Goal: Information Seeking & Learning: Compare options

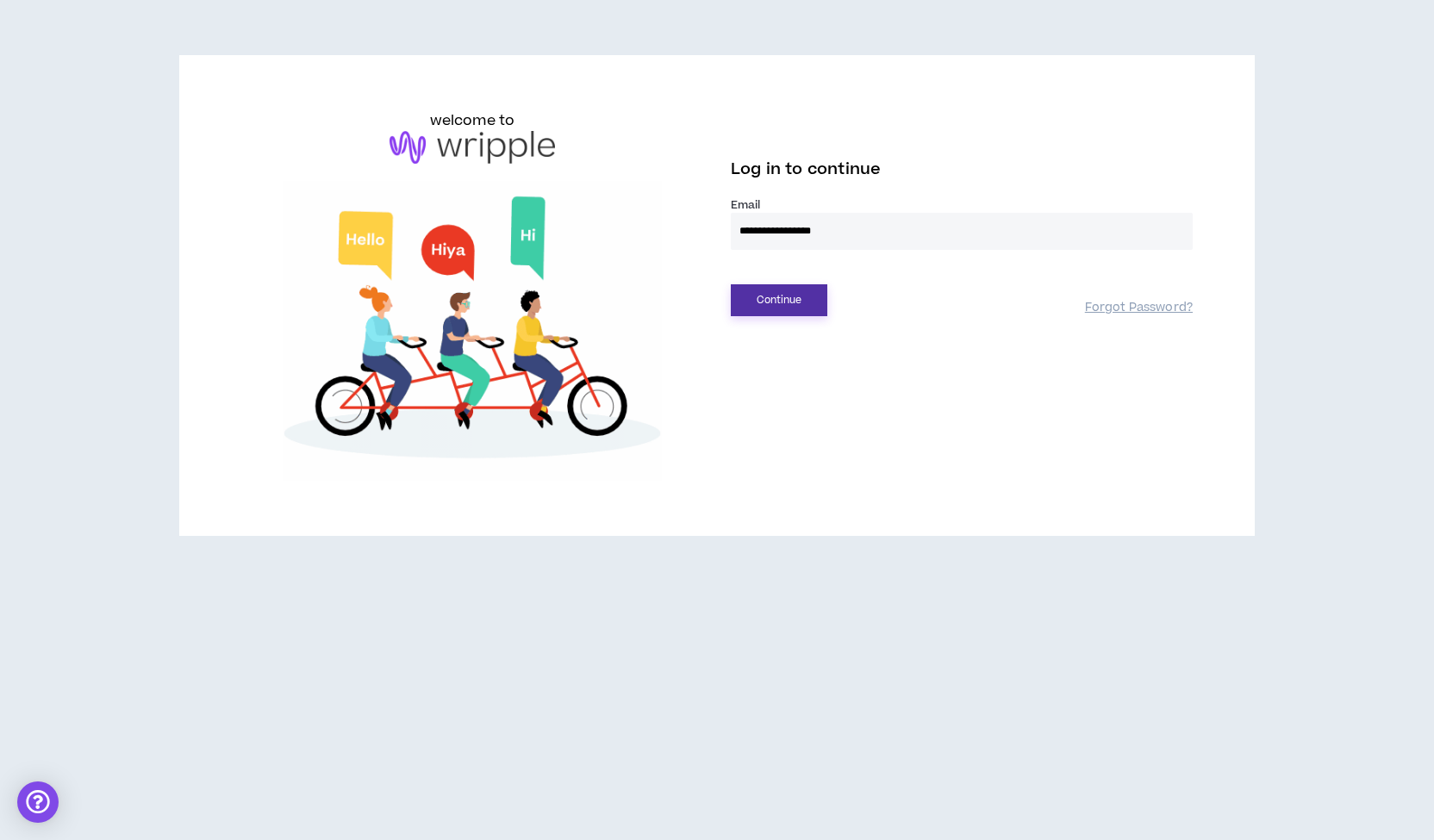
type input "**********"
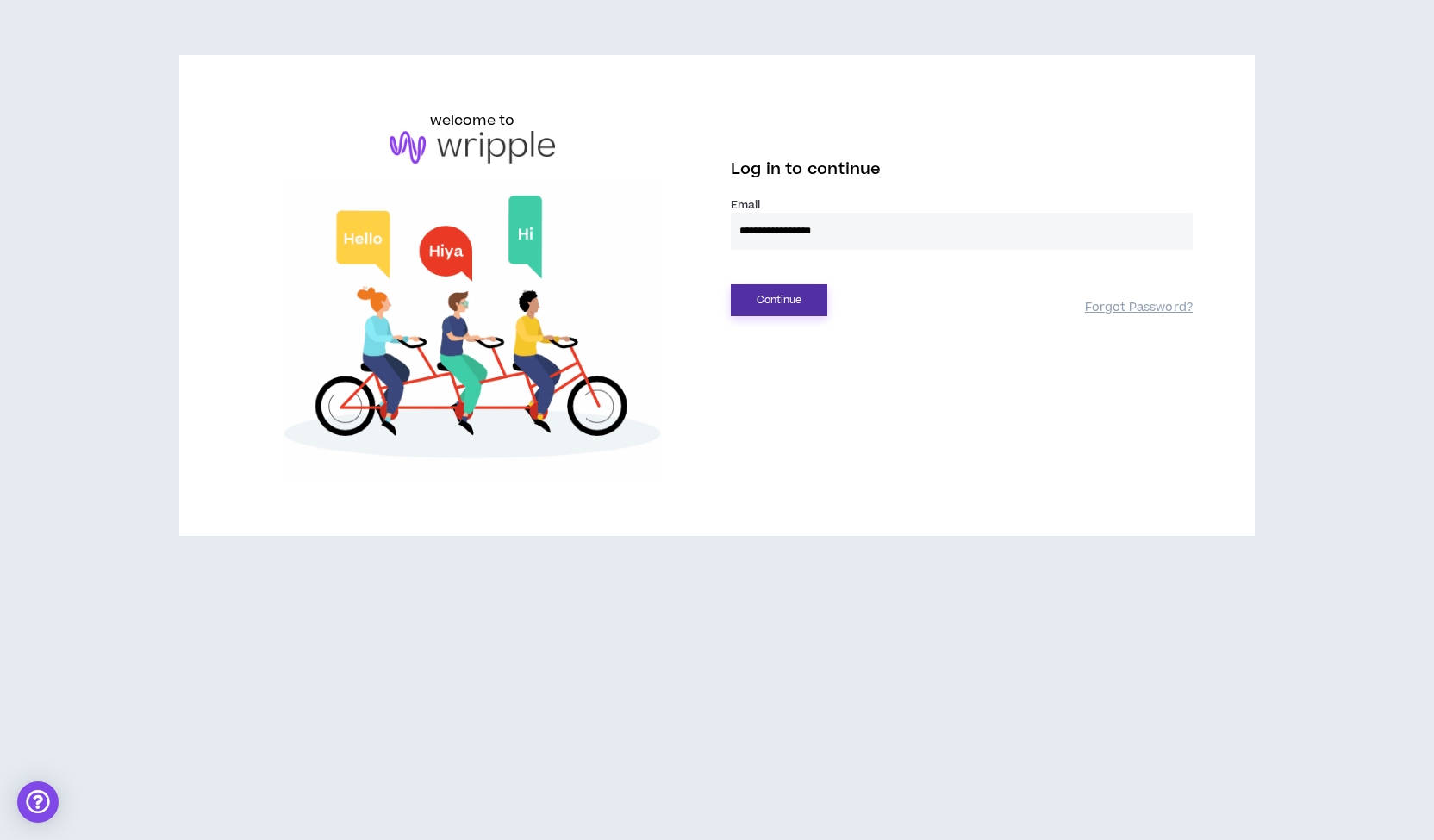
click at [774, 297] on button "Continue" at bounding box center [779, 300] width 97 height 32
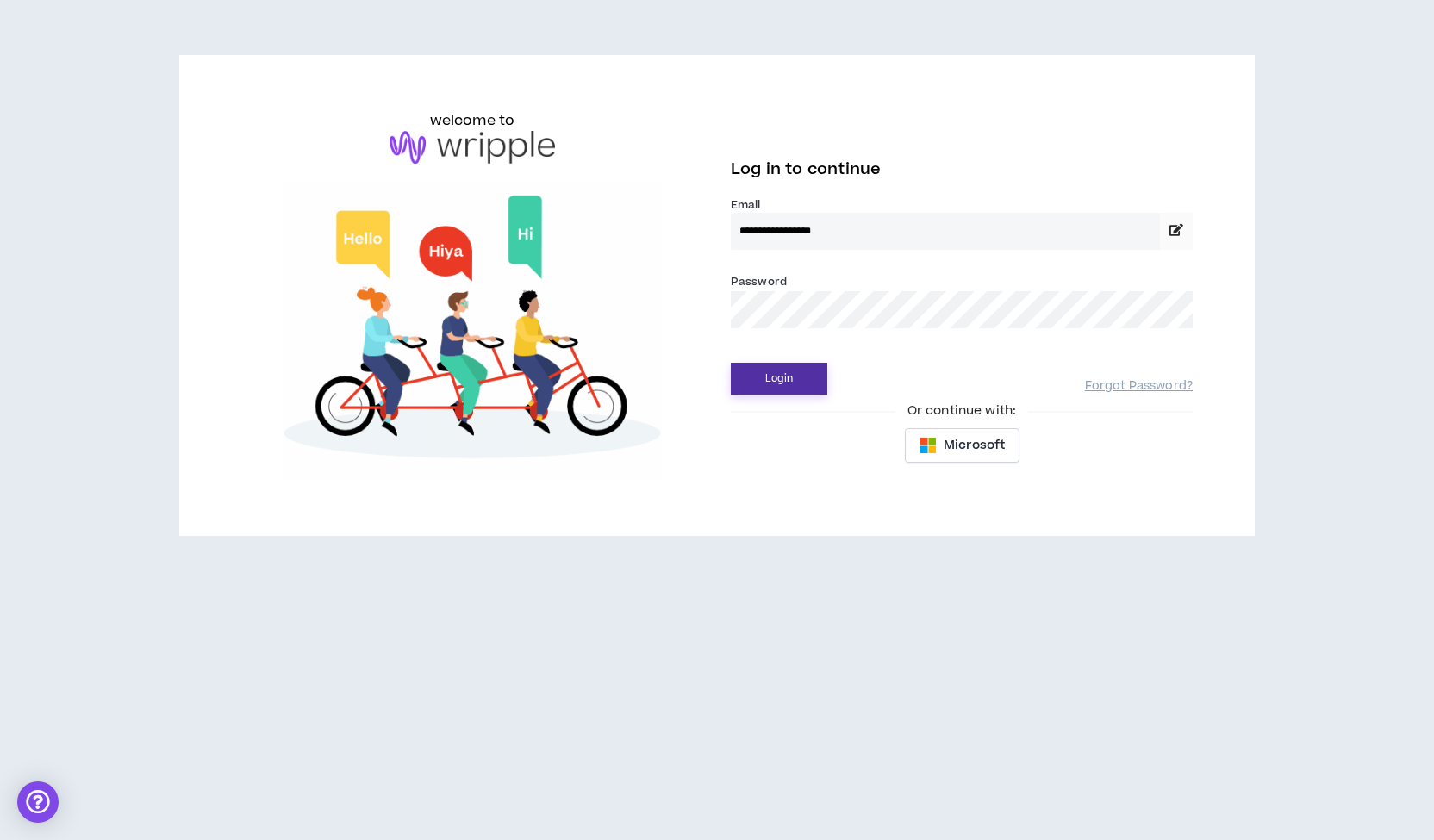
click at [730, 363] on button "Login" at bounding box center [779, 378] width 97 height 32
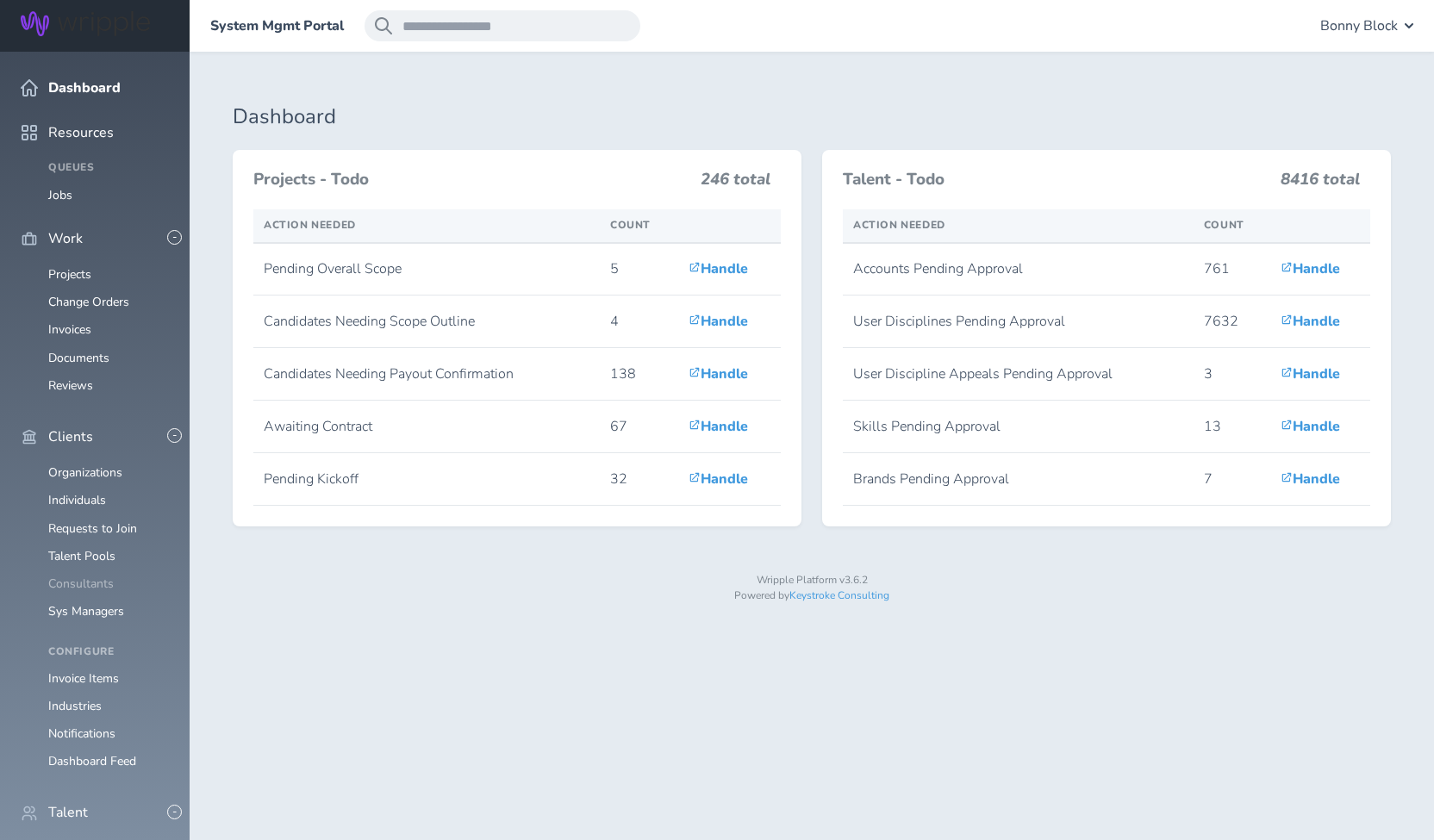
click at [68, 576] on link "Consultants" at bounding box center [81, 584] width 66 height 16
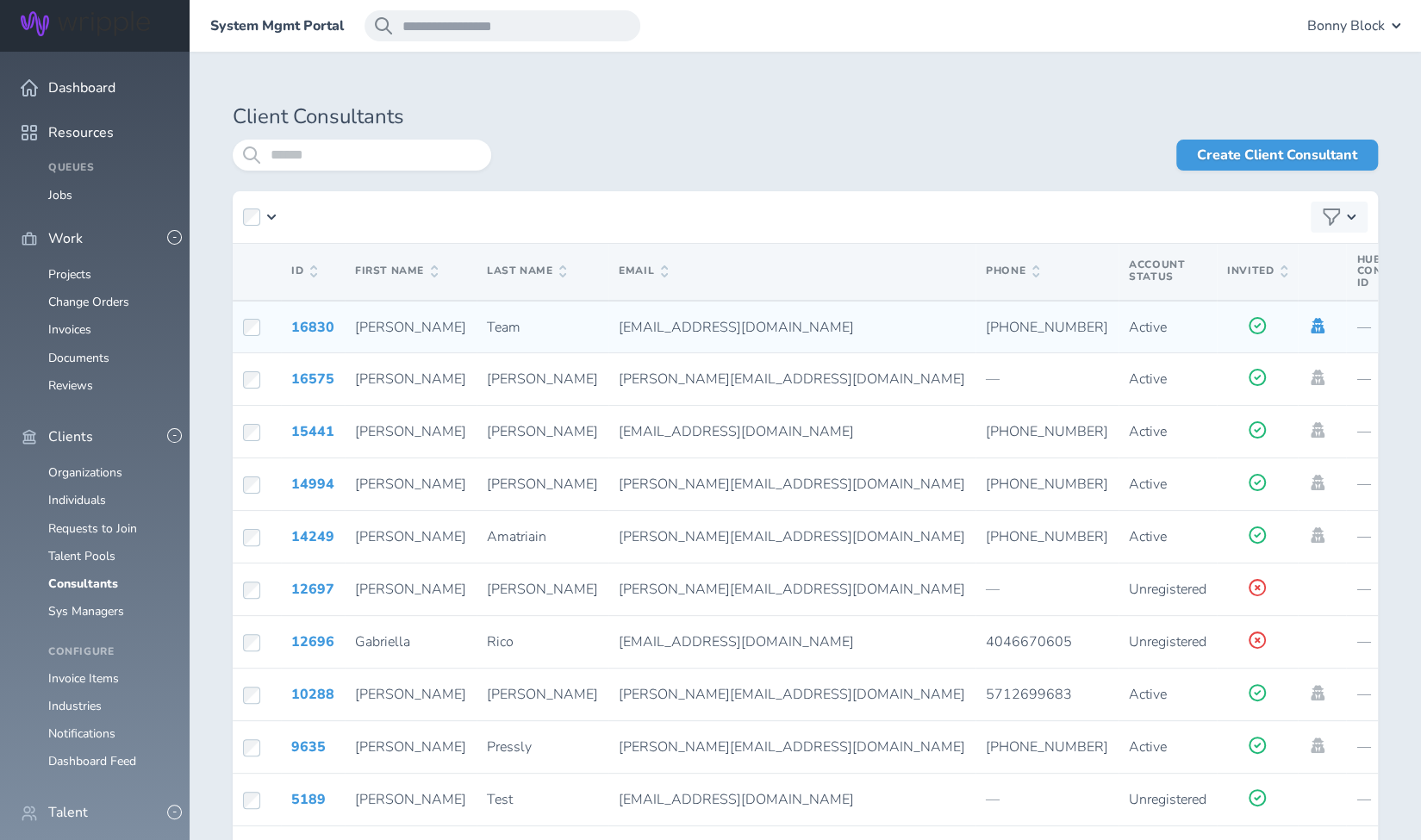
click at [1310, 323] on icon at bounding box center [1317, 325] width 14 height 16
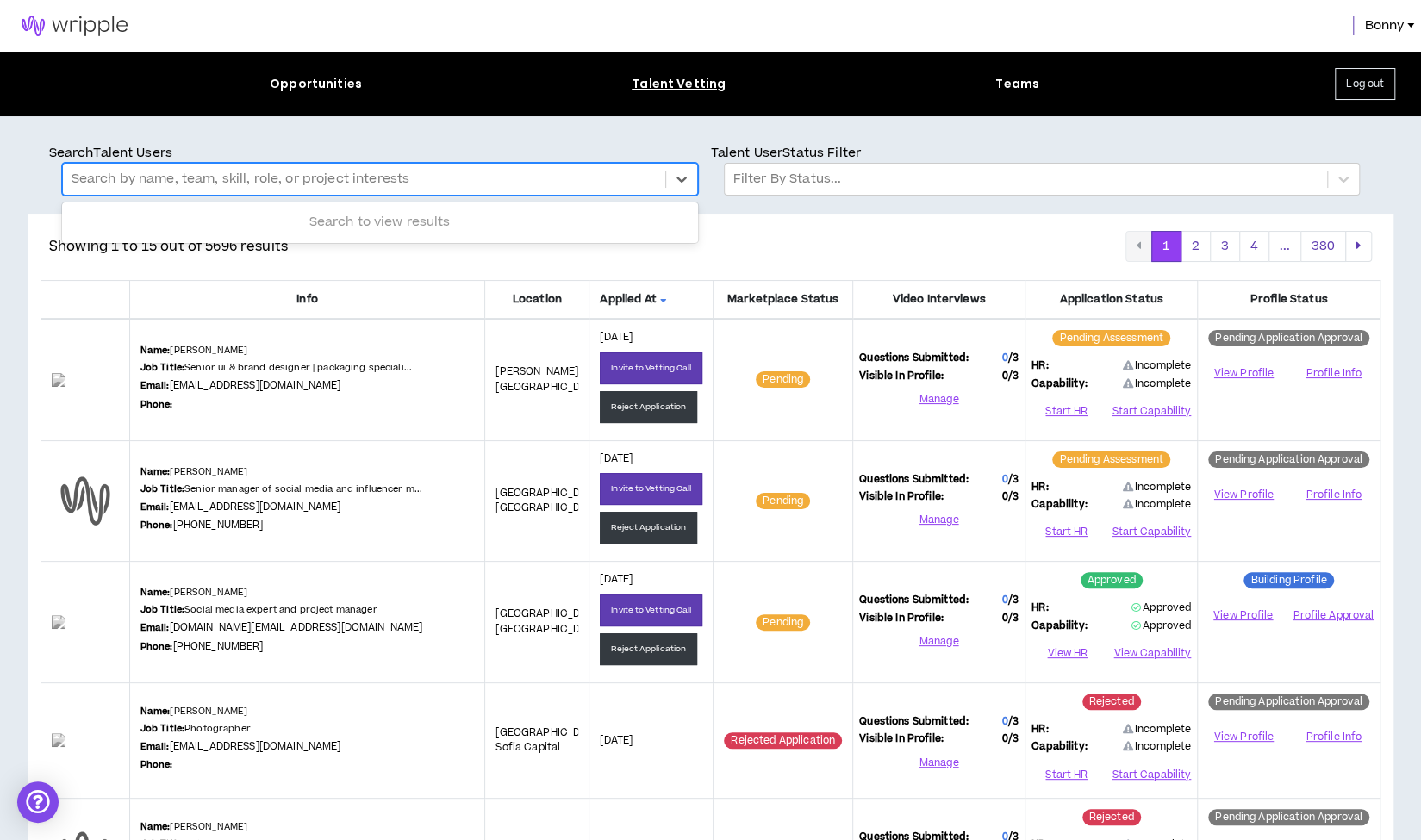
click at [232, 174] on div at bounding box center [364, 180] width 585 height 22
type input "*****"
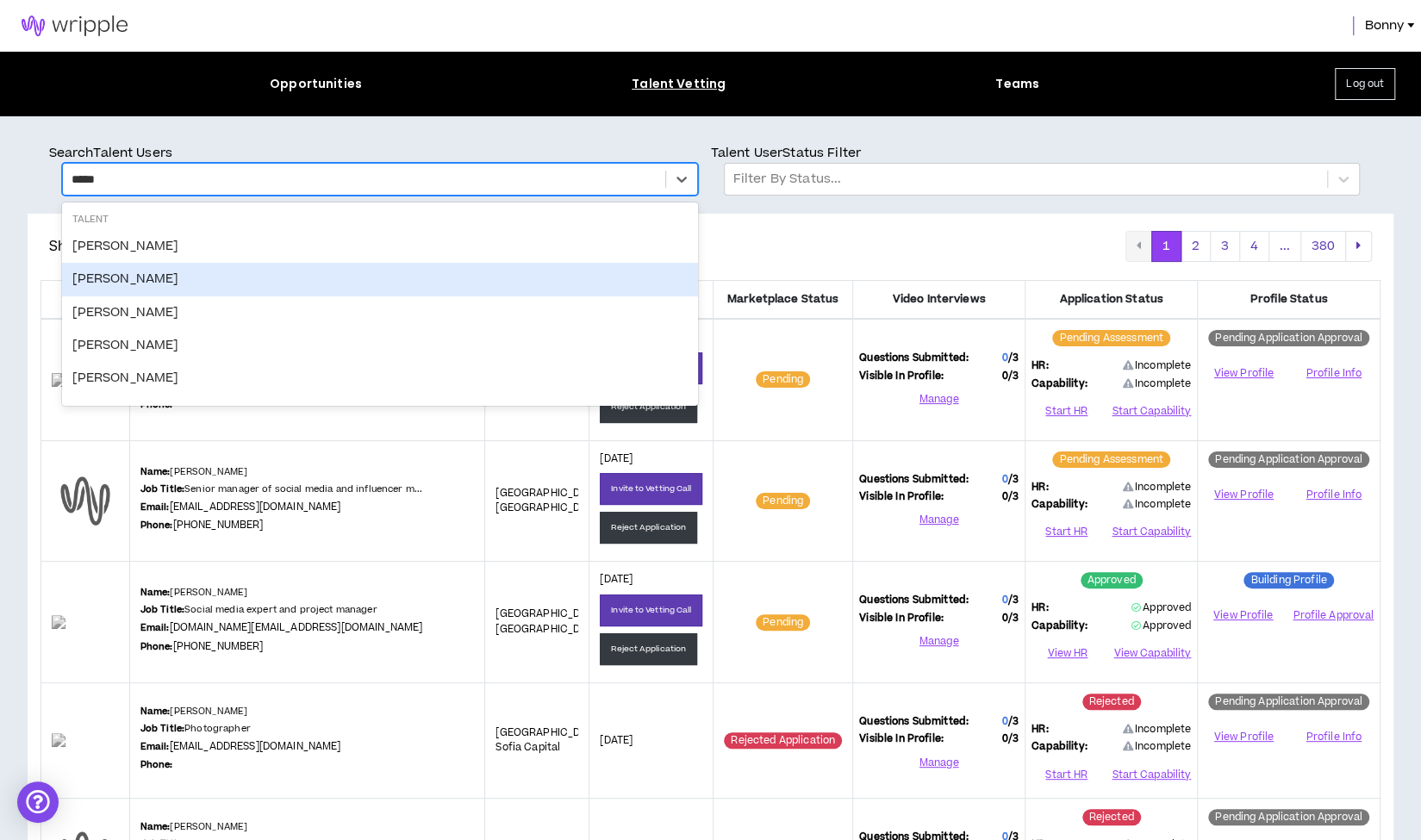
click at [198, 281] on div "[PERSON_NAME]" at bounding box center [380, 279] width 635 height 33
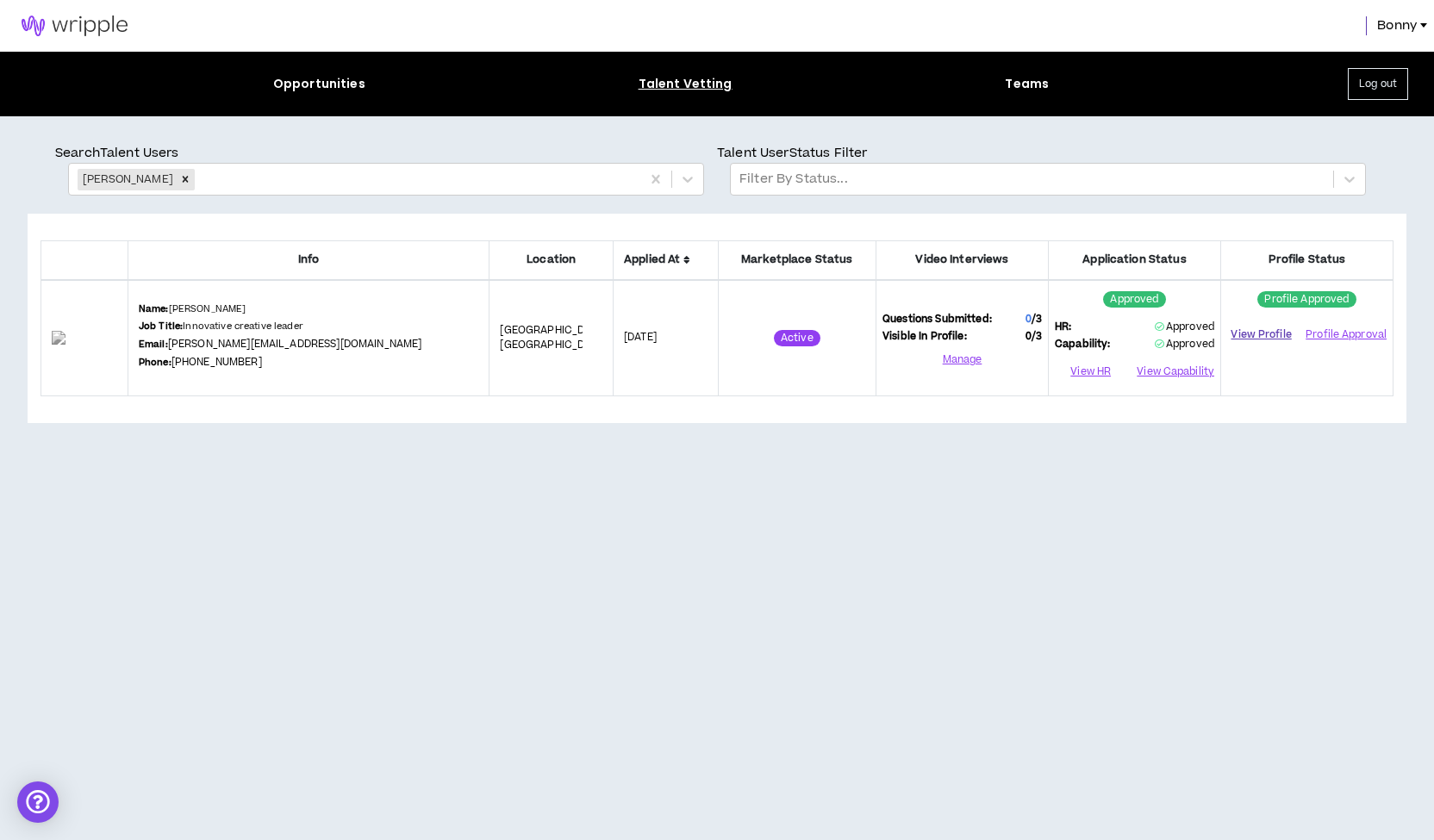
click at [1255, 331] on link "View Profile" at bounding box center [1260, 334] width 68 height 30
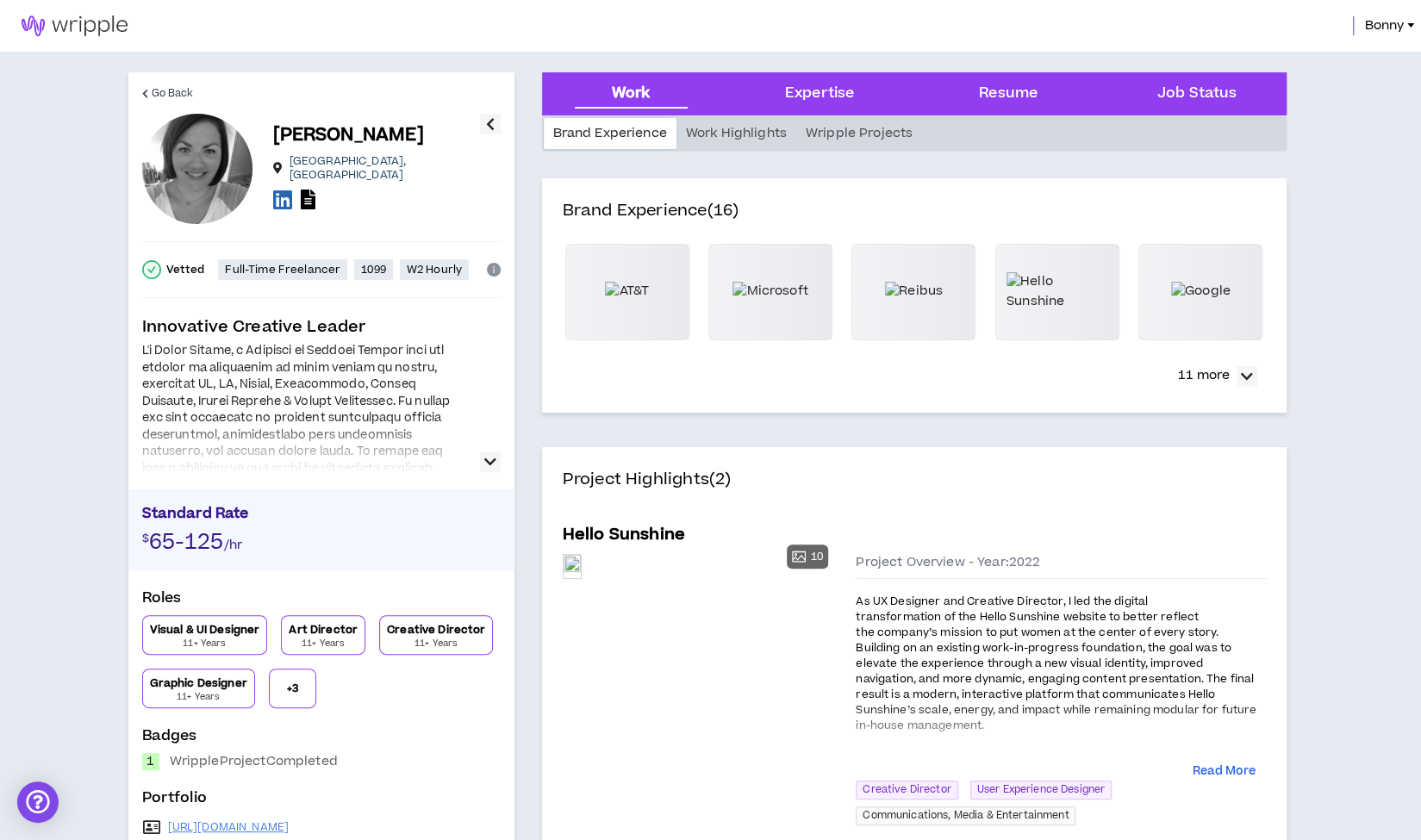
click at [487, 457] on icon "button" at bounding box center [490, 462] width 12 height 21
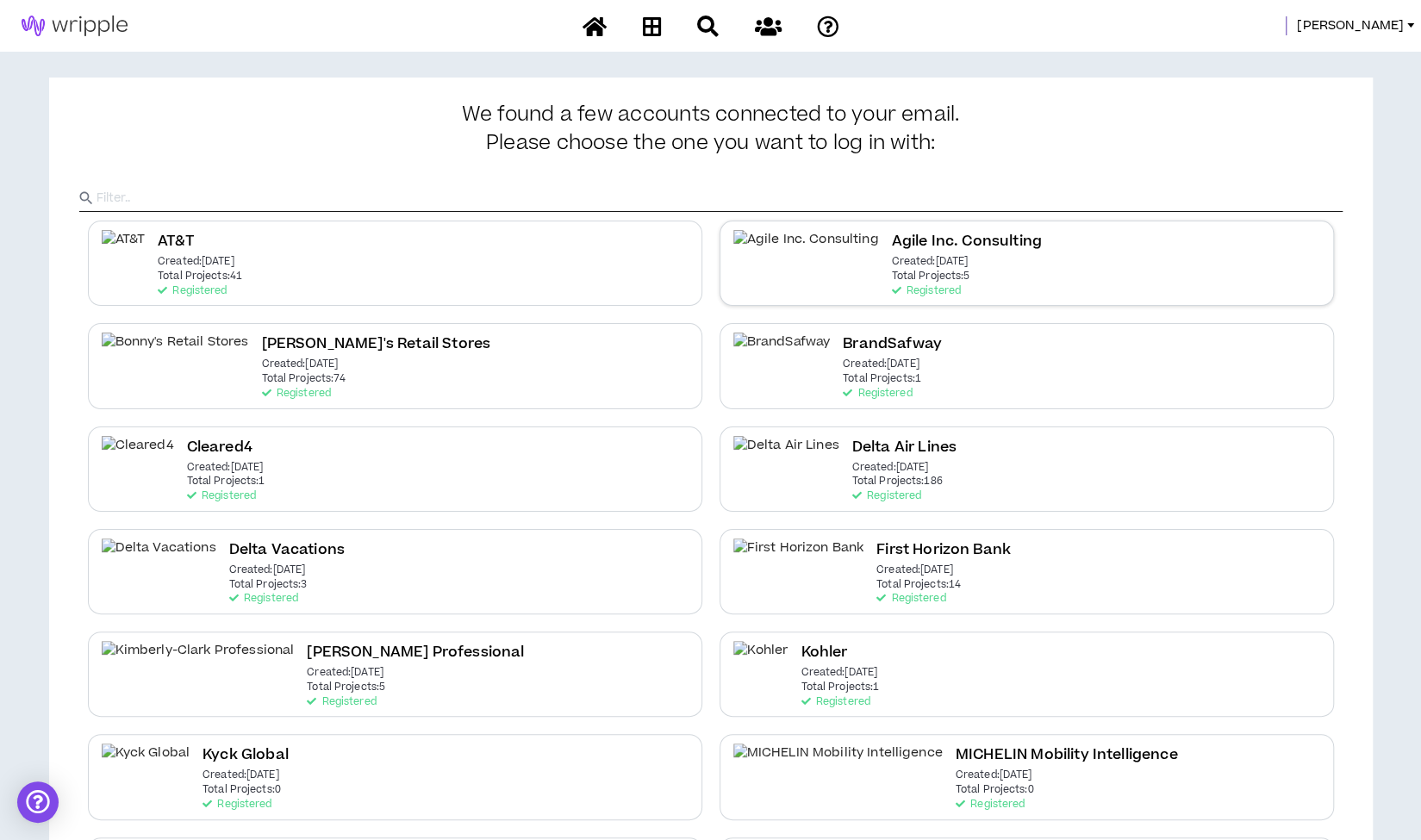
click at [962, 266] on div "Agile Inc. Consulting Created: [DATE] Total Projects: 5 Registered" at bounding box center [1026, 262] width 615 height 85
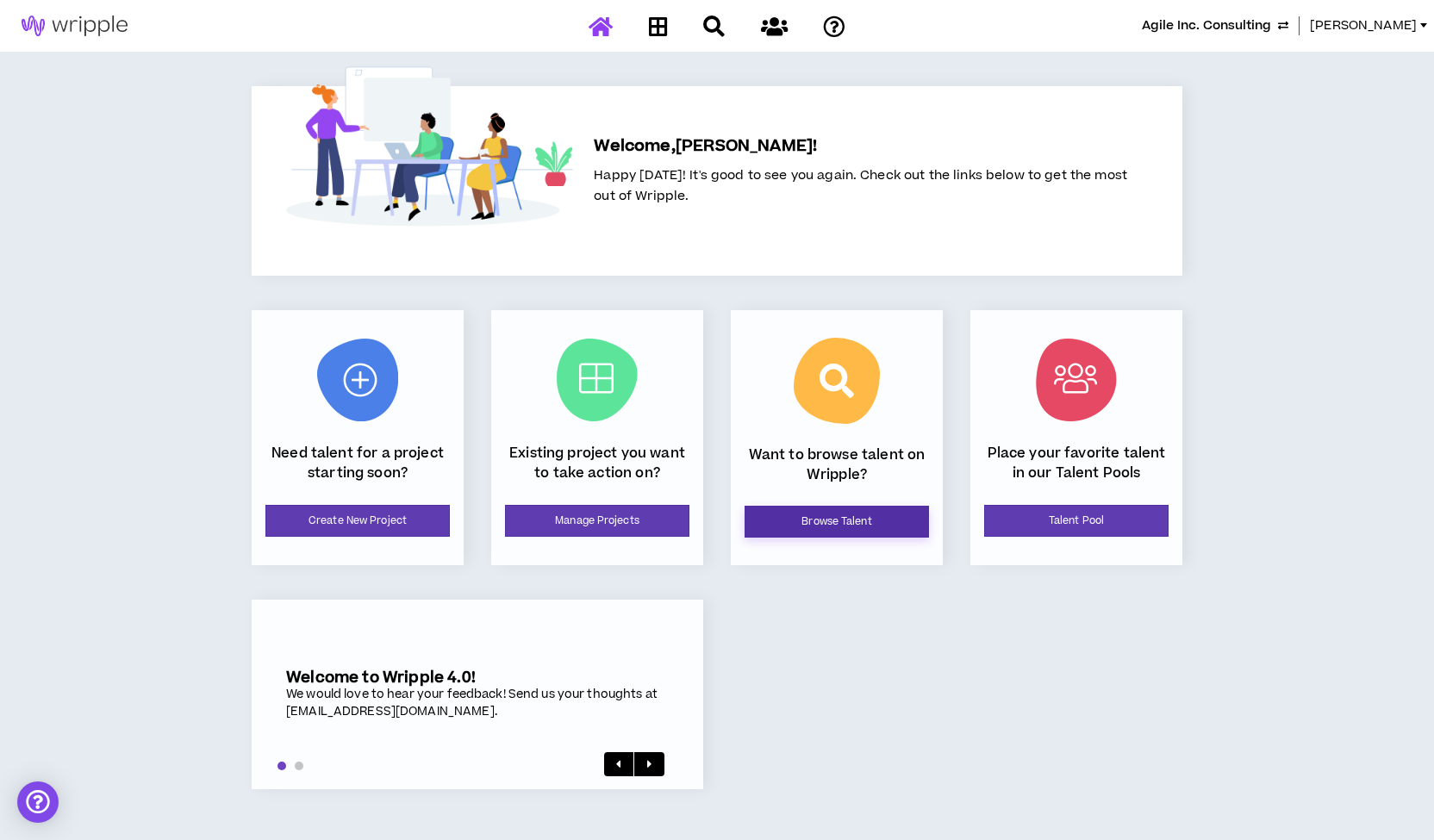
click at [834, 521] on link "Browse Talent" at bounding box center [837, 521] width 185 height 32
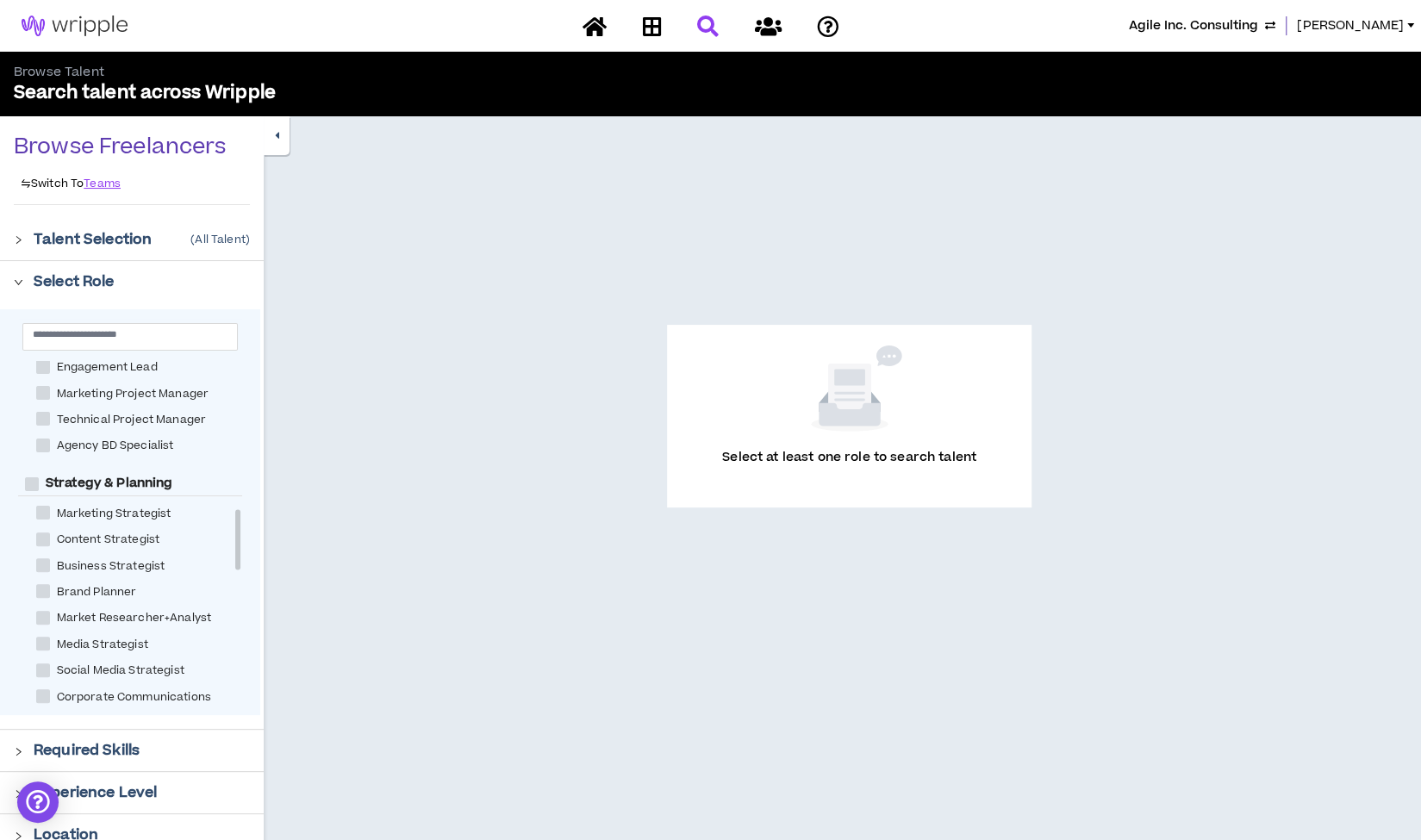
scroll to position [839, 0]
click at [47, 518] on span at bounding box center [43, 515] width 14 height 14
checkbox Strategist "****"
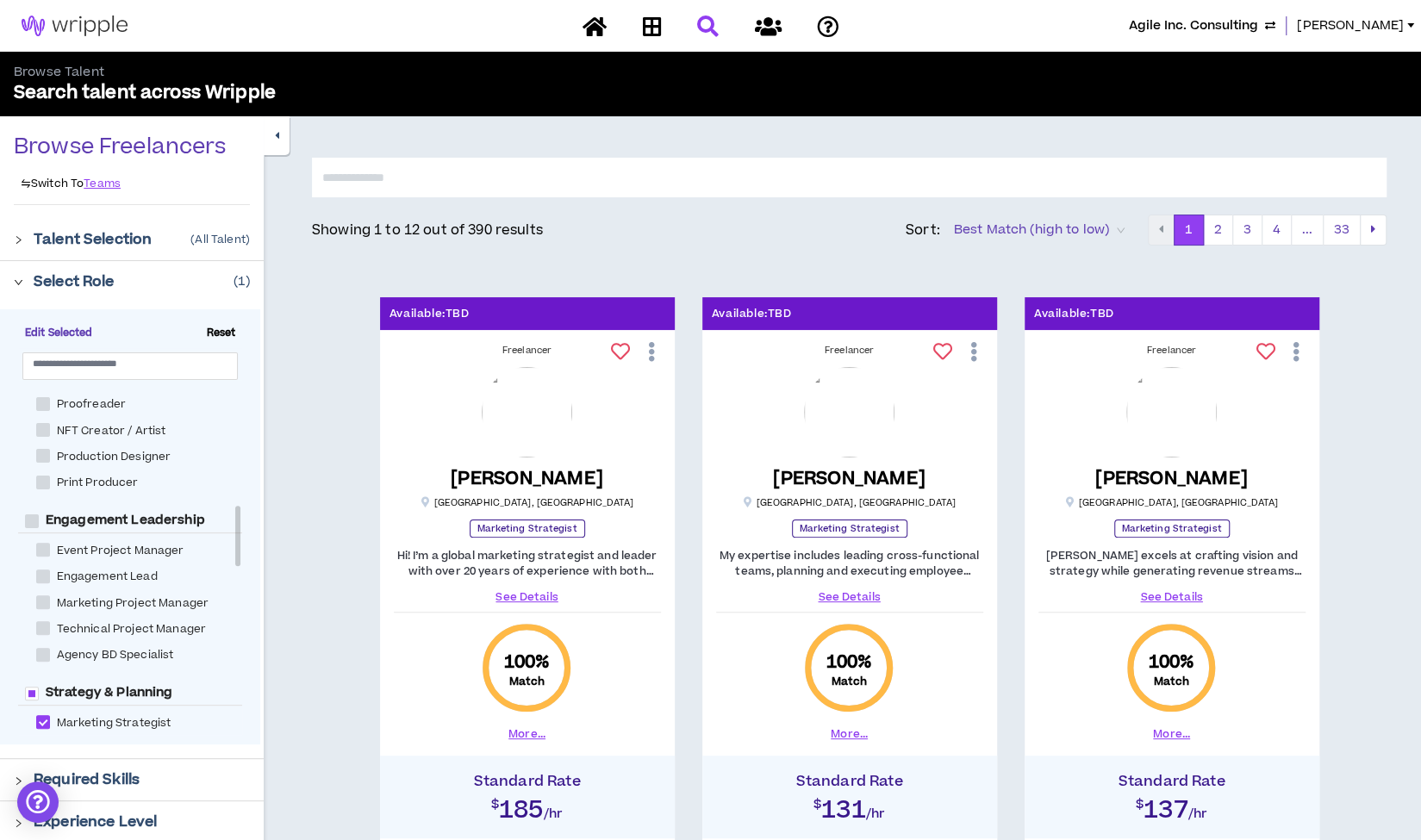
scroll to position [660, 0]
click at [92, 777] on p "Required Skills" at bounding box center [86, 780] width 106 height 21
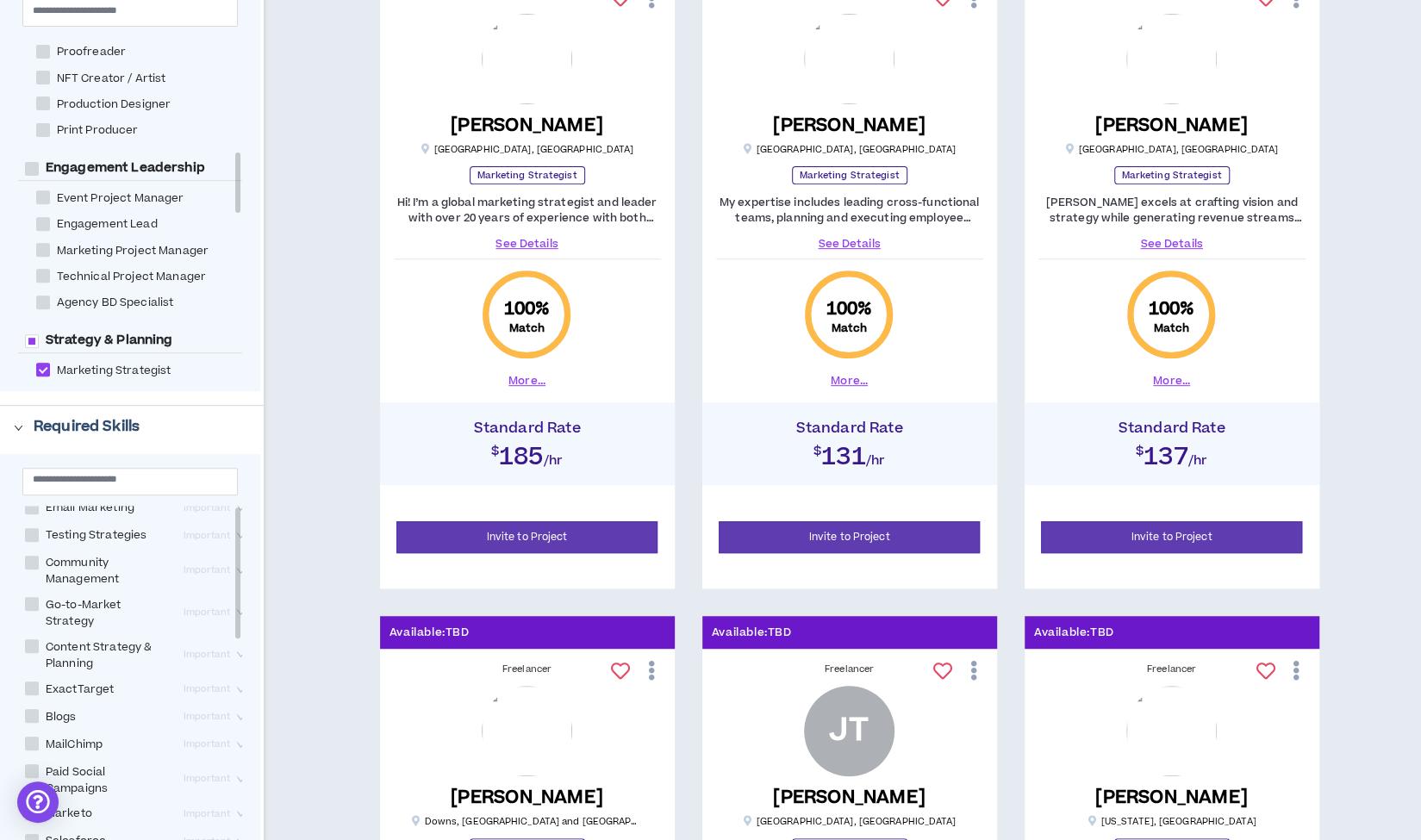
scroll to position [0, 0]
click at [98, 479] on input "text" at bounding box center [123, 478] width 181 height 13
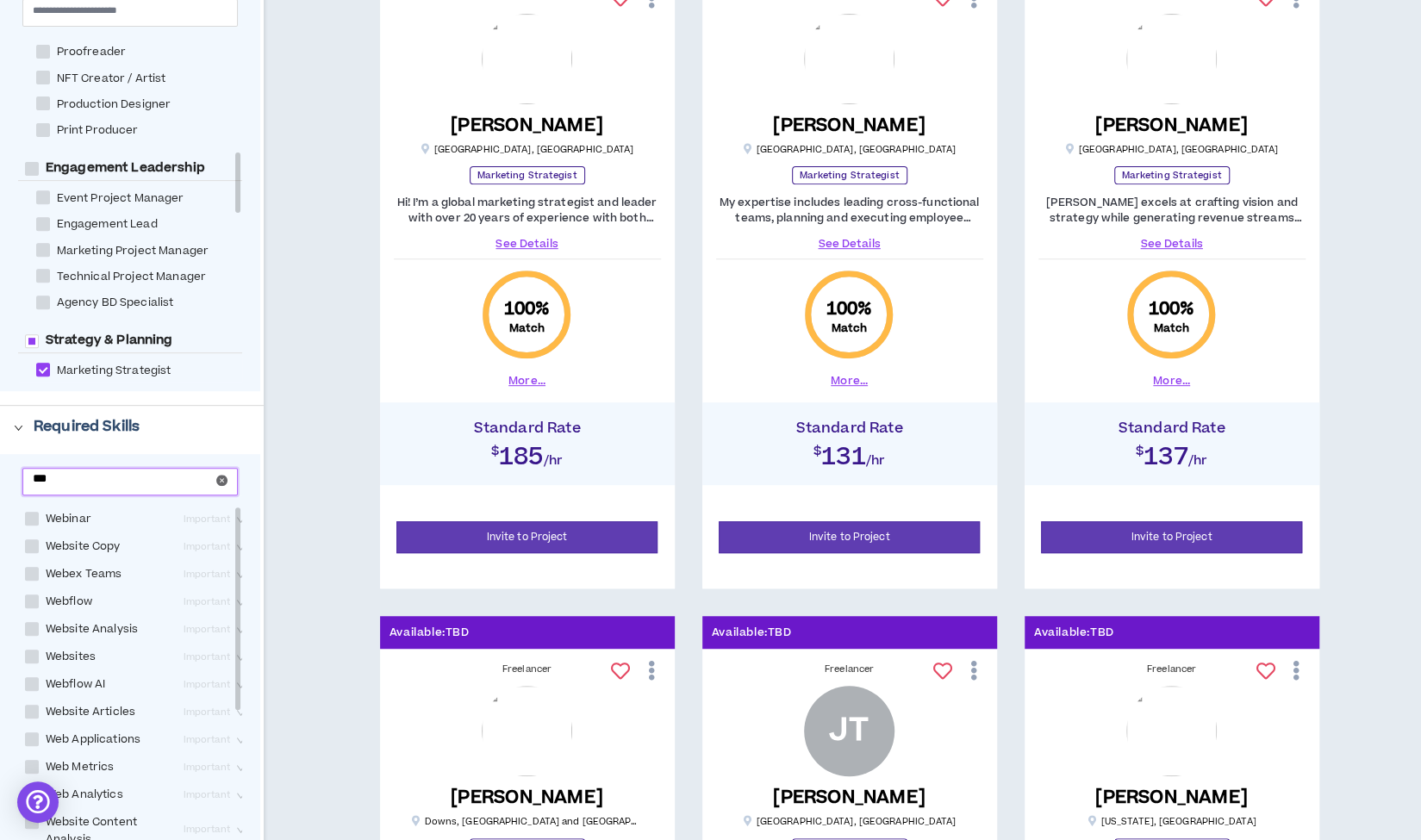
type input "***"
click at [31, 631] on span at bounding box center [32, 629] width 14 height 14
checkbox Analysis "****"
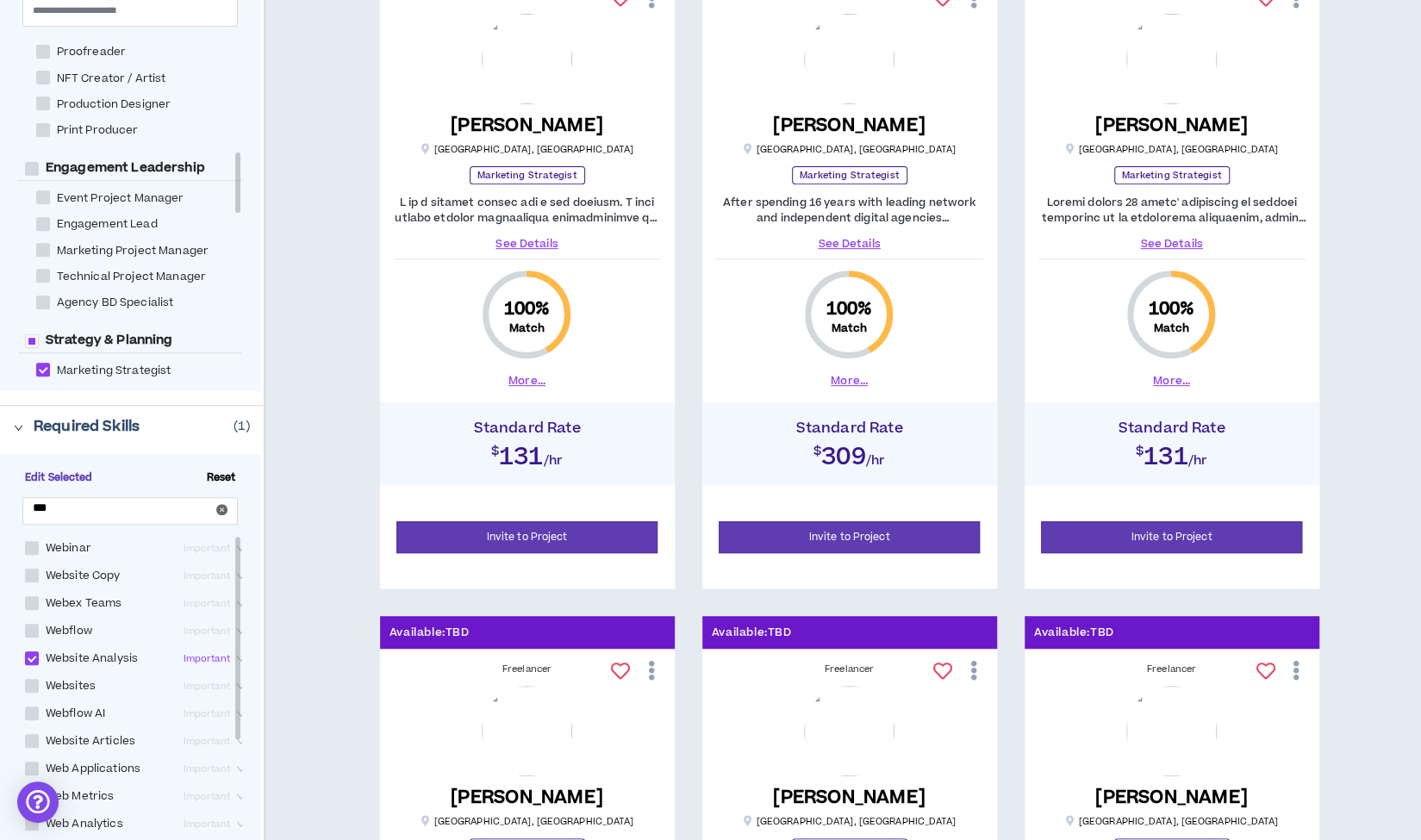
click at [31, 684] on span at bounding box center [32, 685] width 14 height 14
checkbox input "****"
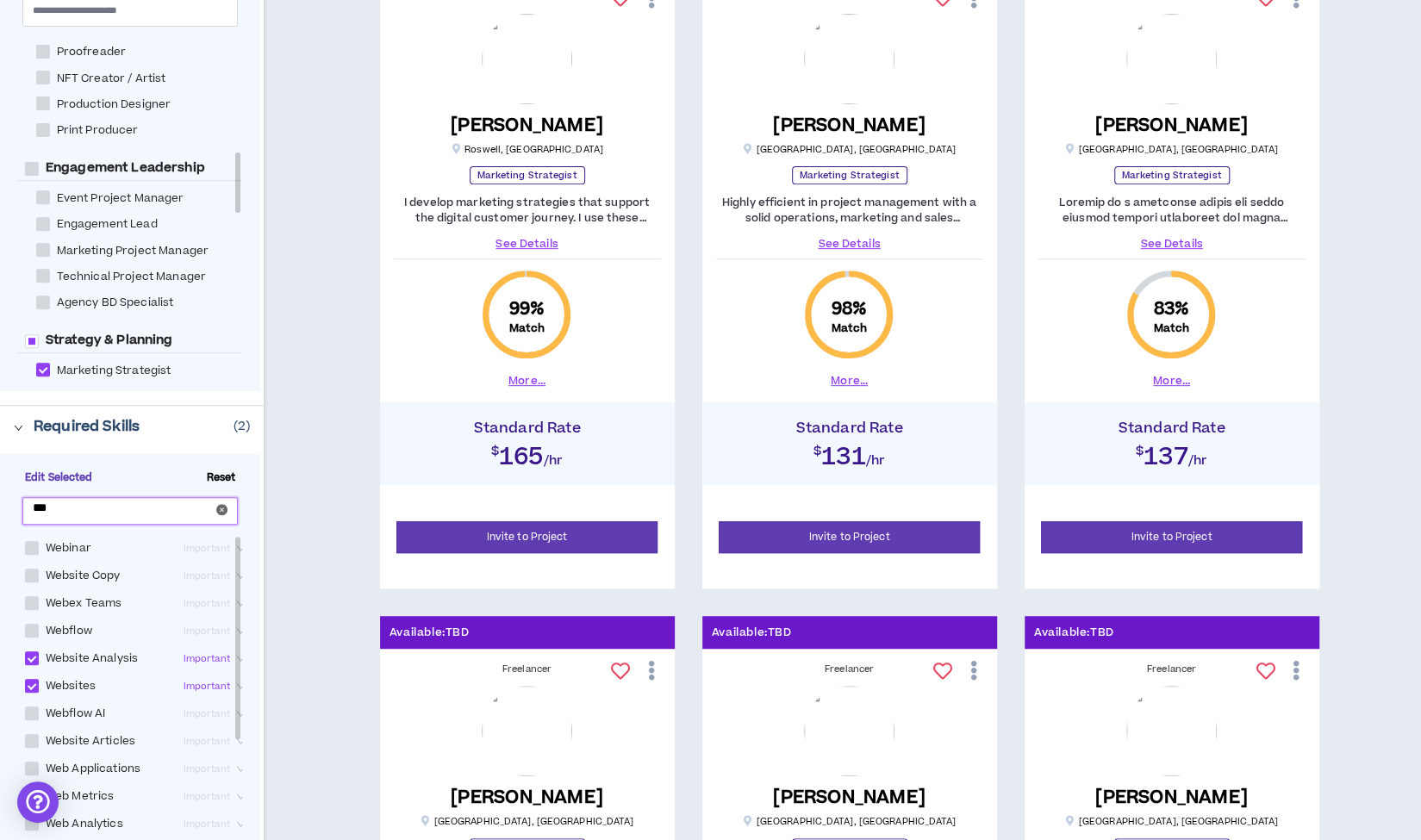
click at [88, 508] on input "***" at bounding box center [123, 508] width 181 height 13
type input "*"
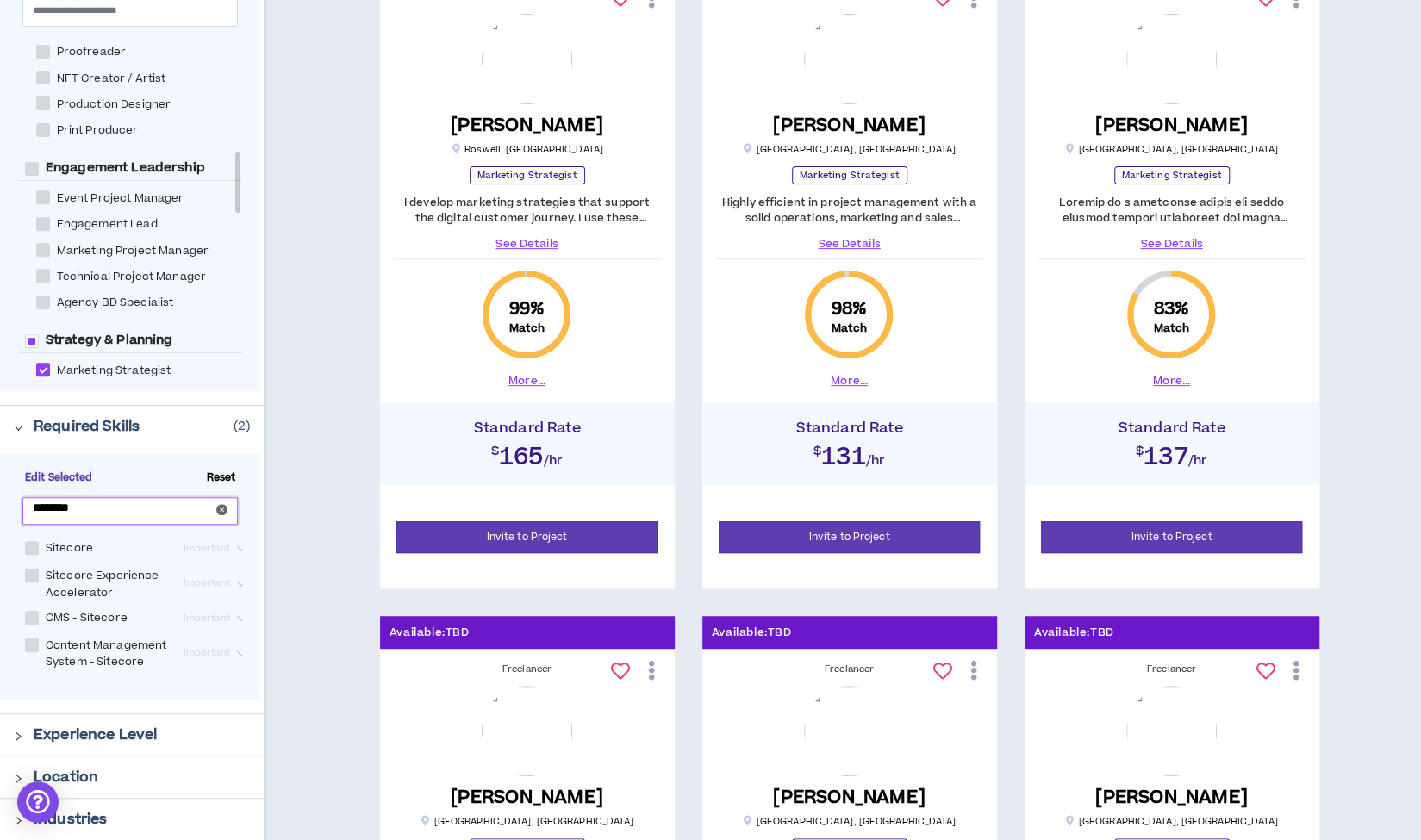
type input "********"
click at [32, 545] on span at bounding box center [32, 548] width 14 height 14
checkbox input "****"
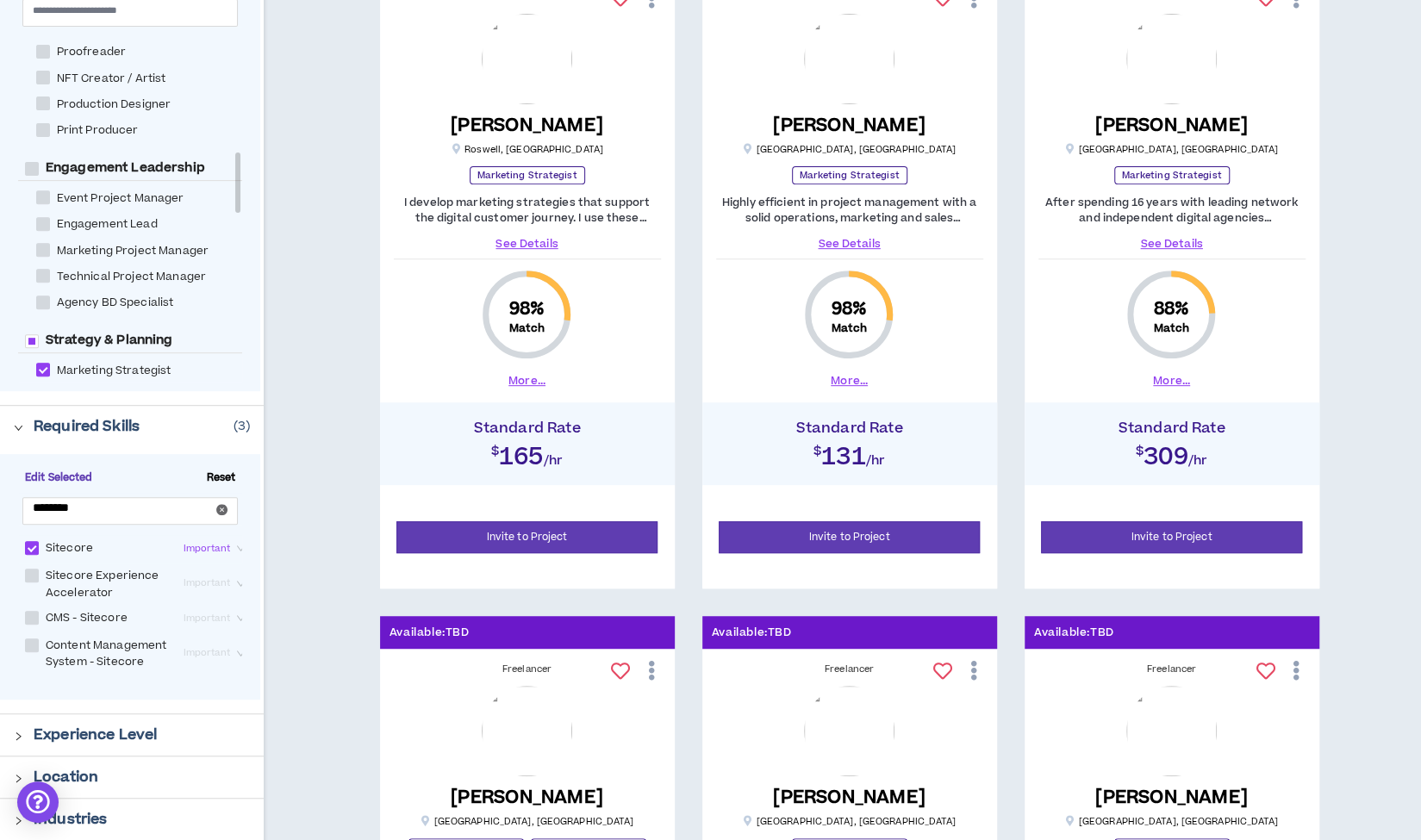
click at [30, 620] on span at bounding box center [32, 618] width 14 height 14
checkbox Sitecore "****"
click at [33, 649] on label "Content Management System - Sitecore" at bounding box center [101, 653] width 152 height 35
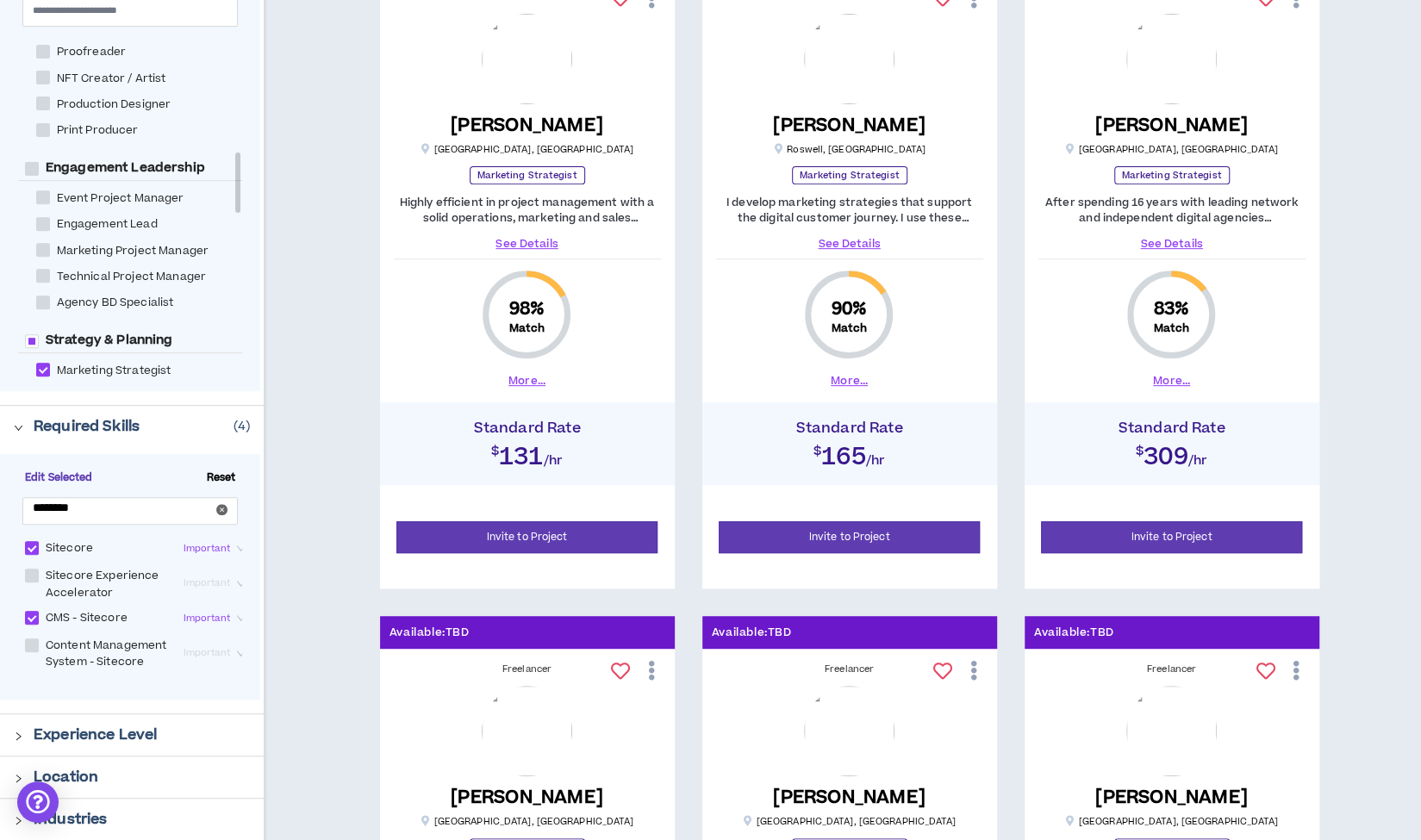
checkbox Sitecore "****"
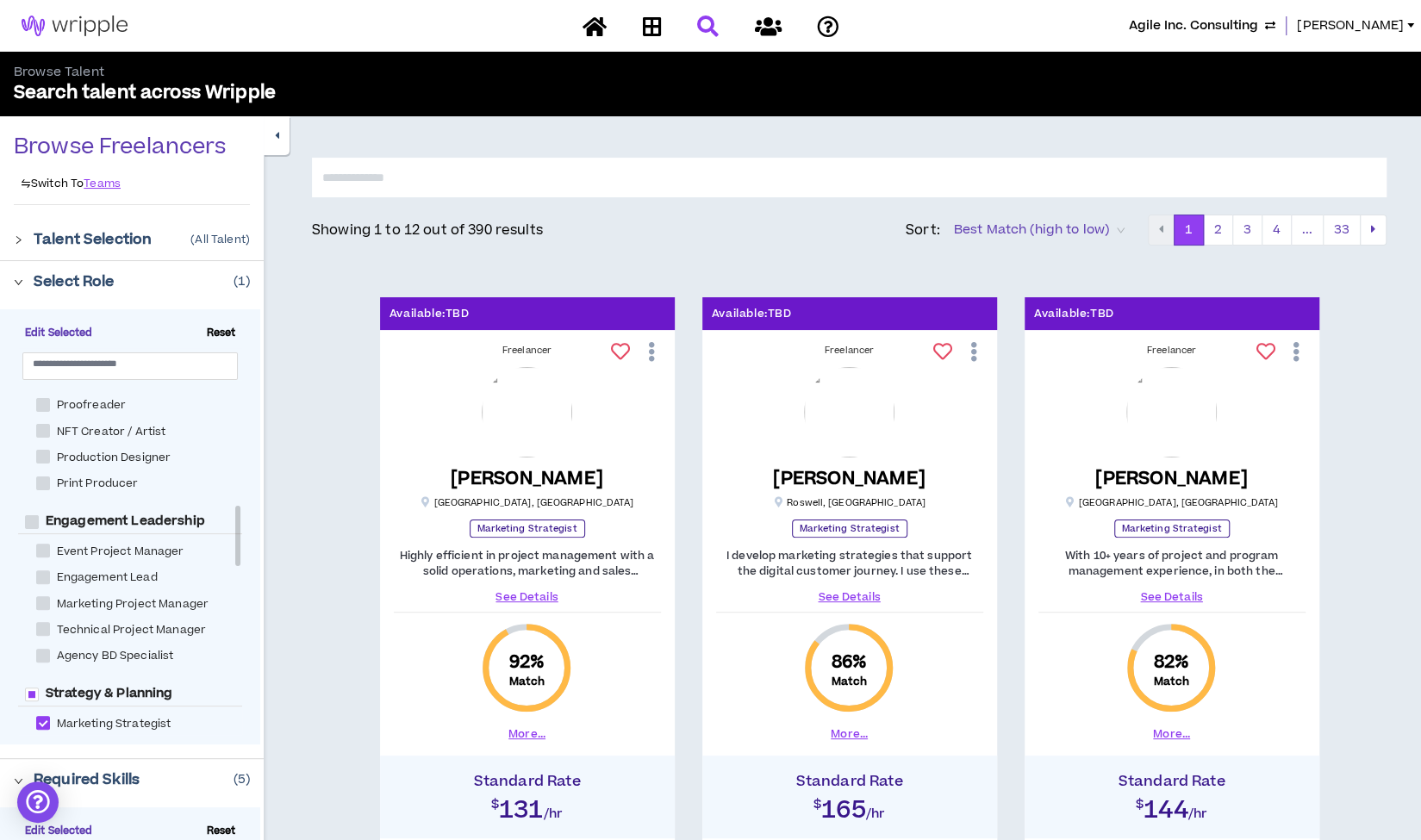
click at [278, 137] on icon "button" at bounding box center [276, 136] width 4 height 11
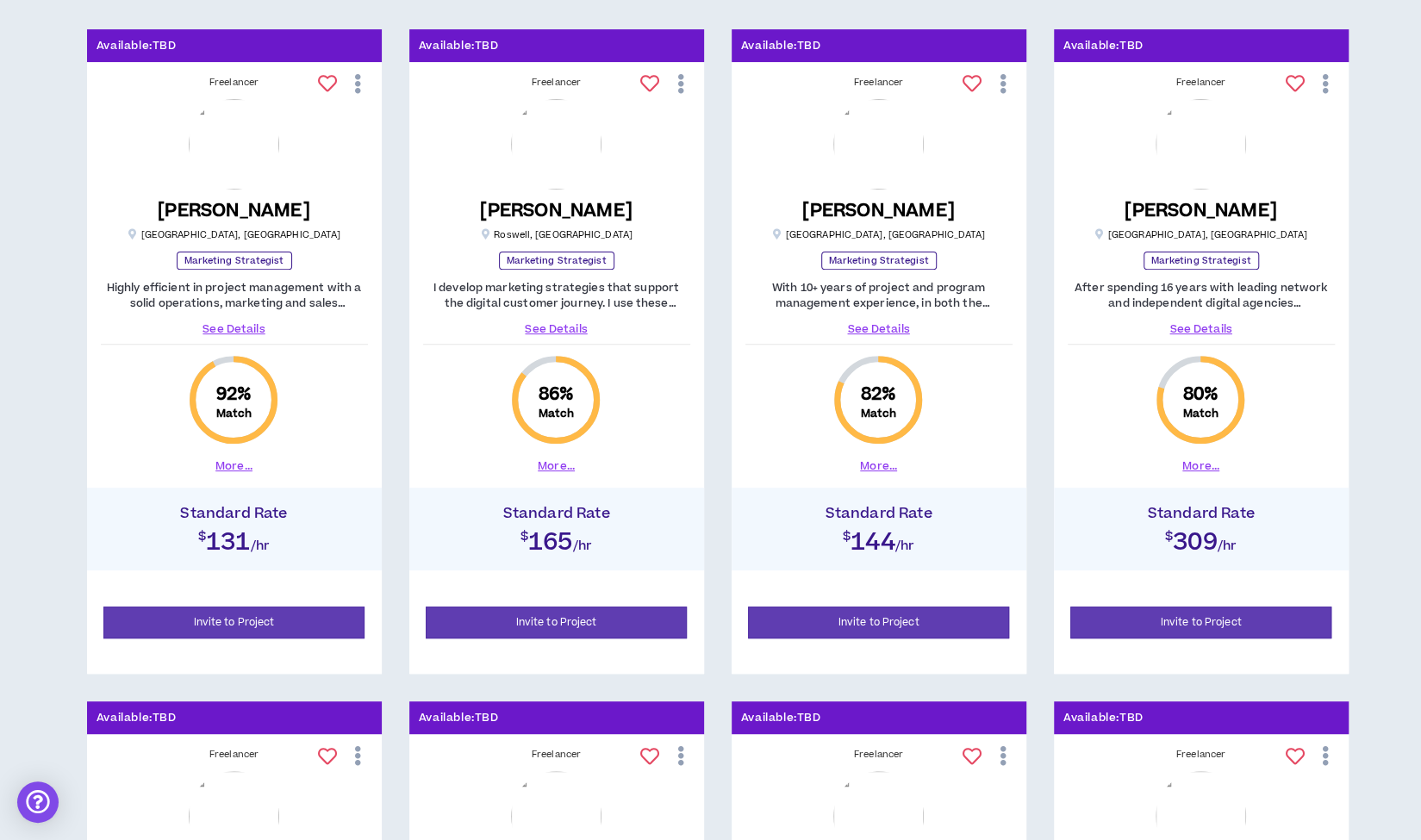
scroll to position [268, 0]
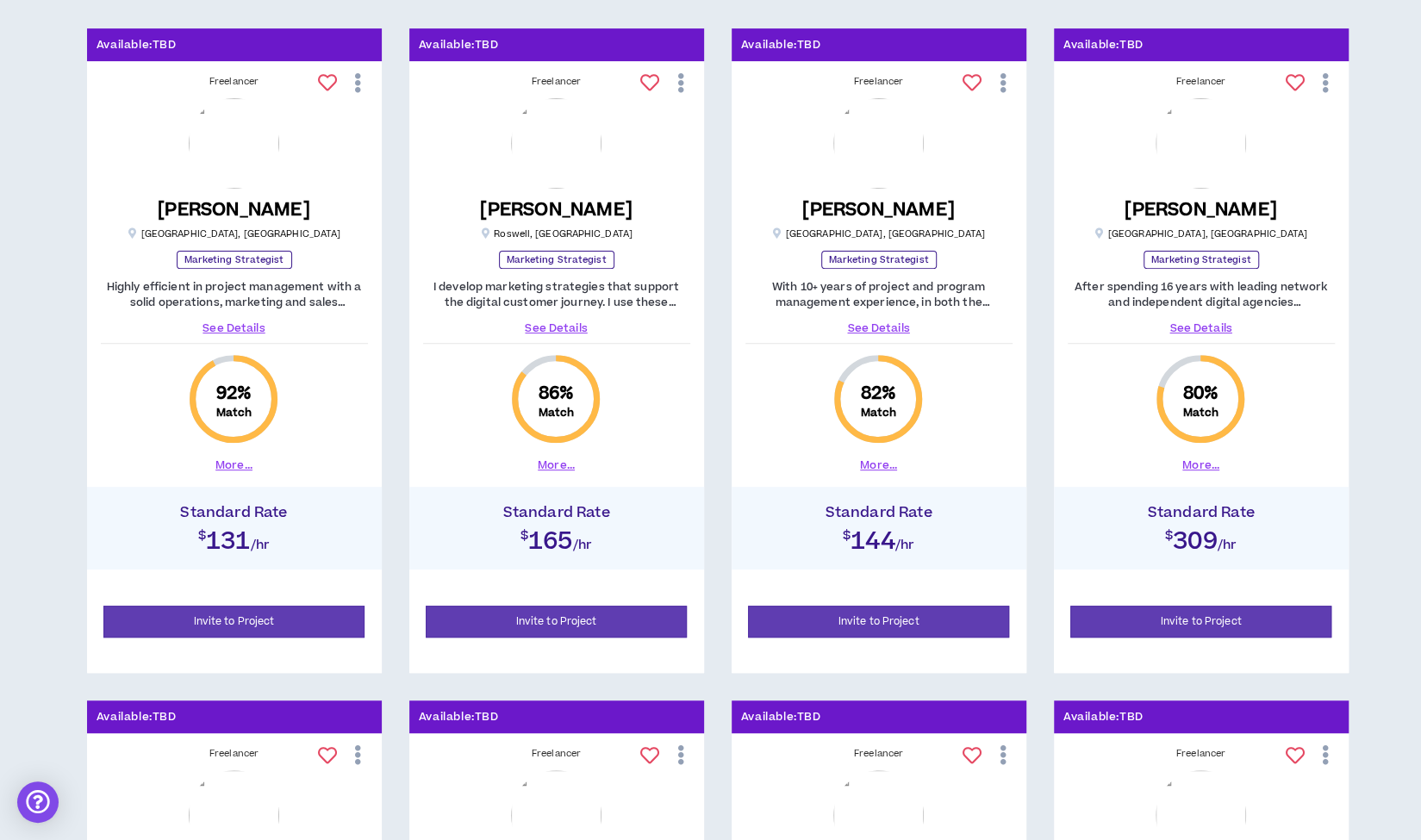
click at [553, 323] on link "See Details" at bounding box center [556, 328] width 267 height 16
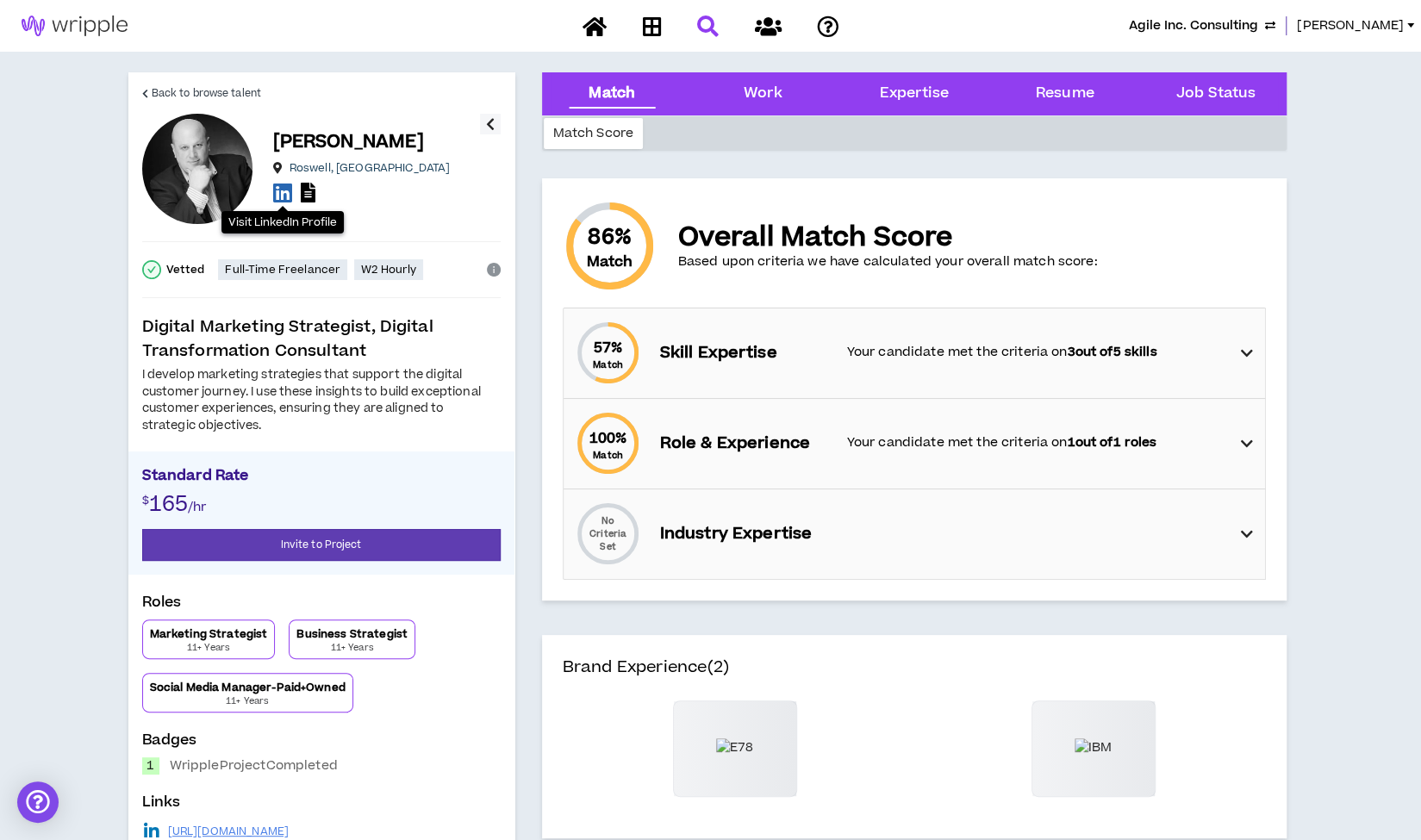
click at [281, 191] on icon at bounding box center [282, 193] width 19 height 22
click at [192, 90] on span "Back to browse talent" at bounding box center [206, 93] width 110 height 16
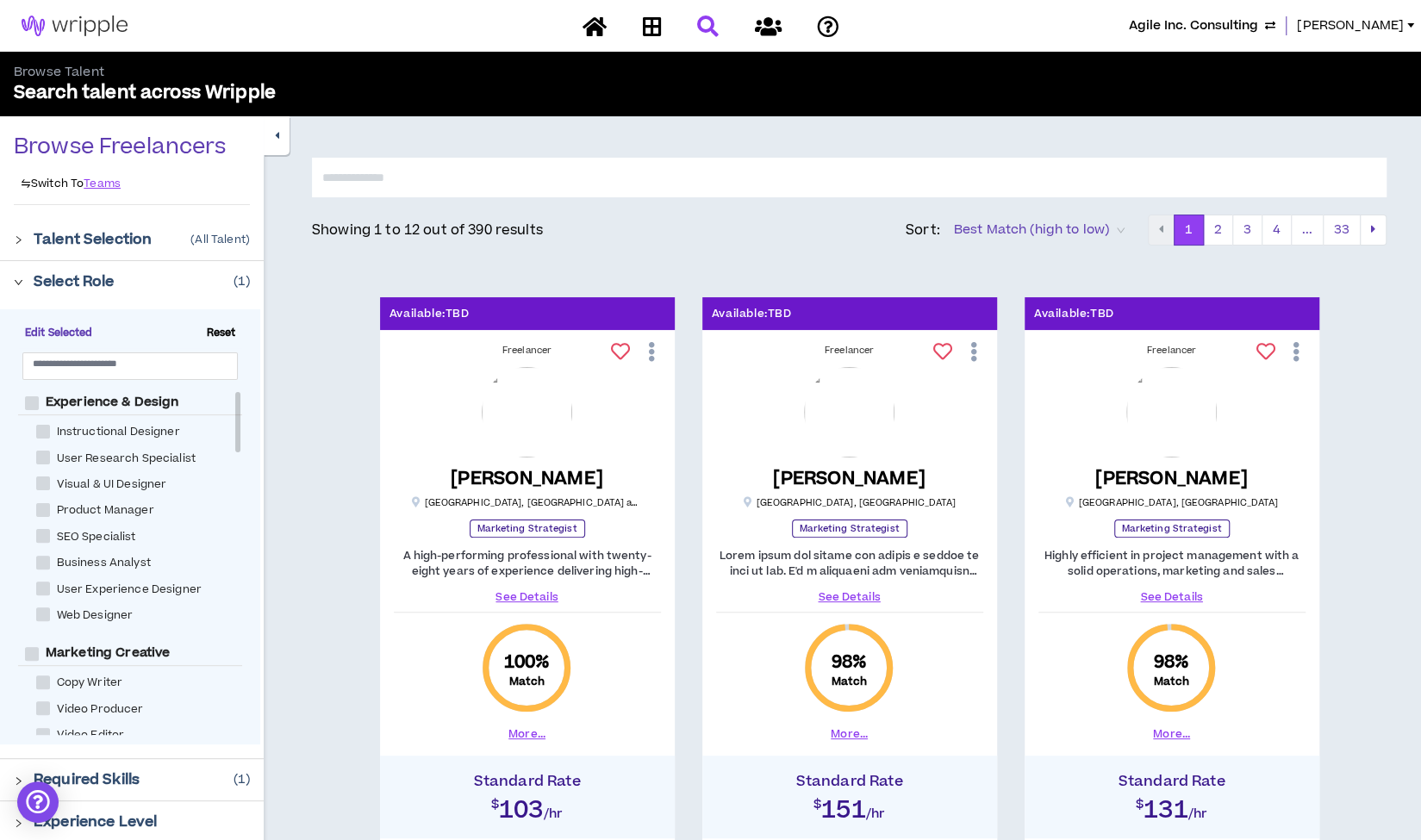
click at [277, 137] on icon "button" at bounding box center [276, 136] width 4 height 11
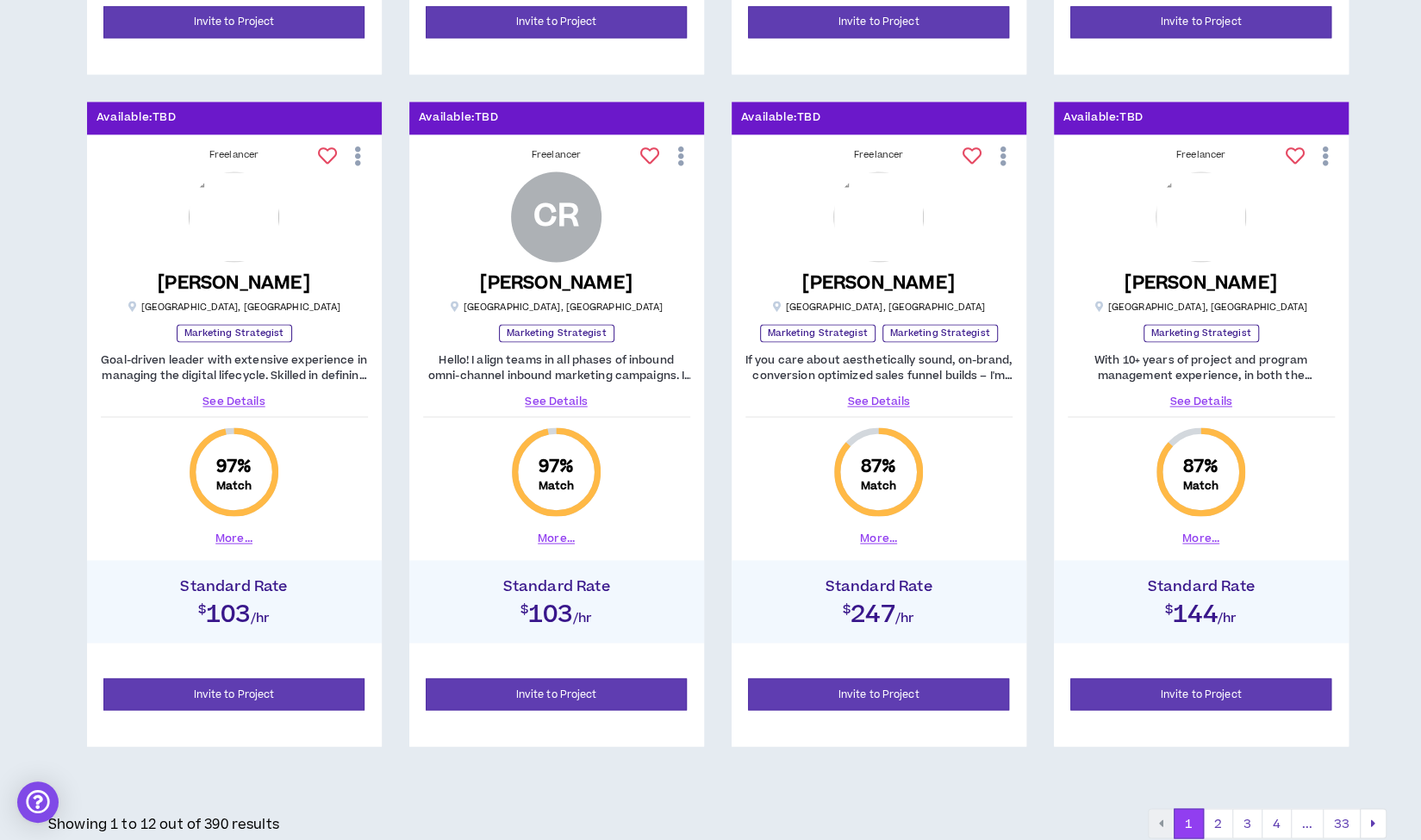
scroll to position [1523, 0]
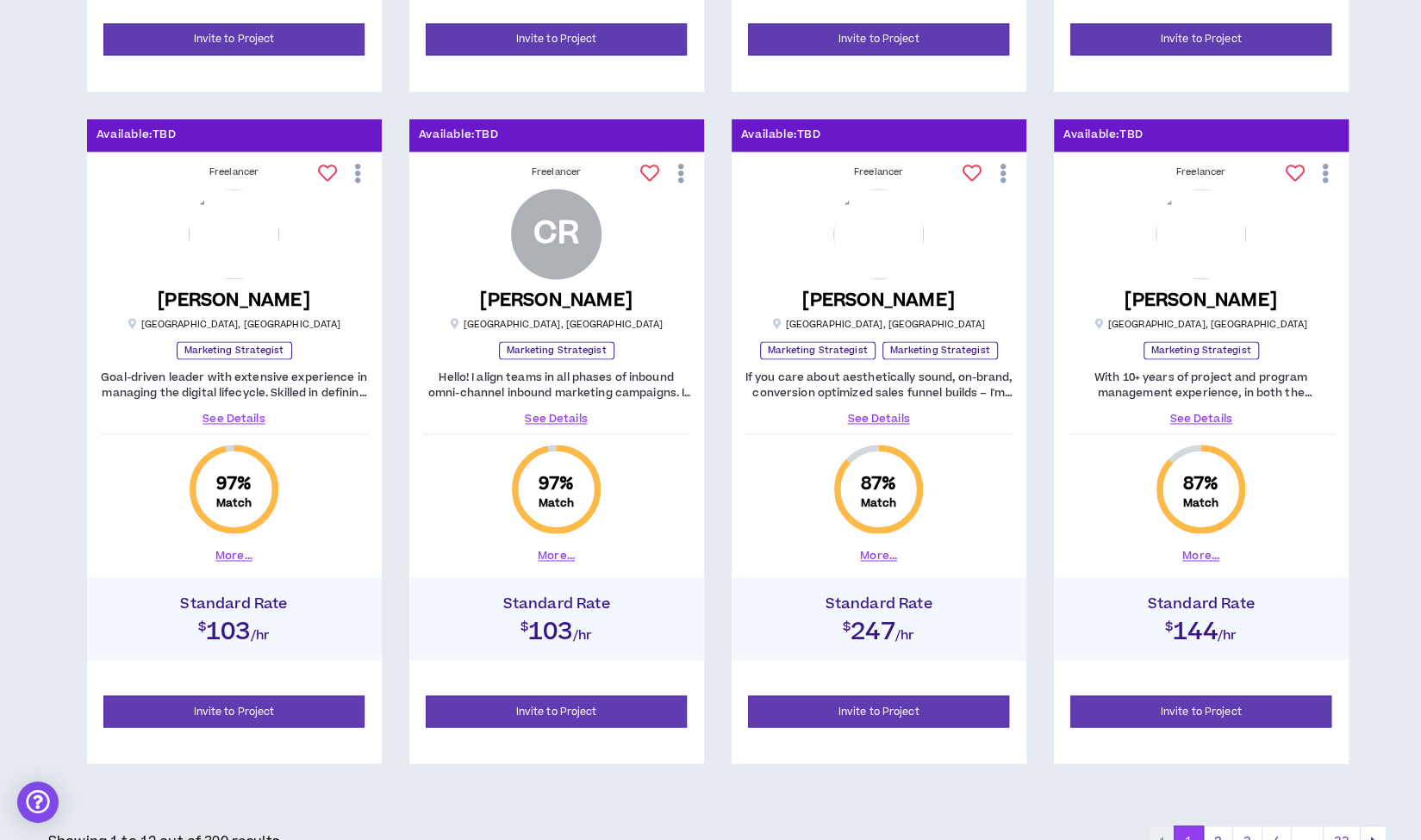
click at [228, 415] on link "See Details" at bounding box center [234, 419] width 267 height 16
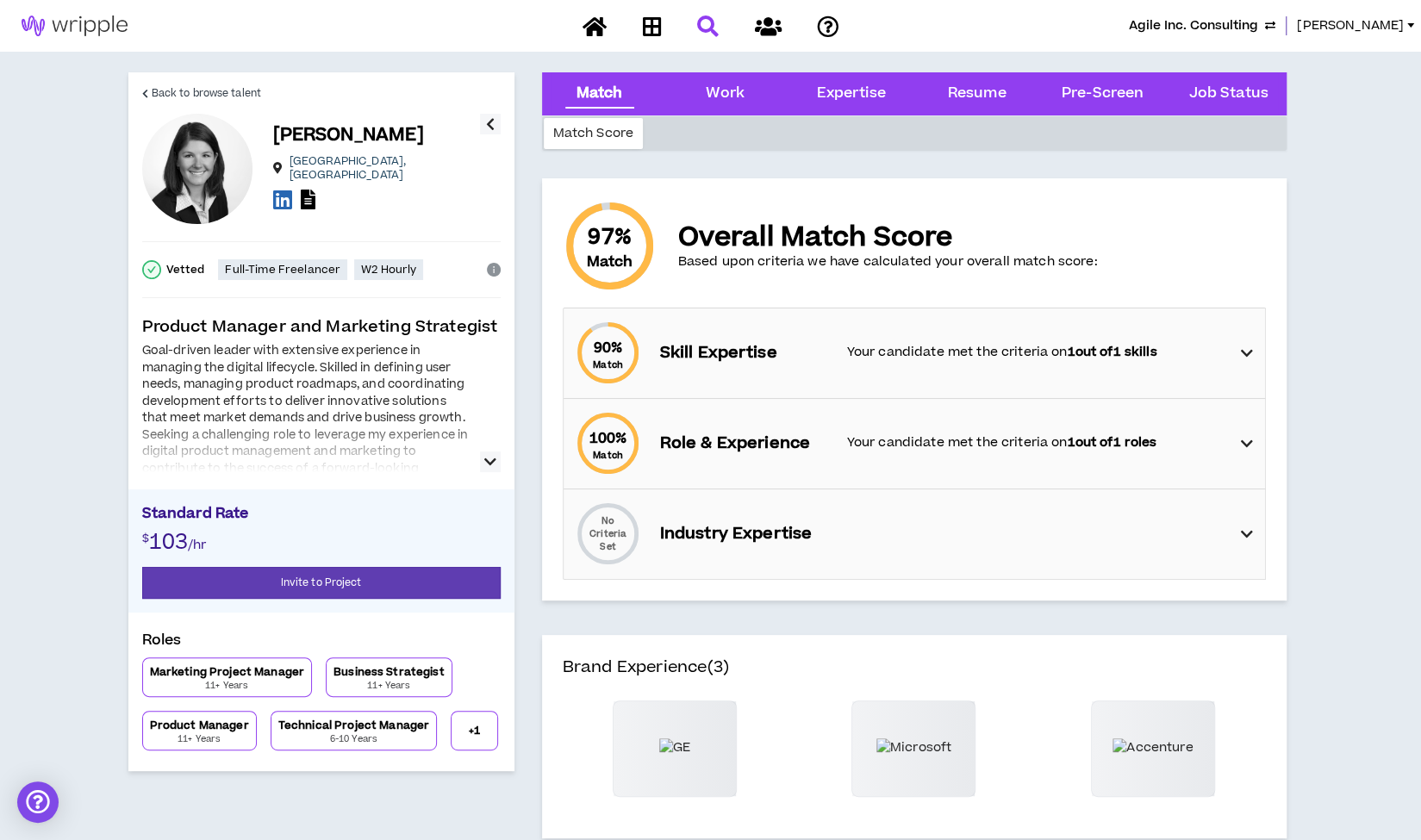
click at [491, 459] on icon "button" at bounding box center [490, 462] width 12 height 21
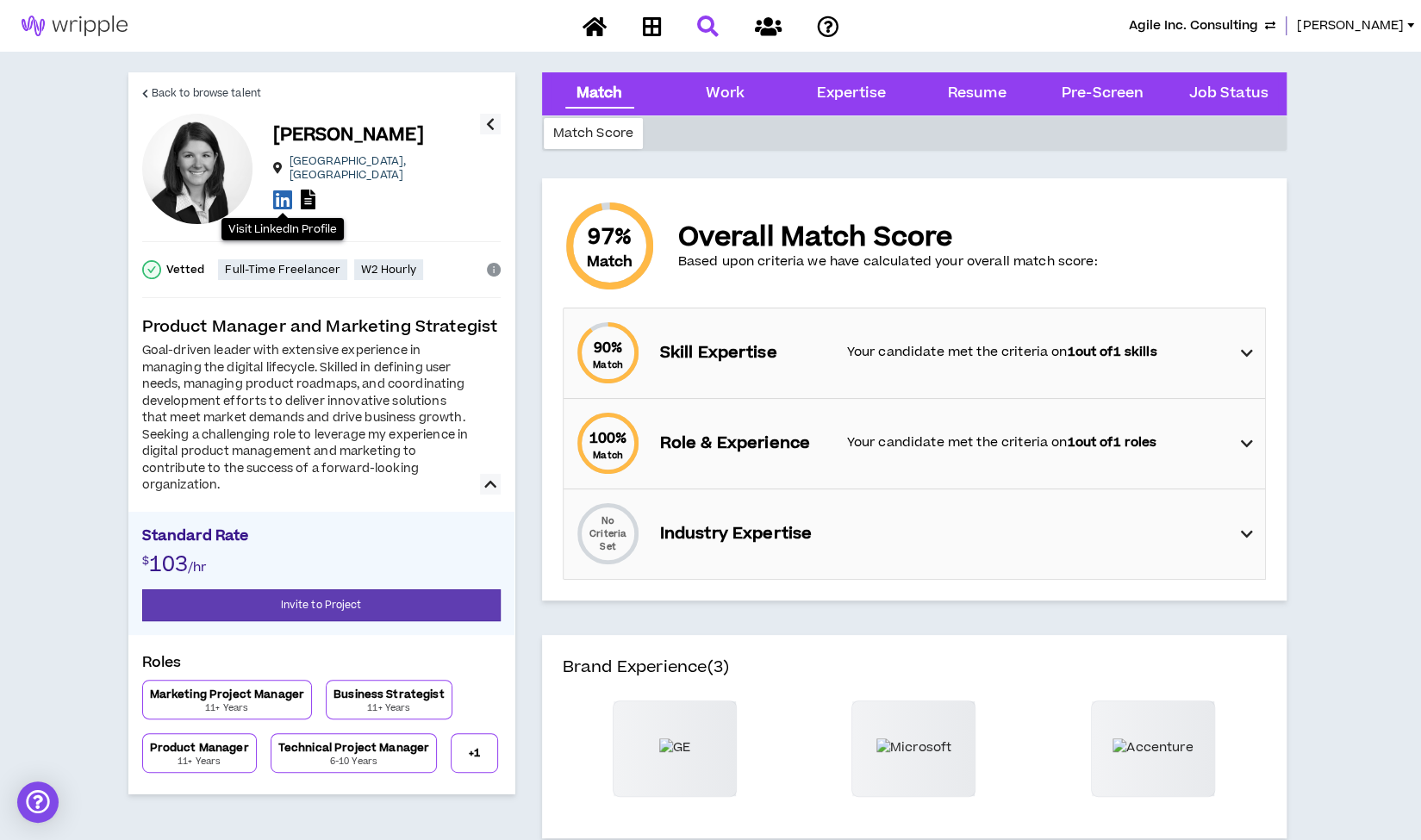
click at [281, 196] on icon at bounding box center [282, 199] width 19 height 22
click at [212, 90] on span "Back to browse talent" at bounding box center [206, 93] width 110 height 16
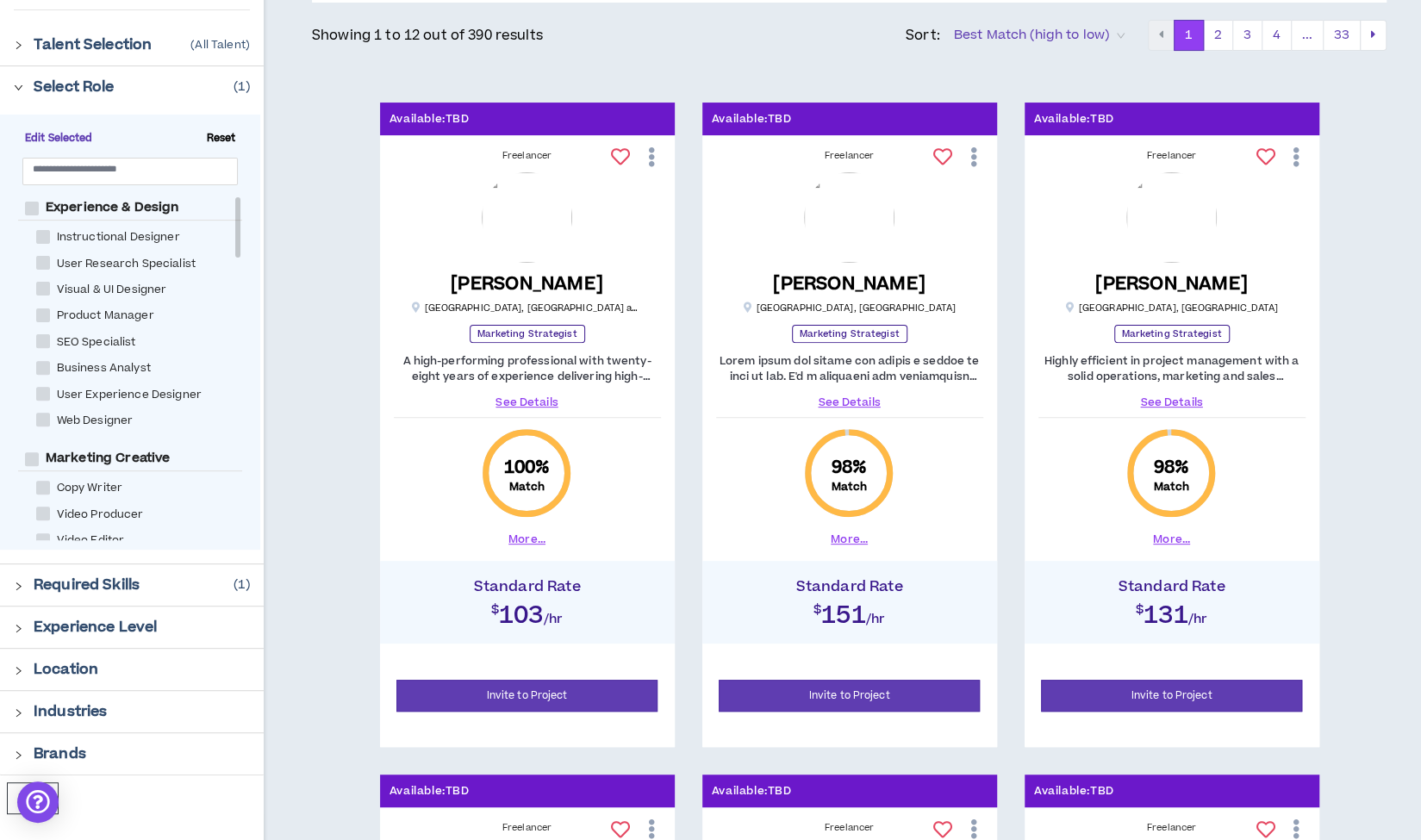
scroll to position [200, 0]
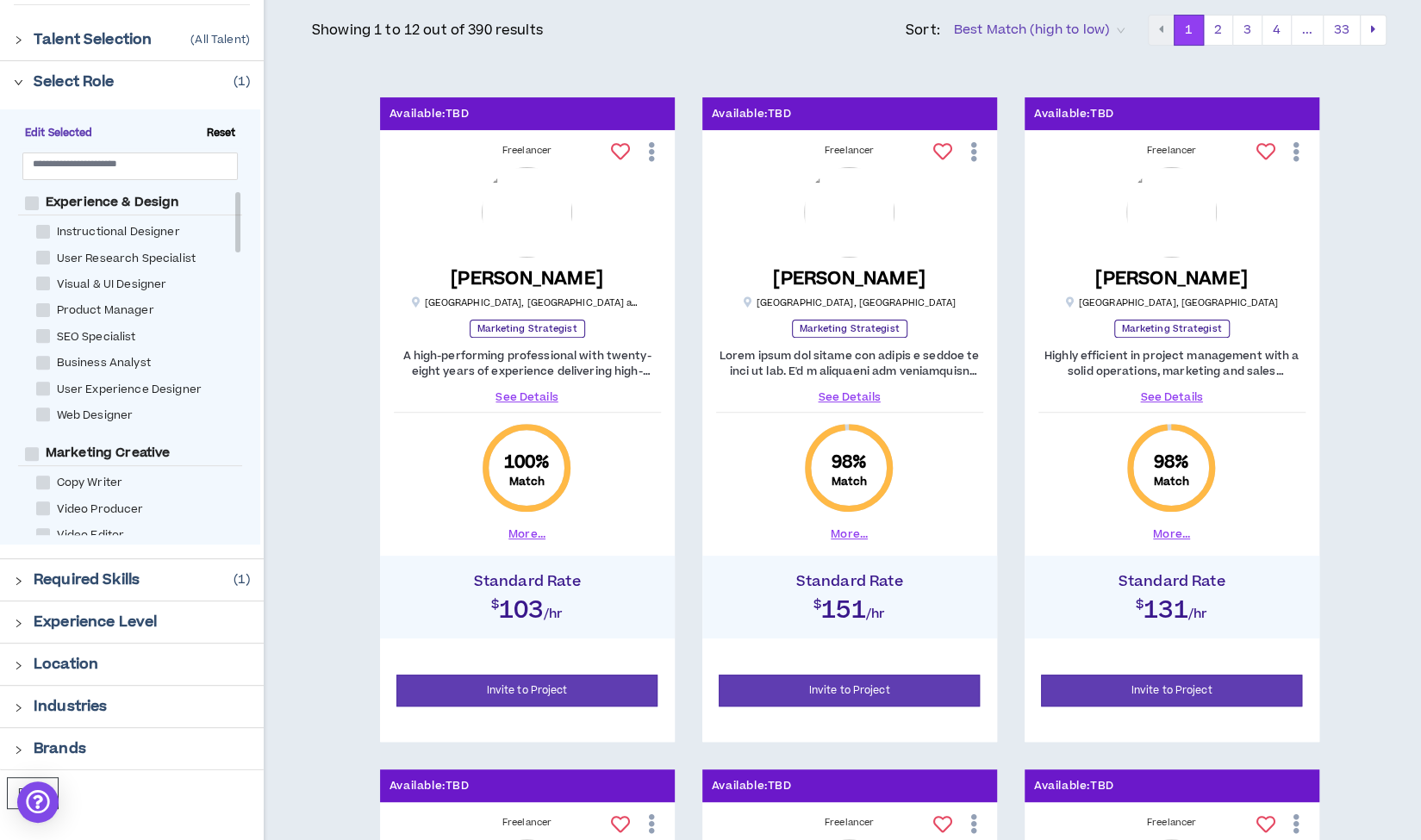
click at [843, 396] on link "See Details" at bounding box center [849, 397] width 267 height 16
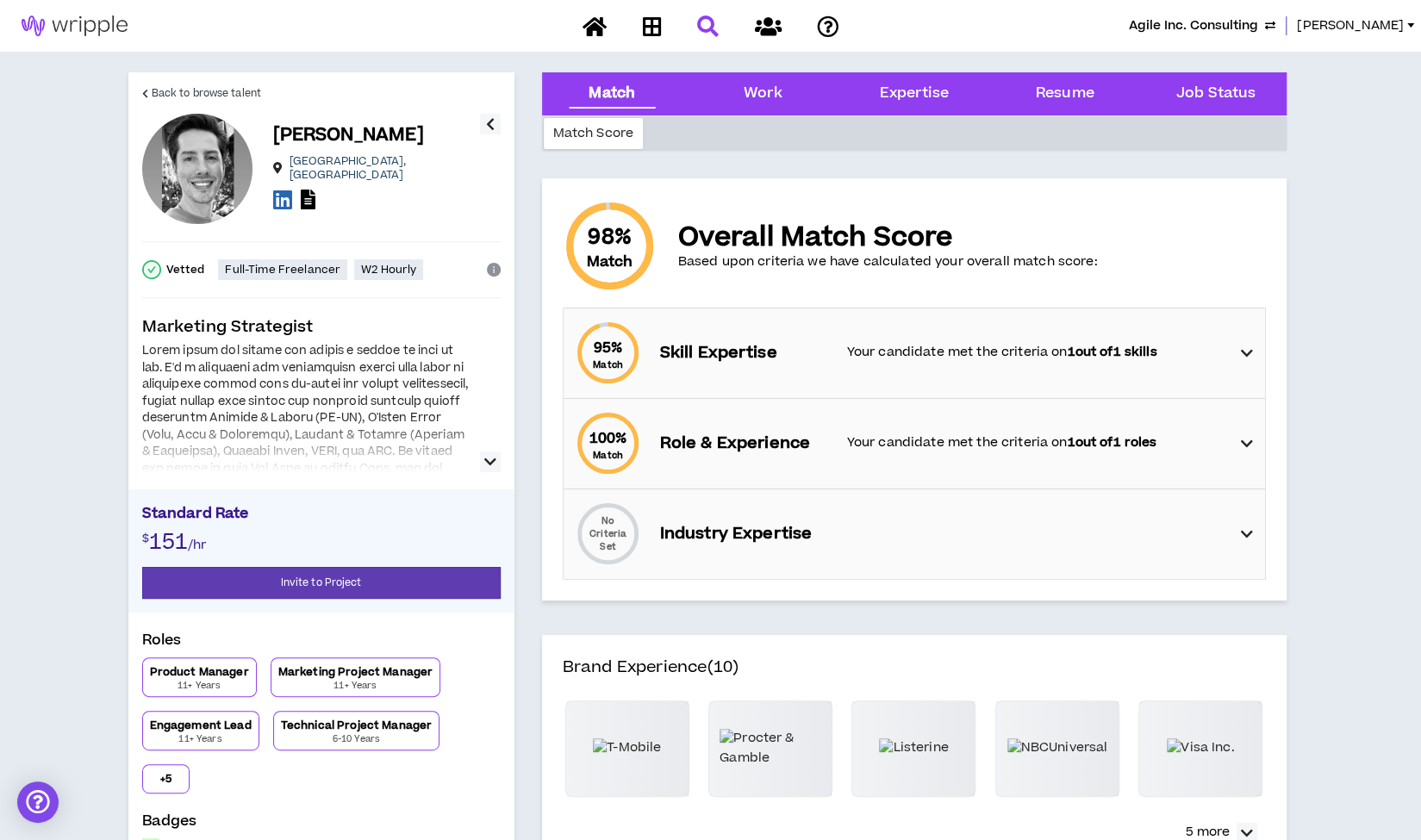
click at [488, 458] on icon "button" at bounding box center [490, 462] width 12 height 21
click at [280, 198] on icon at bounding box center [282, 199] width 19 height 22
click at [233, 85] on span "Back to browse talent" at bounding box center [206, 93] width 110 height 16
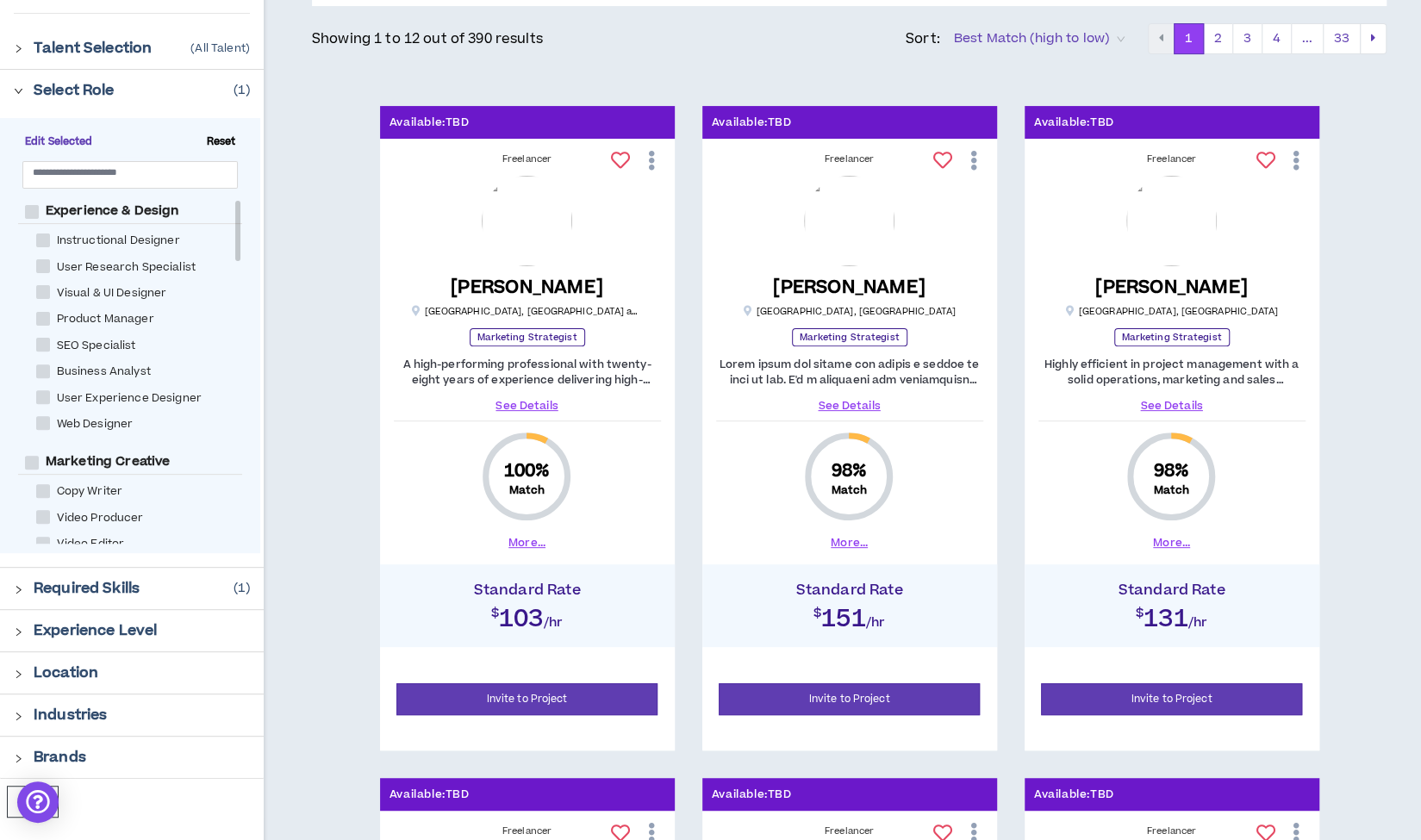
scroll to position [200, 0]
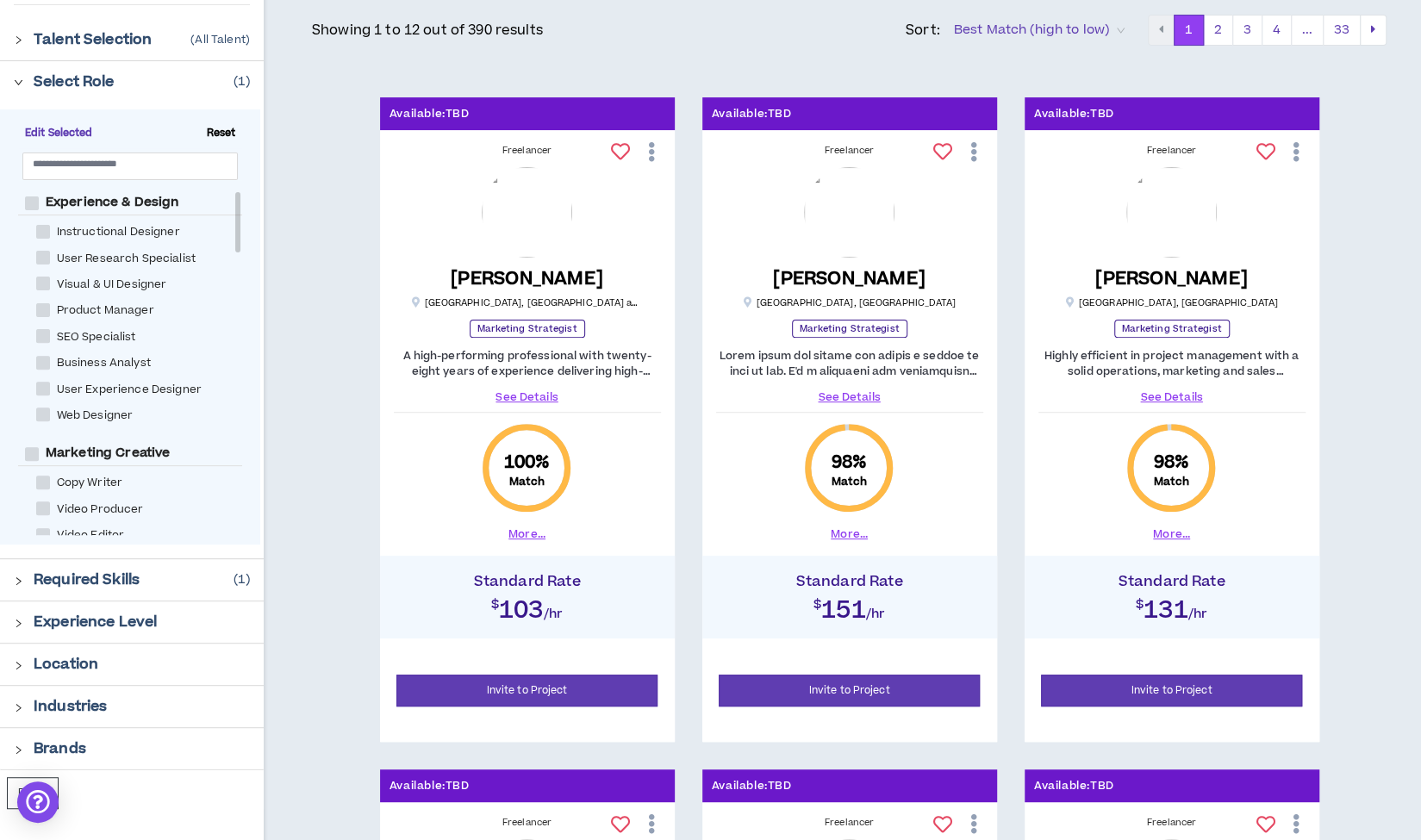
click at [518, 397] on link "See Details" at bounding box center [527, 397] width 267 height 16
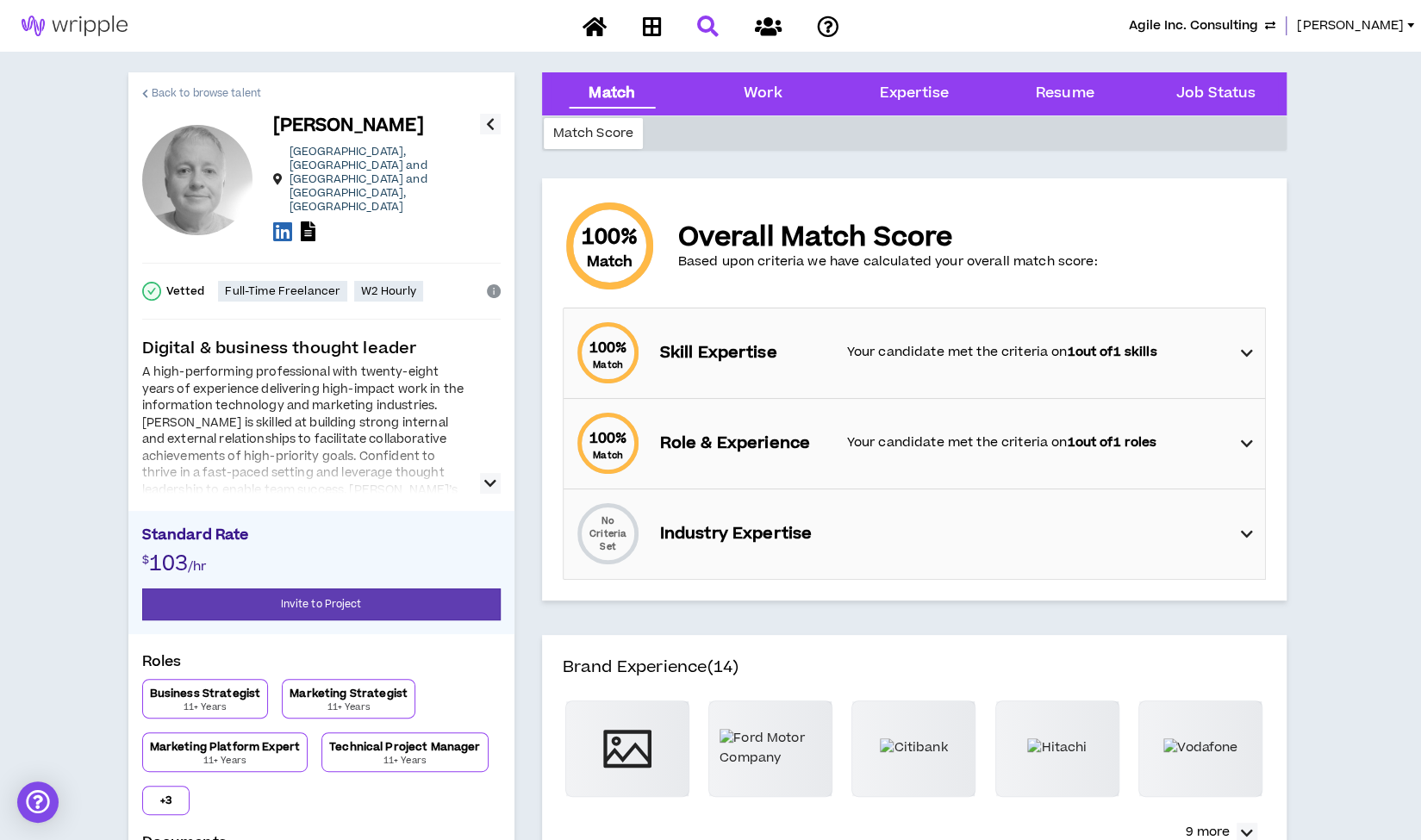
click at [244, 92] on span "Back to browse talent" at bounding box center [206, 93] width 110 height 16
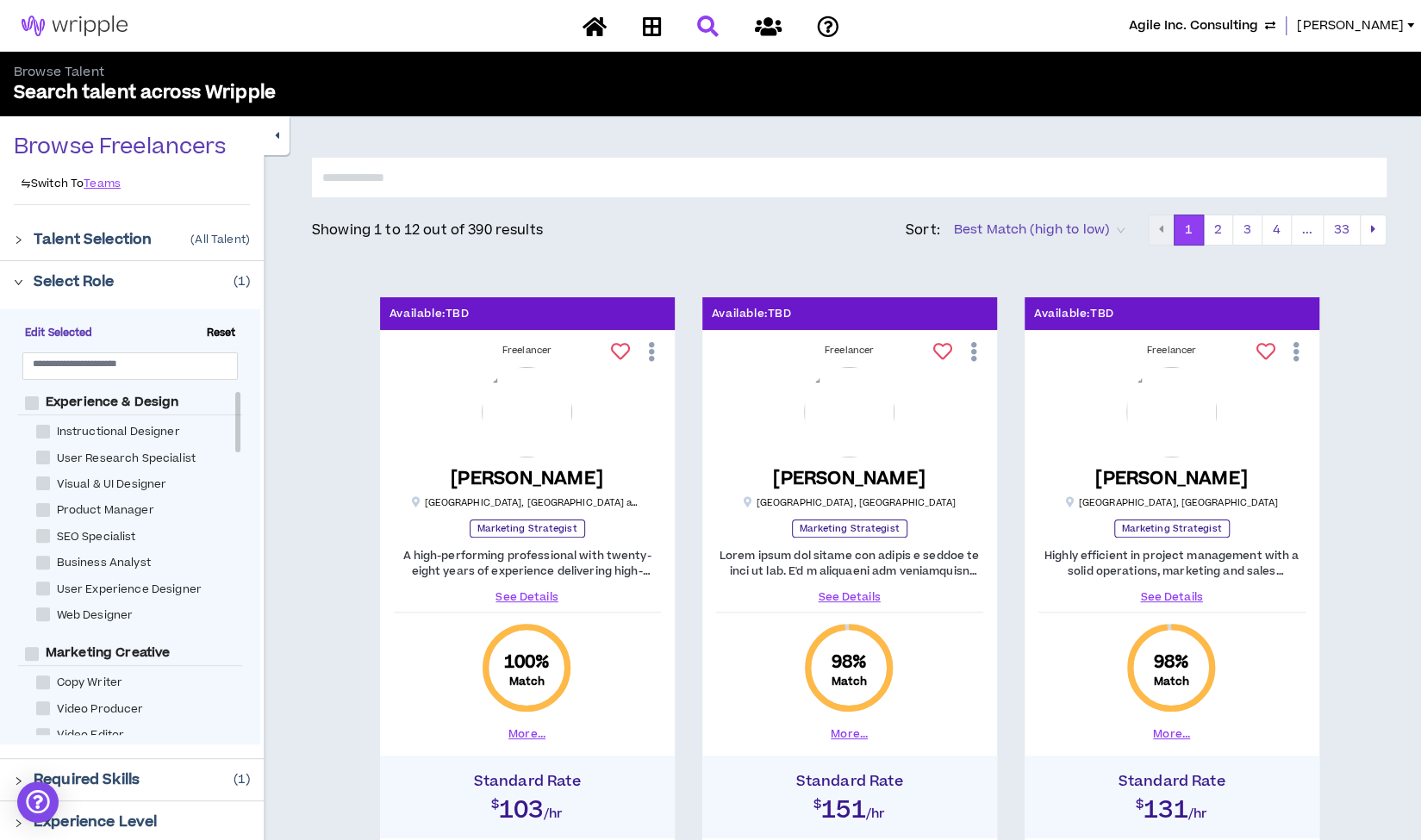
click at [277, 137] on icon "button" at bounding box center [276, 136] width 4 height 11
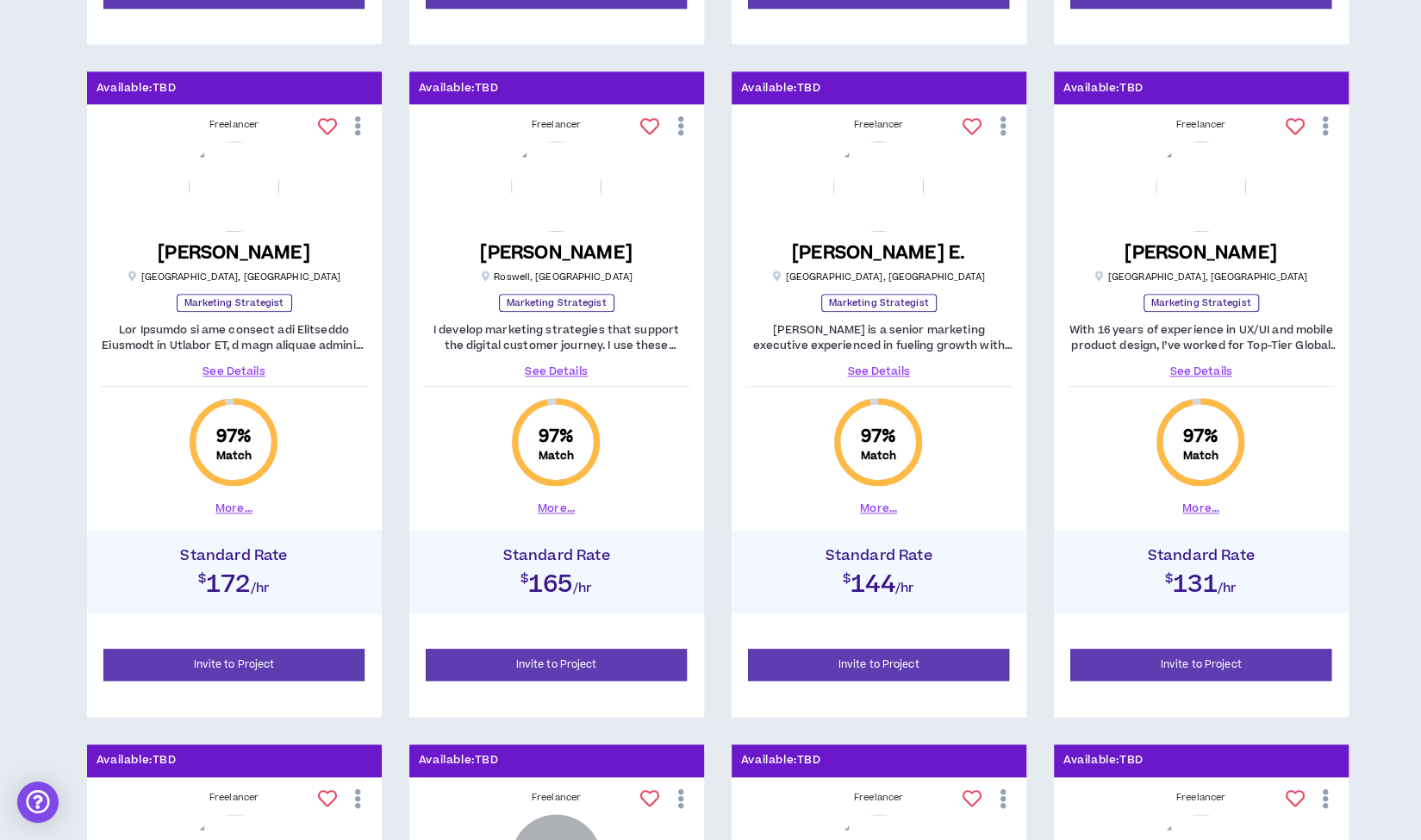
scroll to position [899, 0]
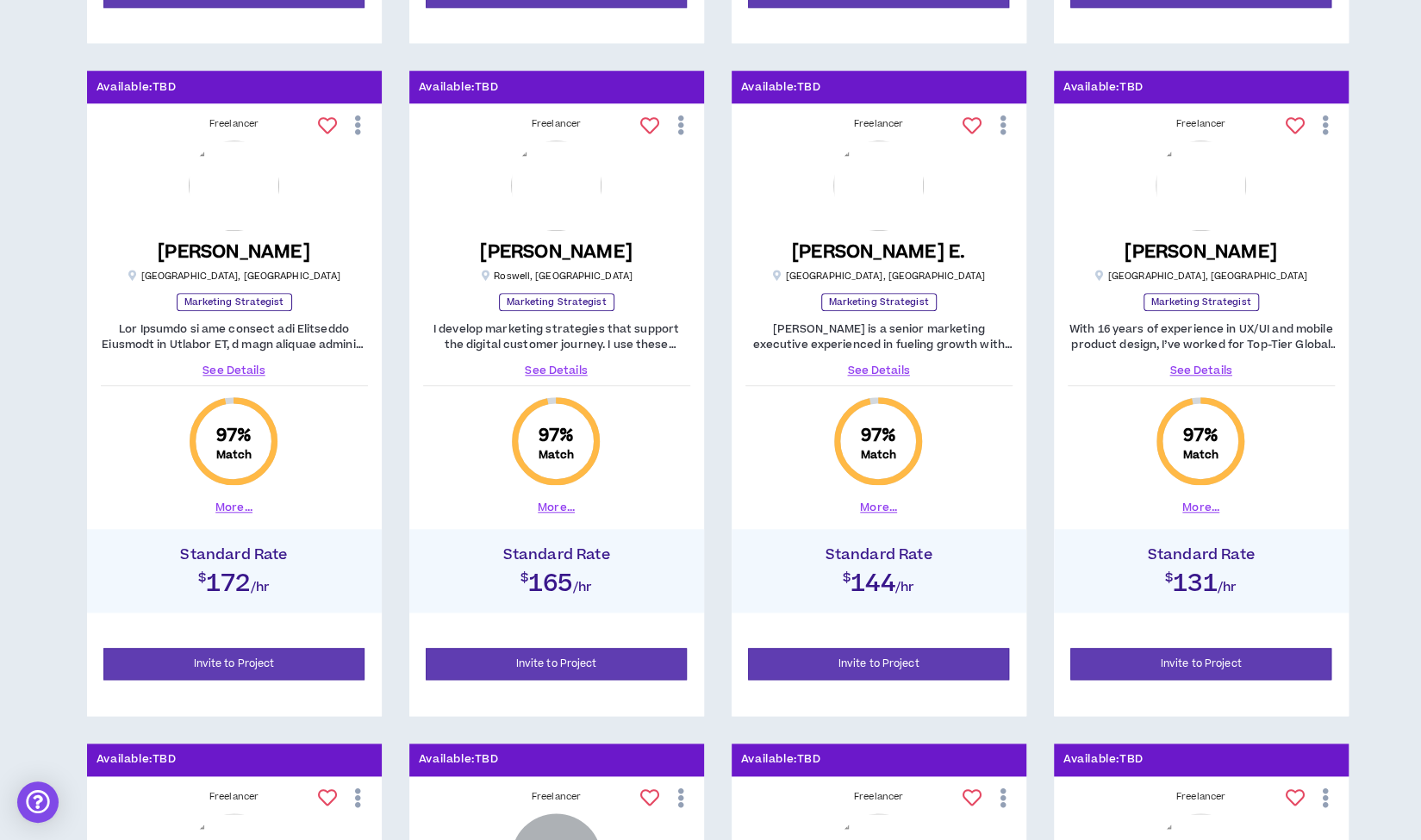
click at [882, 370] on link "See Details" at bounding box center [878, 370] width 267 height 16
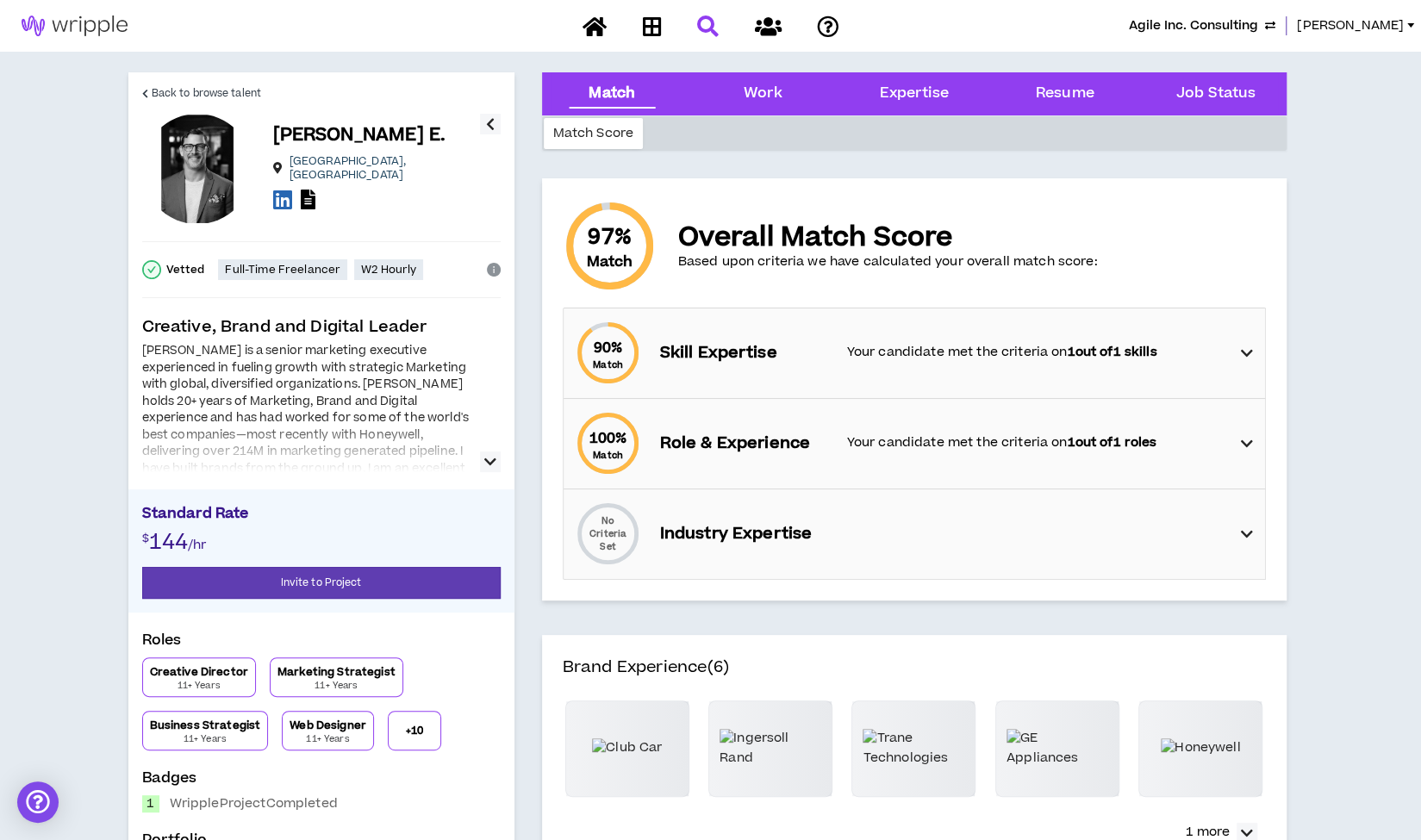
click at [488, 462] on icon "button" at bounding box center [490, 462] width 12 height 21
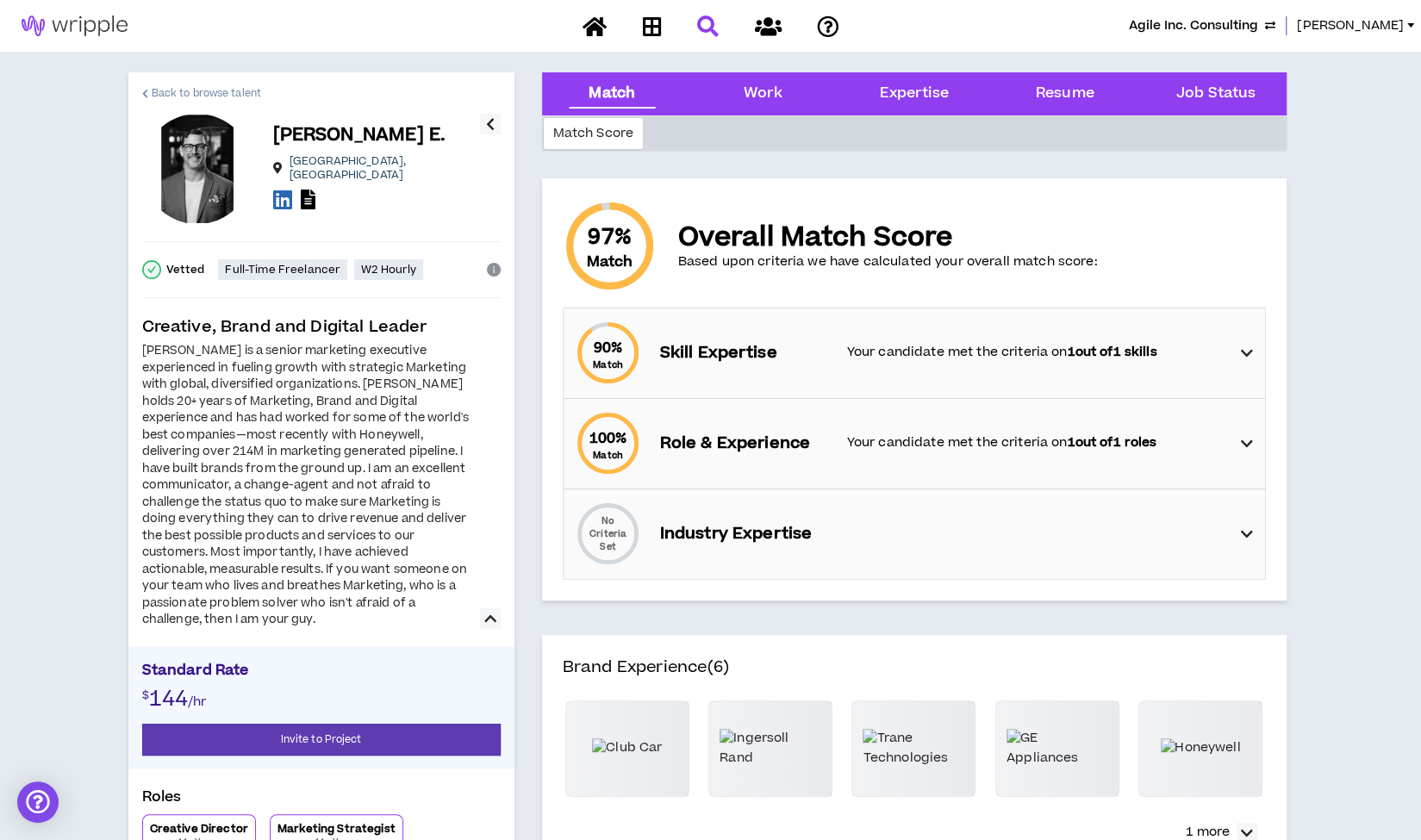
click at [243, 89] on span "Back to browse talent" at bounding box center [206, 93] width 110 height 16
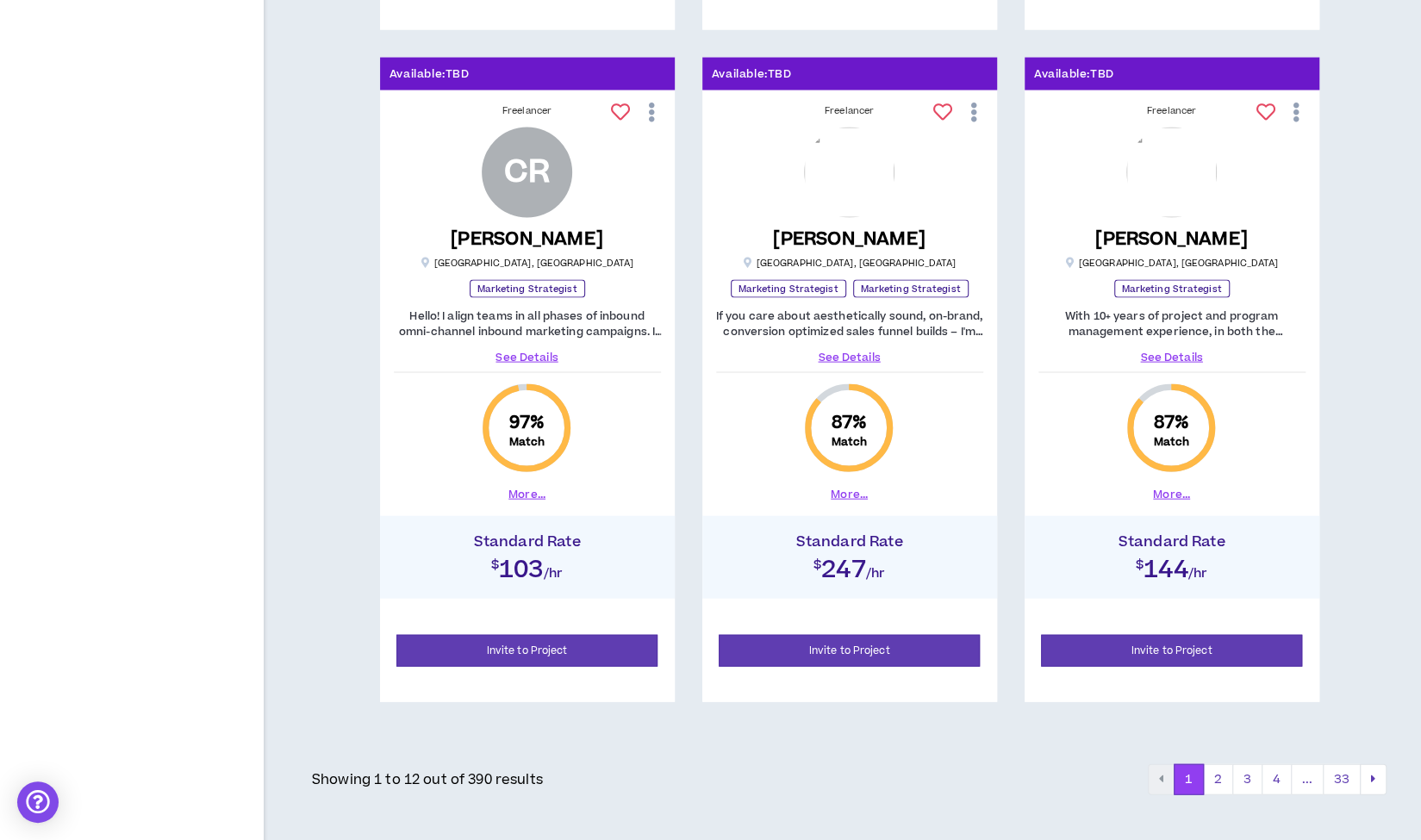
scroll to position [2259, 0]
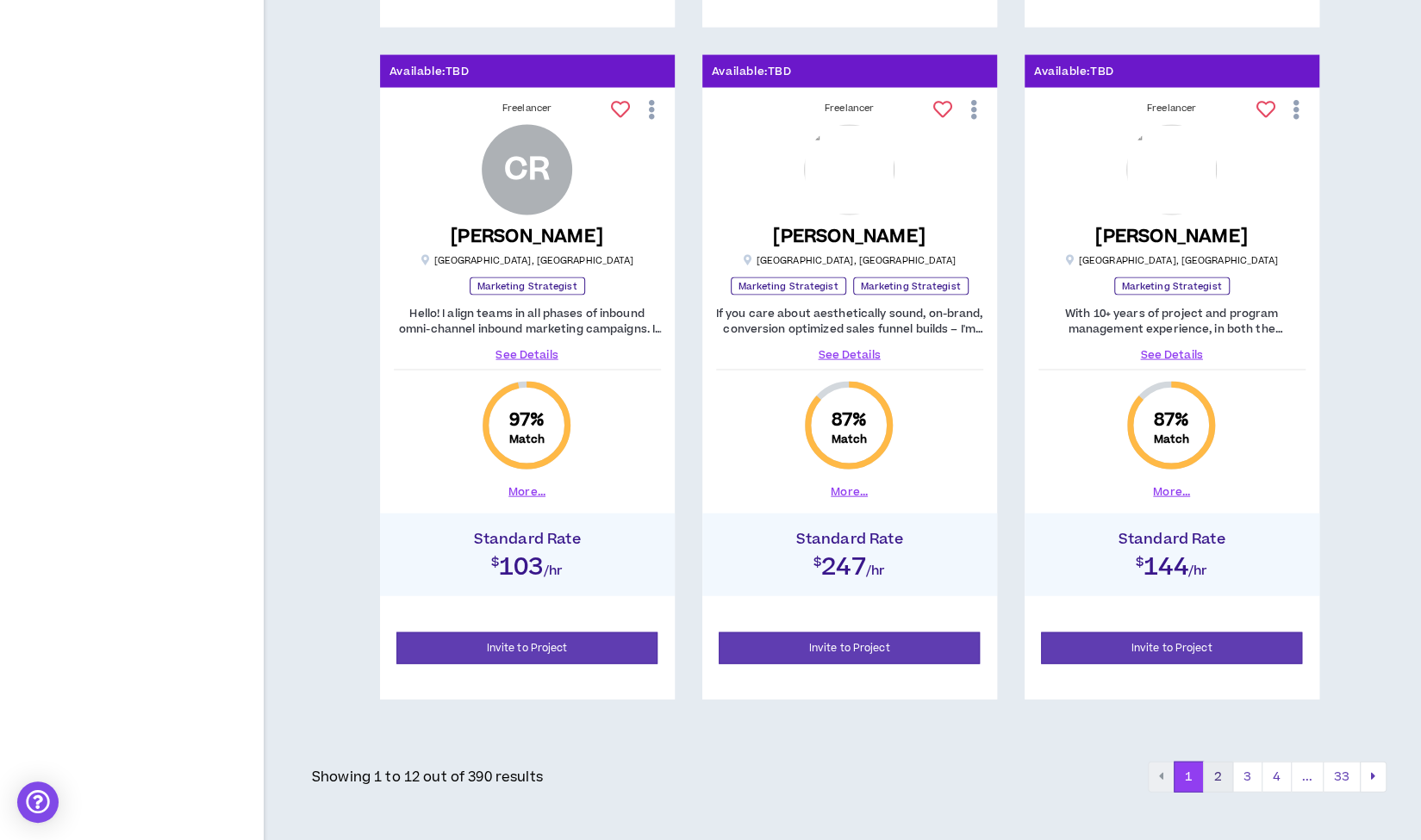
click at [1223, 773] on button "2" at bounding box center [1217, 777] width 30 height 31
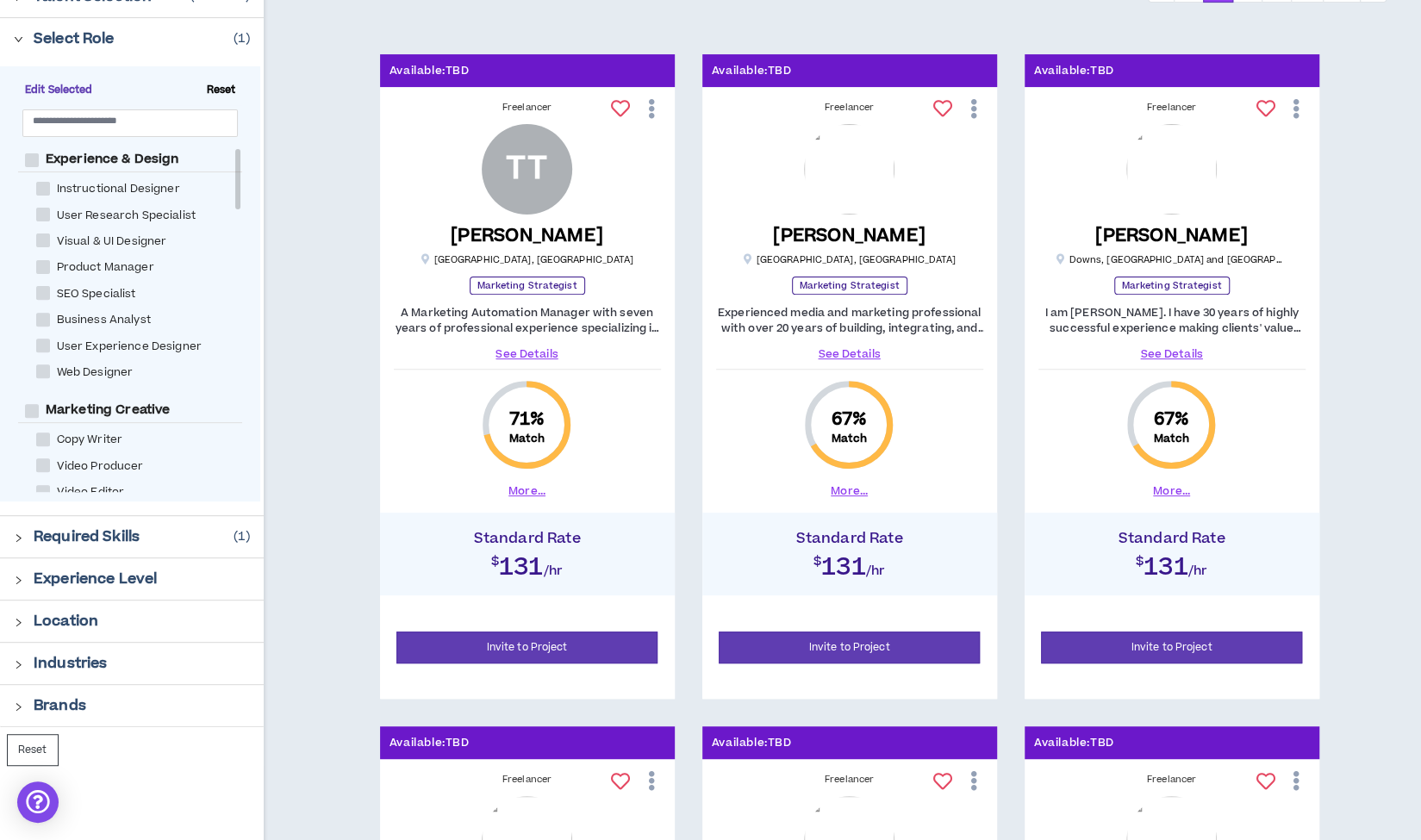
scroll to position [243, 0]
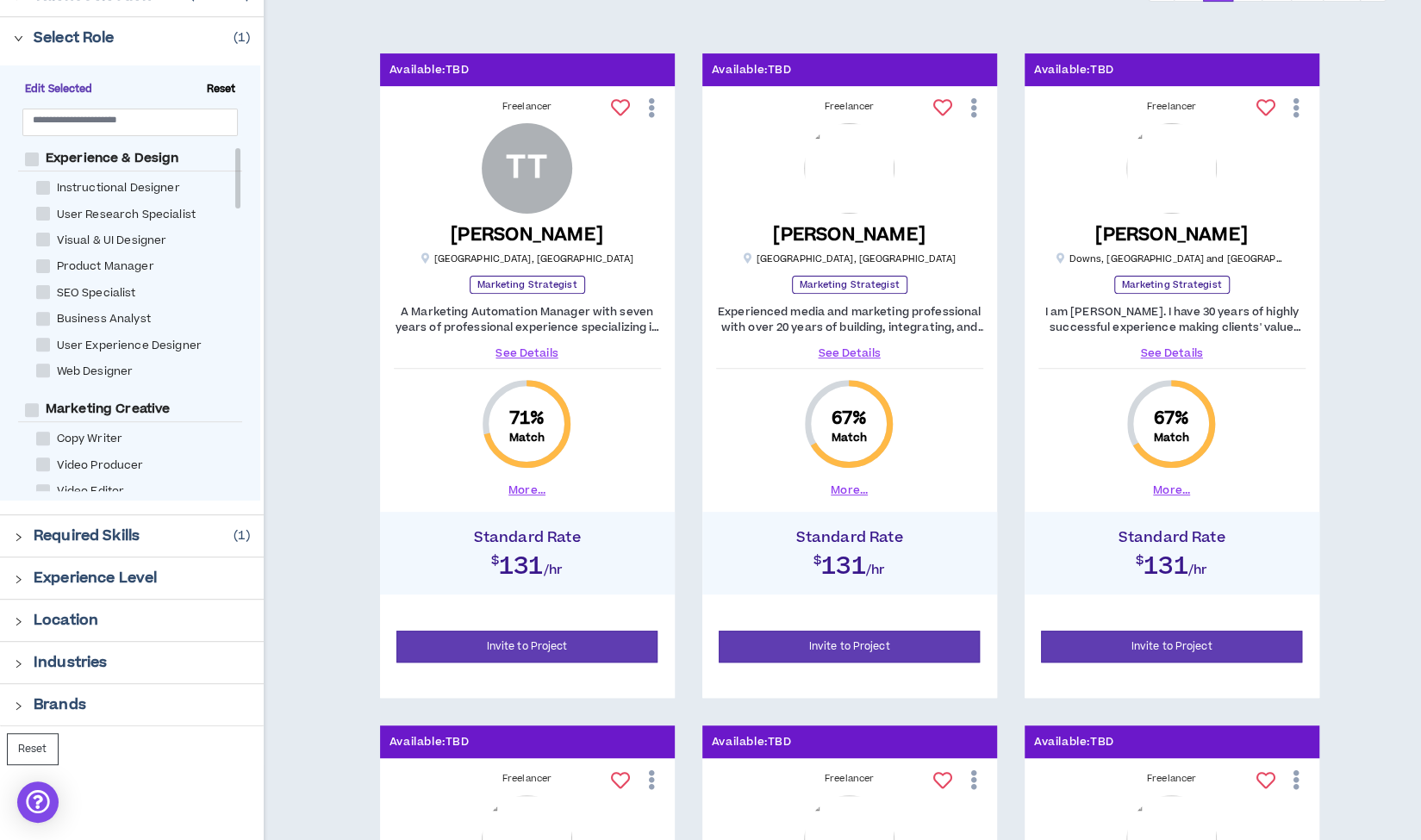
click at [863, 351] on link "See Details" at bounding box center [849, 353] width 267 height 16
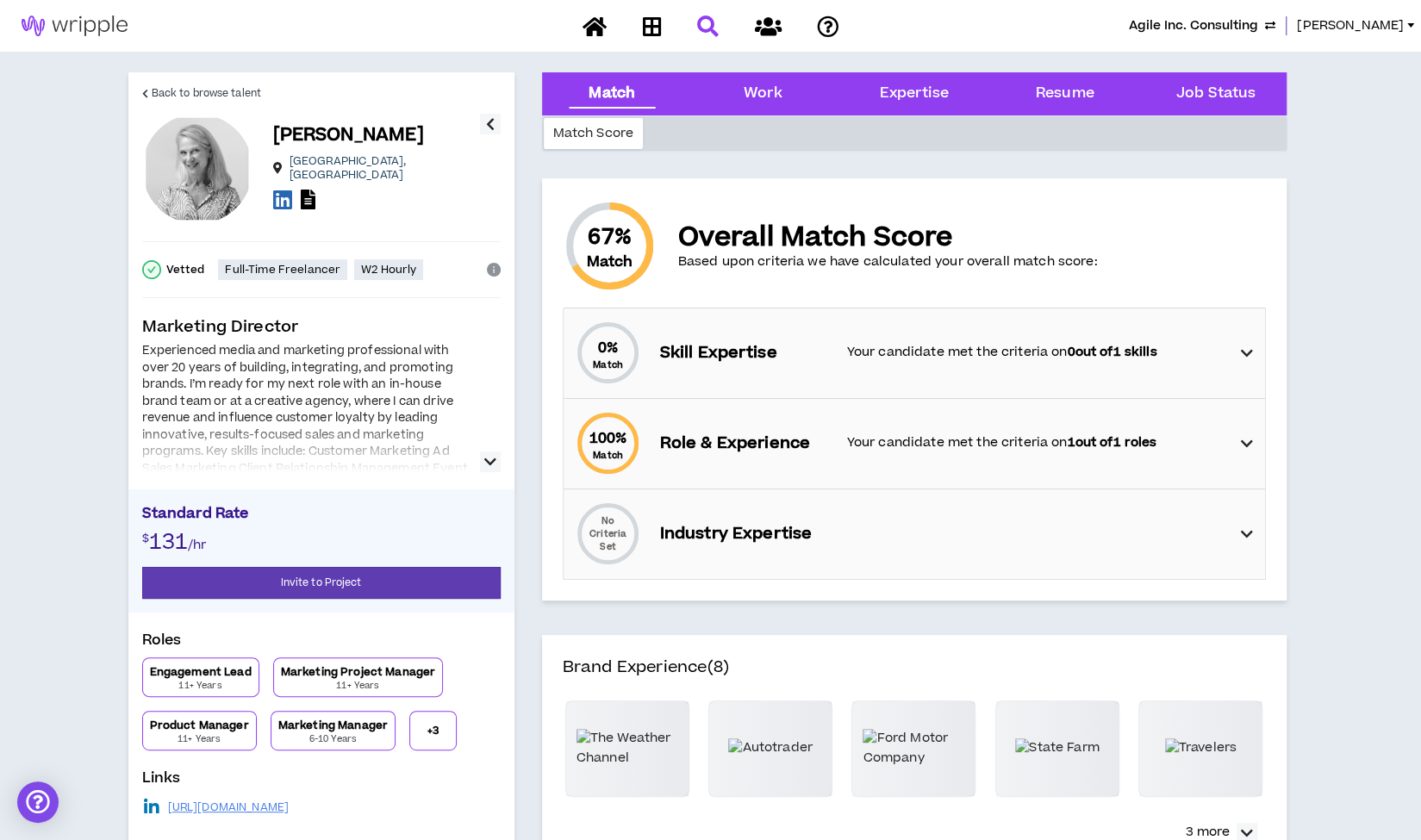
click at [489, 459] on icon "button" at bounding box center [490, 462] width 12 height 21
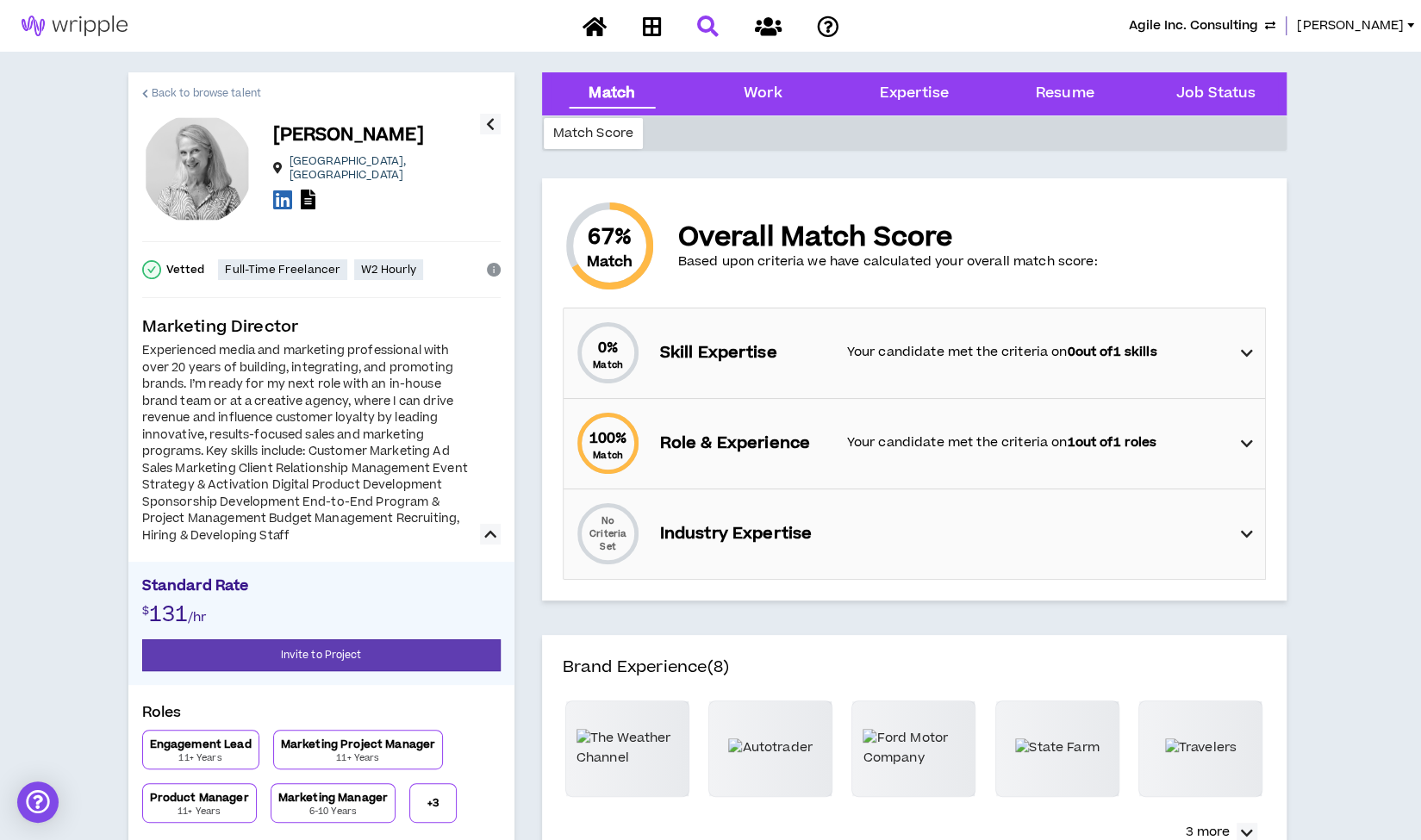
click at [213, 93] on span "Back to browse talent" at bounding box center [206, 93] width 110 height 16
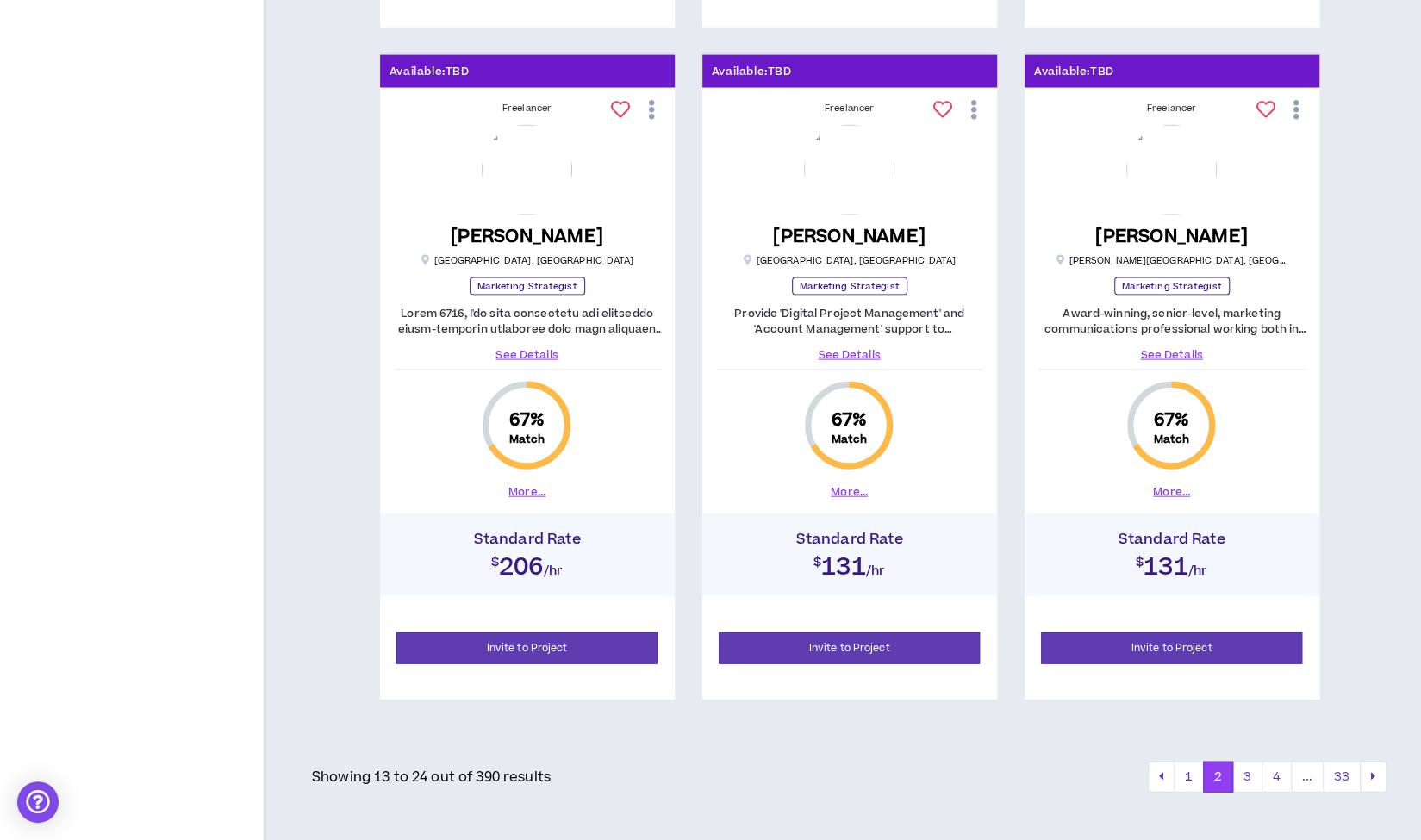
scroll to position [2261, 0]
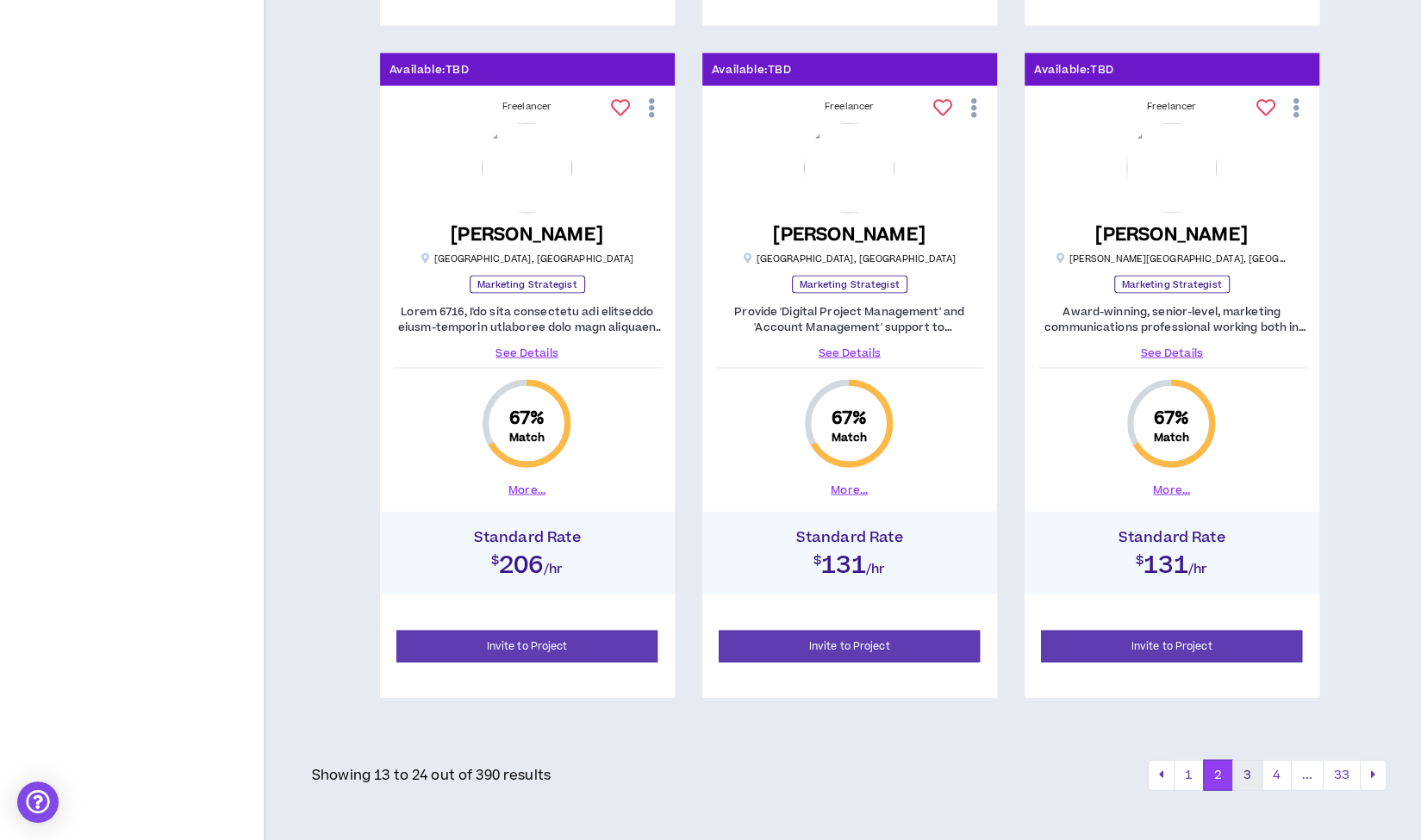
click at [1247, 770] on button "3" at bounding box center [1247, 775] width 30 height 31
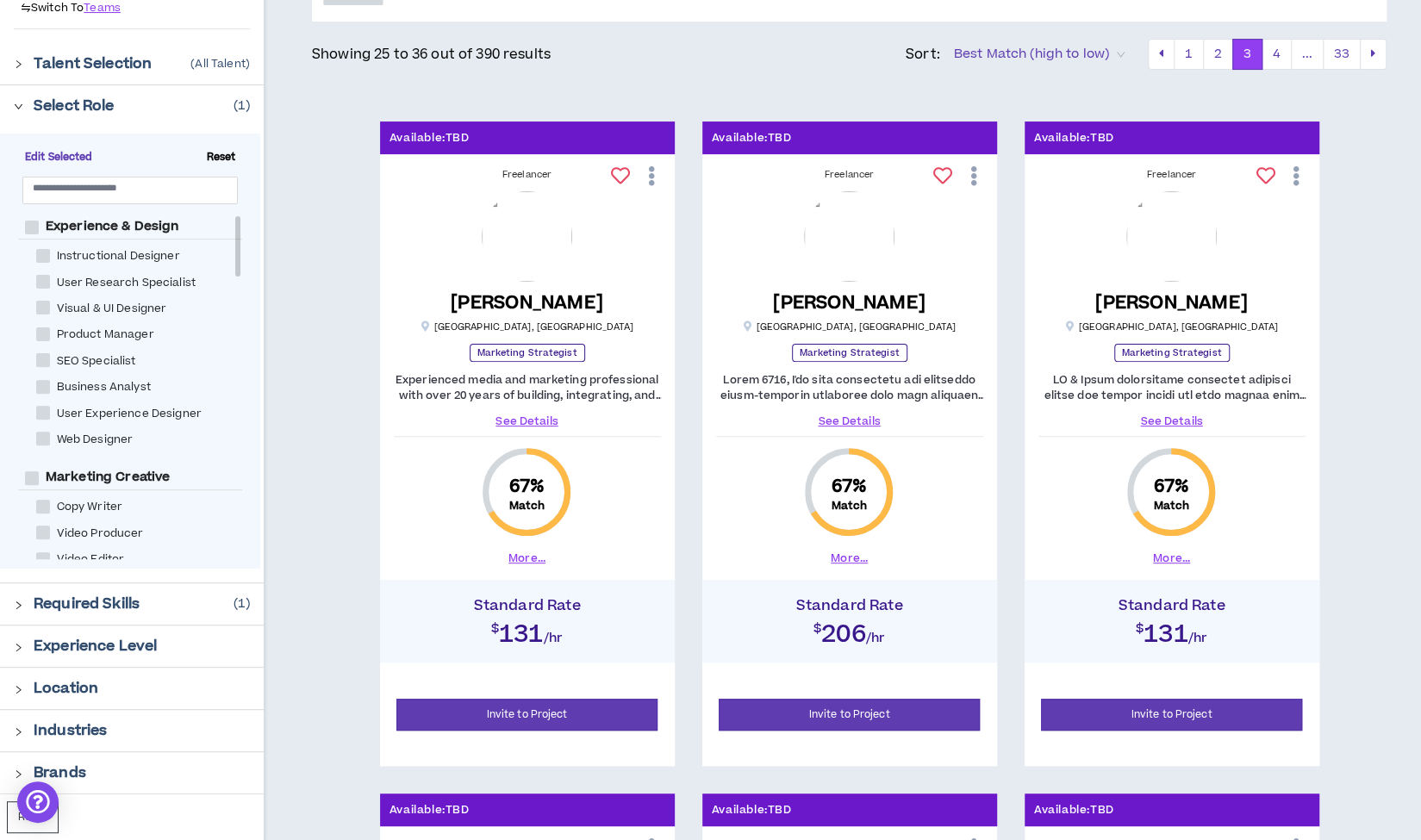
scroll to position [183, 0]
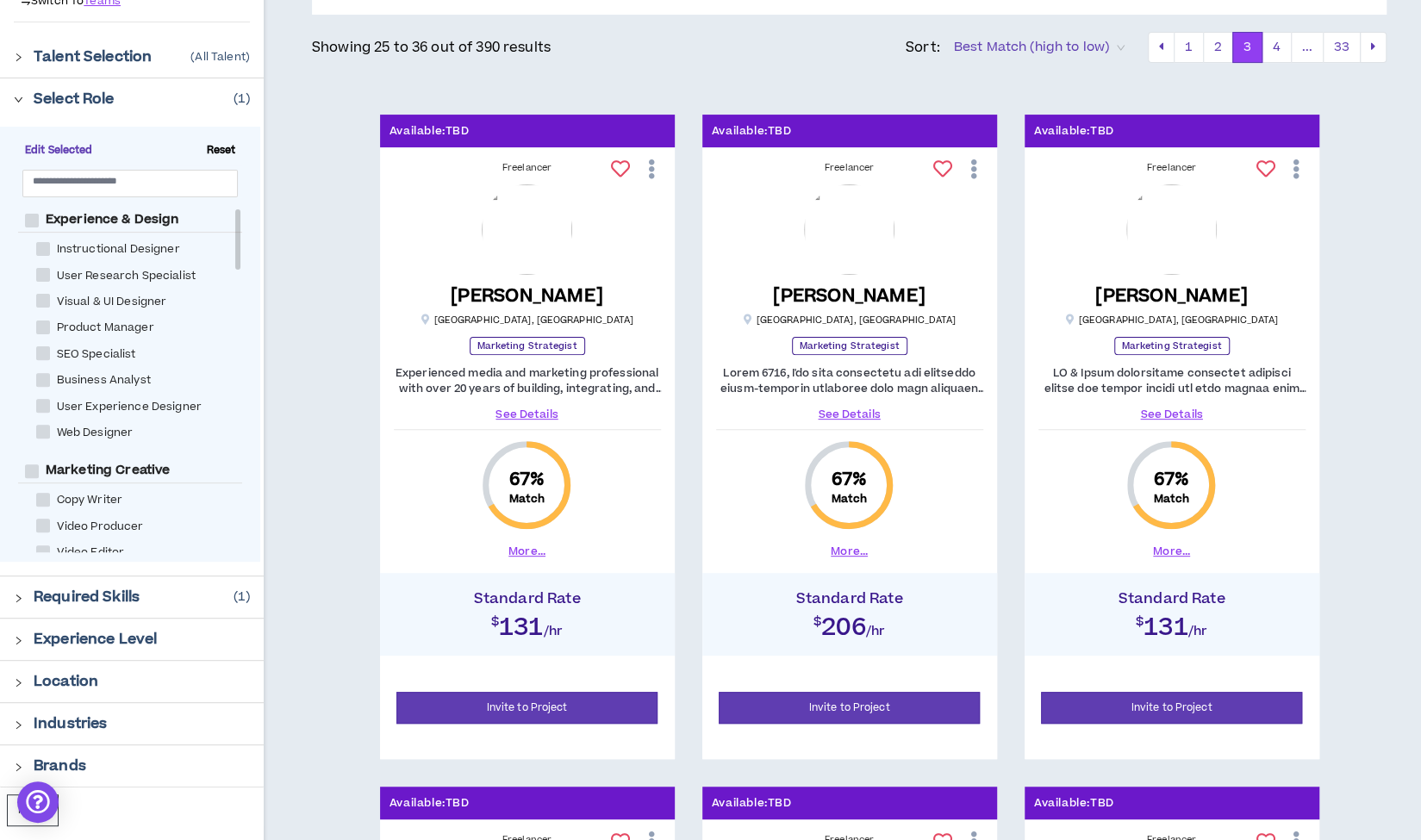
click at [1161, 412] on link "See Details" at bounding box center [1172, 414] width 267 height 16
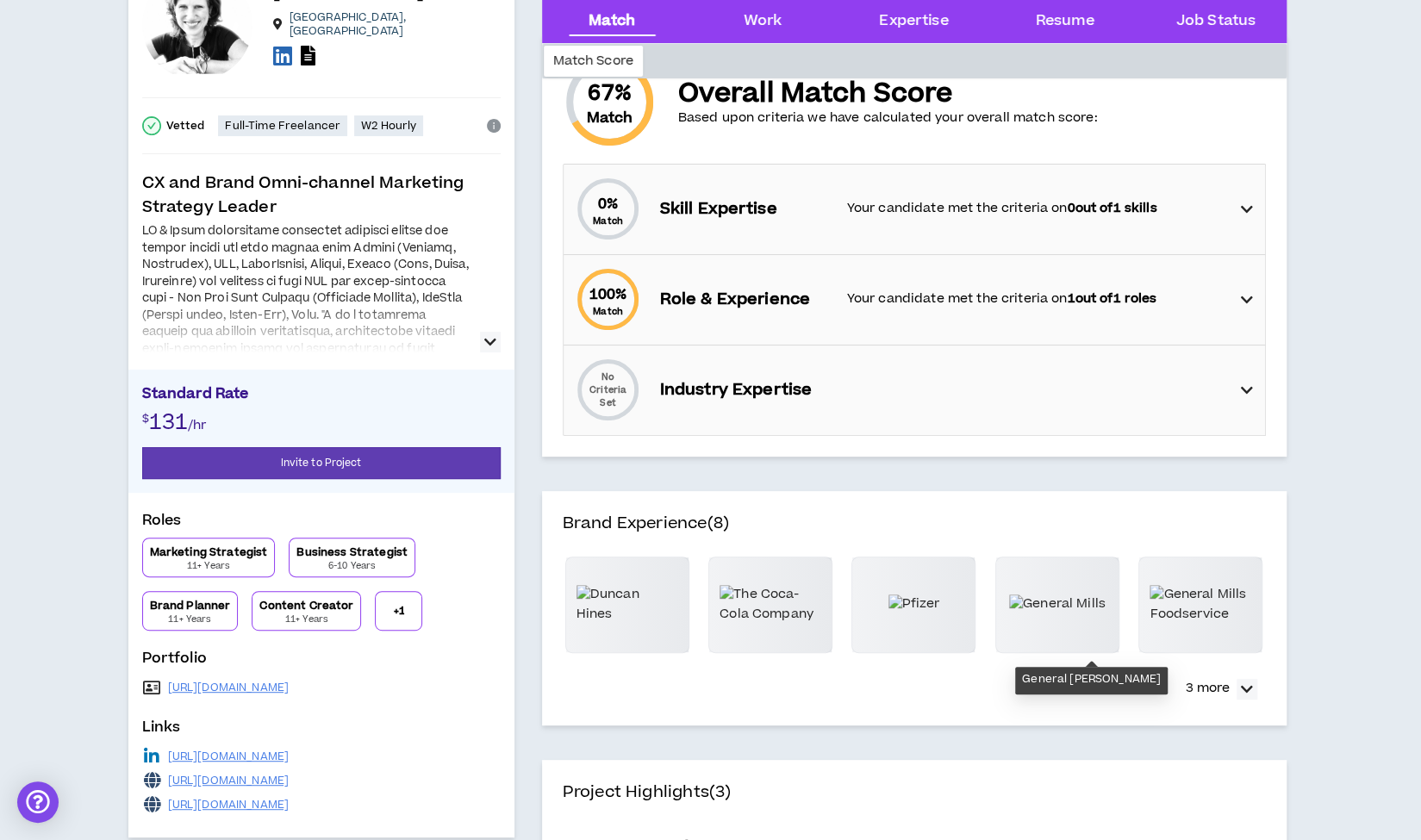
scroll to position [145, 0]
click at [1195, 690] on p "3 more" at bounding box center [1207, 687] width 44 height 19
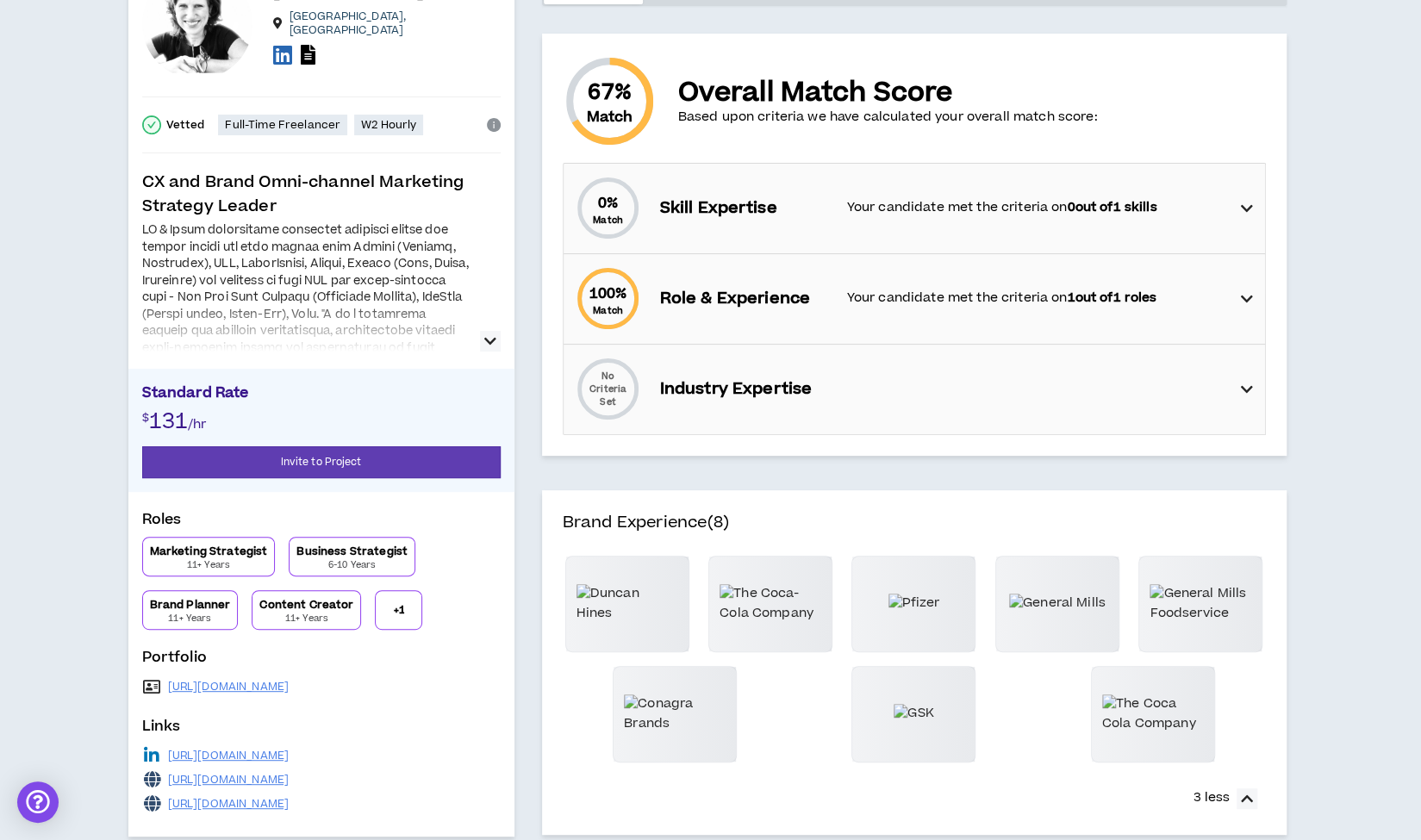
scroll to position [0, 0]
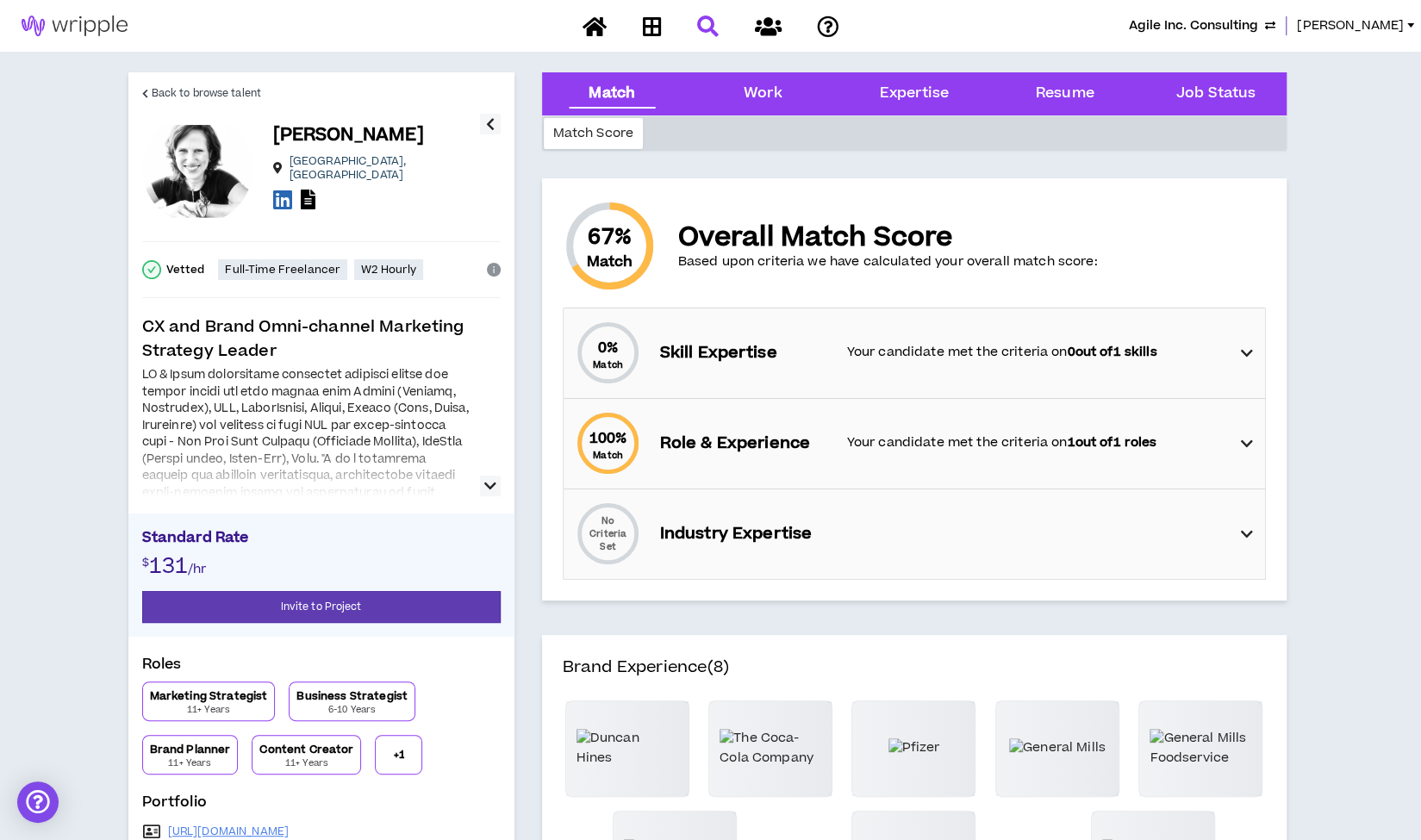
click at [487, 483] on icon "button" at bounding box center [490, 486] width 12 height 21
click at [279, 189] on icon at bounding box center [282, 199] width 19 height 22
click at [229, 94] on span "Back to browse talent" at bounding box center [206, 93] width 110 height 16
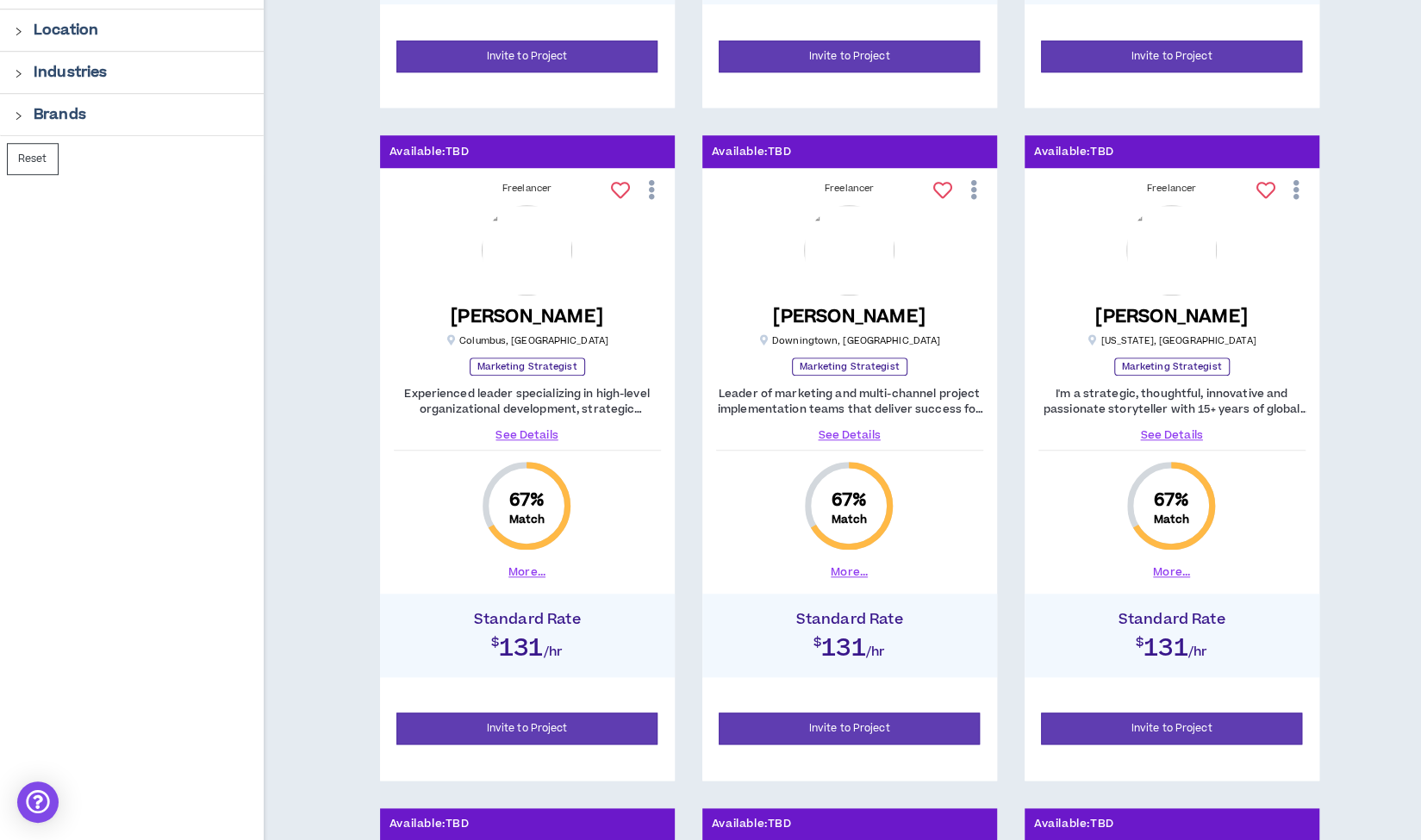
scroll to position [833, 0]
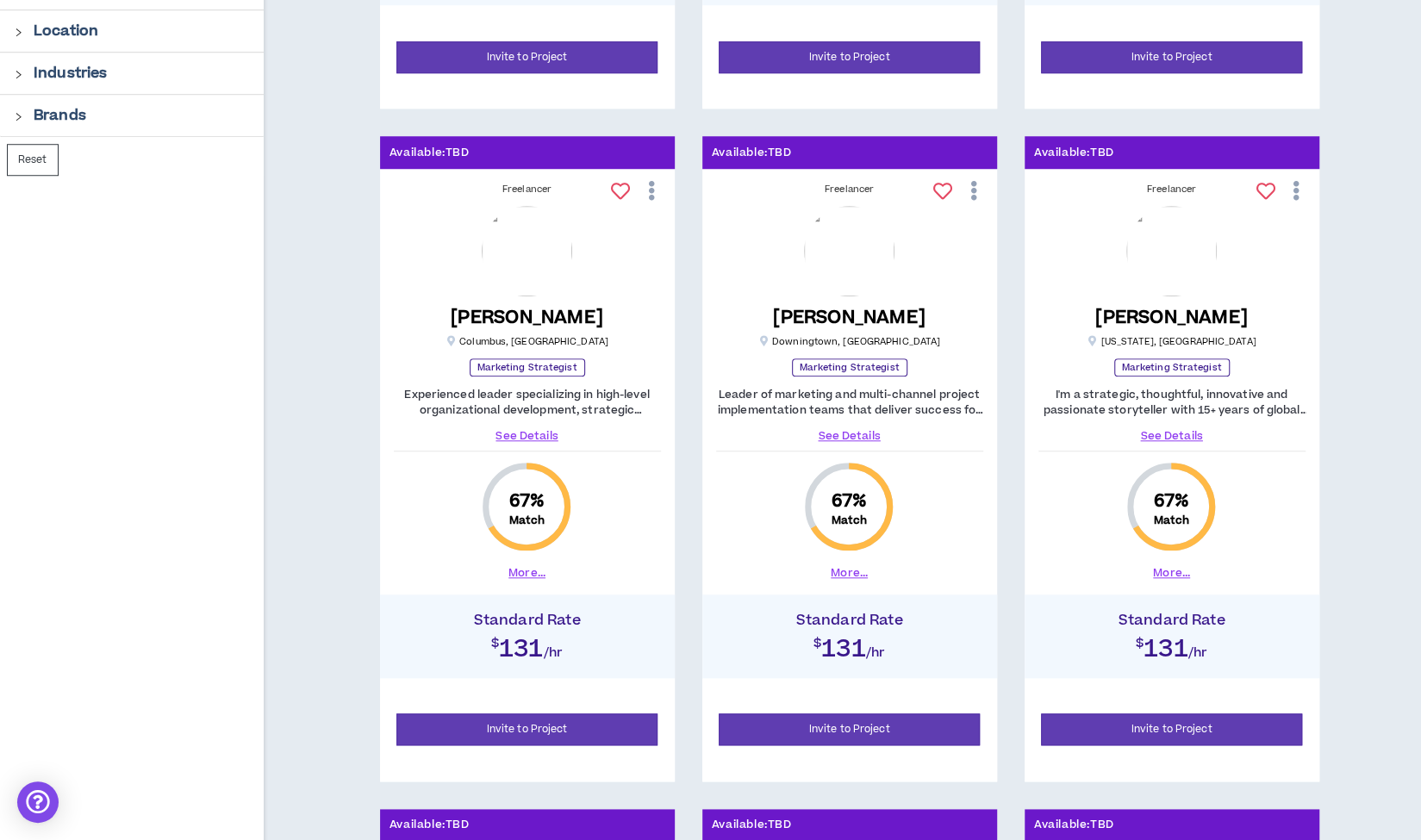
click at [525, 433] on link "See Details" at bounding box center [527, 436] width 267 height 16
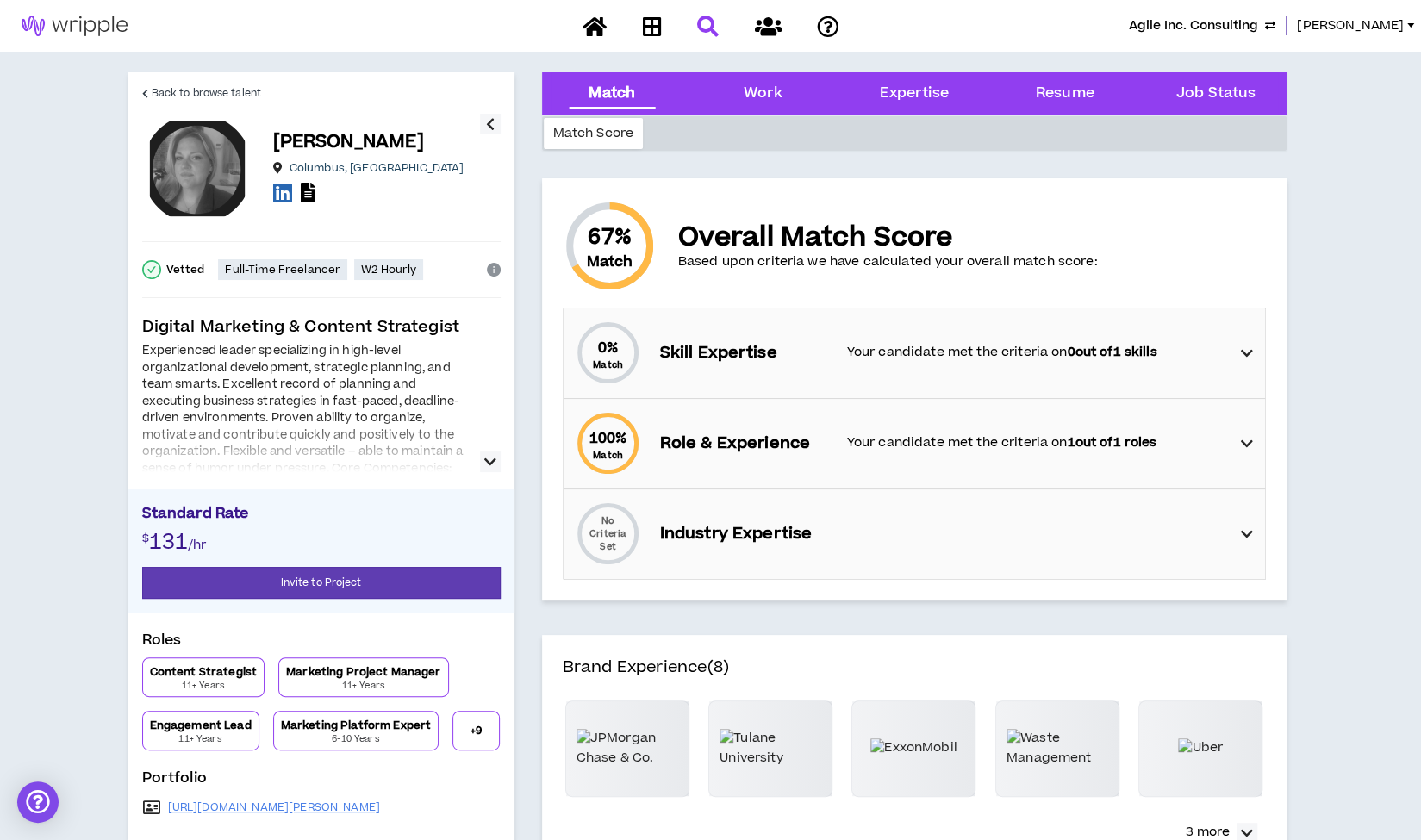
click at [489, 459] on icon "button" at bounding box center [490, 462] width 12 height 21
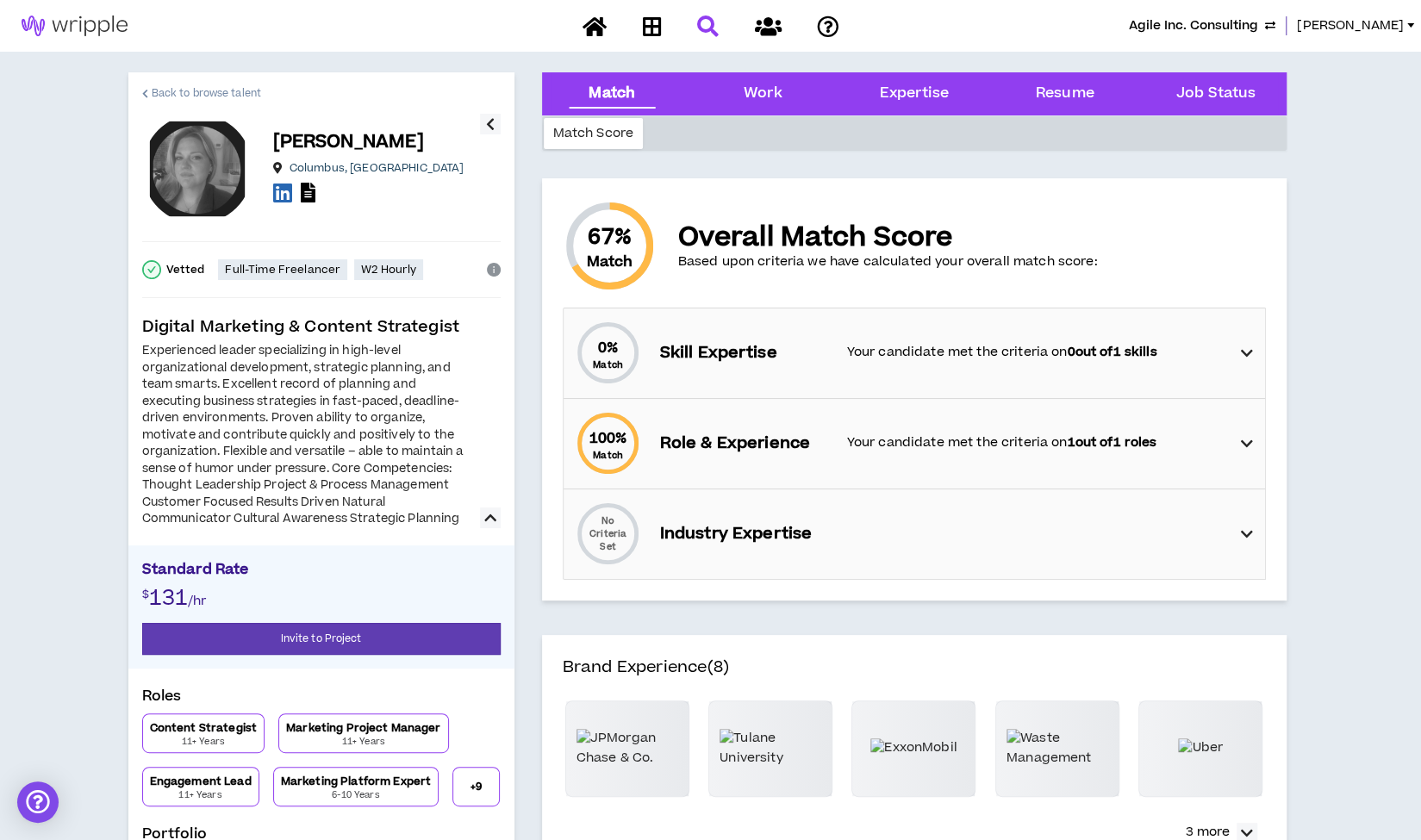
click at [198, 84] on link "Back to browse talent" at bounding box center [202, 93] width 119 height 41
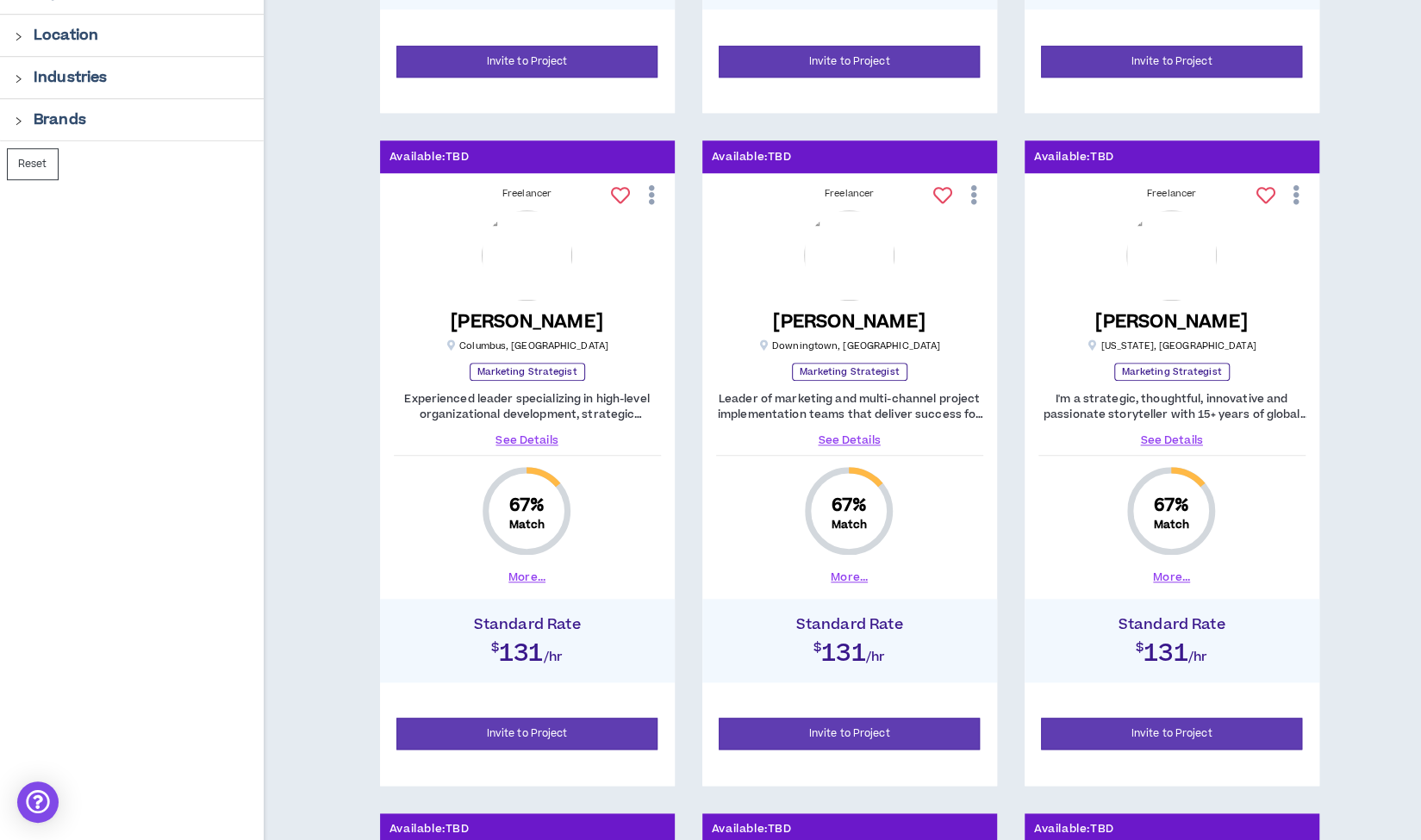
scroll to position [833, 0]
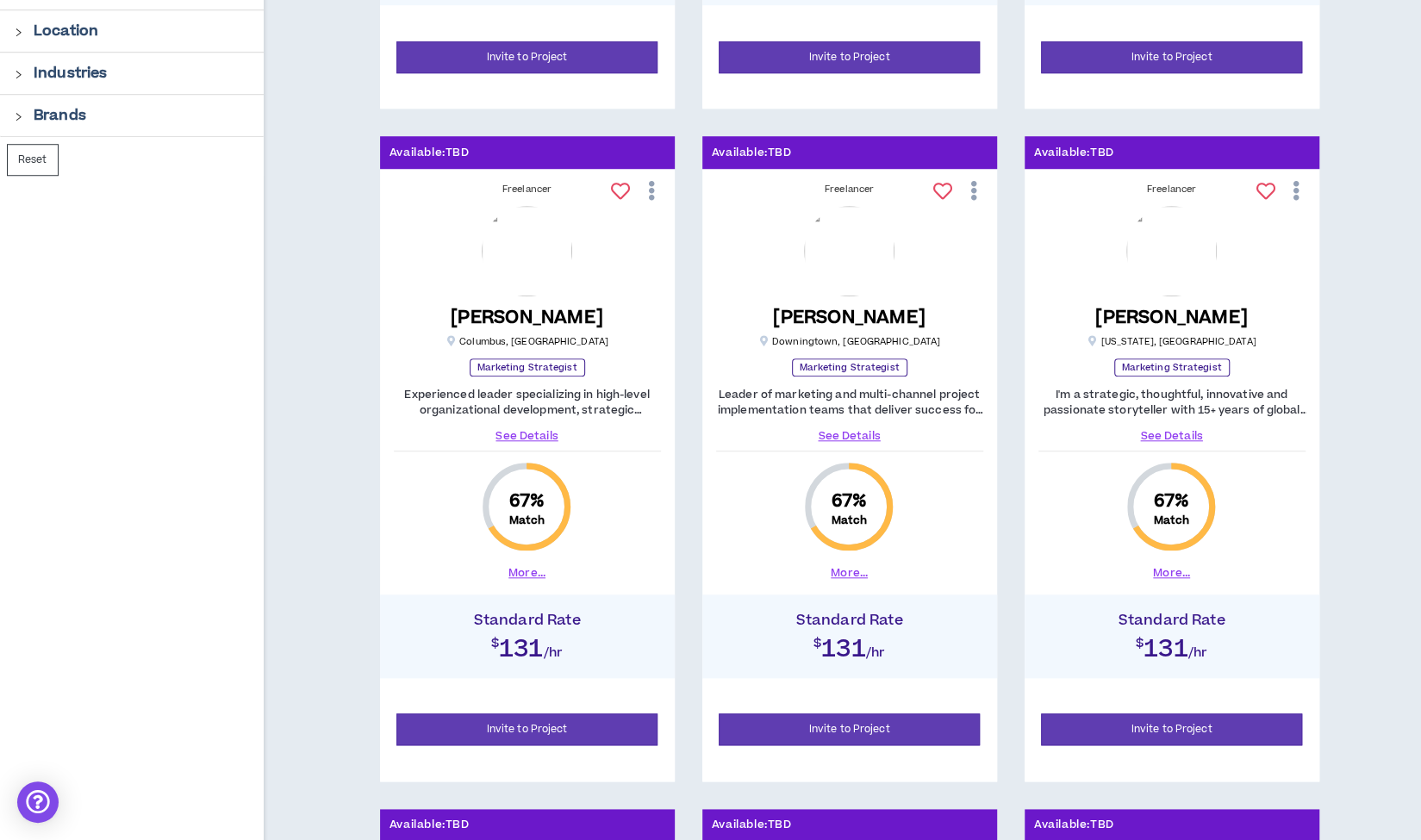
click at [843, 433] on link "See Details" at bounding box center [849, 436] width 267 height 16
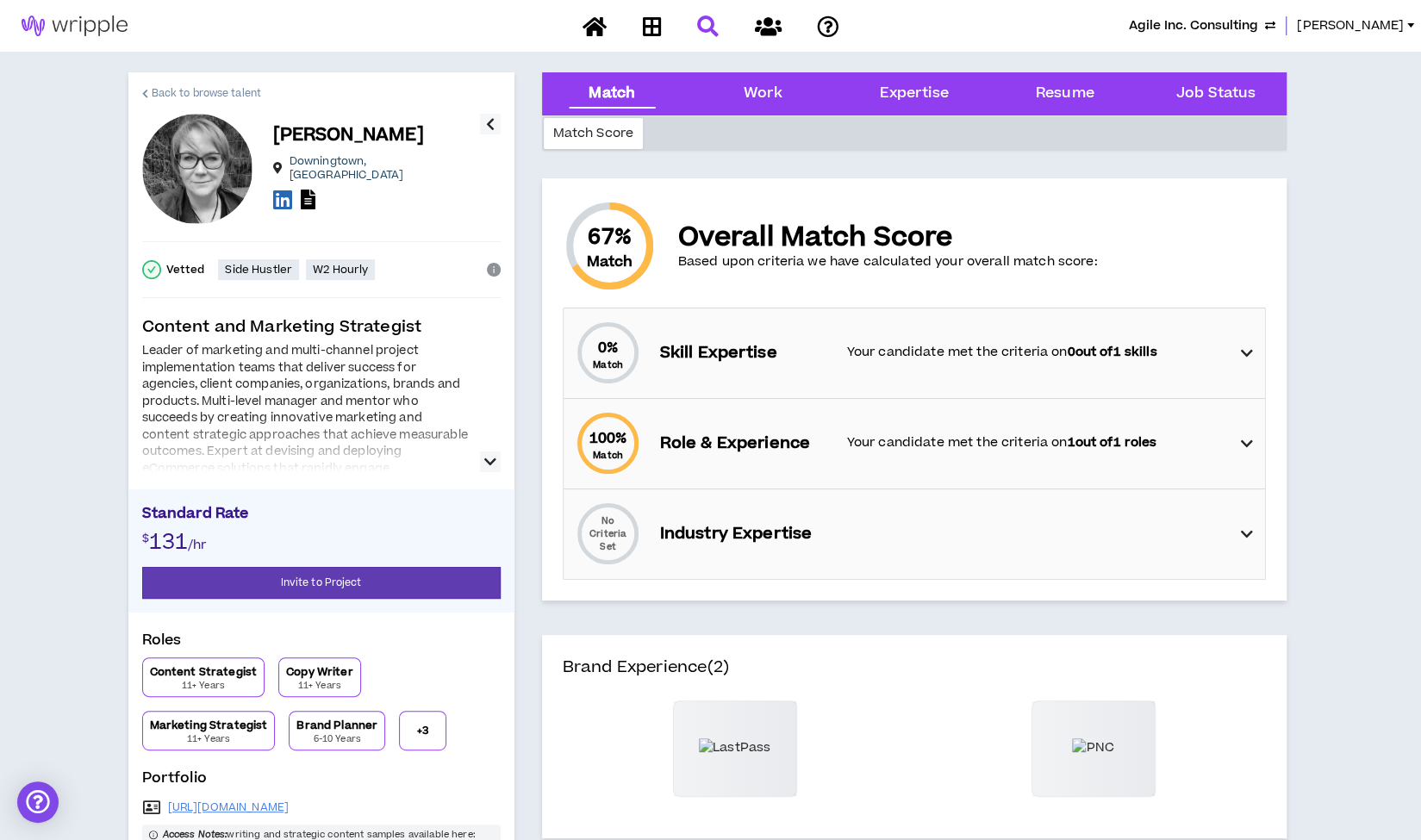
click at [228, 91] on span "Back to browse talent" at bounding box center [206, 93] width 110 height 16
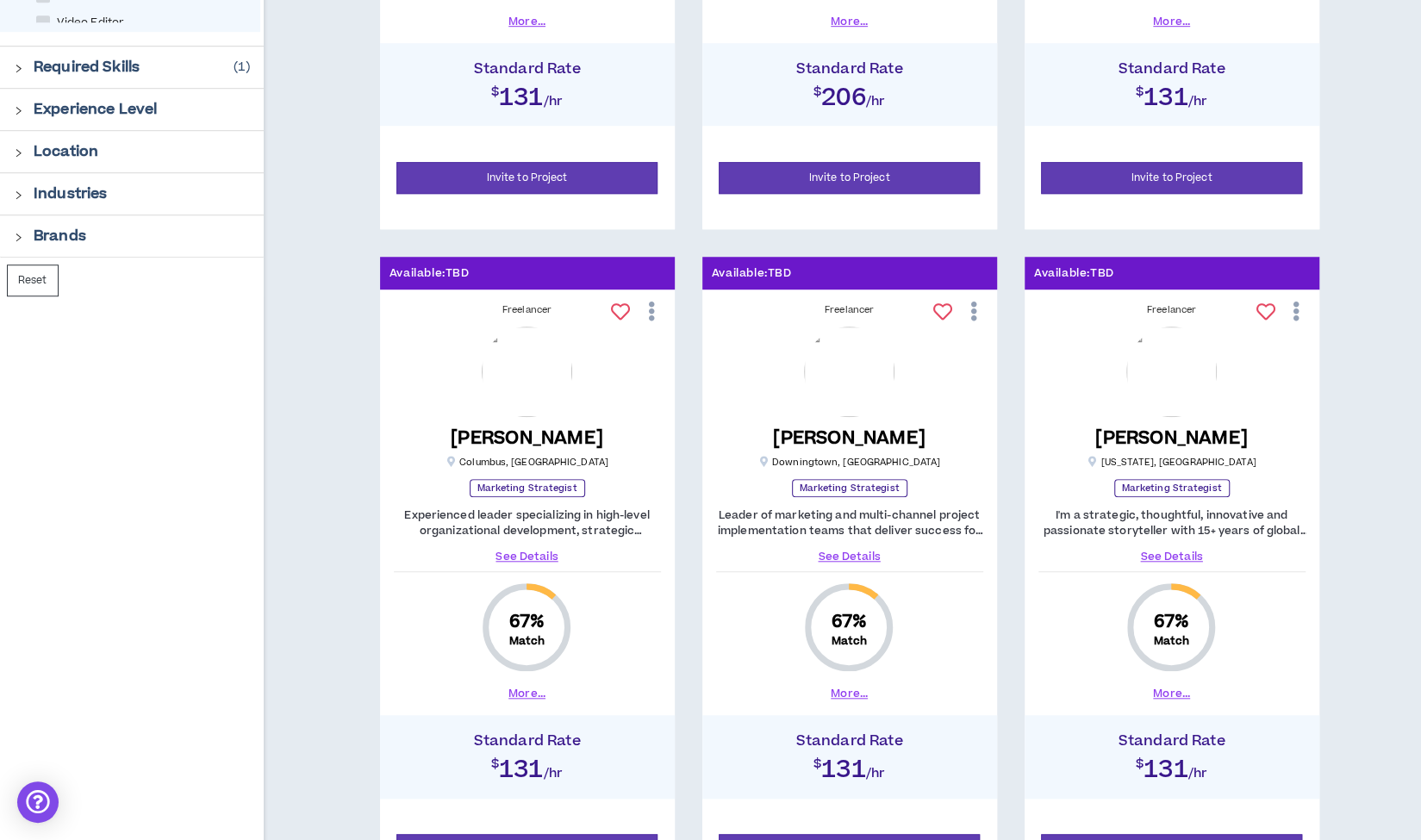
scroll to position [833, 0]
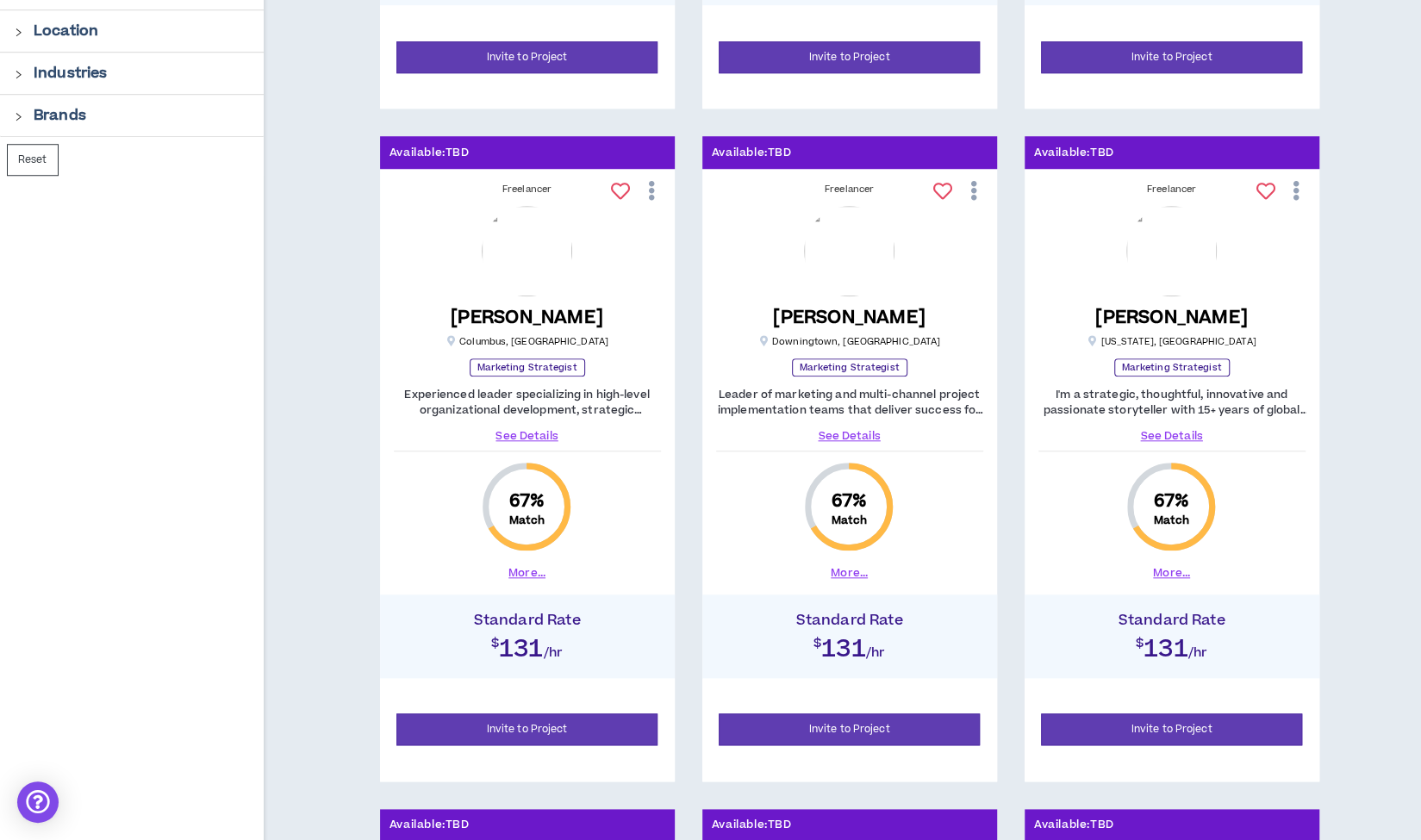
click at [1177, 430] on link "See Details" at bounding box center [1172, 436] width 267 height 16
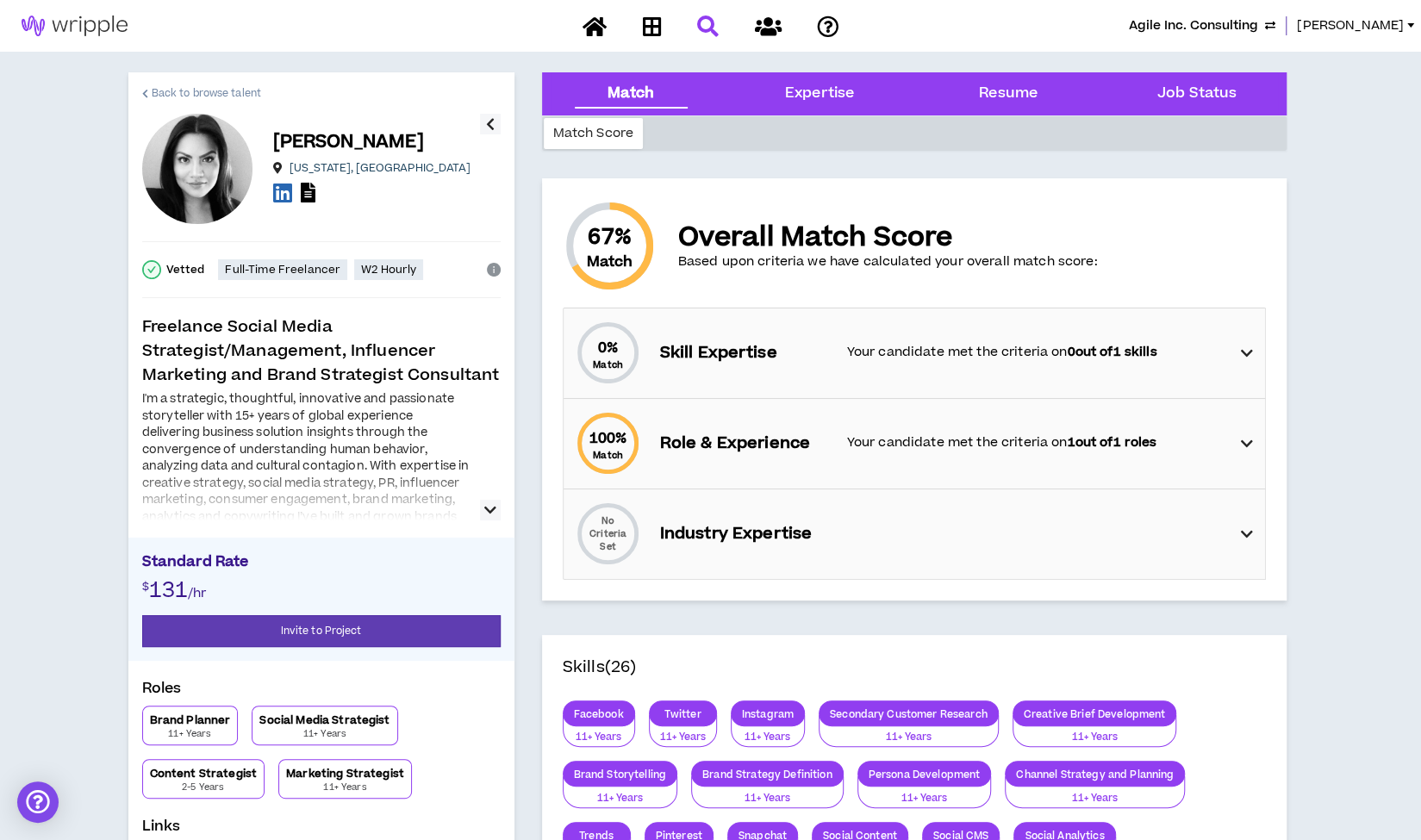
click at [185, 92] on span "Back to browse talent" at bounding box center [206, 93] width 110 height 16
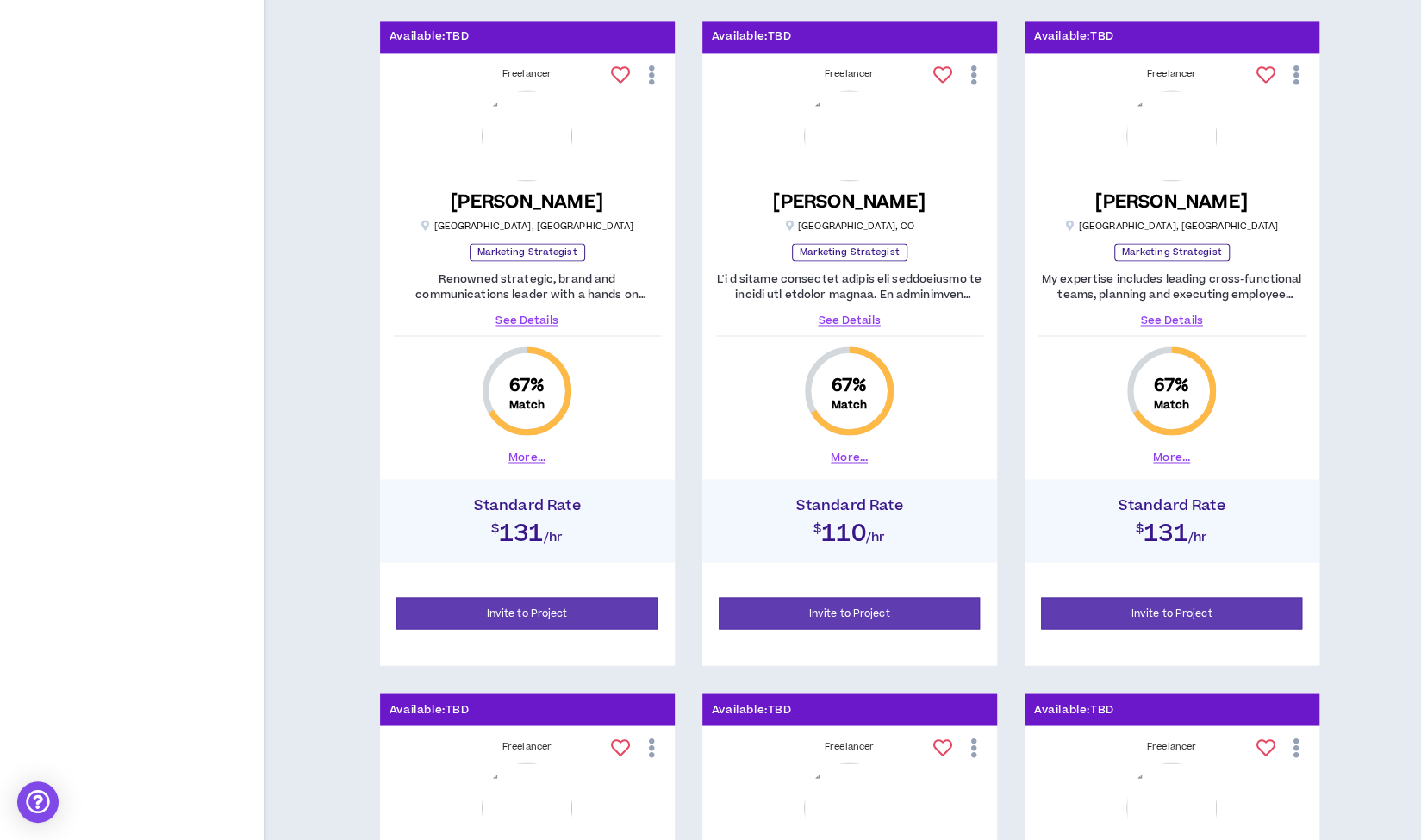
scroll to position [1631, 0]
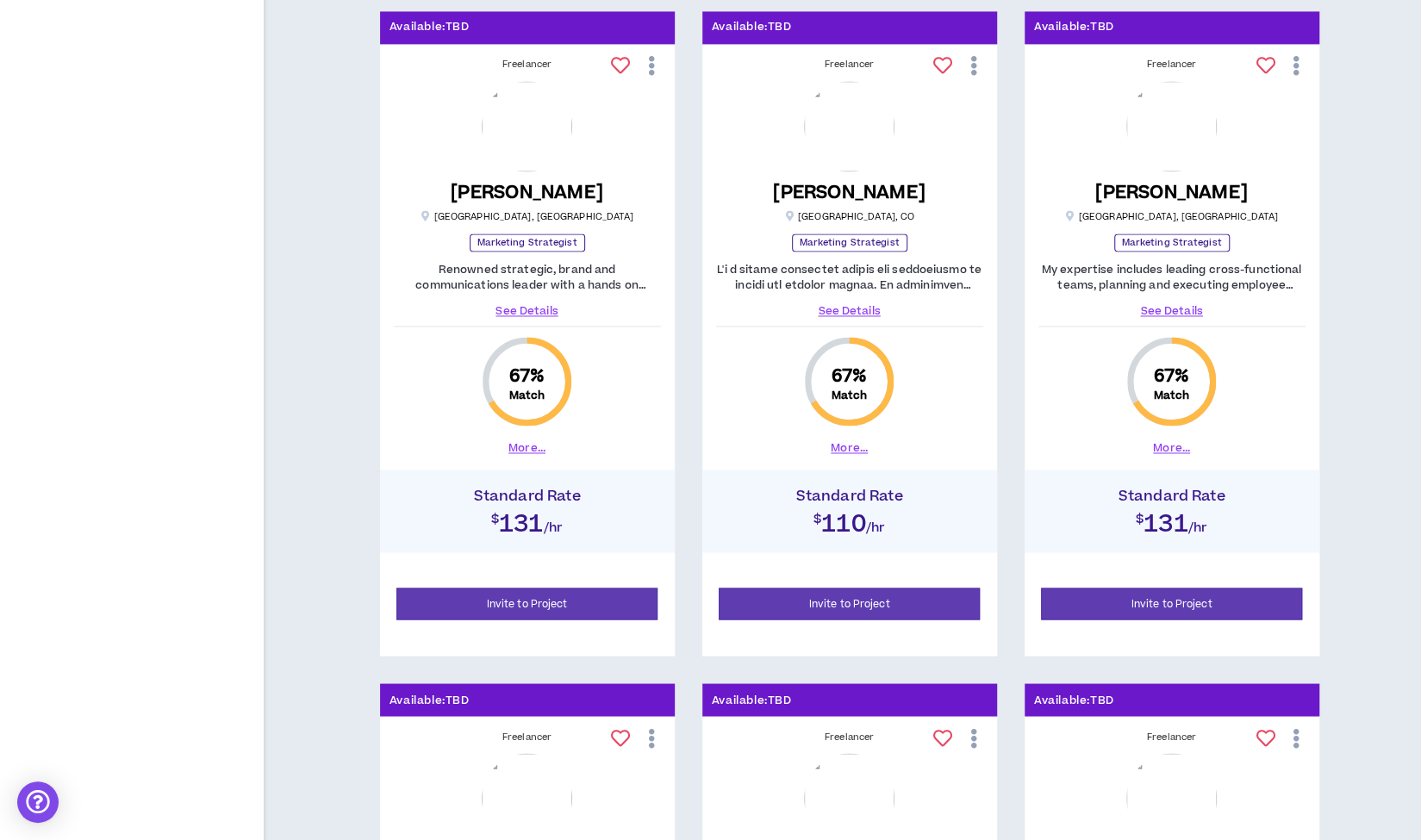
click at [530, 306] on link "See Details" at bounding box center [527, 311] width 267 height 16
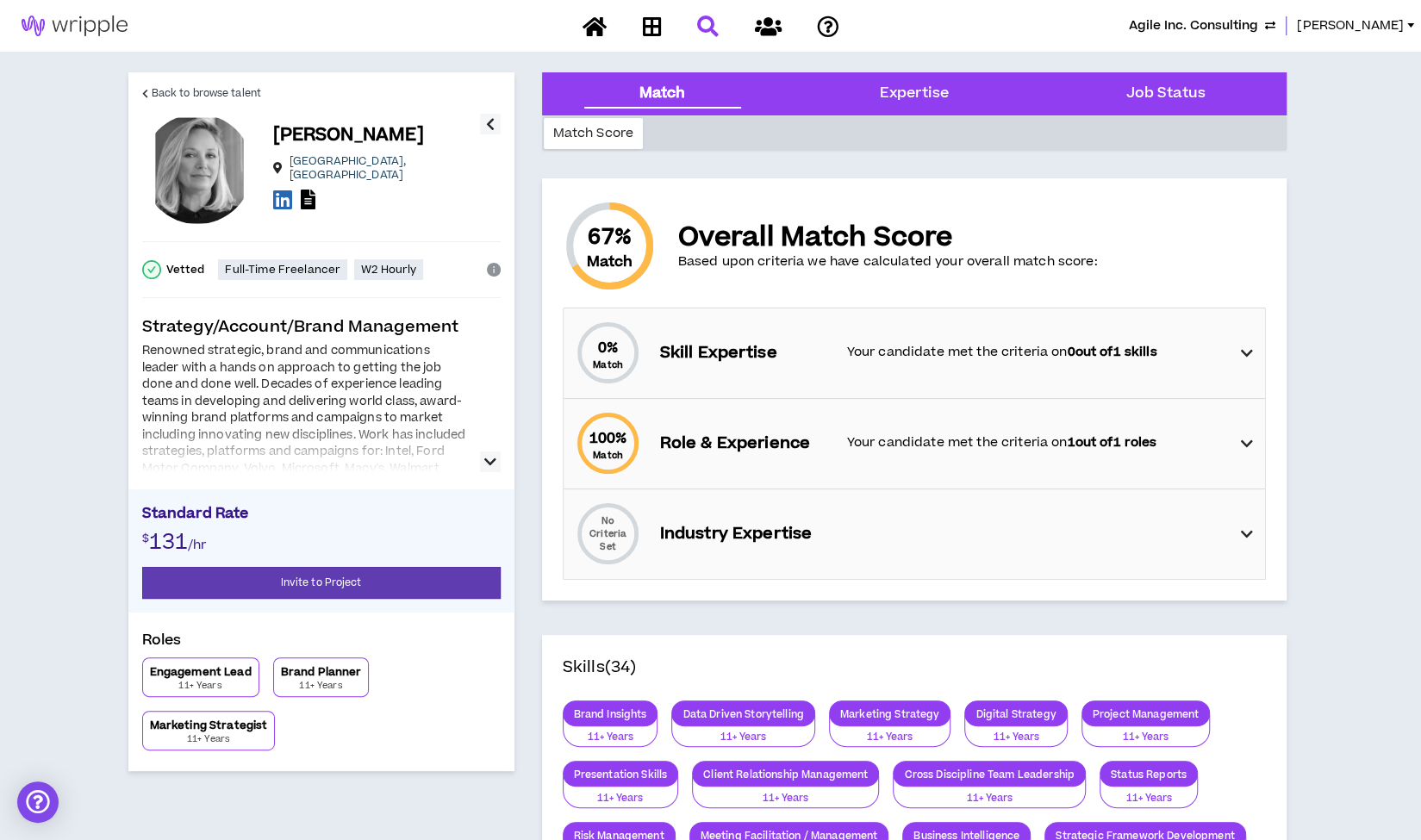
click at [494, 461] on icon "button" at bounding box center [490, 462] width 12 height 21
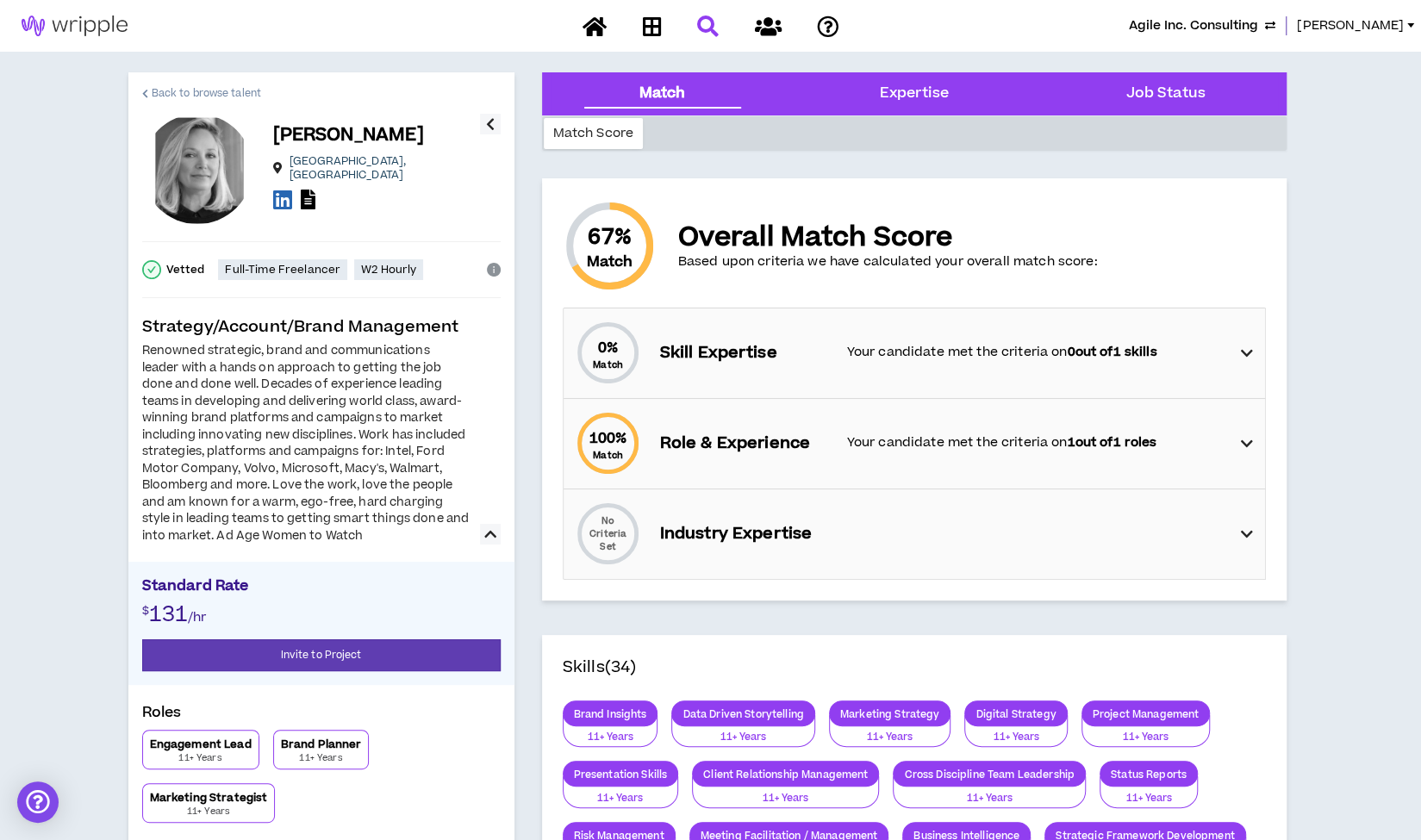
click at [243, 92] on span "Back to browse talent" at bounding box center [206, 93] width 110 height 16
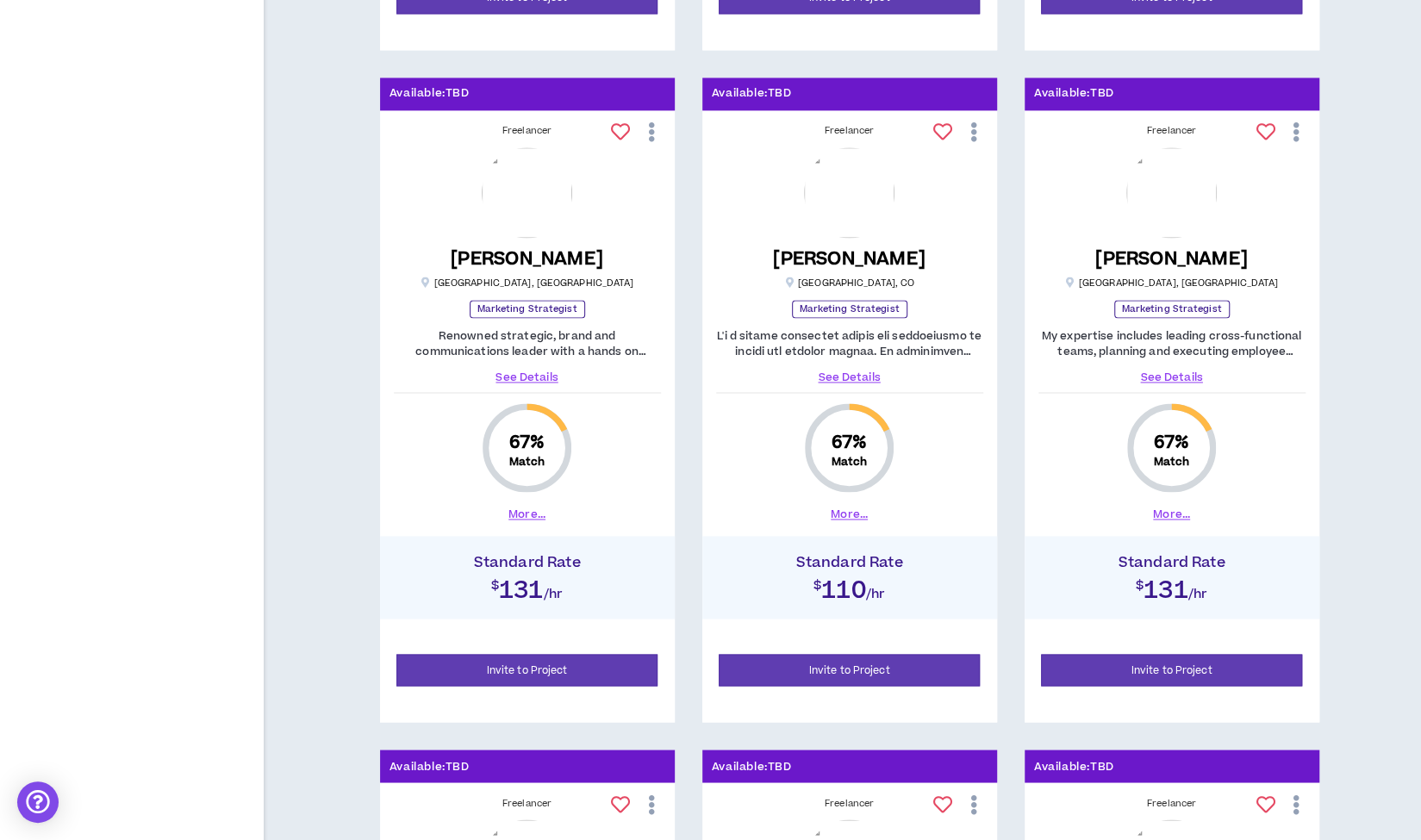
scroll to position [1631, 0]
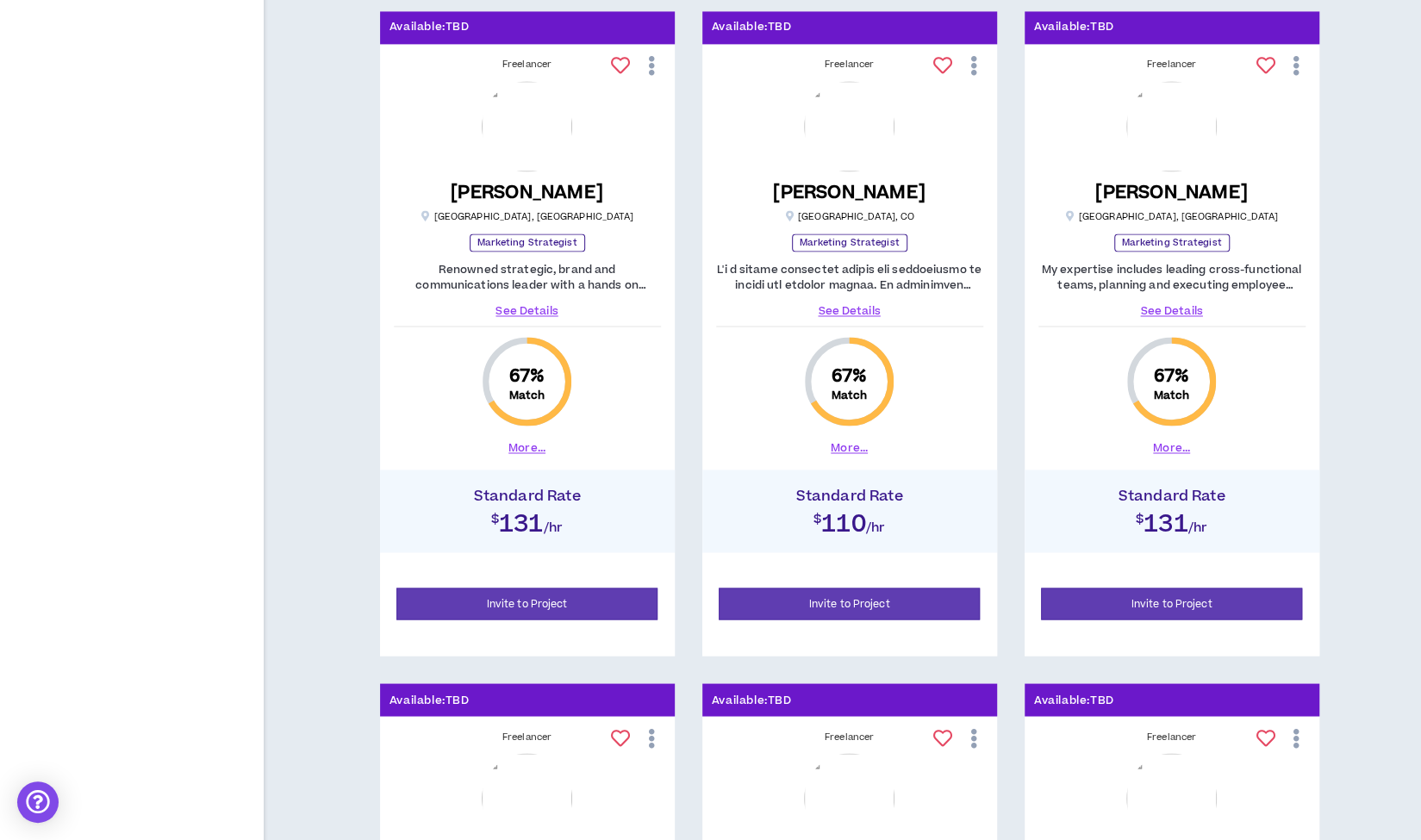
click at [1165, 304] on link "See Details" at bounding box center [1172, 311] width 267 height 16
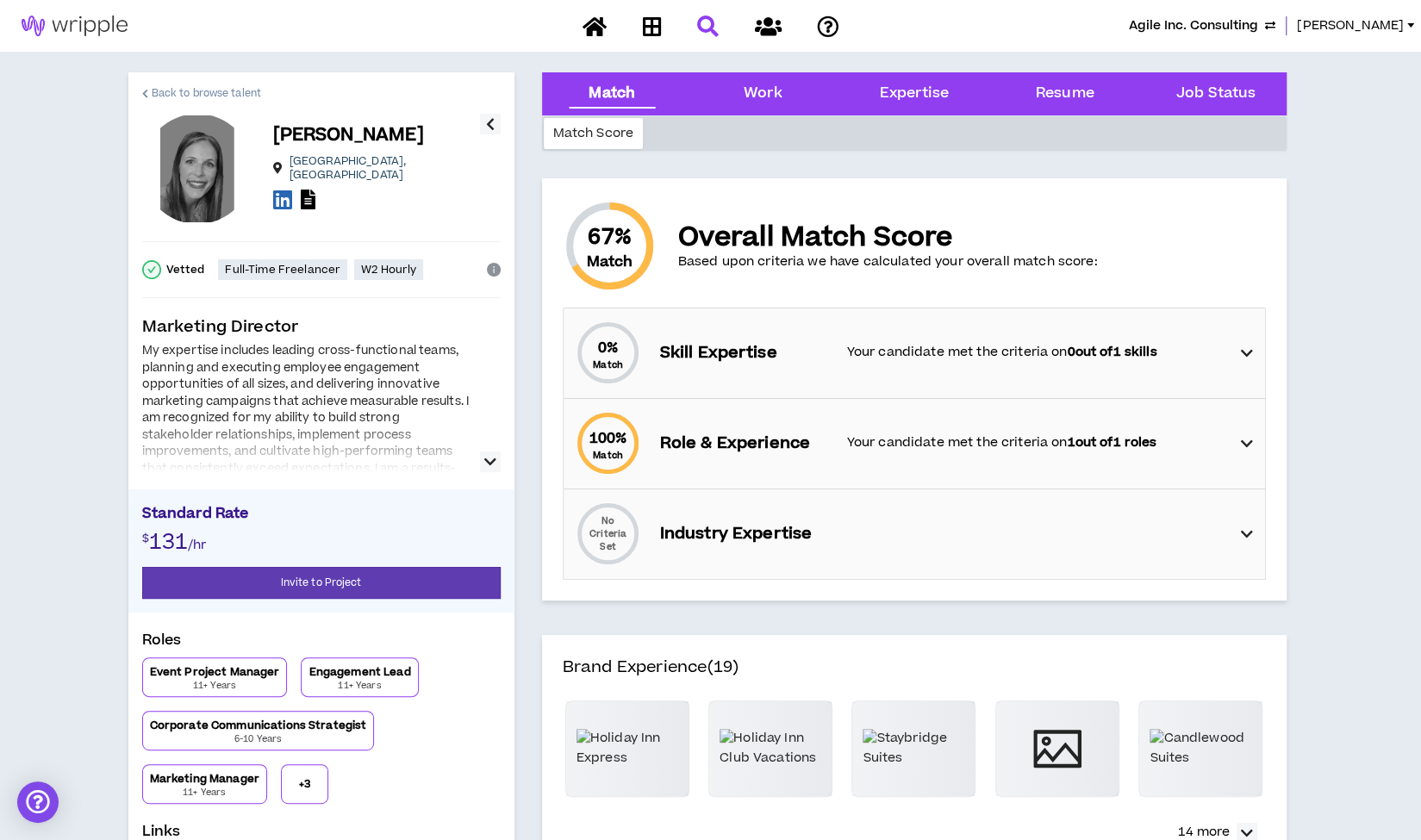
click at [193, 93] on span "Back to browse talent" at bounding box center [206, 93] width 110 height 16
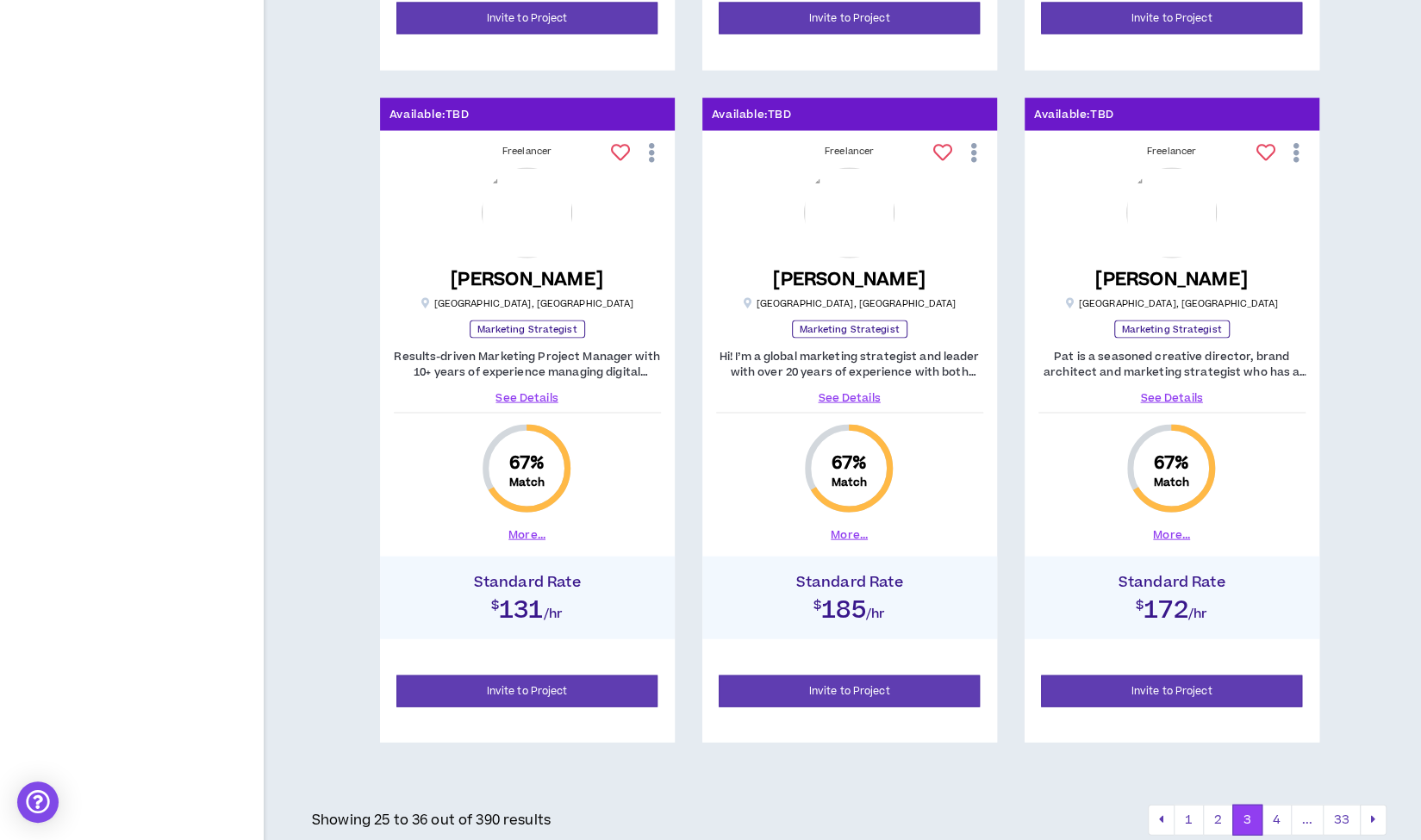
scroll to position [2220, 0]
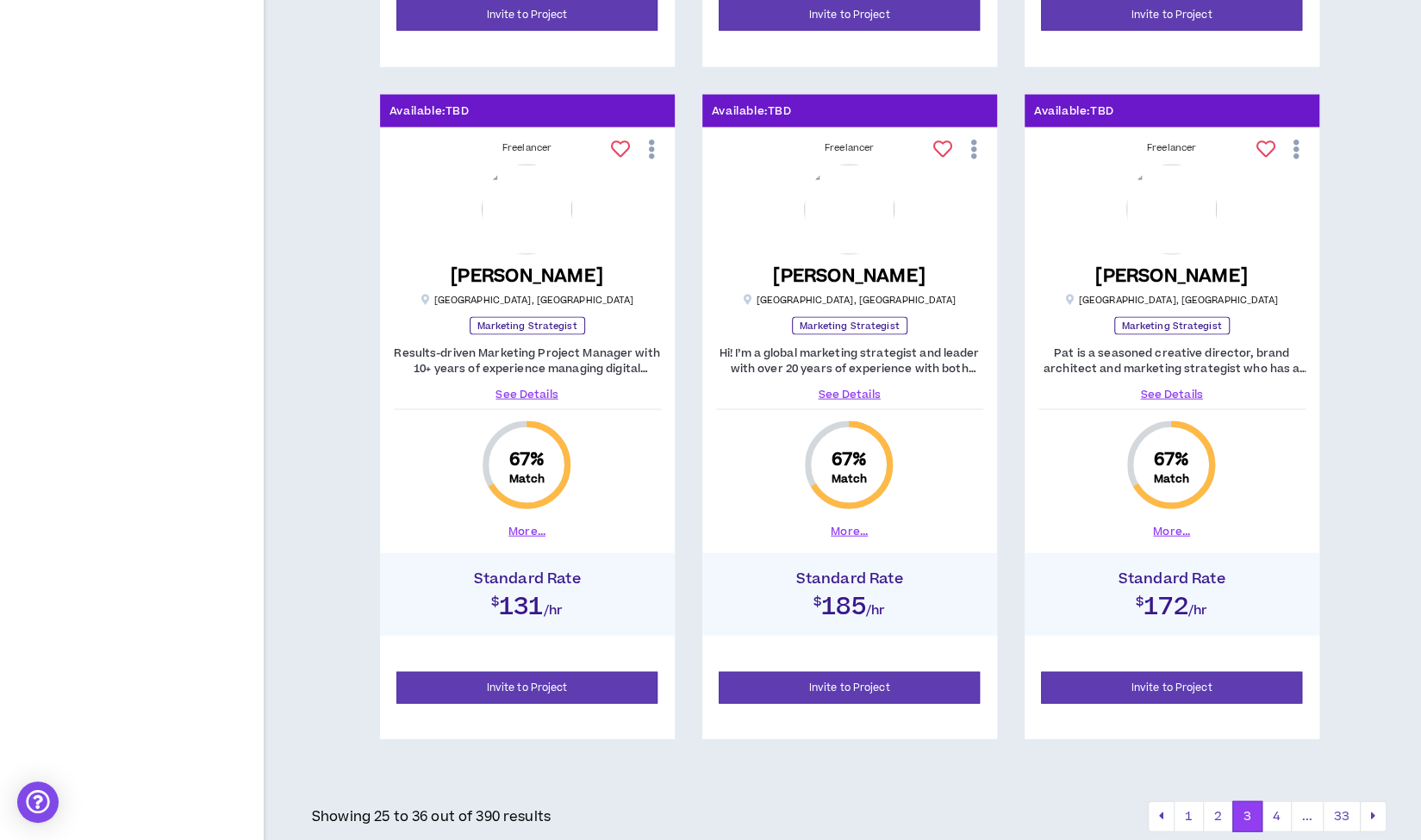
click at [534, 390] on link "See Details" at bounding box center [527, 395] width 267 height 16
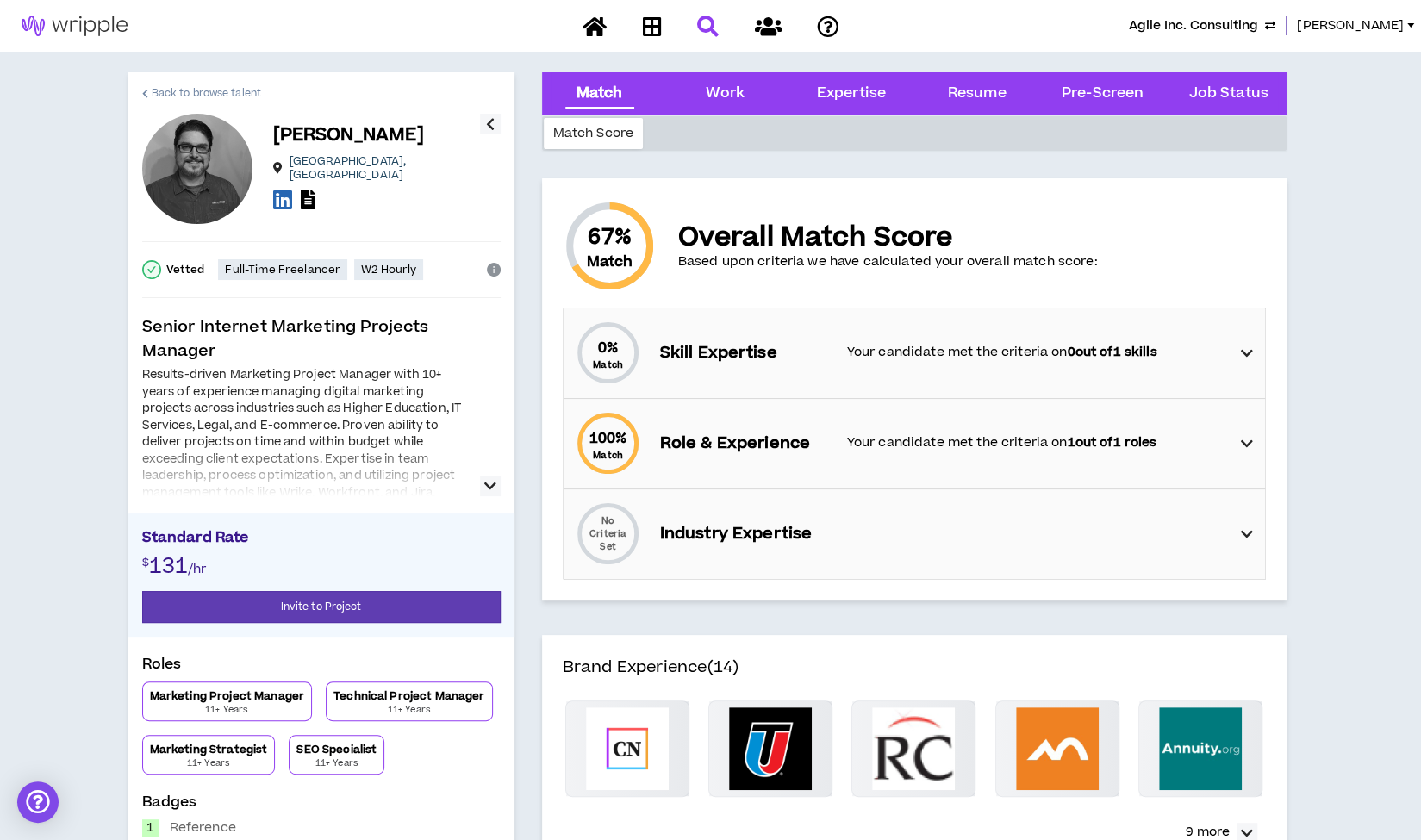
click at [237, 96] on span "Back to browse talent" at bounding box center [206, 93] width 110 height 16
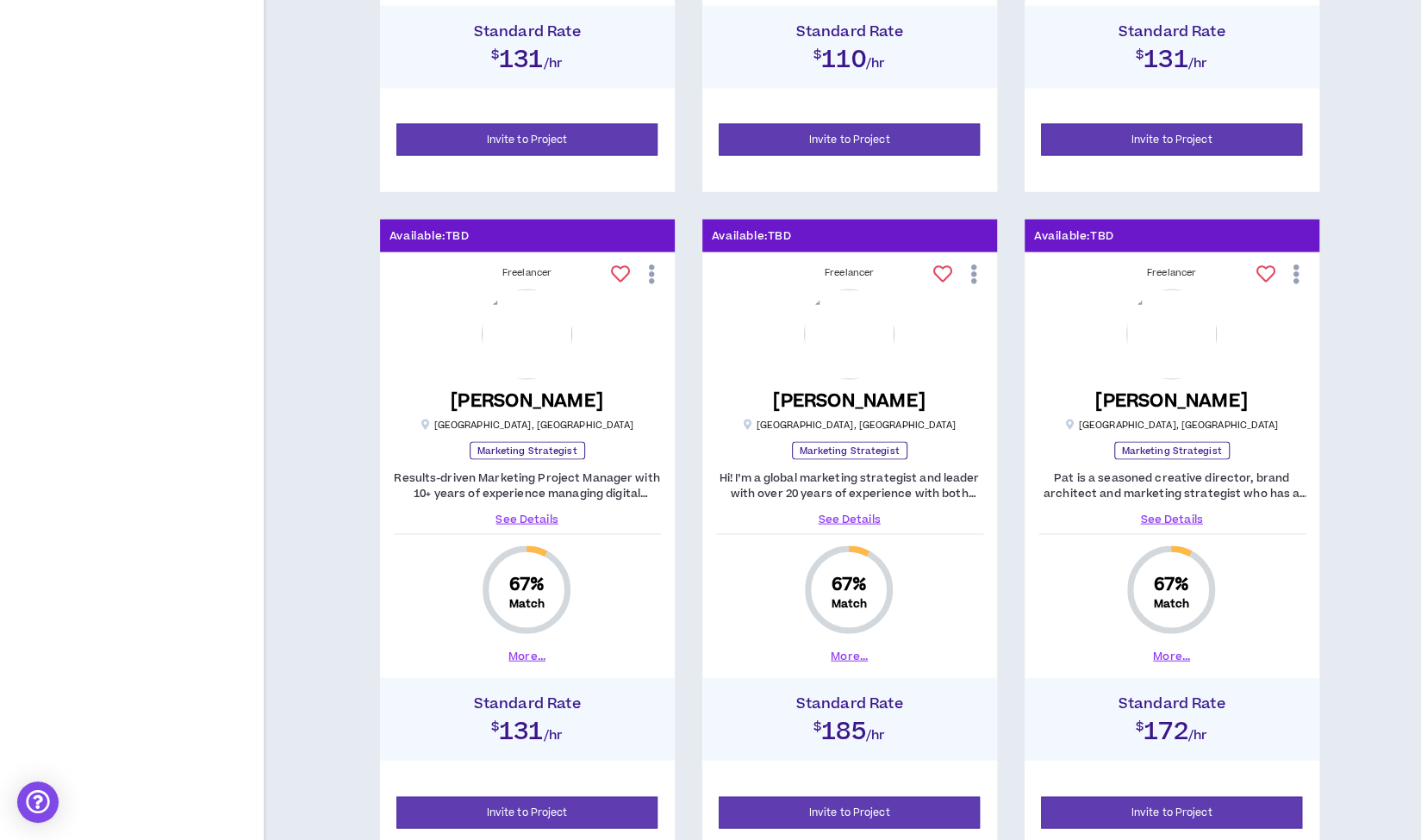
scroll to position [2220, 0]
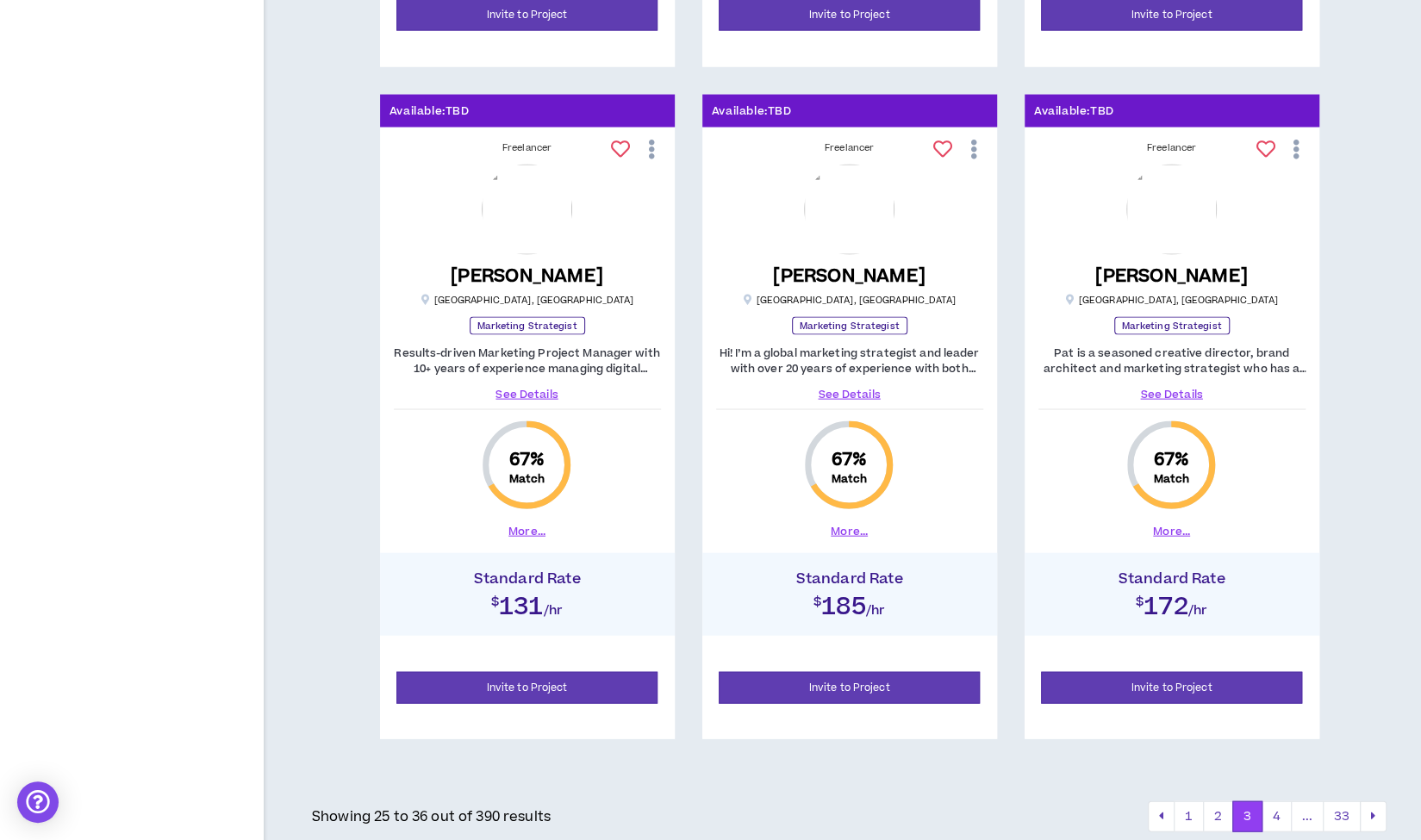
click at [848, 387] on link "See Details" at bounding box center [849, 395] width 267 height 16
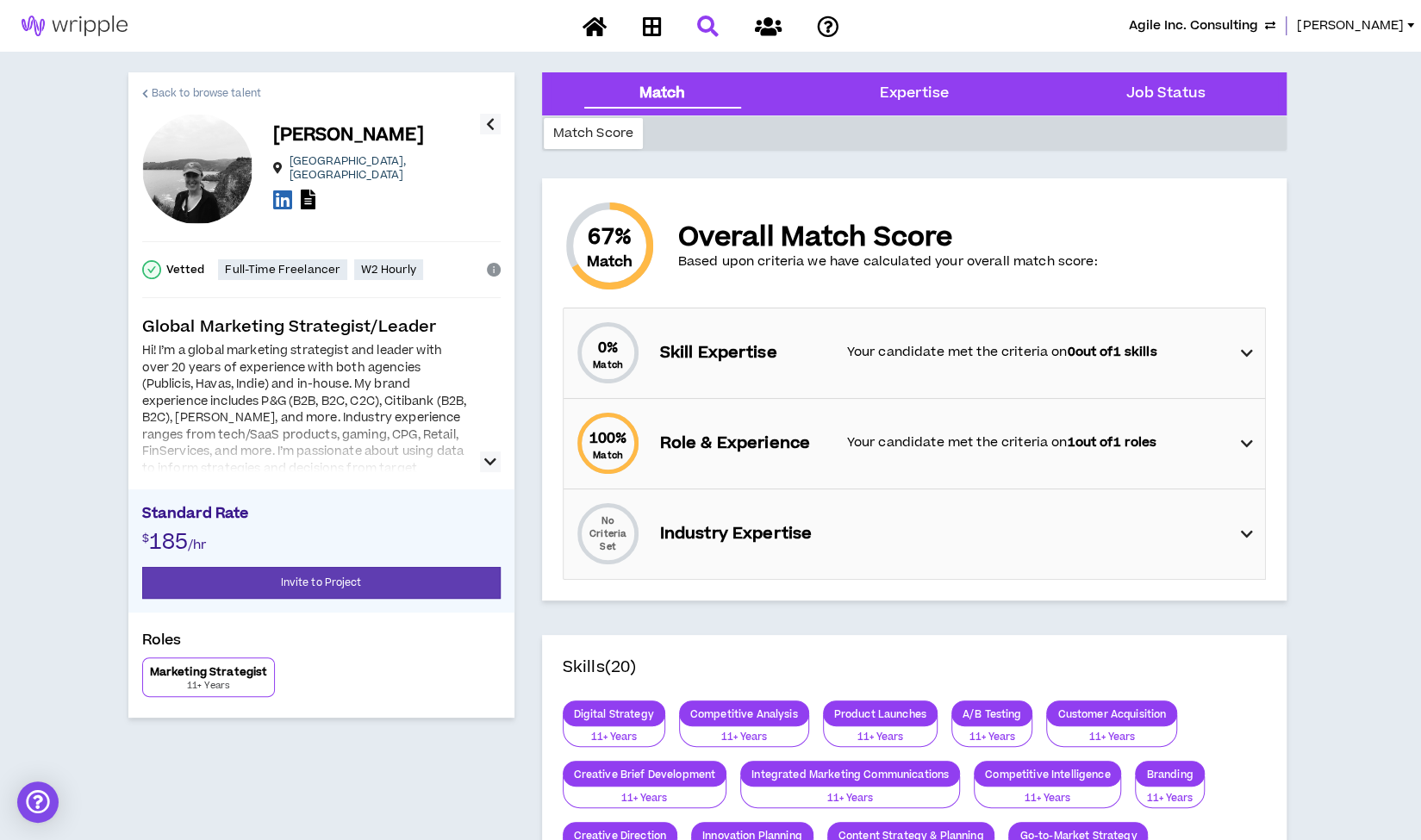
click at [207, 90] on span "Back to browse talent" at bounding box center [206, 93] width 110 height 16
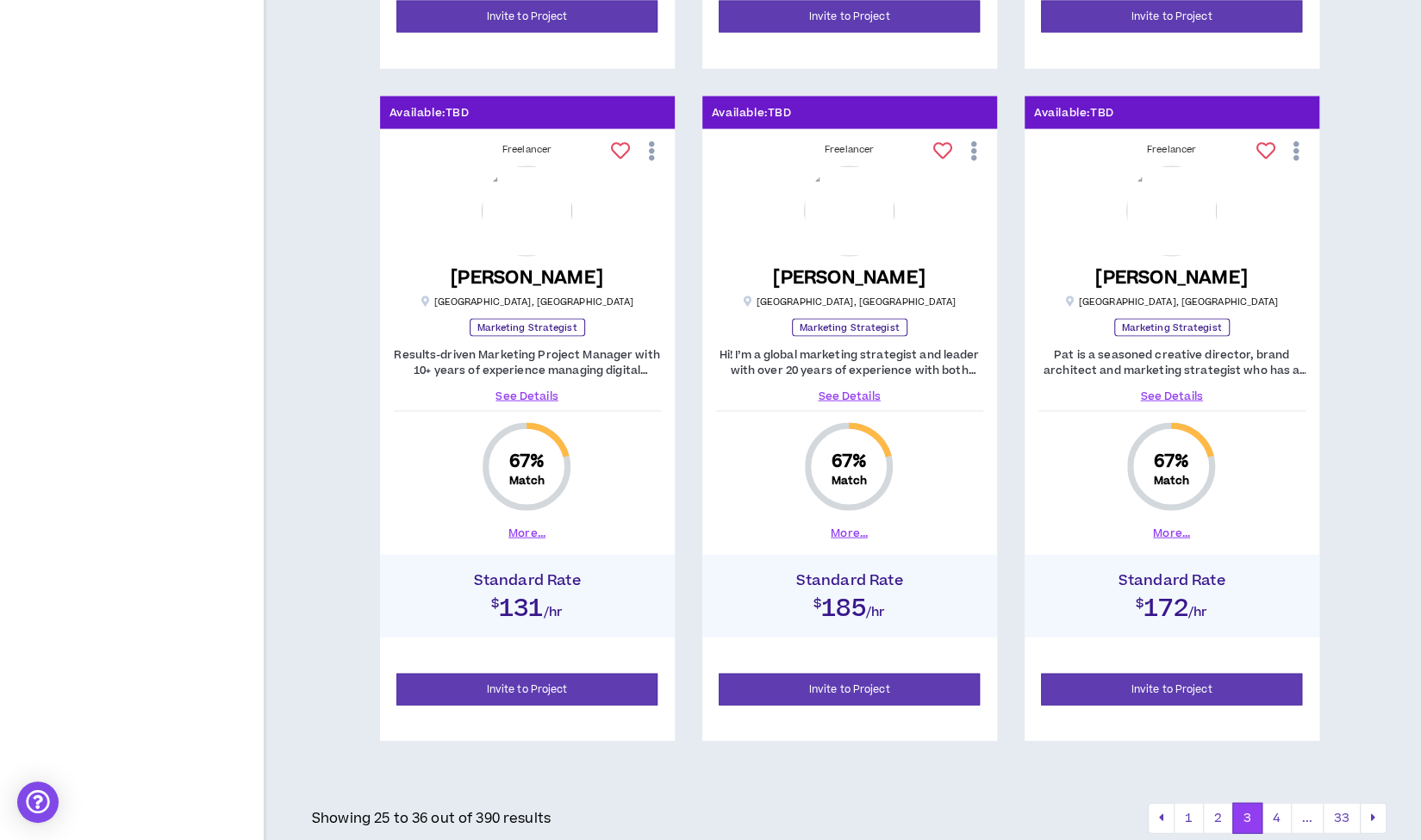
scroll to position [2220, 0]
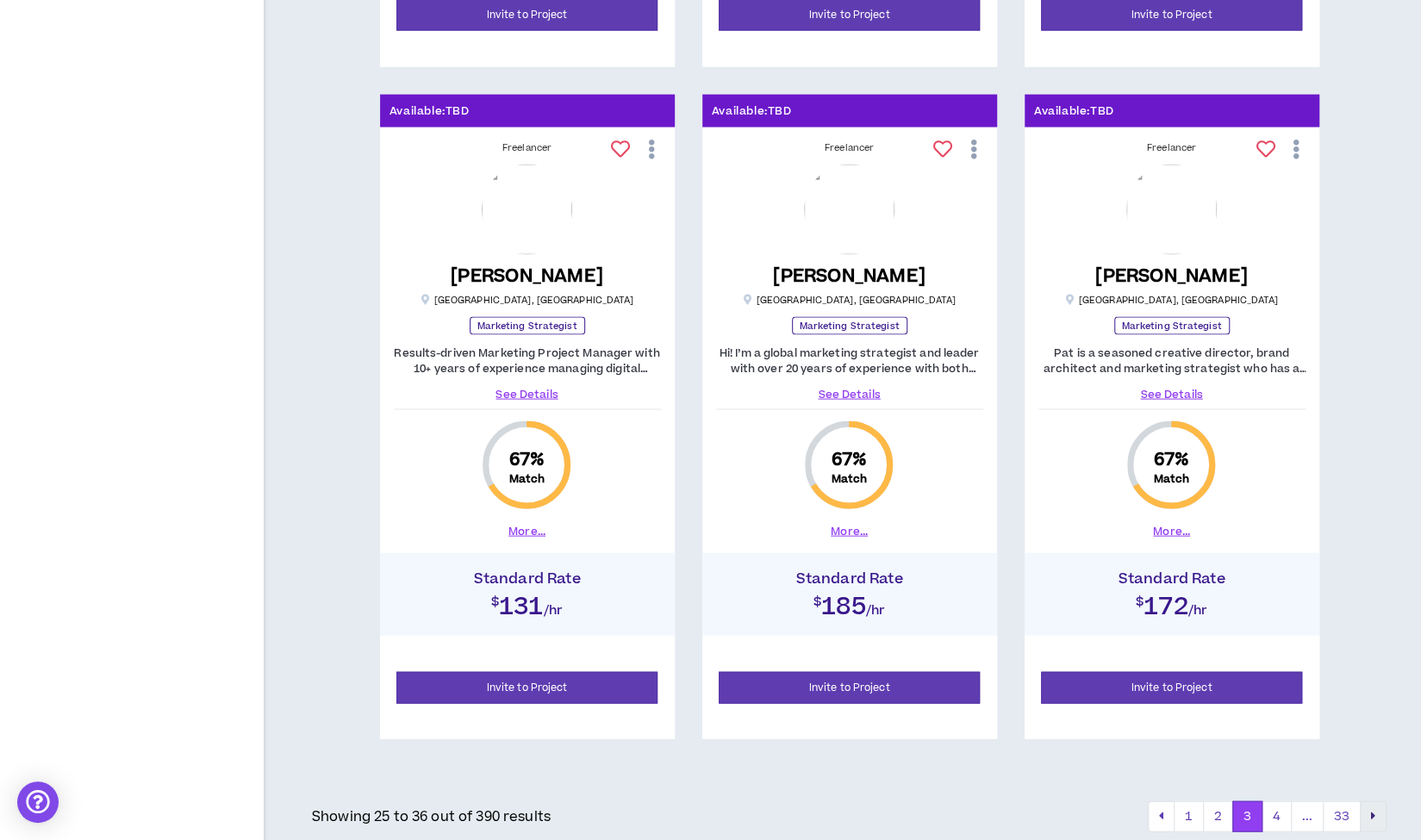
click at [1371, 812] on icon "pagination" at bounding box center [1373, 816] width 4 height 12
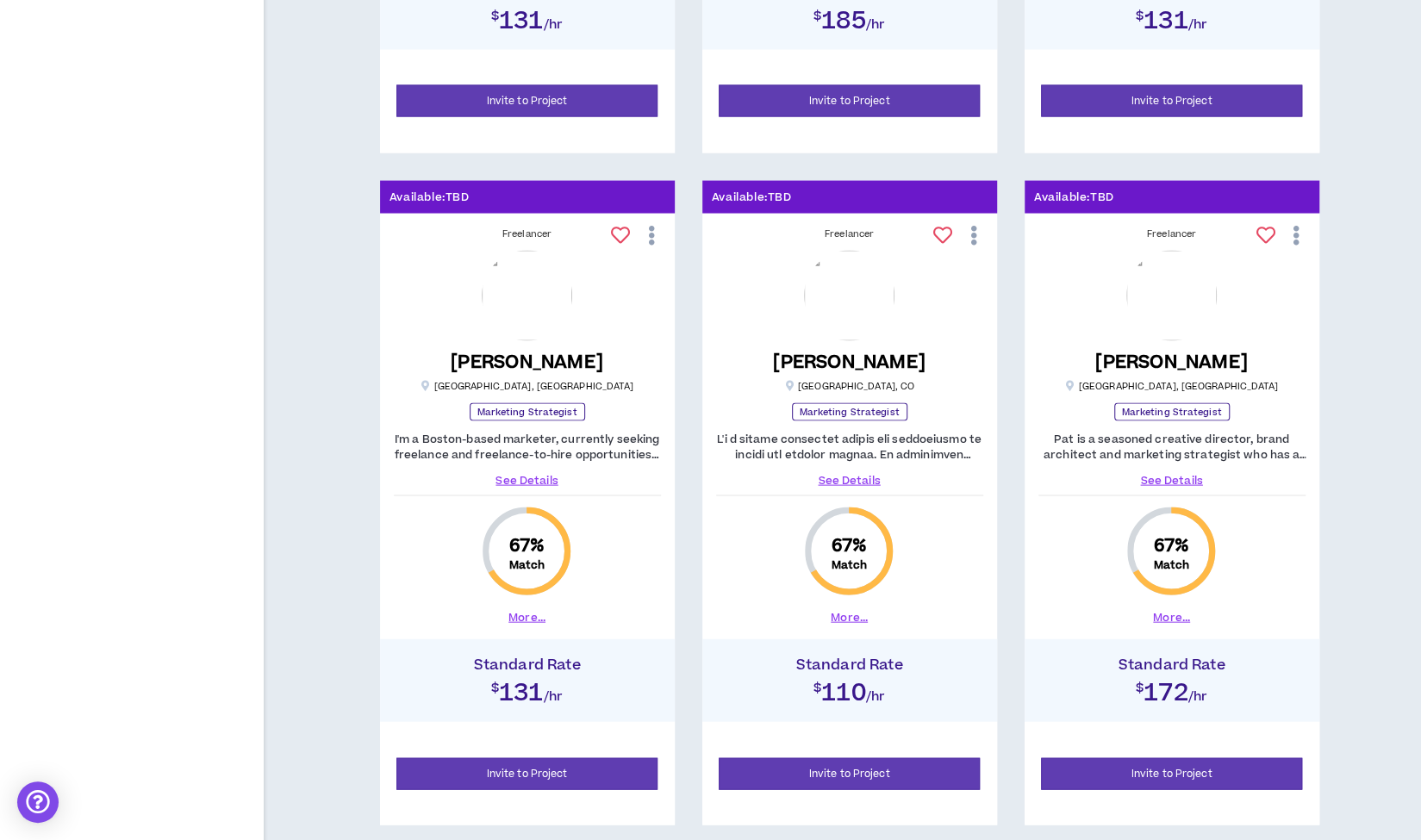
scroll to position [2135, 0]
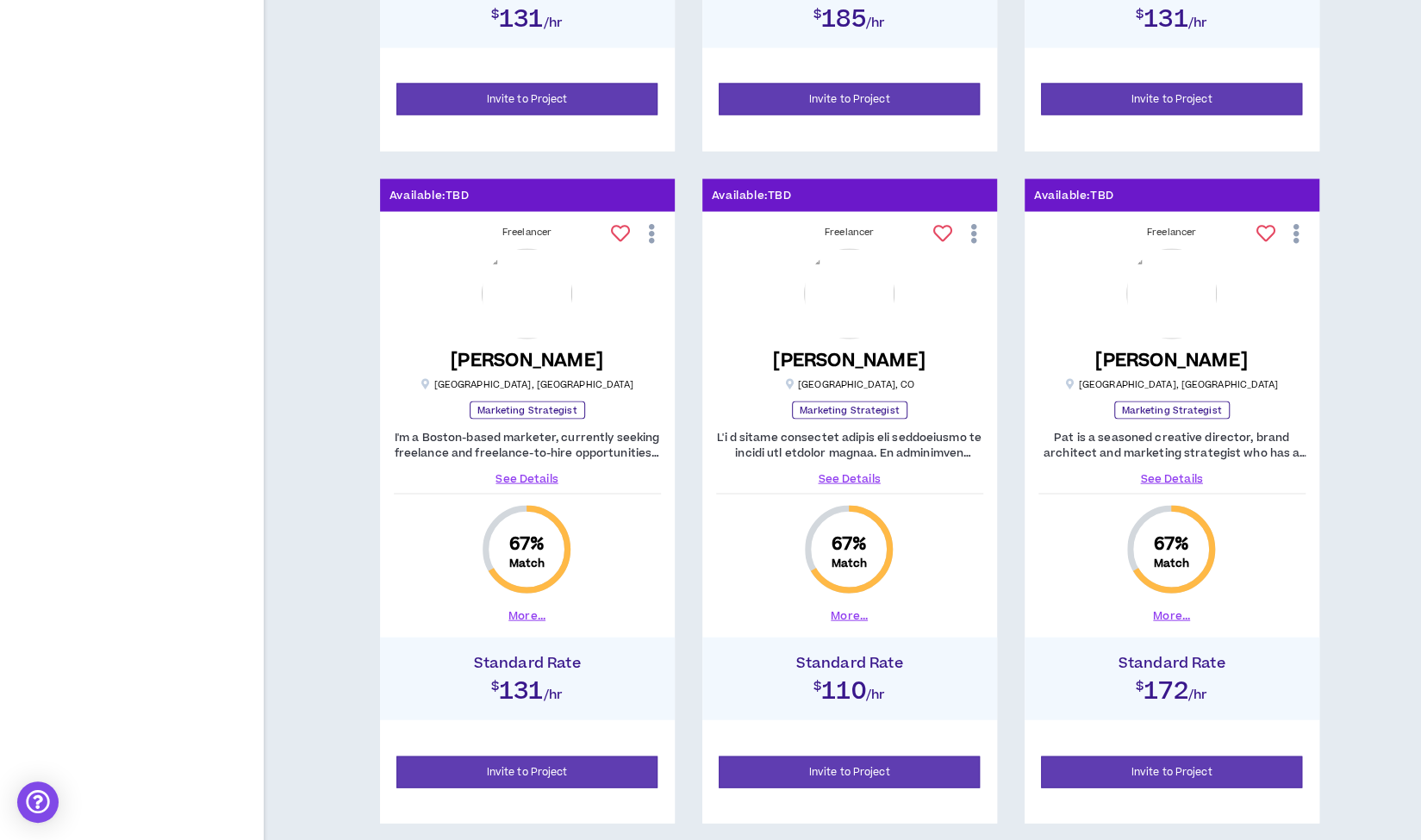
click at [518, 471] on link "See Details" at bounding box center [527, 479] width 267 height 16
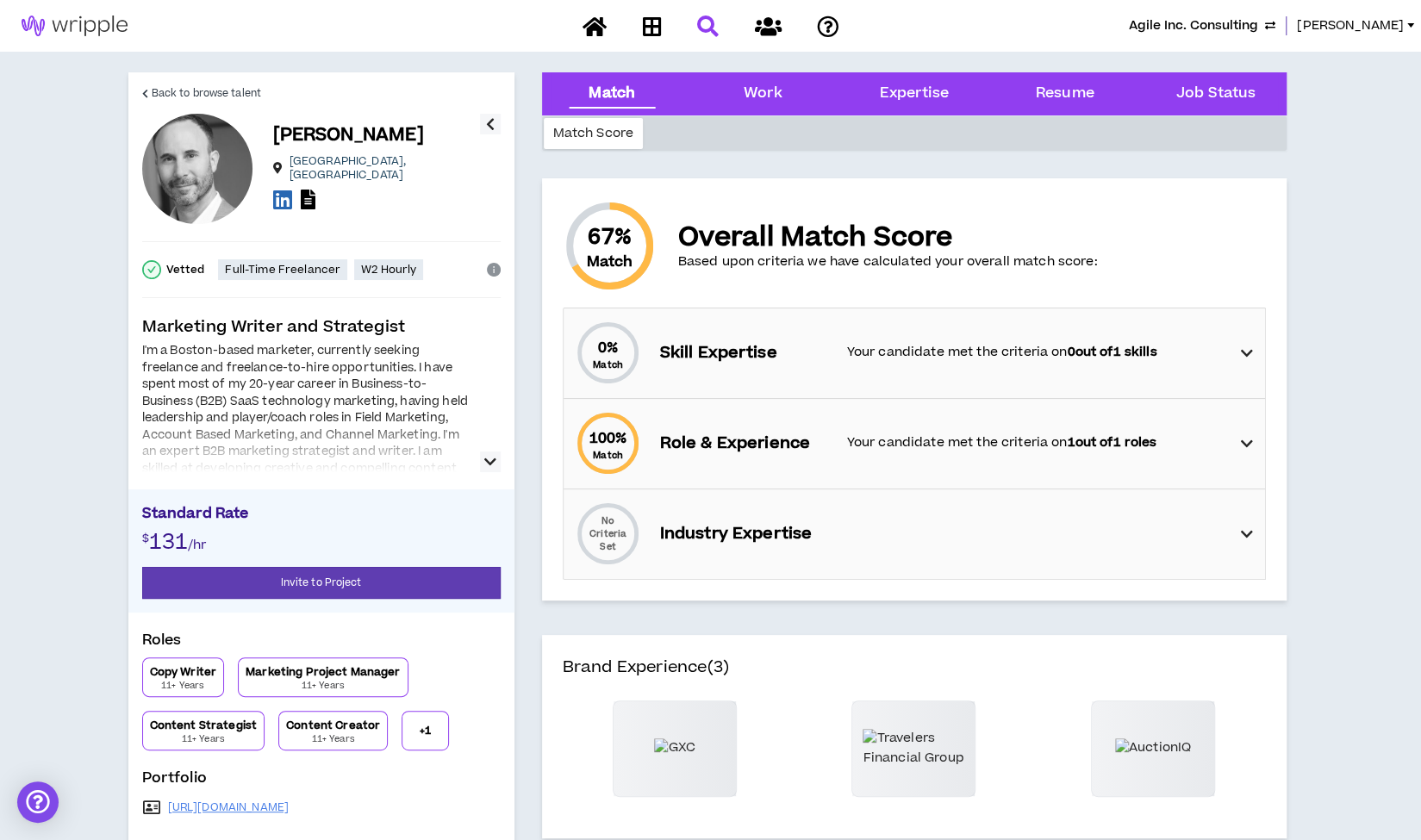
click at [491, 464] on icon "button" at bounding box center [490, 462] width 12 height 21
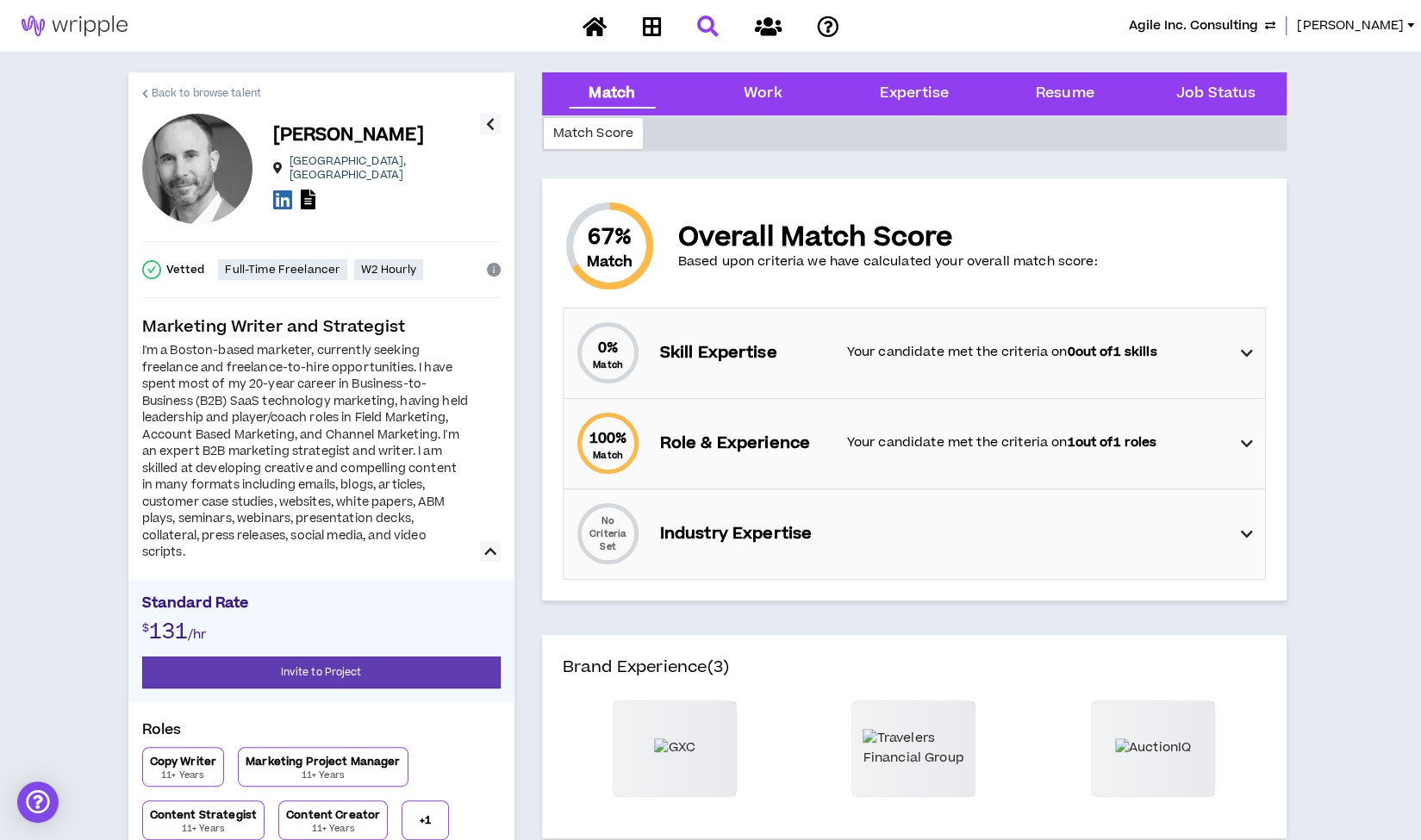
click at [243, 94] on span "Back to browse talent" at bounding box center [206, 93] width 110 height 16
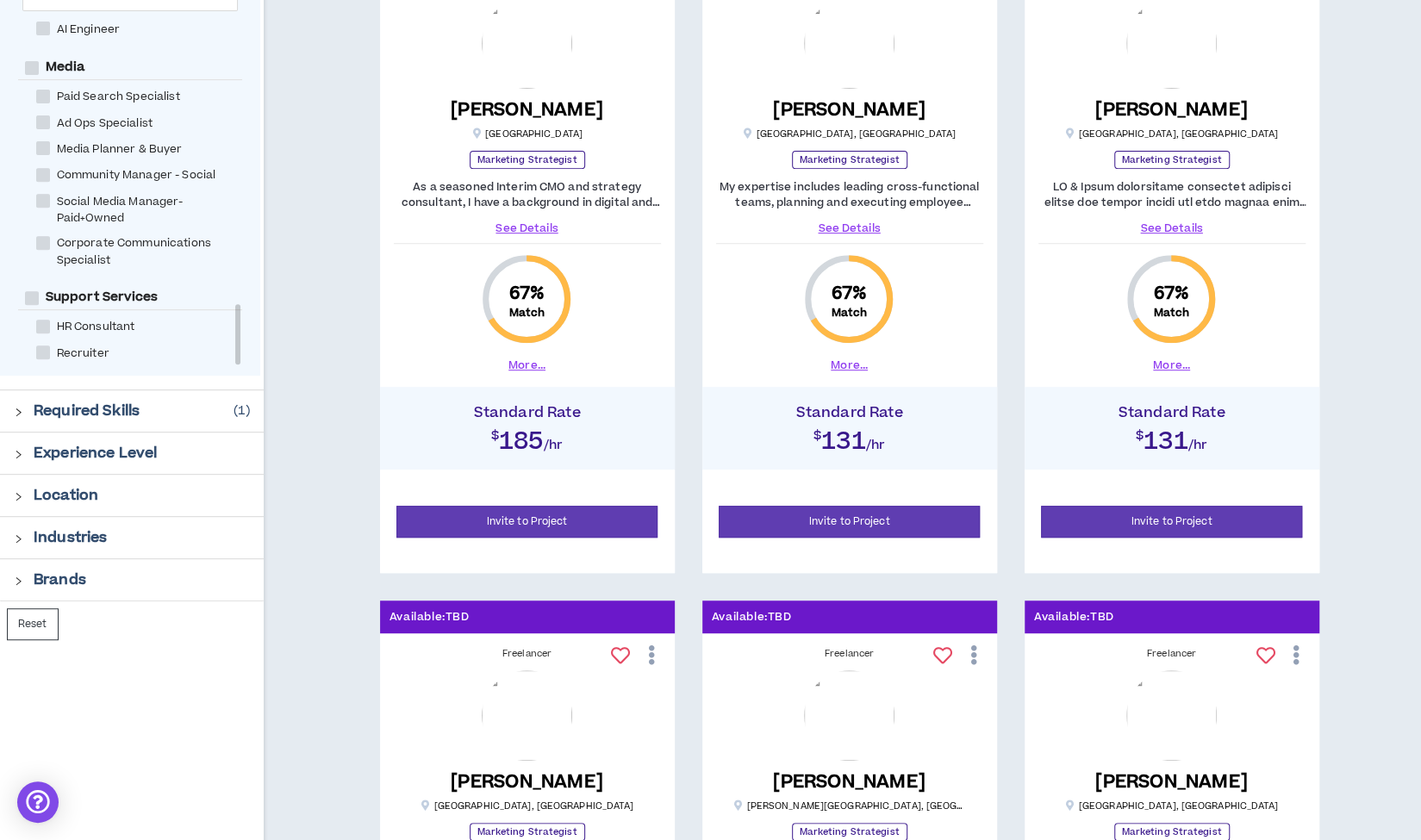
scroll to position [374, 0]
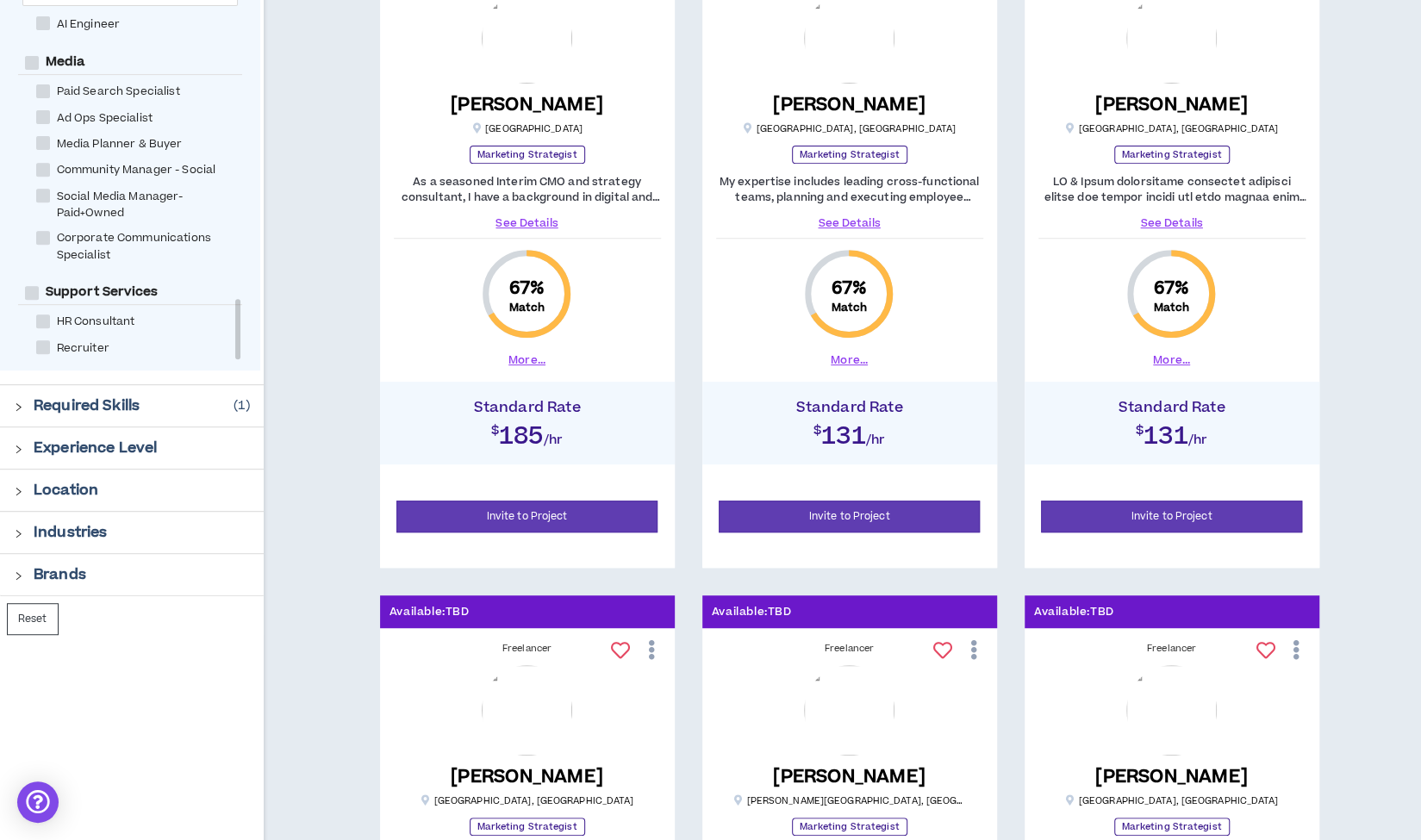
click at [17, 406] on icon "right" at bounding box center [18, 407] width 9 height 9
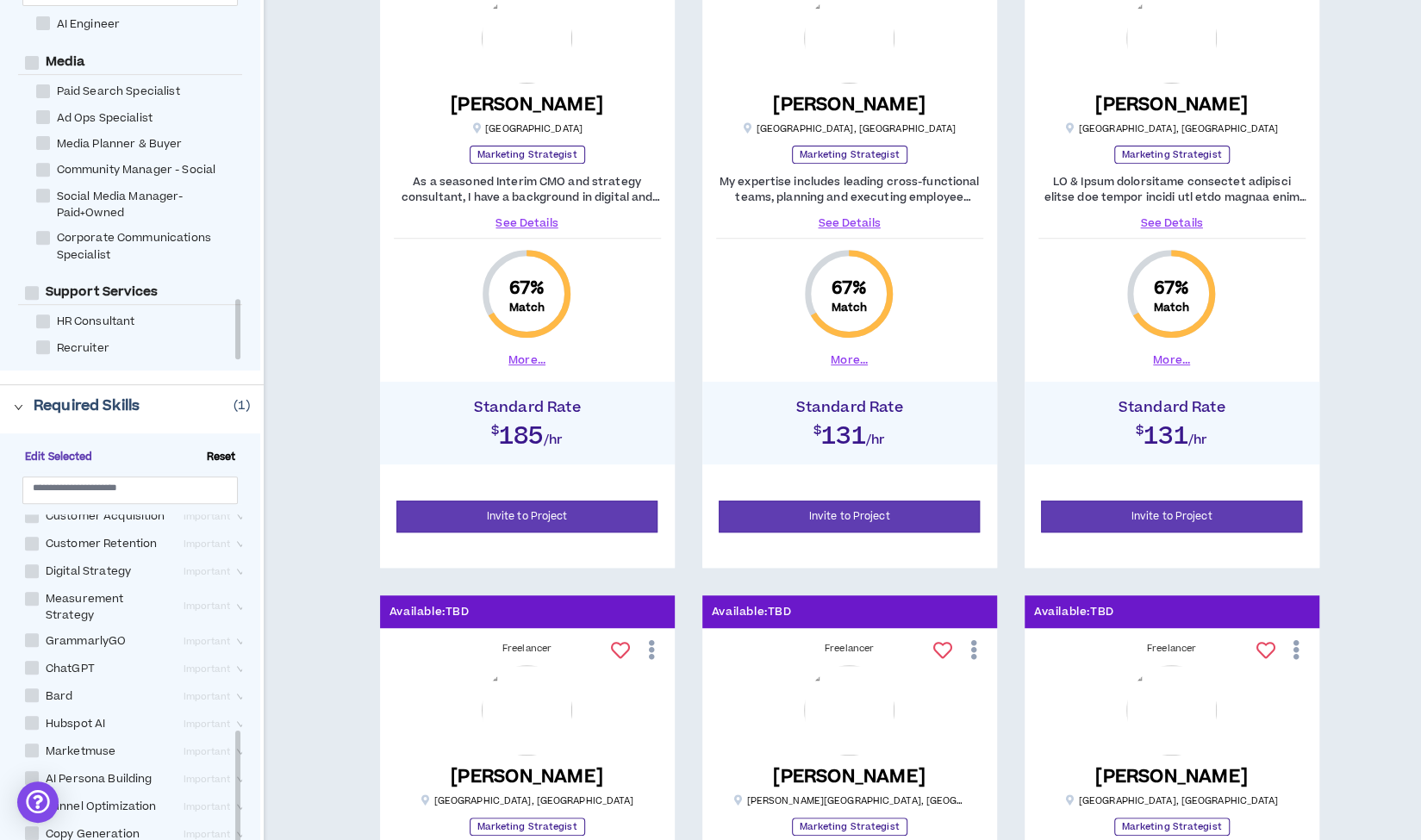
scroll to position [584, 0]
click at [56, 494] on input "text" at bounding box center [123, 487] width 181 height 13
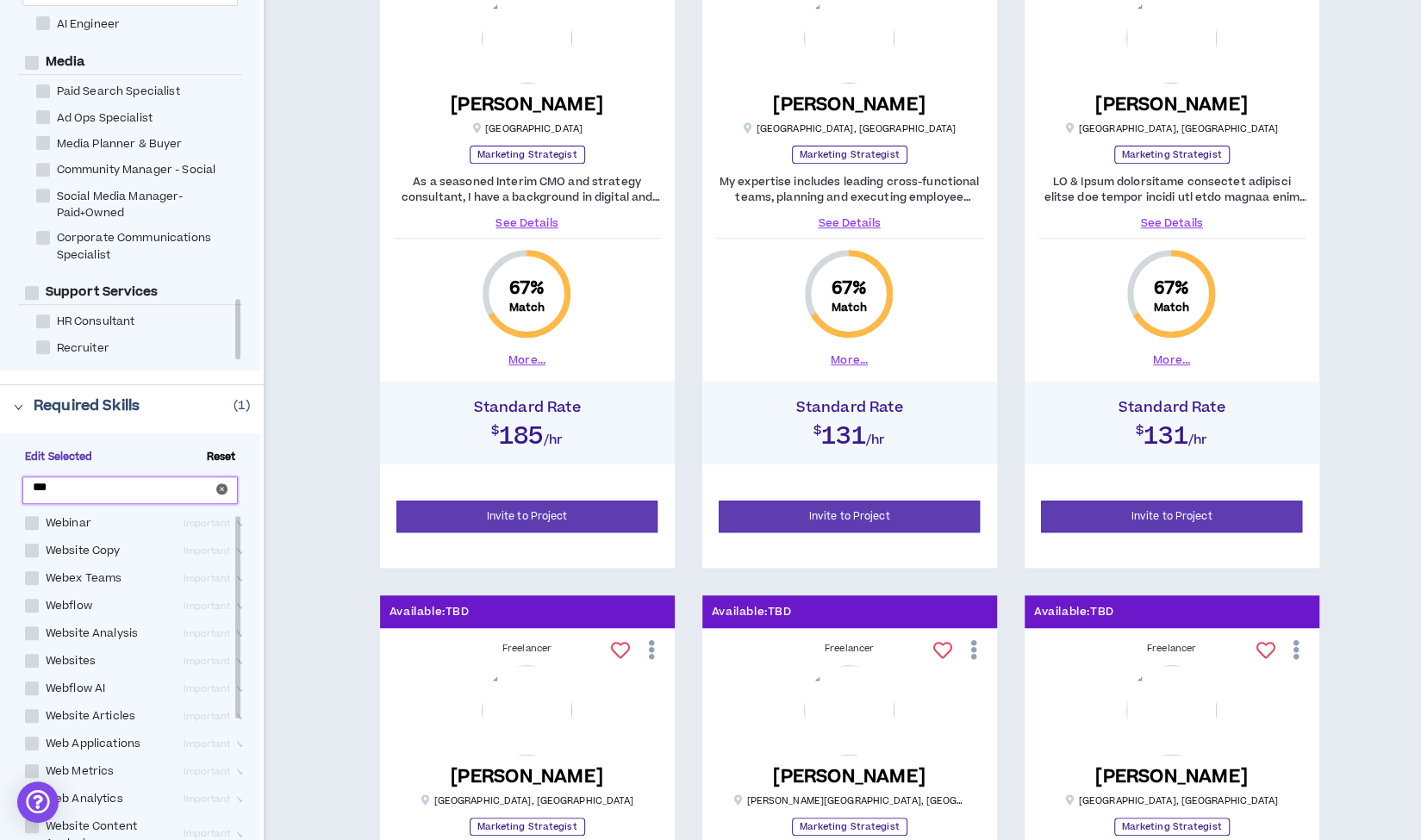
scroll to position [0, 0]
drag, startPoint x: 236, startPoint y: 678, endPoint x: 257, endPoint y: 534, distance: 145.5
click at [257, 534] on div "Edit Selected Reset *** Webinar Important Website Copy Important Webex Teams Im…" at bounding box center [129, 651] width 260 height 435
type input "***"
click at [28, 635] on span at bounding box center [32, 638] width 14 height 14
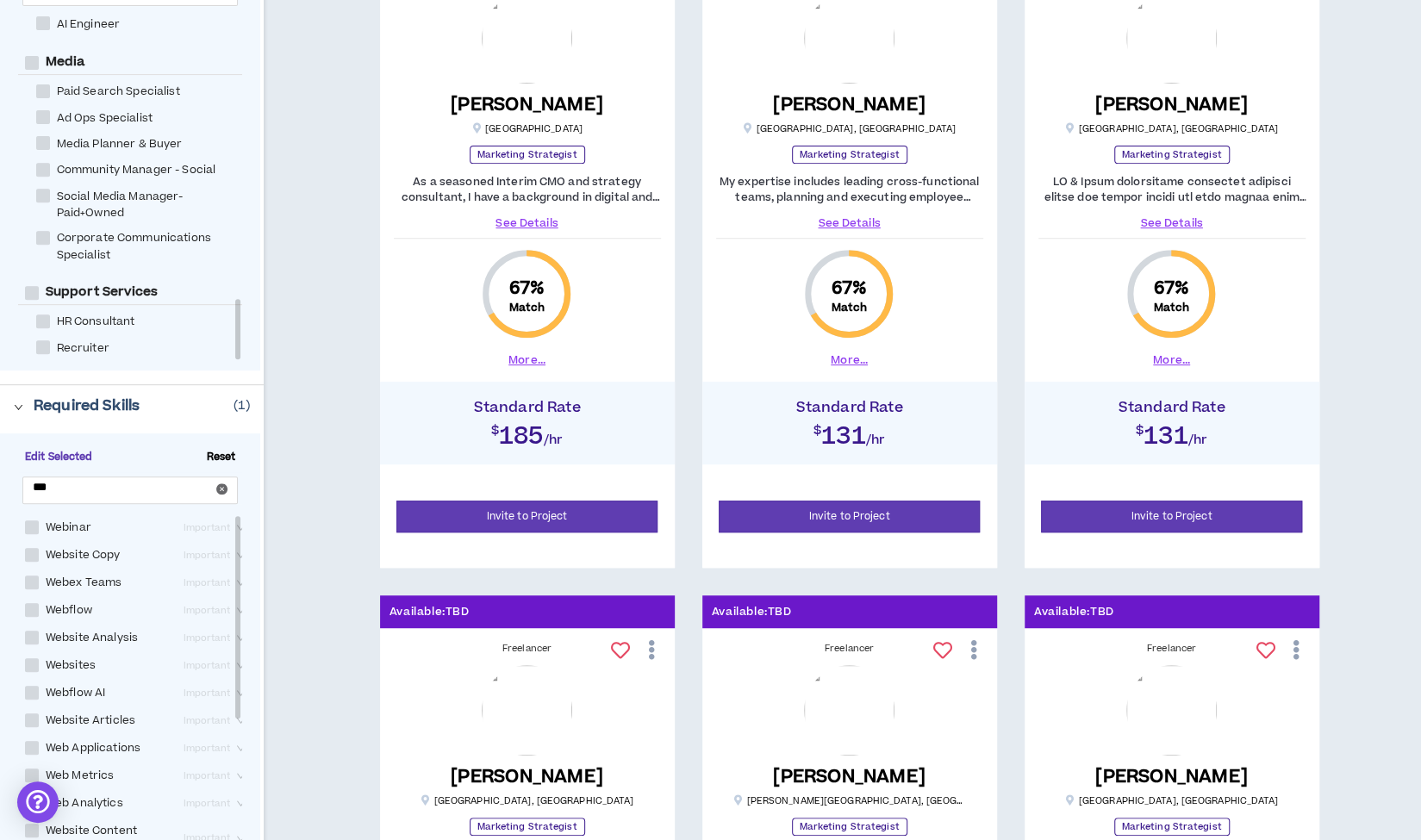
checkbox Analysis "****"
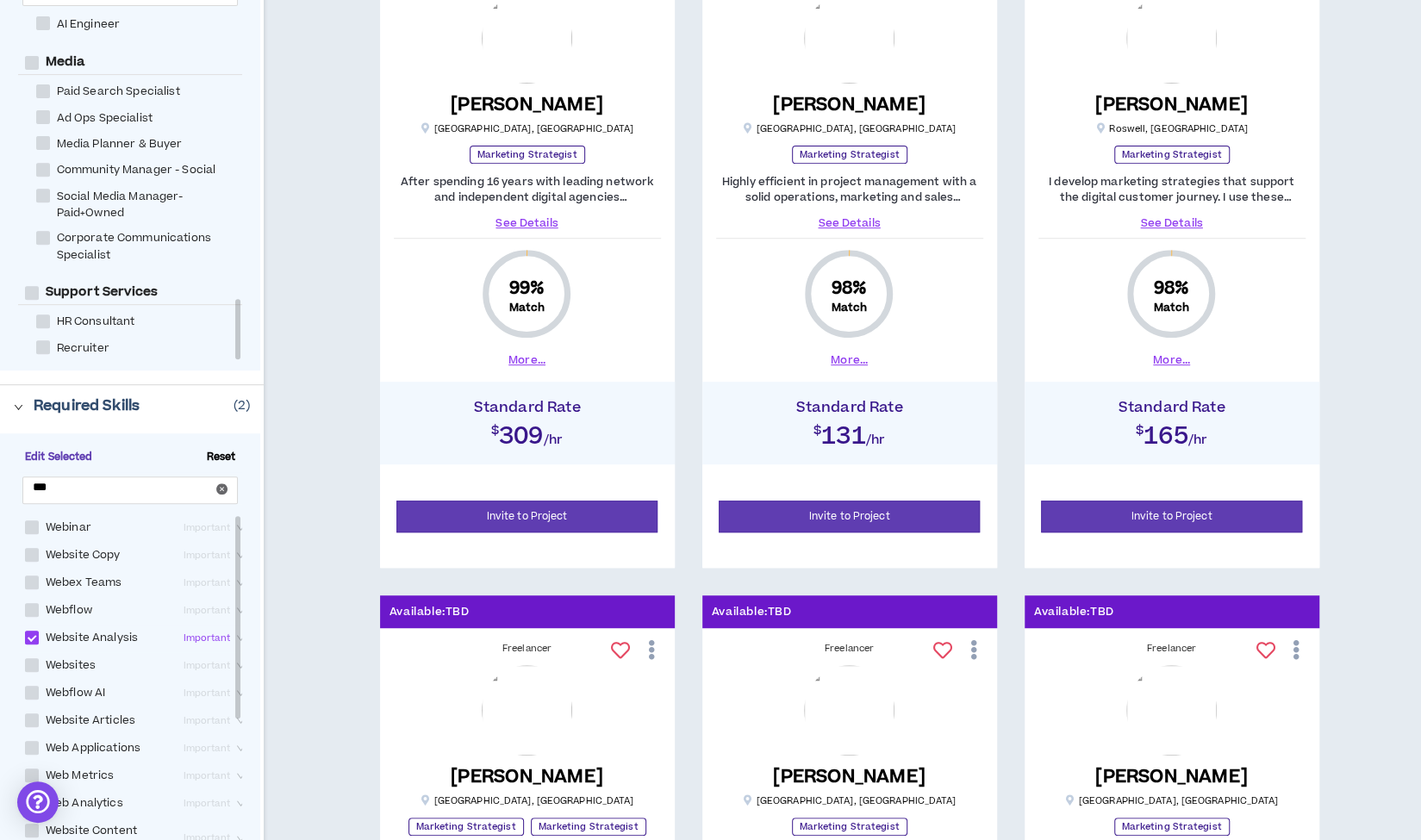
click at [29, 660] on span at bounding box center [32, 665] width 14 height 14
checkbox input "****"
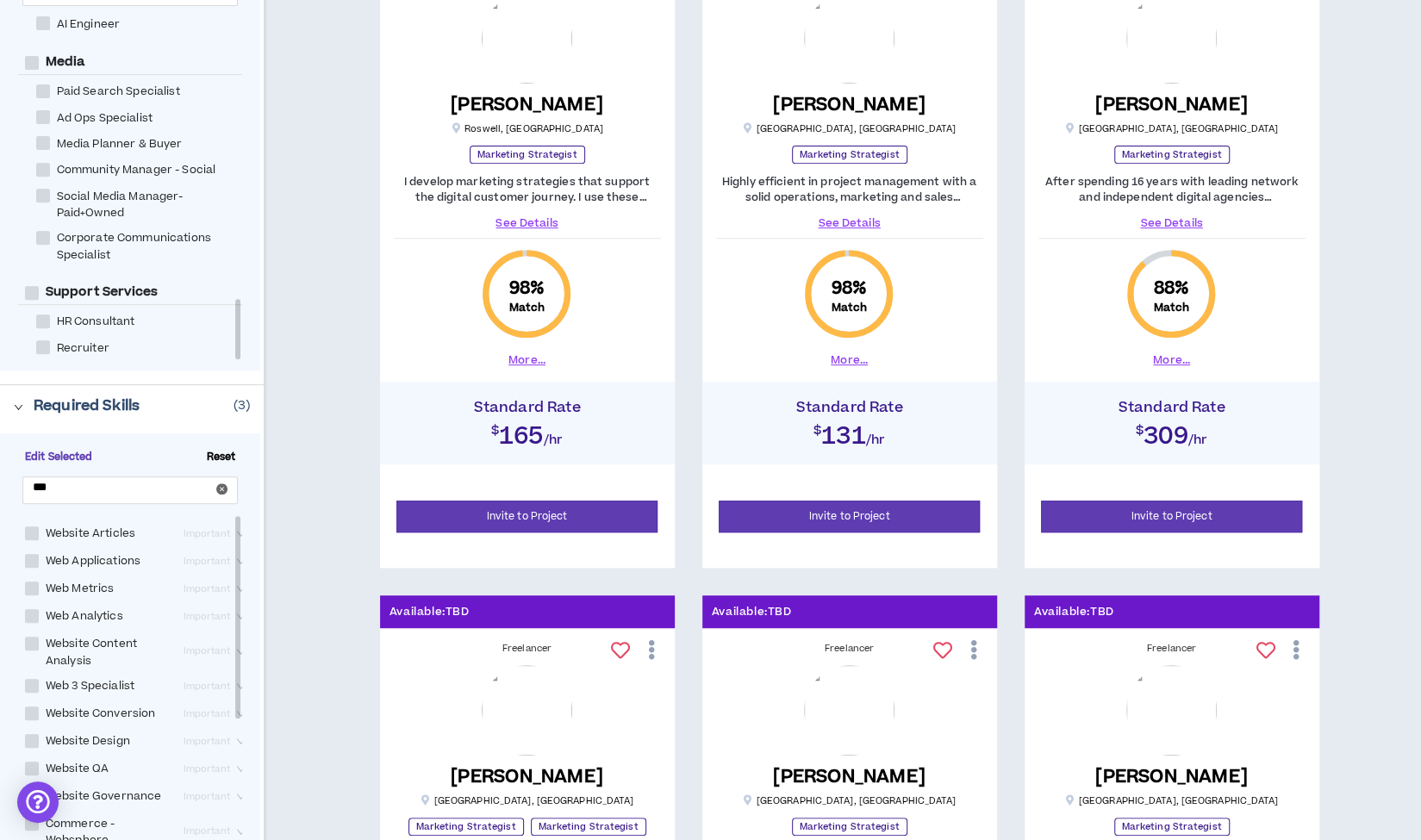
scroll to position [237, 0]
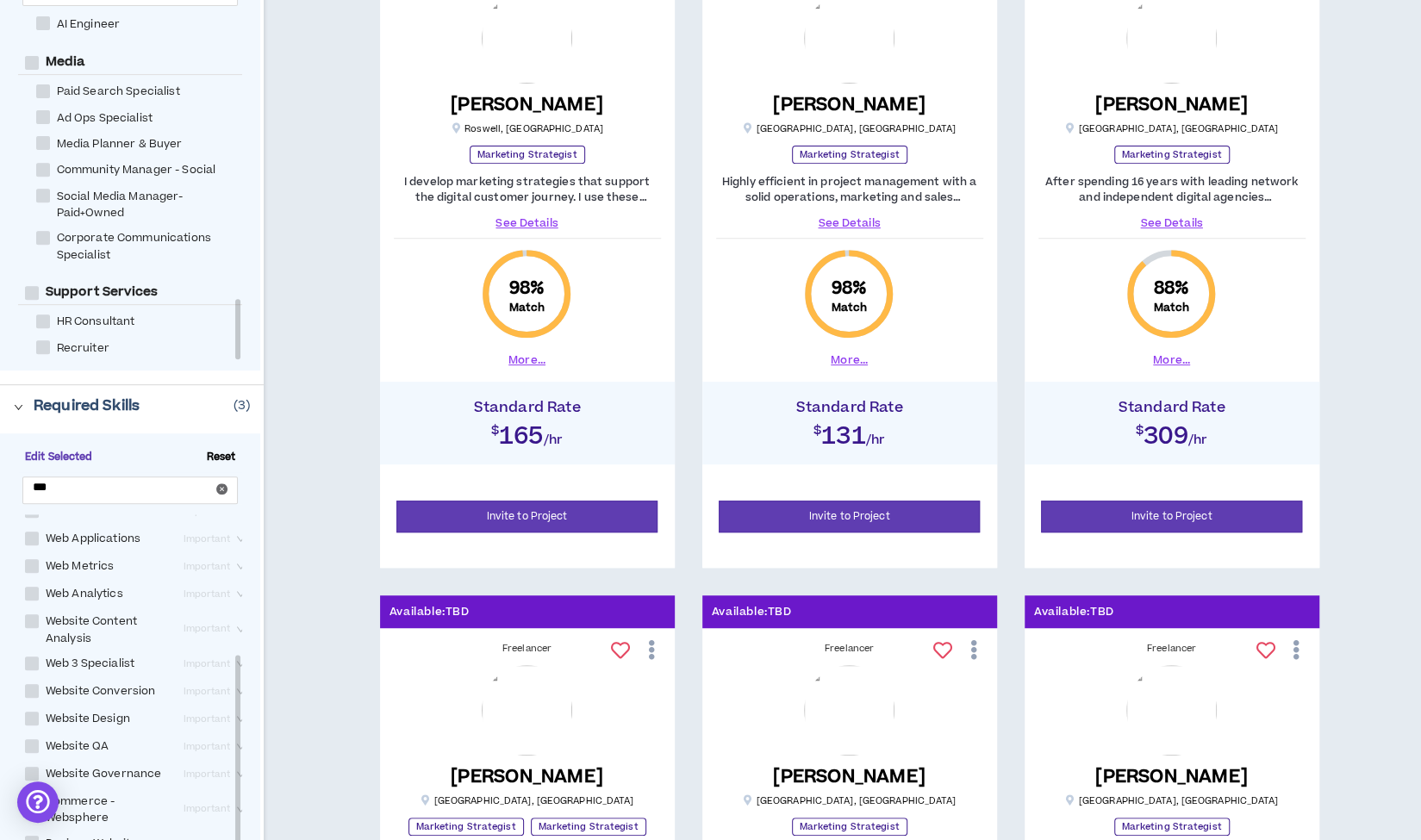
drag, startPoint x: 237, startPoint y: 748, endPoint x: 218, endPoint y: 868, distance: 121.5
click at [218, 466] on html "Agile Inc. Consulting [PERSON_NAME] Talent Search talent across Wripple Browse …" at bounding box center [710, 46] width 1421 height 840
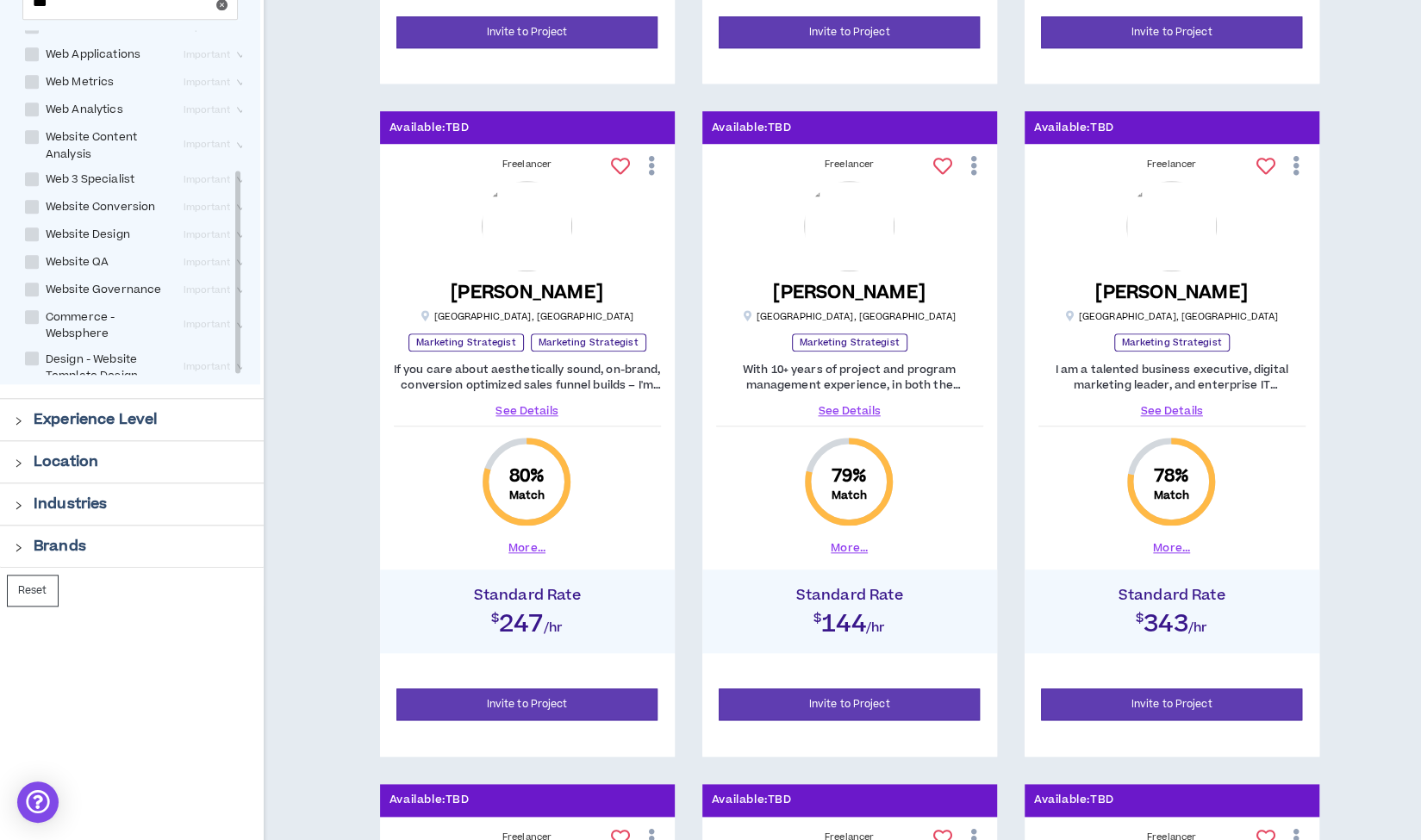
scroll to position [859, 0]
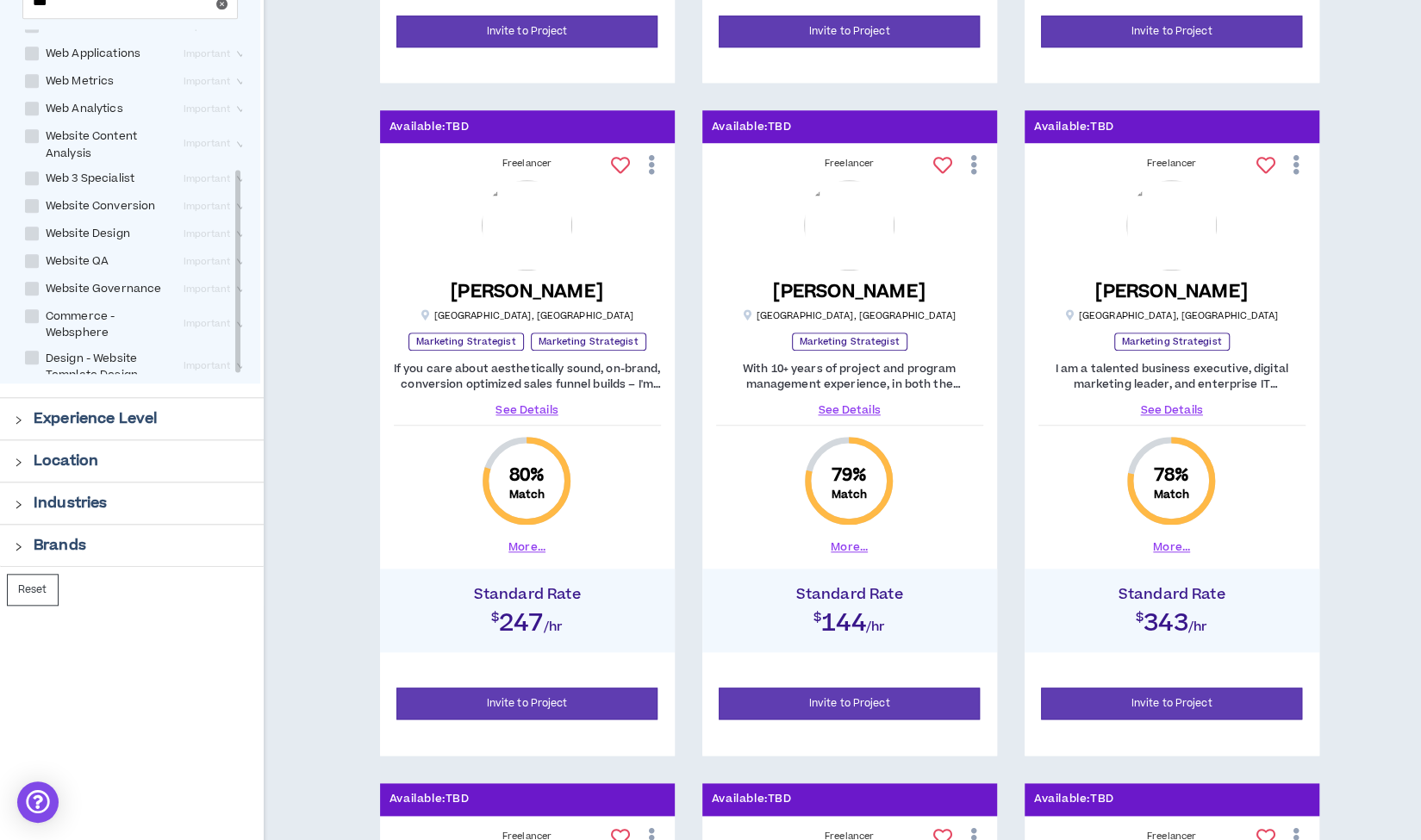
click at [17, 420] on icon "right" at bounding box center [18, 420] width 9 height 9
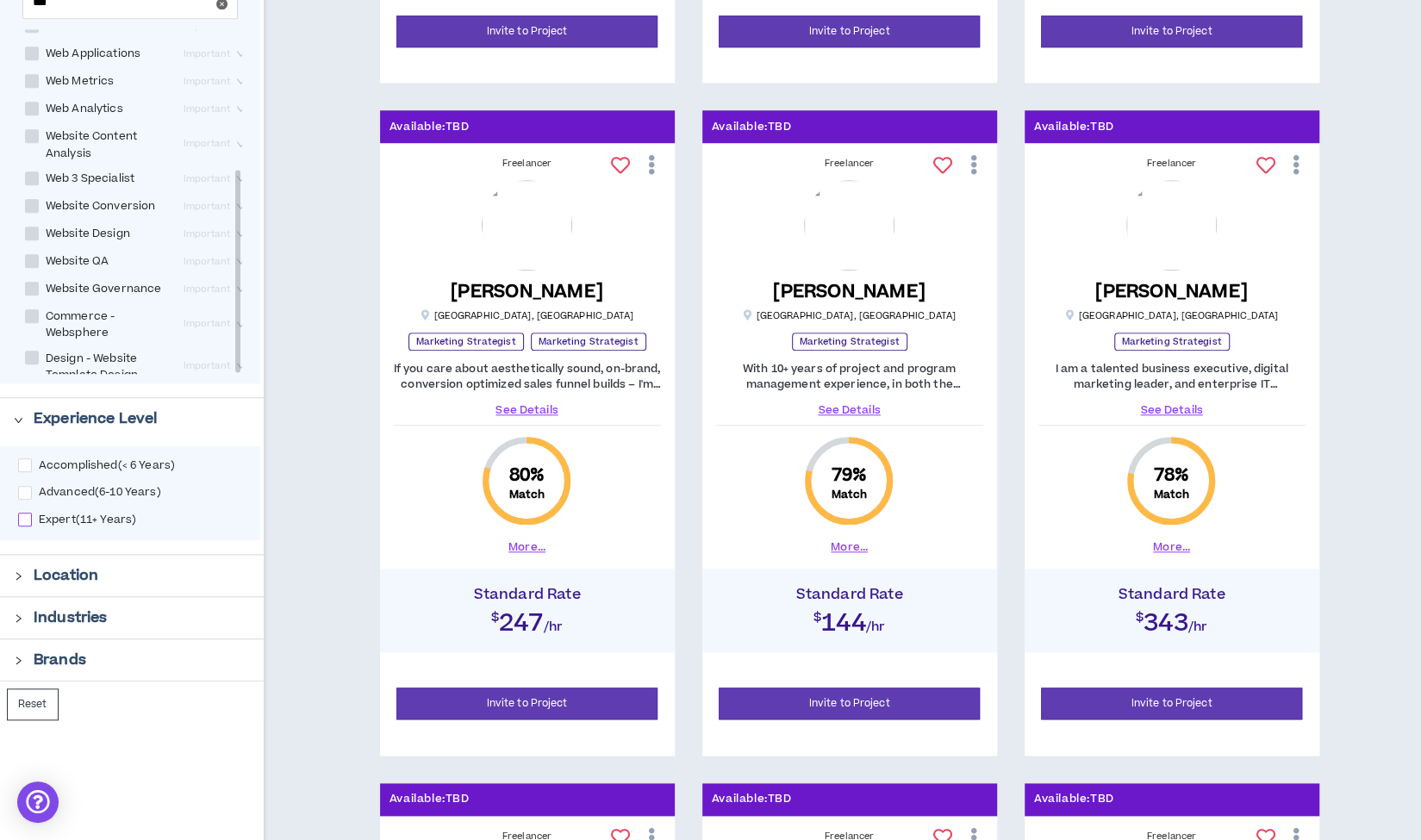
click at [22, 517] on span at bounding box center [25, 520] width 14 height 14
checkbox input "****"
click at [17, 575] on icon "right" at bounding box center [19, 576] width 5 height 8
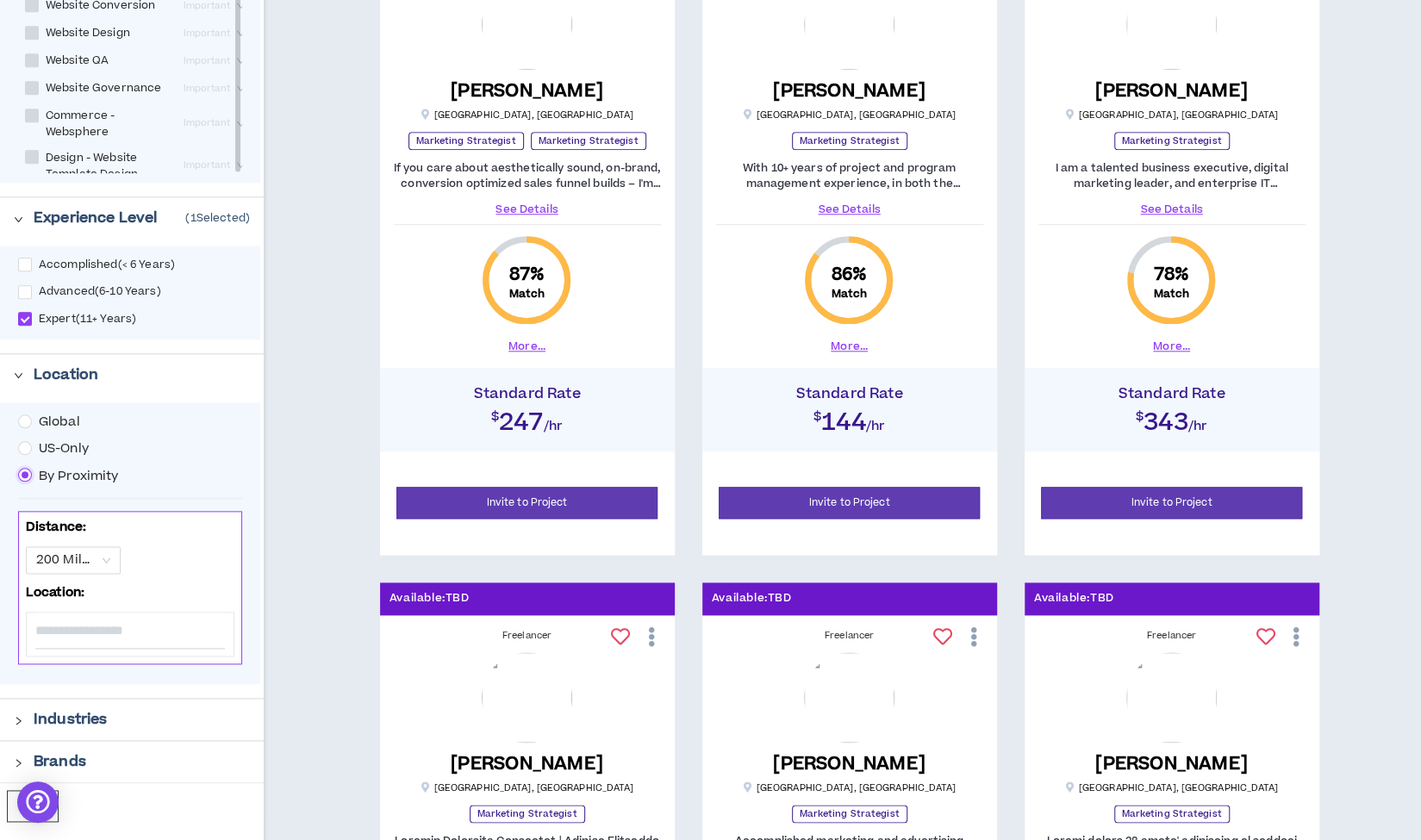
scroll to position [1060, 0]
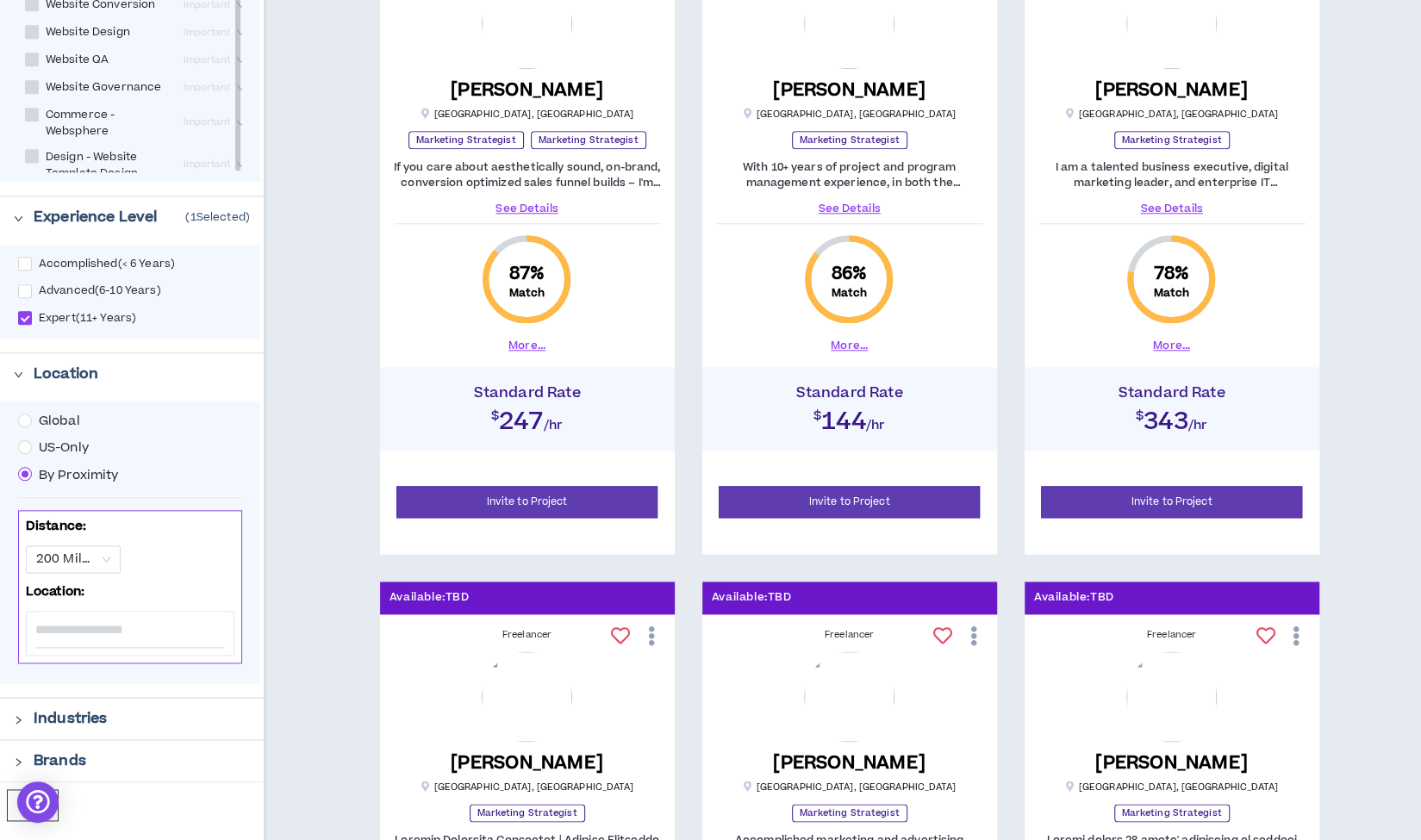
click at [77, 622] on input at bounding box center [130, 630] width 190 height 36
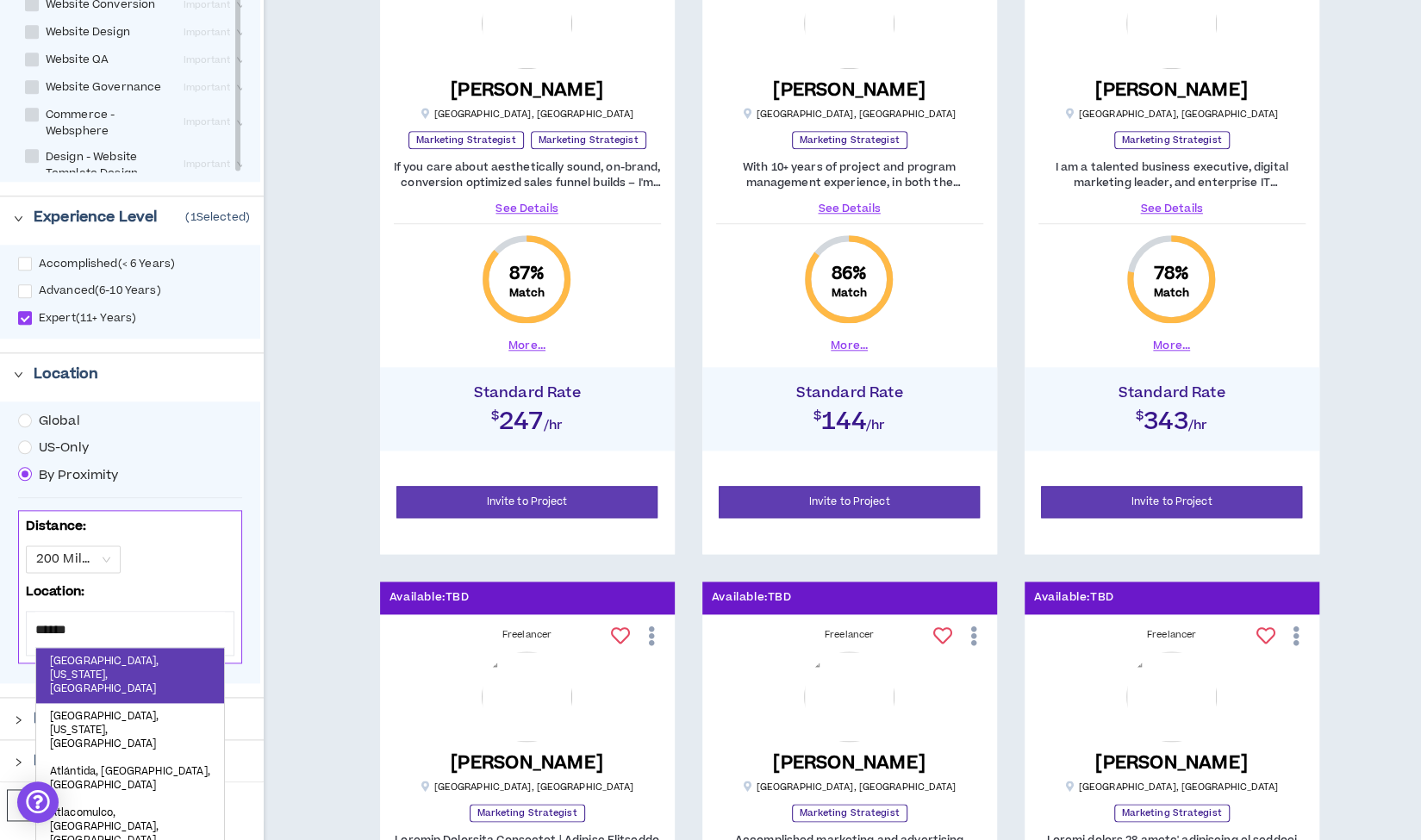
type input "*******"
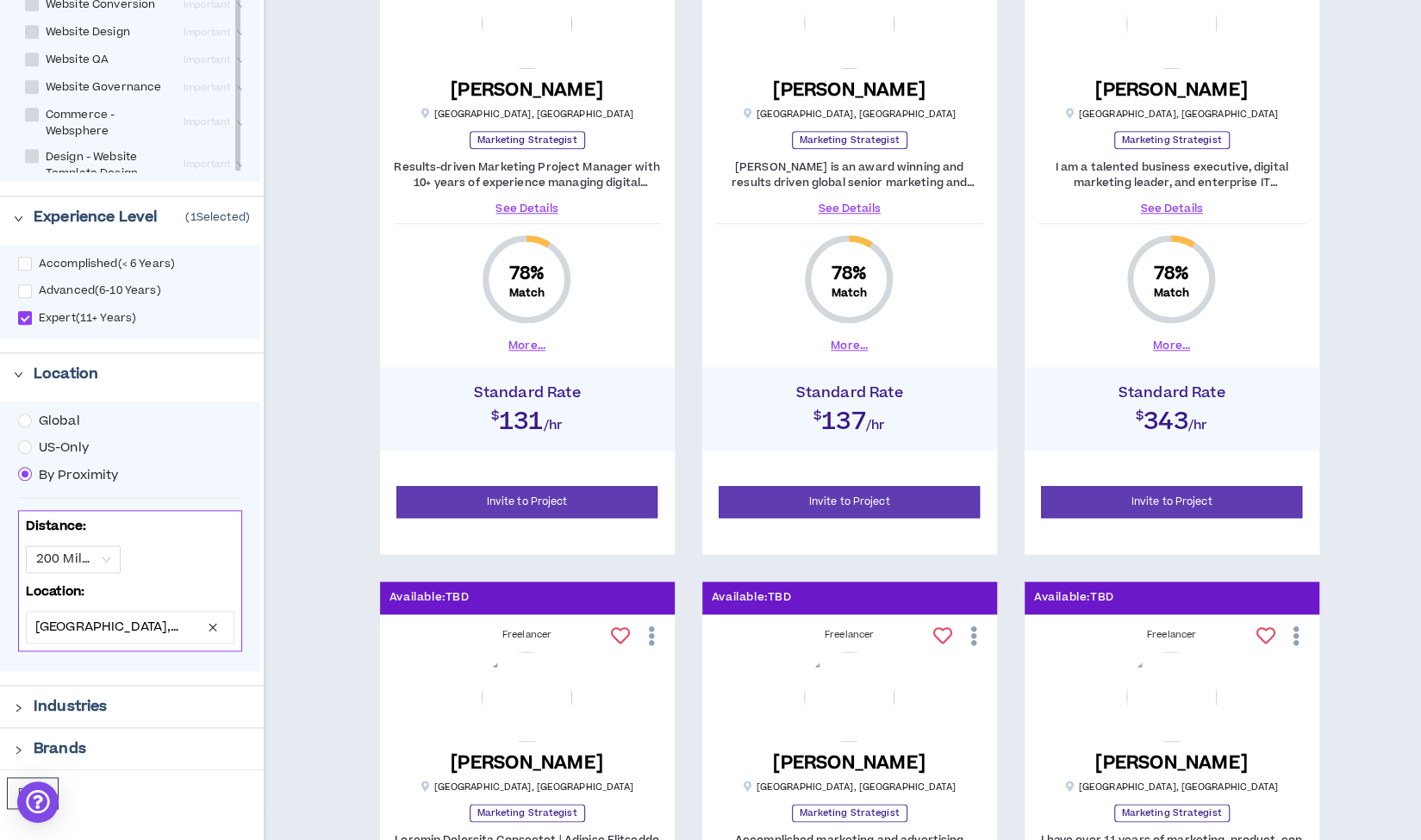
click at [14, 703] on icon "right" at bounding box center [18, 707] width 9 height 9
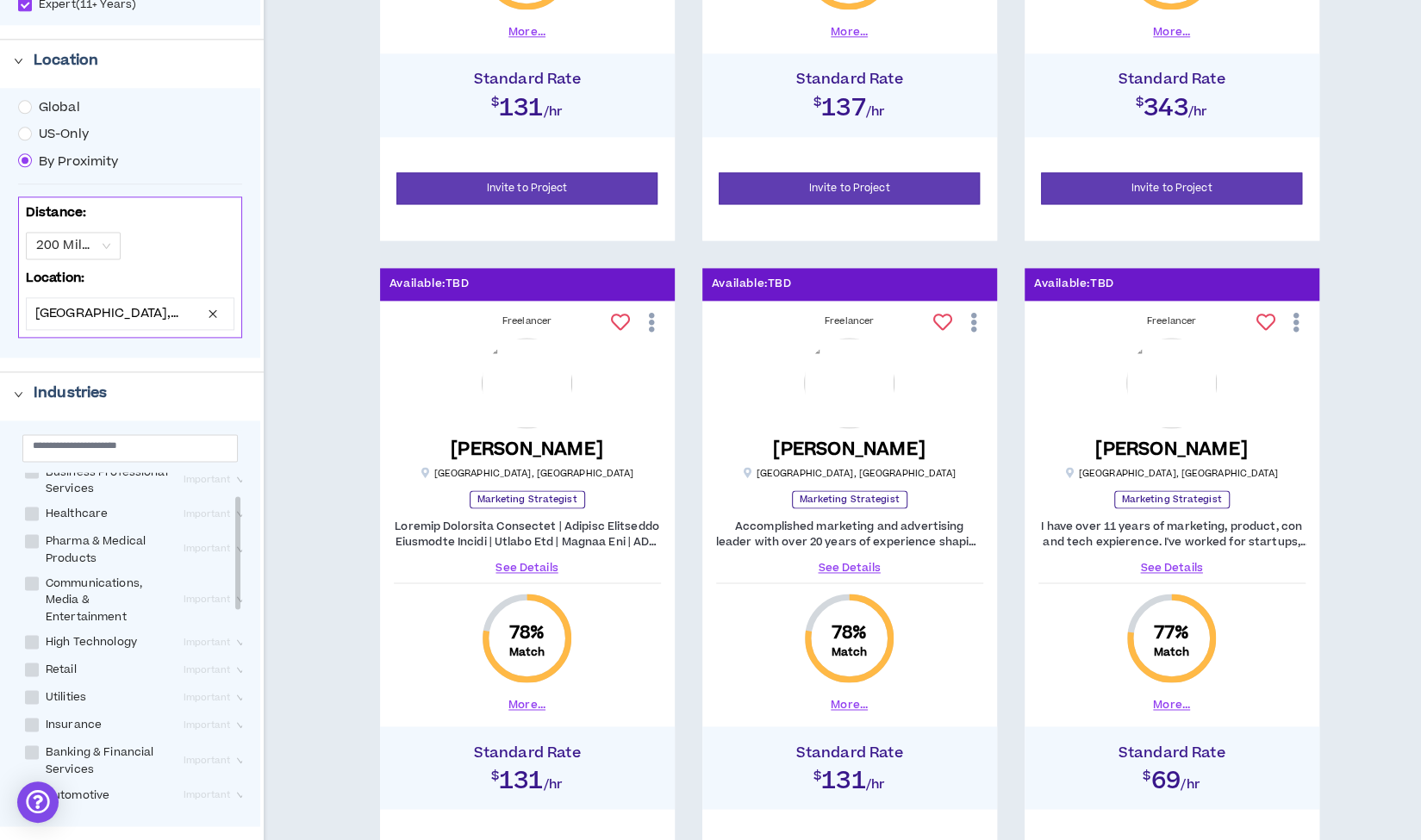
scroll to position [70, 0]
click at [31, 520] on span at bounding box center [32, 513] width 14 height 14
checkbox input "****"
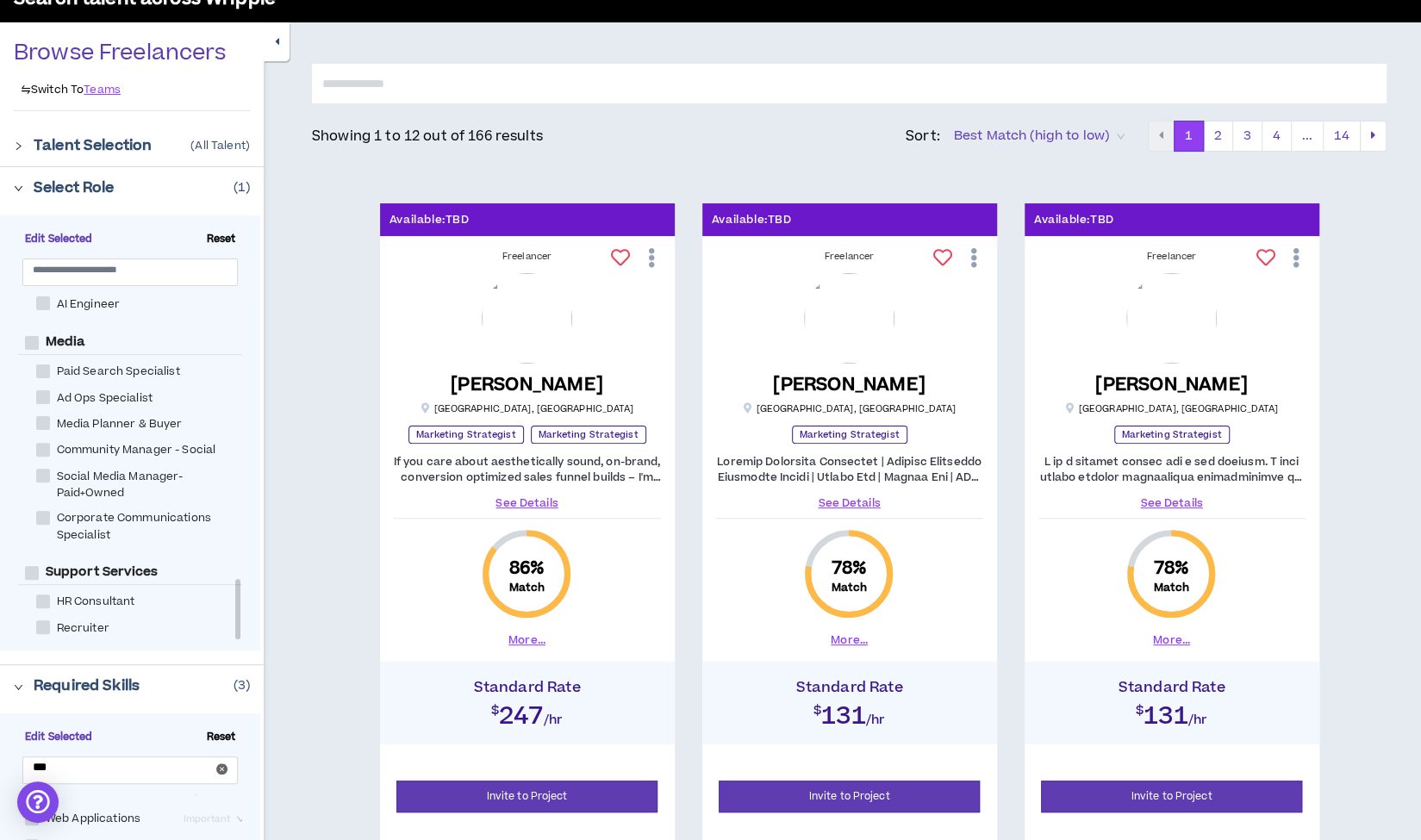
scroll to position [91, 0]
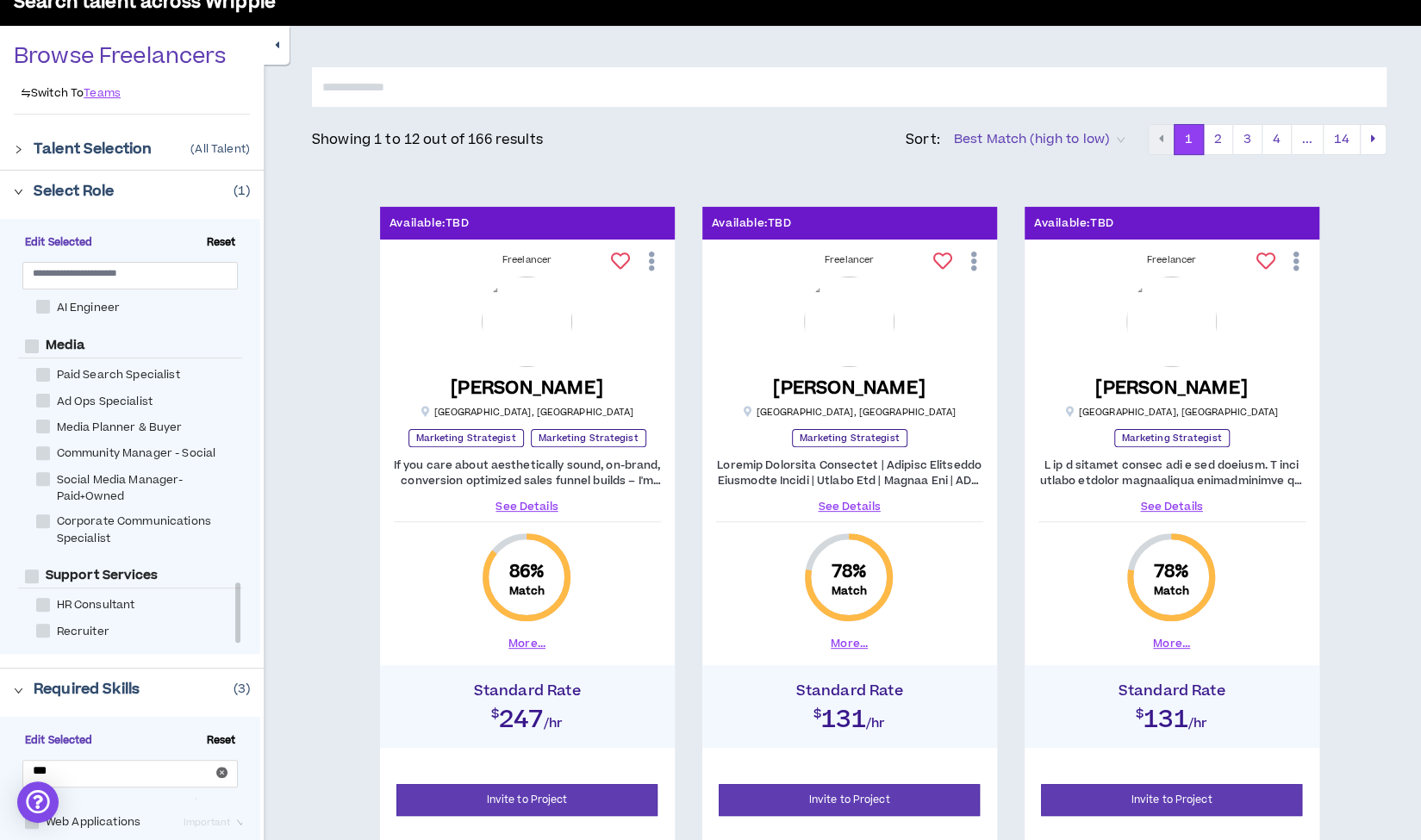
click at [271, 55] on button "button" at bounding box center [276, 45] width 26 height 39
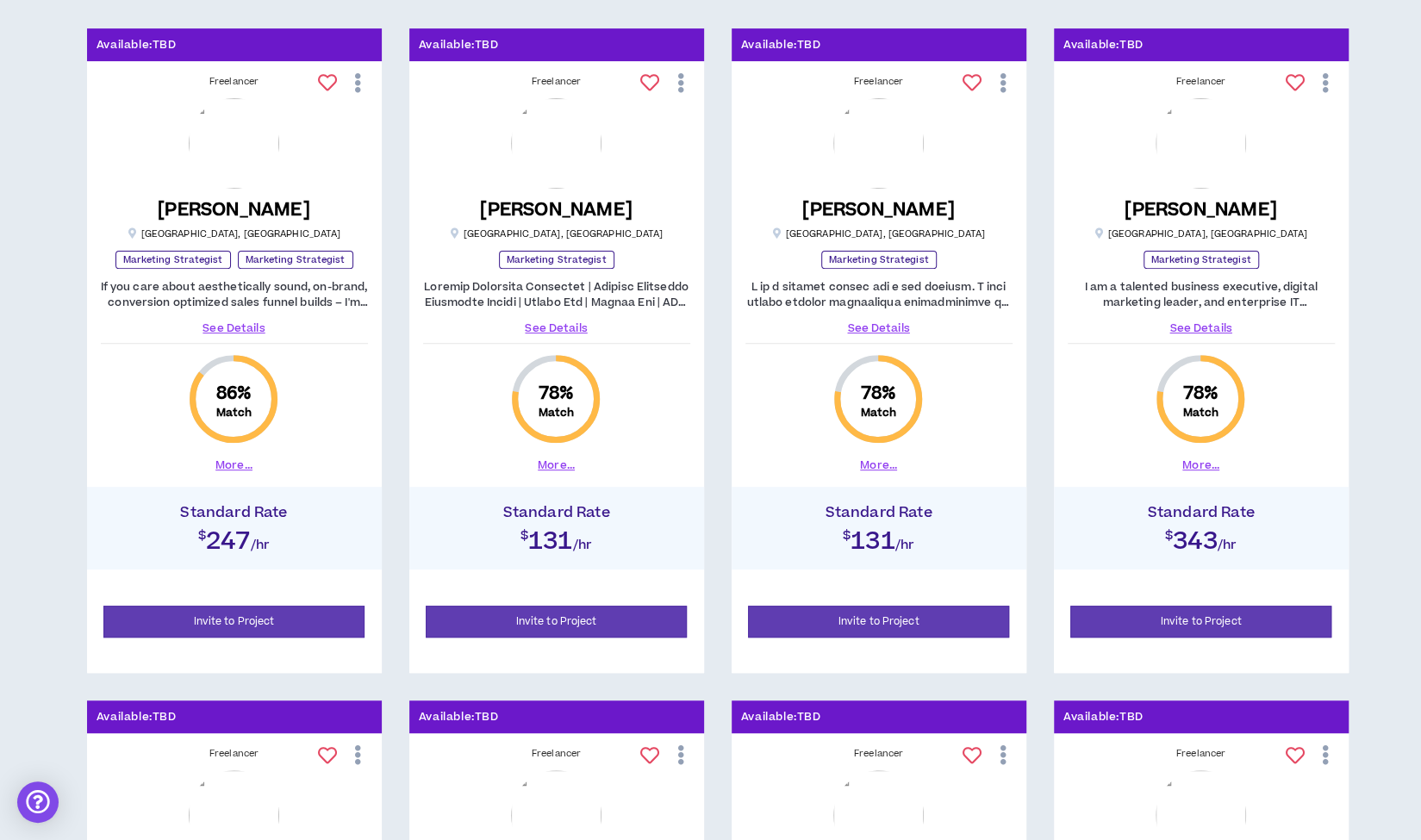
scroll to position [271, 0]
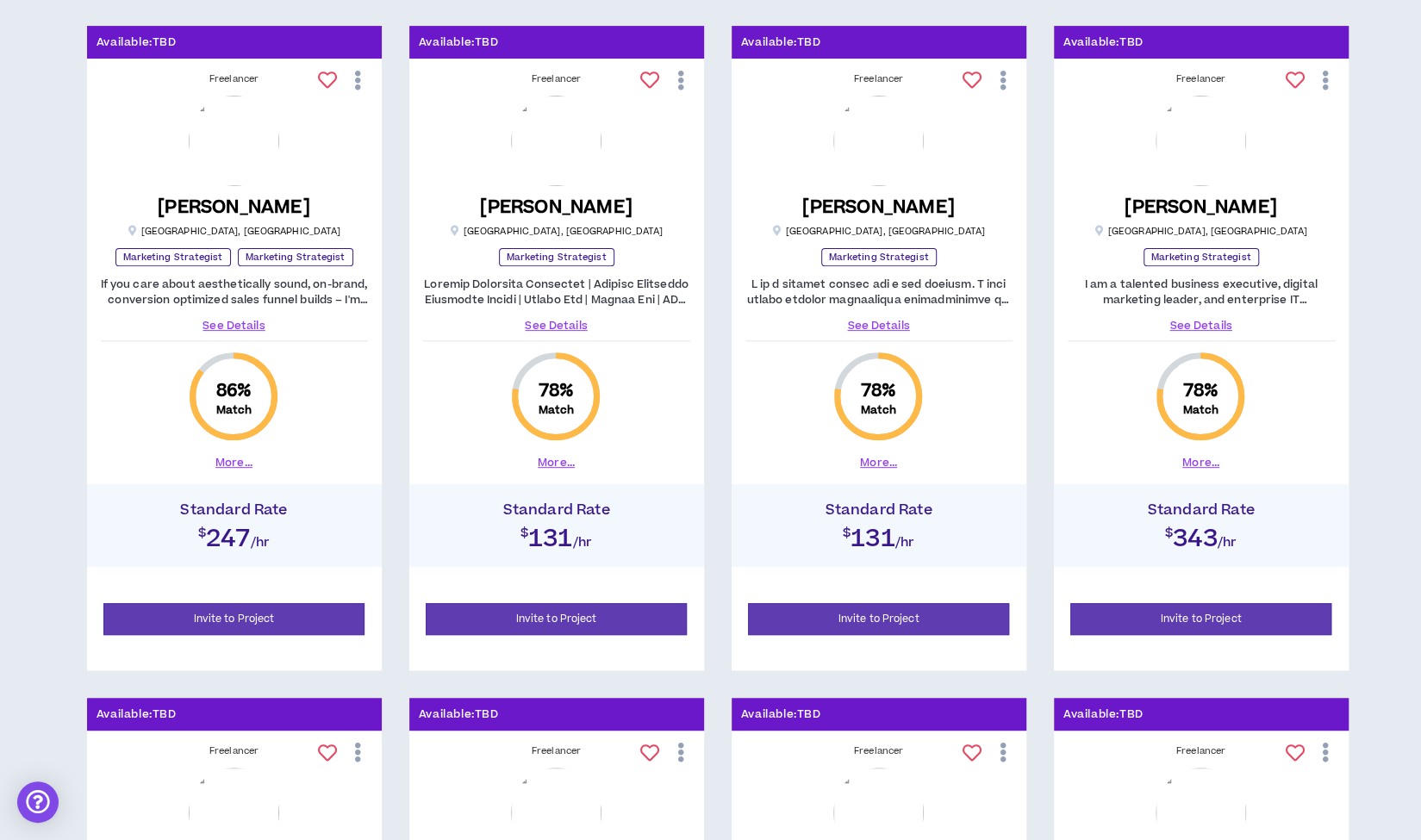
click at [867, 319] on link "See Details" at bounding box center [878, 325] width 267 height 16
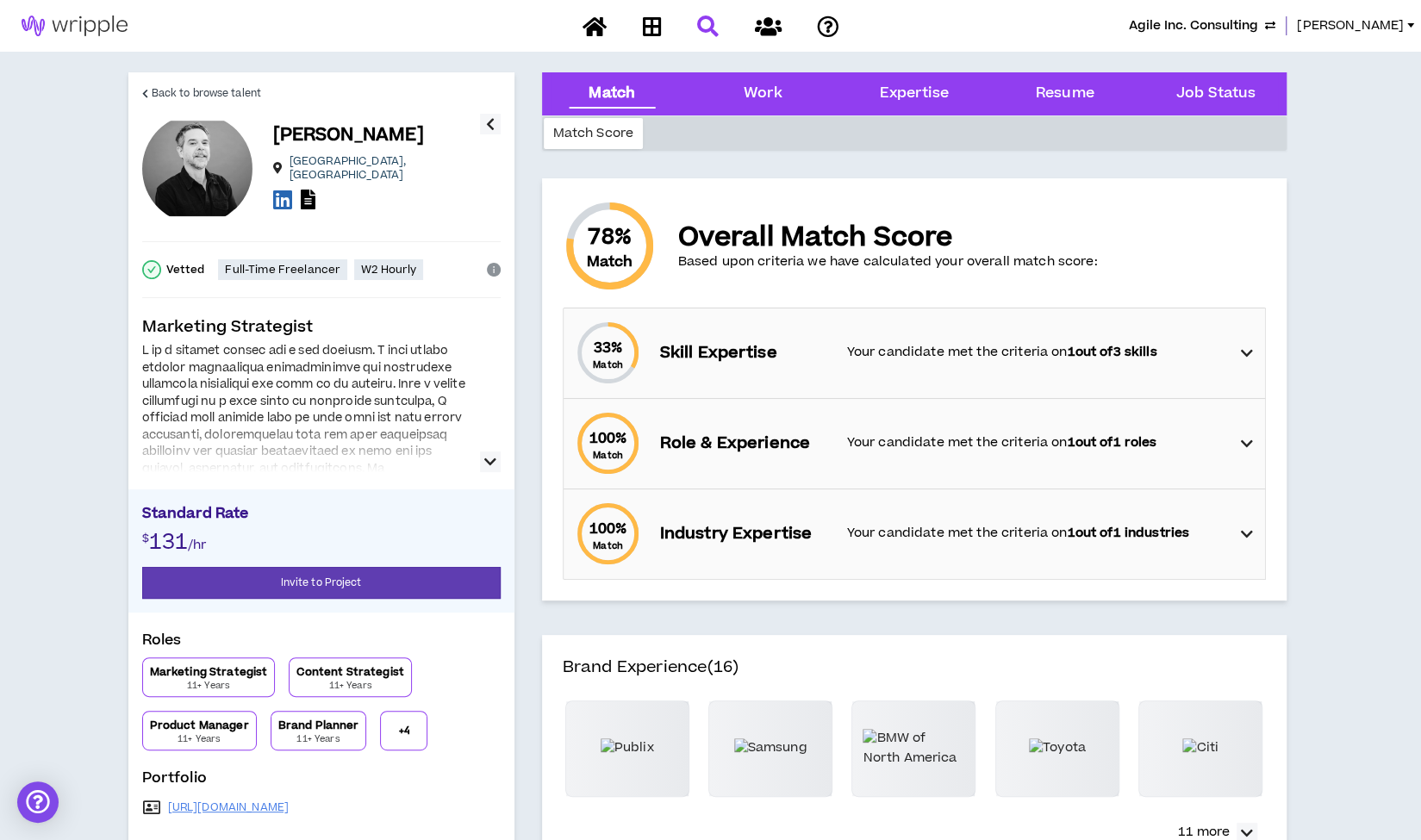
click at [485, 461] on icon "button" at bounding box center [490, 462] width 12 height 21
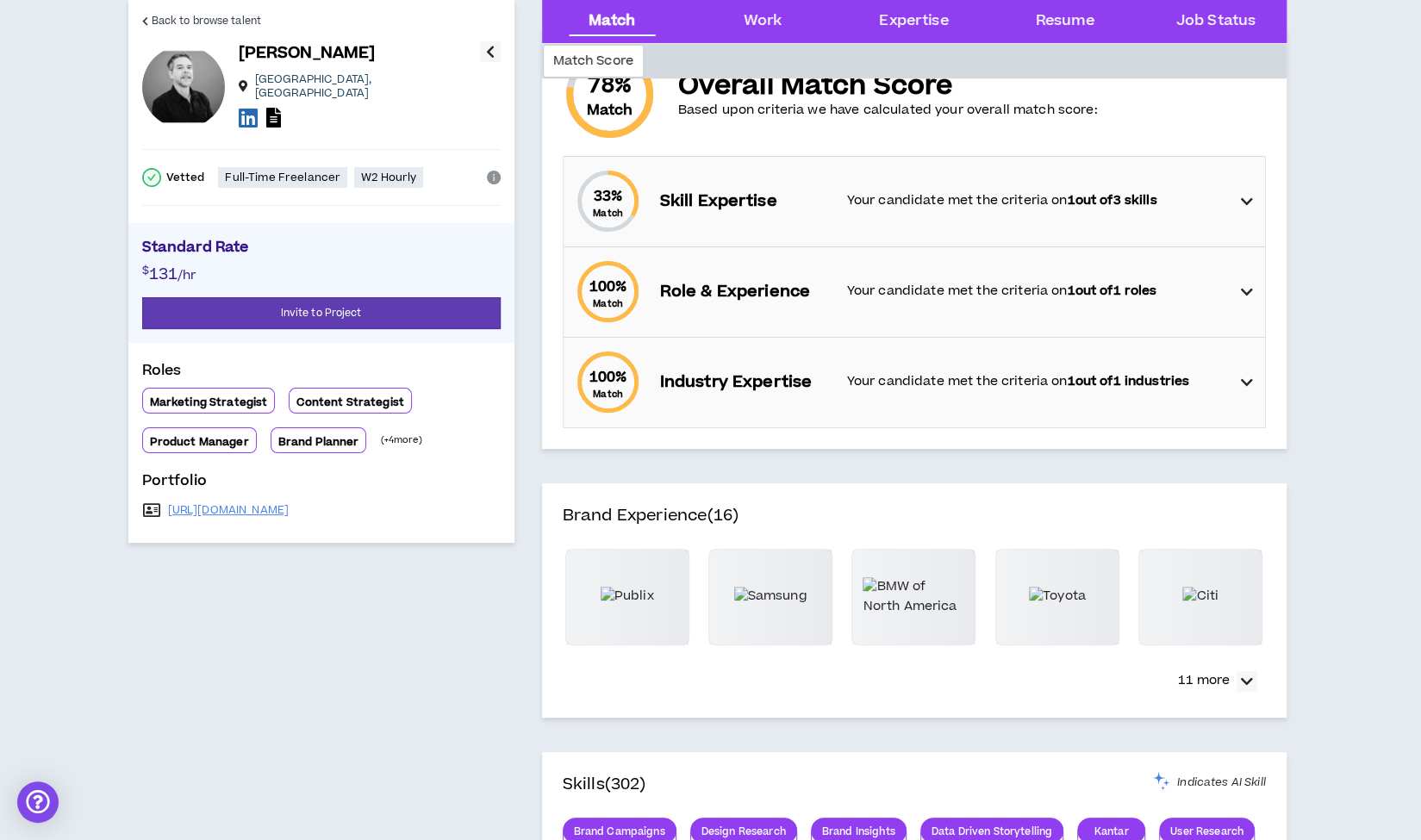
scroll to position [176, 0]
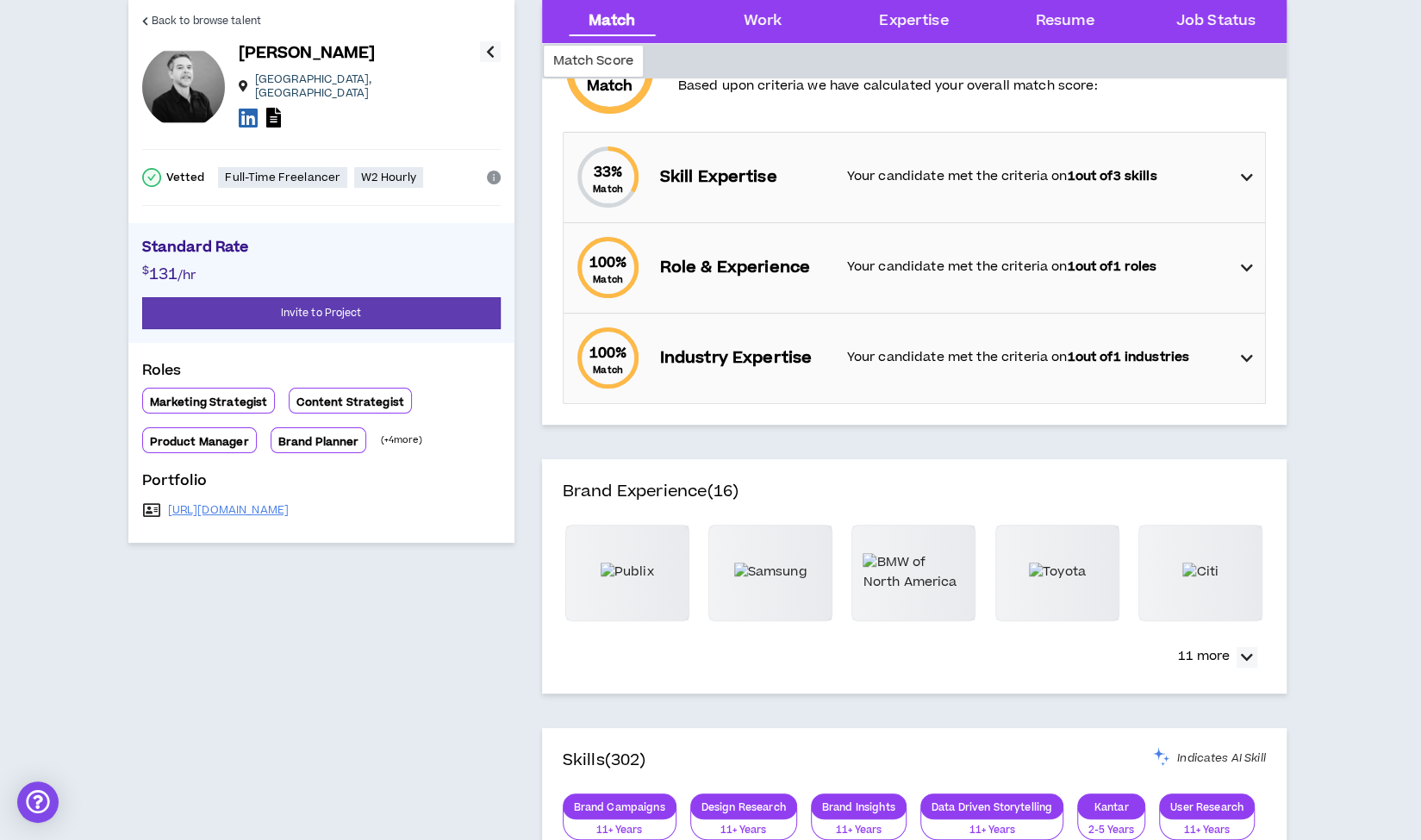
click at [411, 210] on div "Vetted Full-Time Freelancer W2 Hourly" at bounding box center [321, 178] width 358 height 92
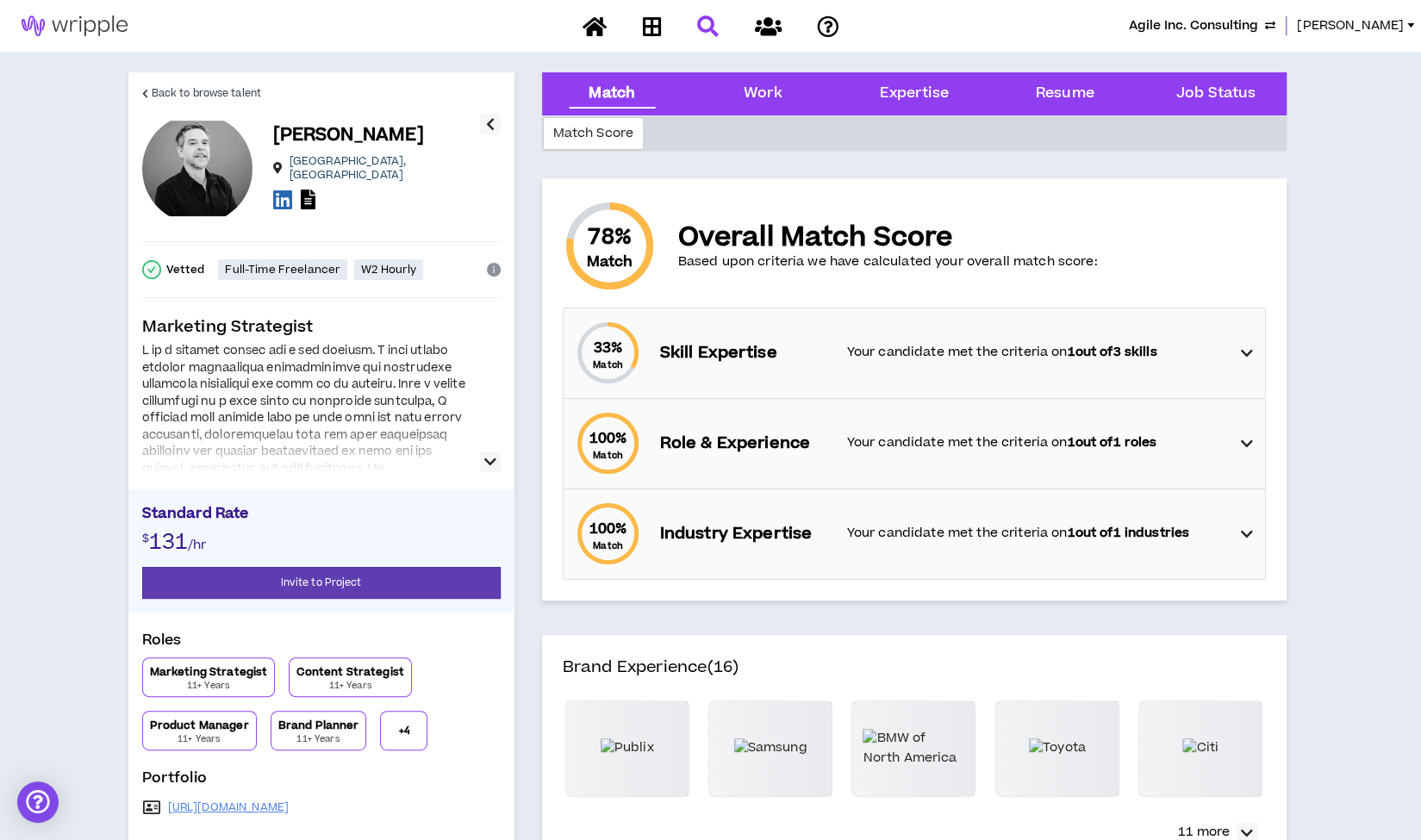
click at [492, 463] on icon "button" at bounding box center [490, 462] width 12 height 21
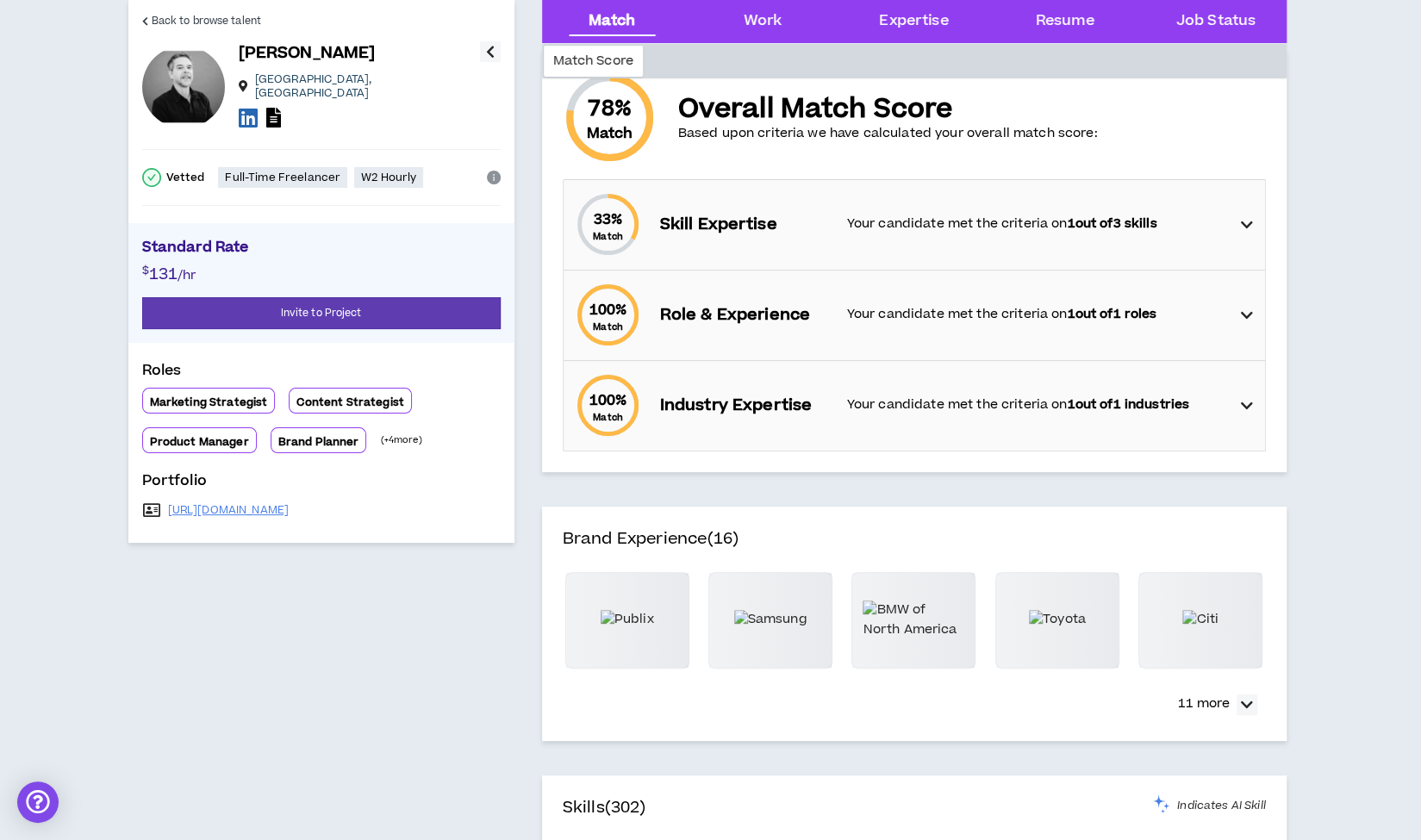
scroll to position [135, 0]
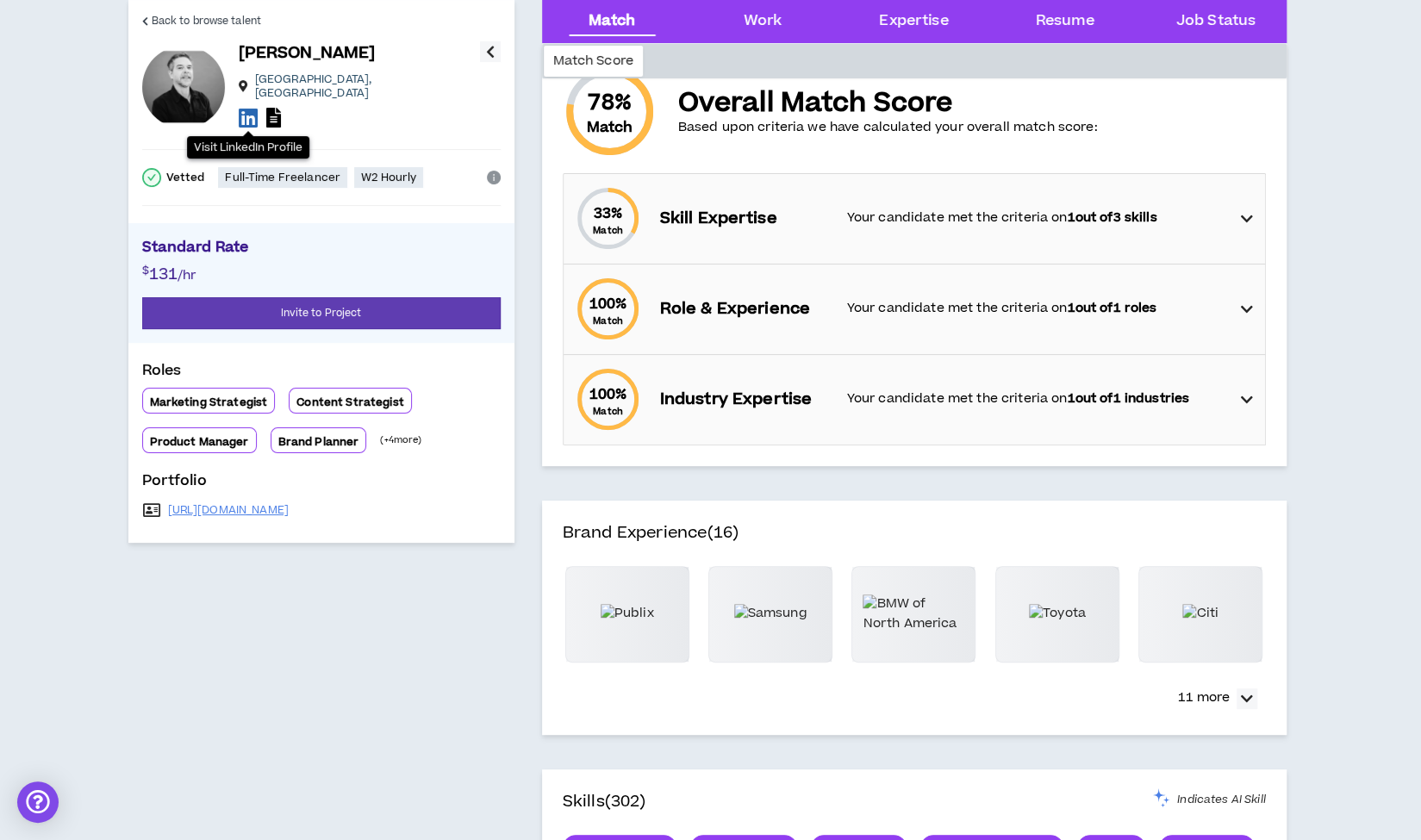
click at [242, 107] on icon at bounding box center [248, 117] width 19 height 22
click at [226, 19] on span "Back to browse talent" at bounding box center [206, 21] width 110 height 16
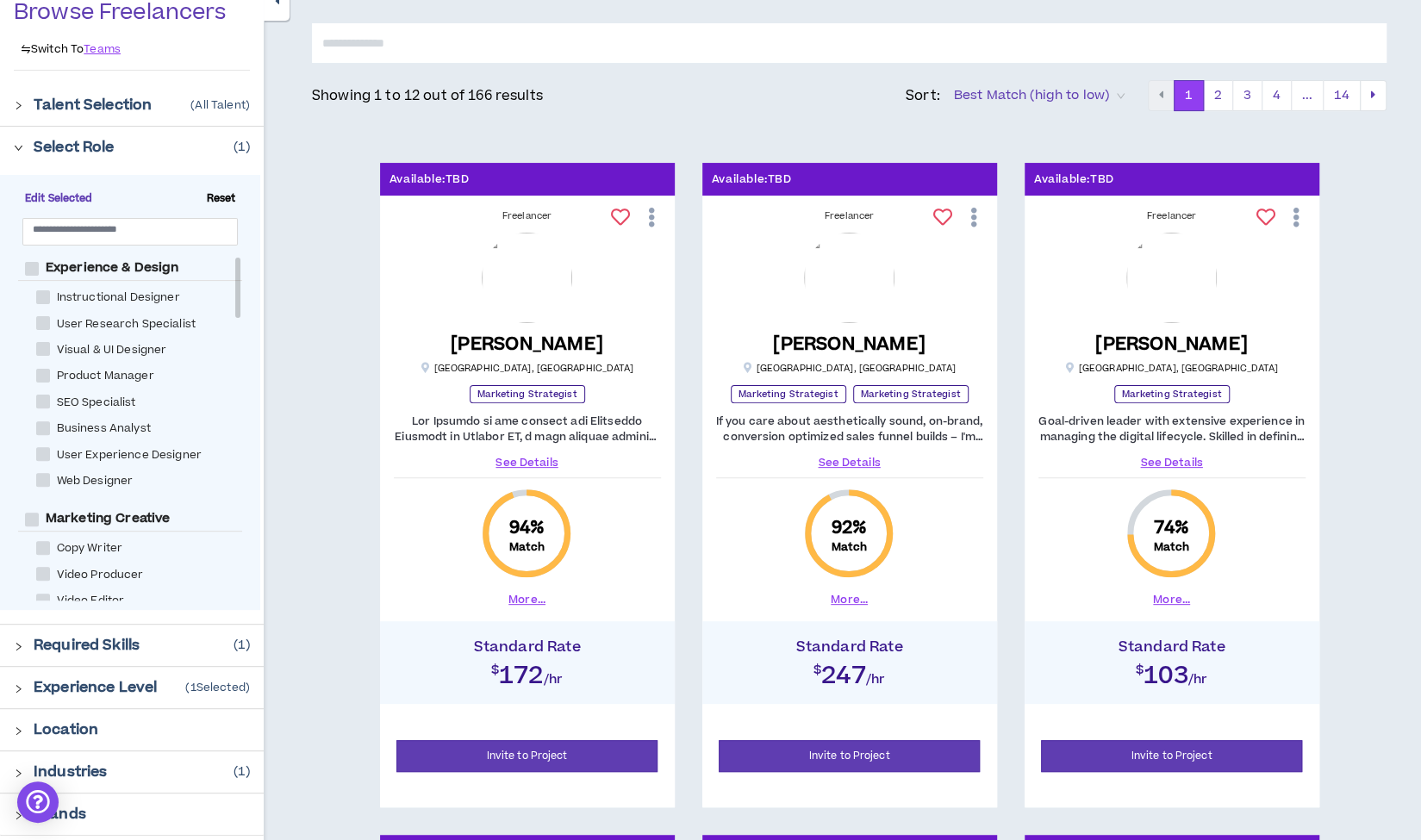
click at [102, 643] on p "Required Skills" at bounding box center [86, 645] width 106 height 21
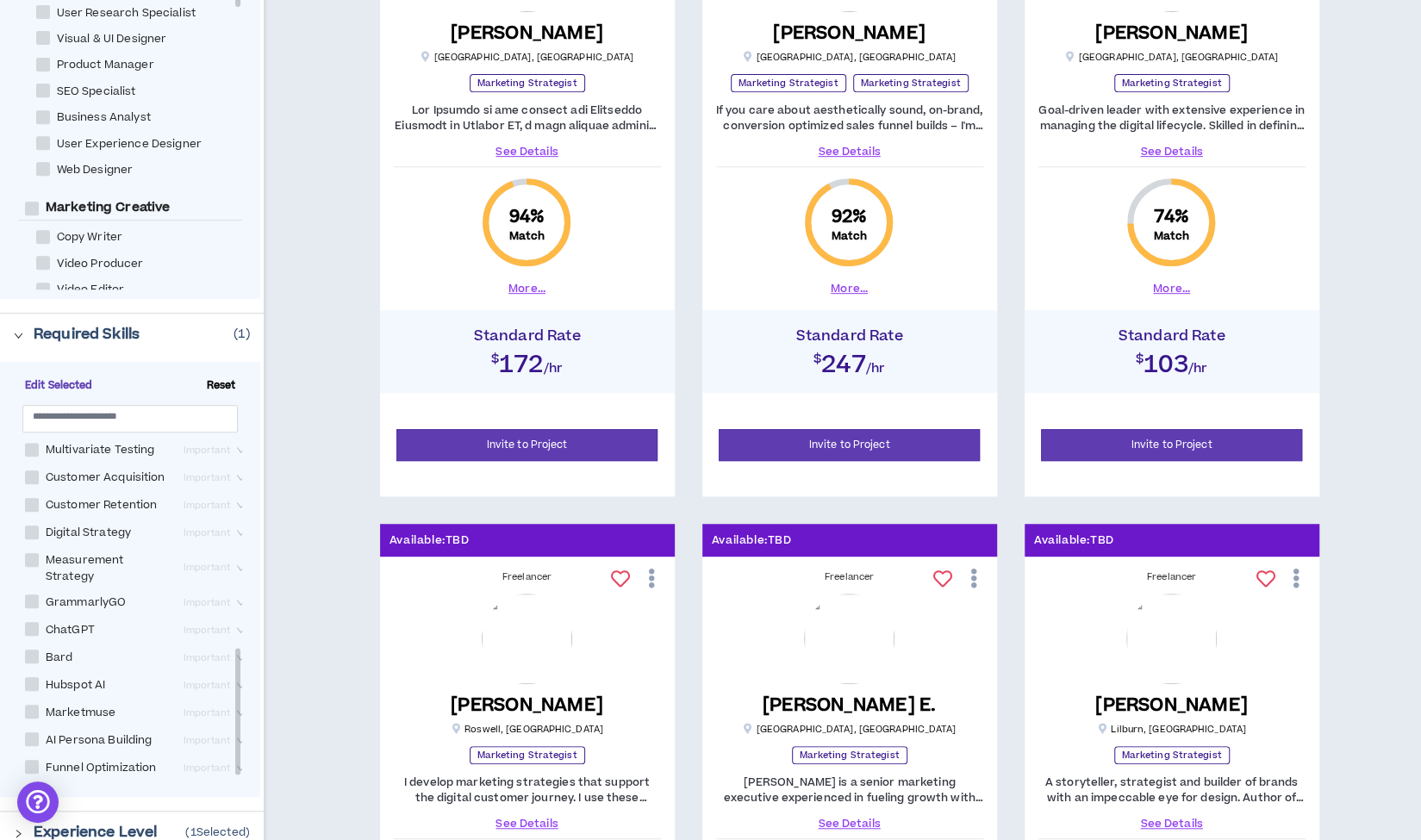
scroll to position [555, 0]
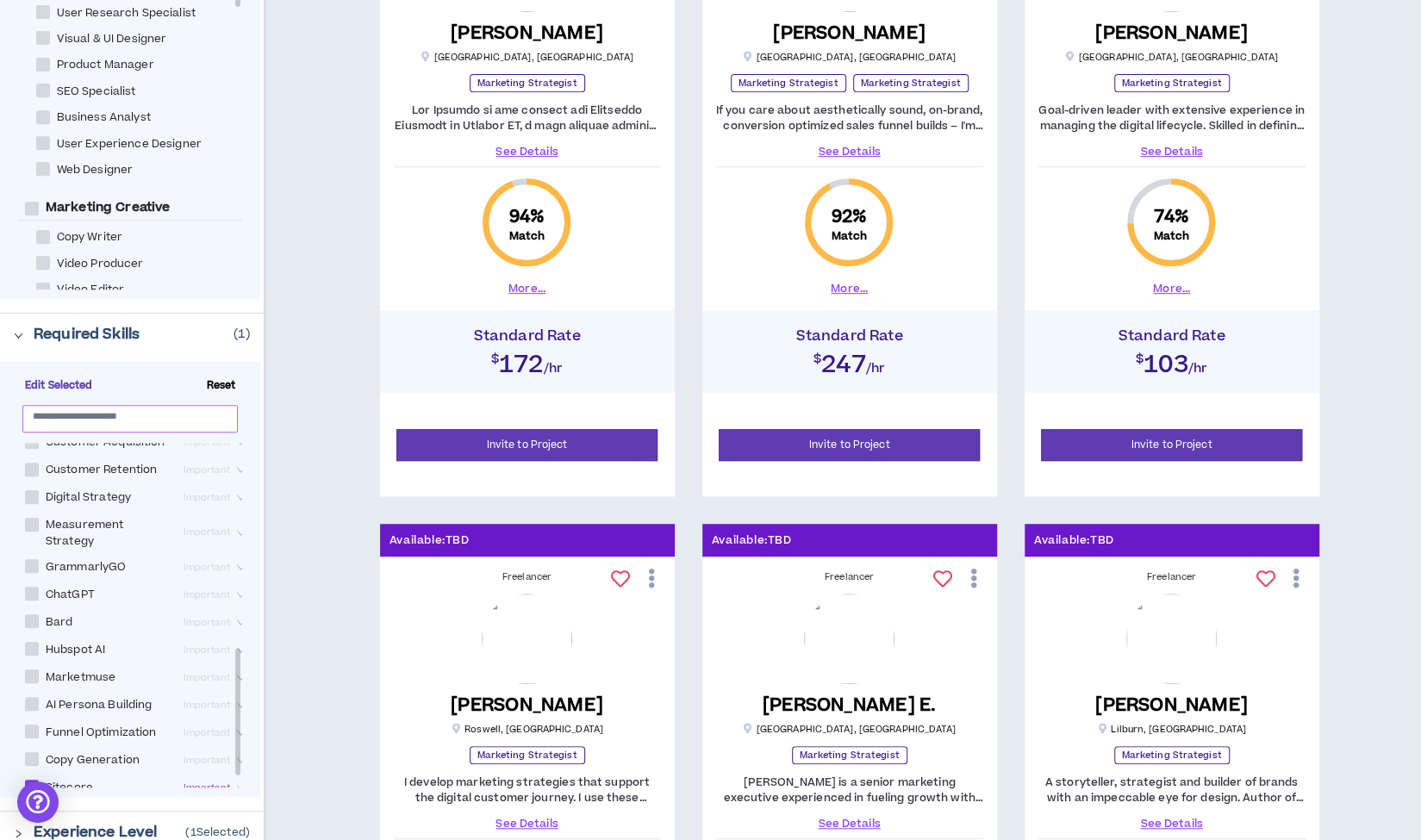
click at [47, 426] on span at bounding box center [130, 419] width 216 height 28
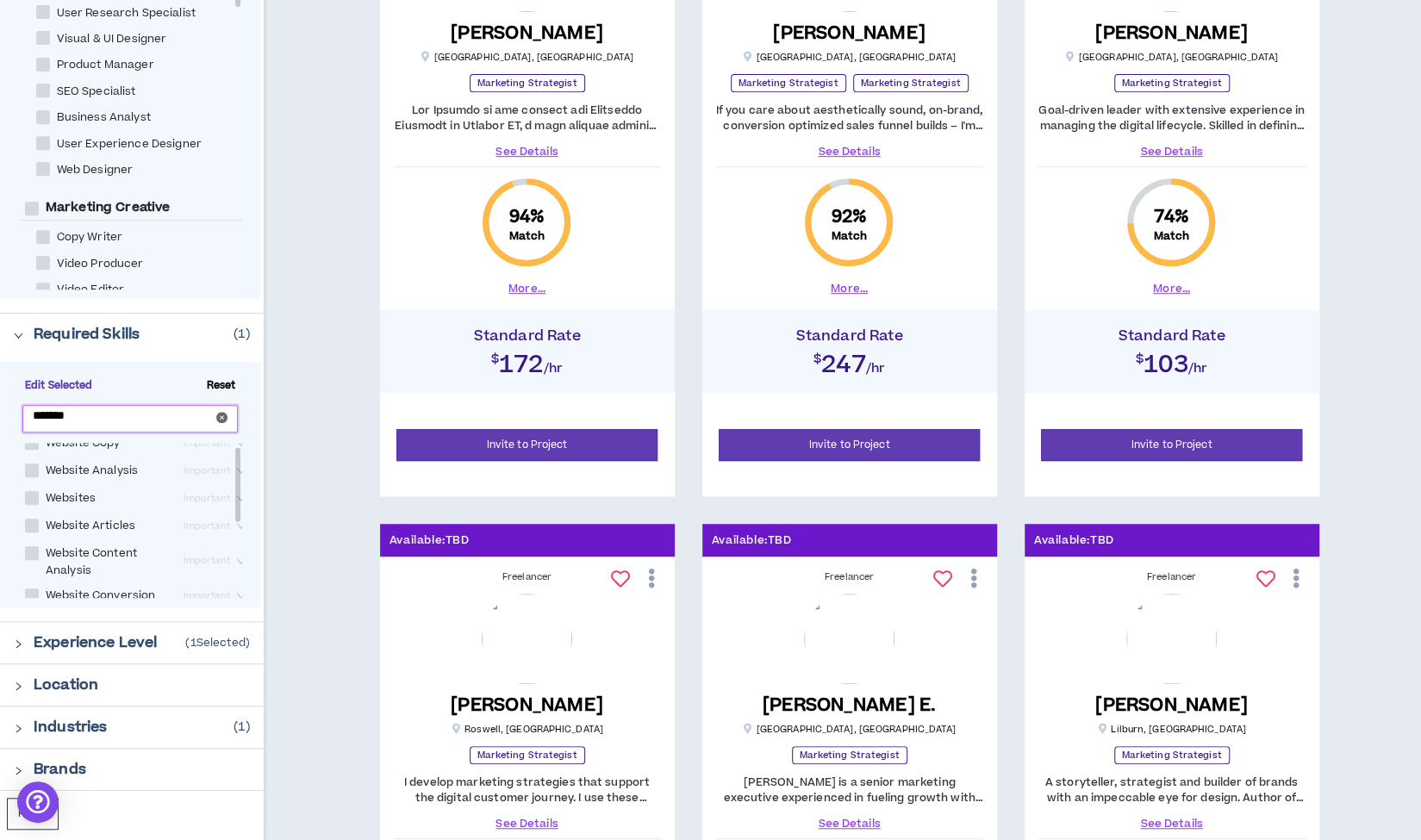
scroll to position [0, 0]
drag, startPoint x: 239, startPoint y: 565, endPoint x: 249, endPoint y: 477, distance: 88.6
click at [249, 477] on div "Edit Selected Reset ******* Website Copy Important Website Analysis Important W…" at bounding box center [129, 484] width 260 height 245
type input "*******"
click at [31, 513] on span at bounding box center [32, 511] width 14 height 14
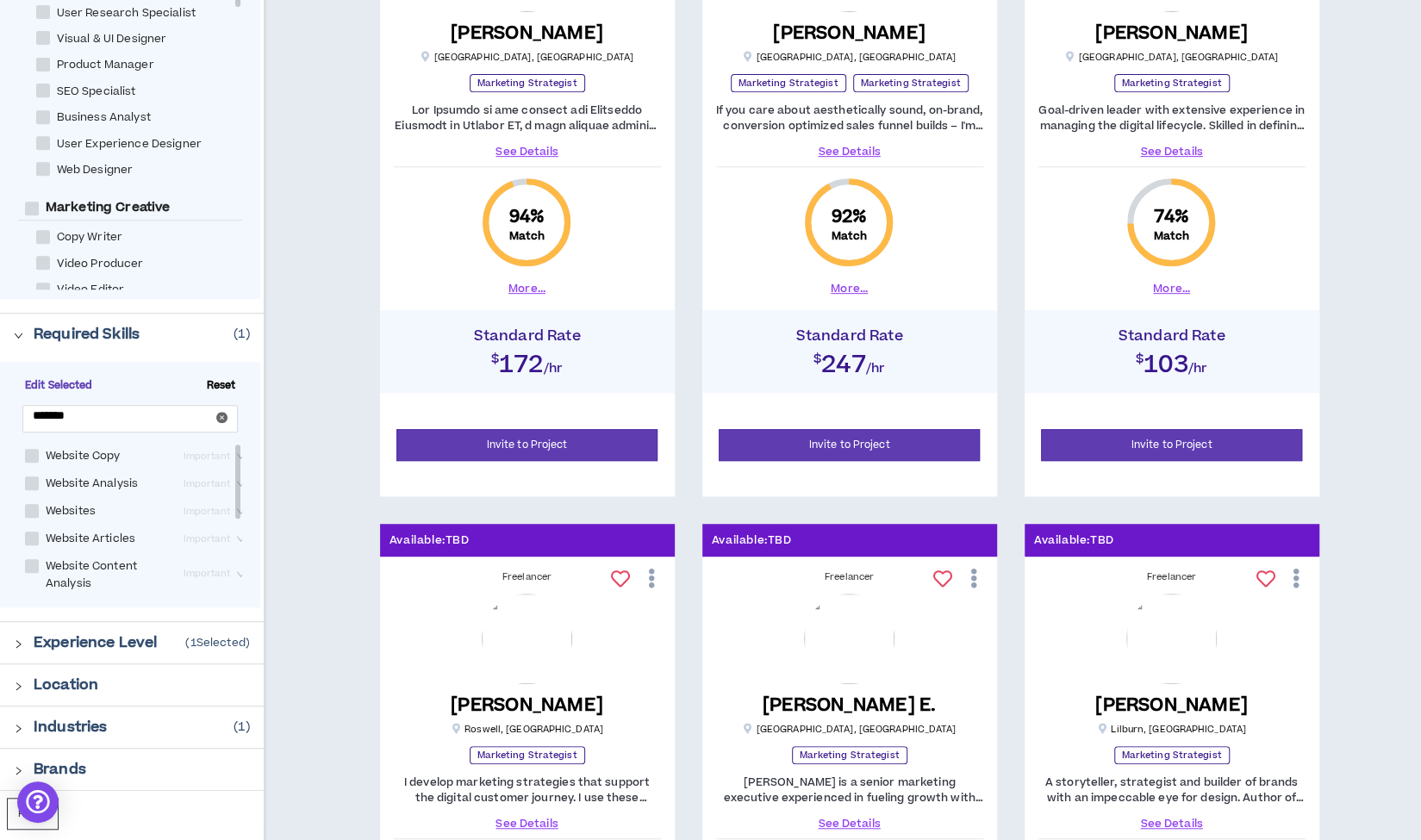
checkbox input "****"
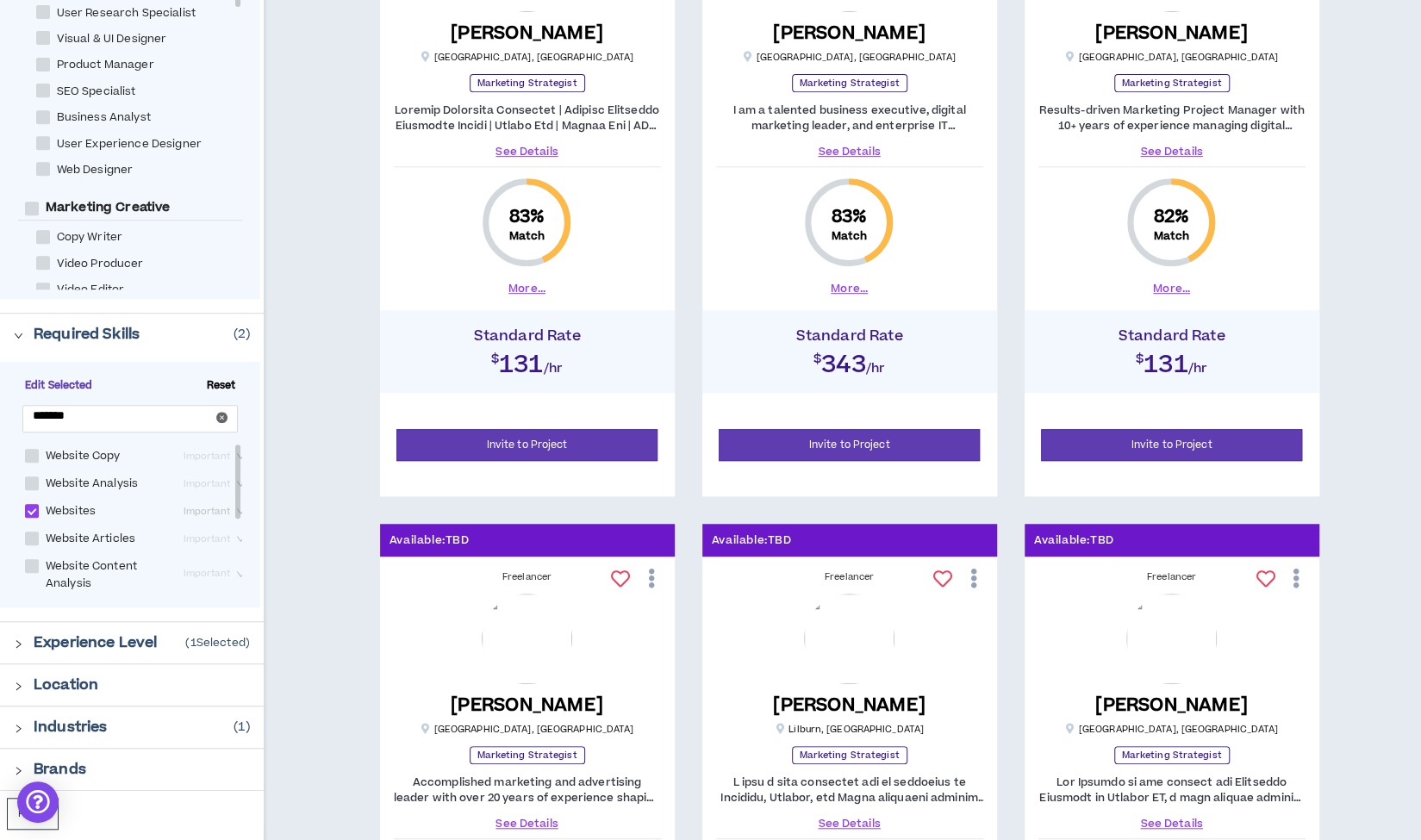
click at [197, 504] on span "Important" at bounding box center [216, 512] width 65 height 19
click at [185, 594] on div "Very Important" at bounding box center [186, 597] width 87 height 19
click at [40, 483] on span "Website Analysis" at bounding box center [92, 483] width 106 height 16
checkbox Analysis "****"
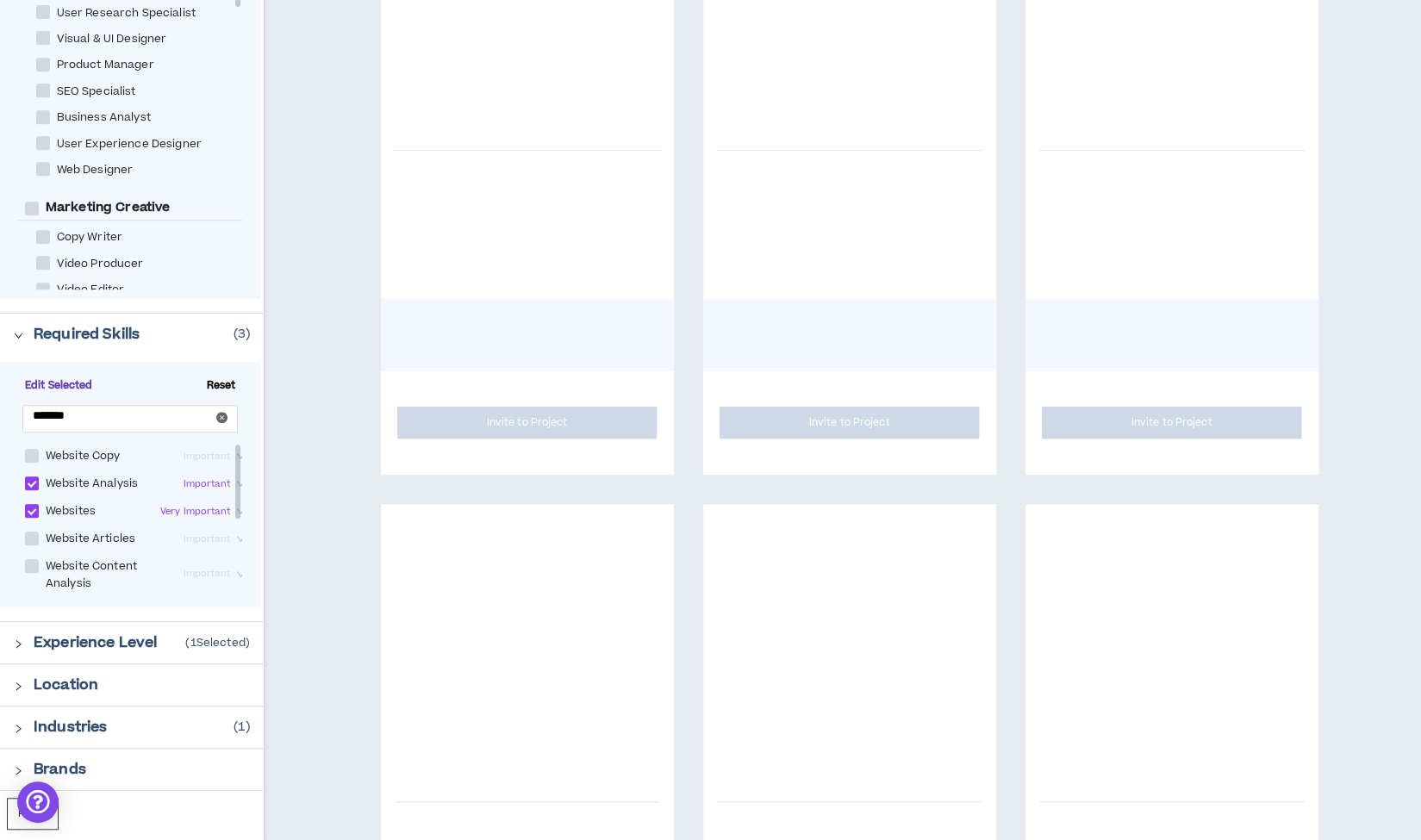
click at [196, 480] on span "Important" at bounding box center [216, 484] width 65 height 19
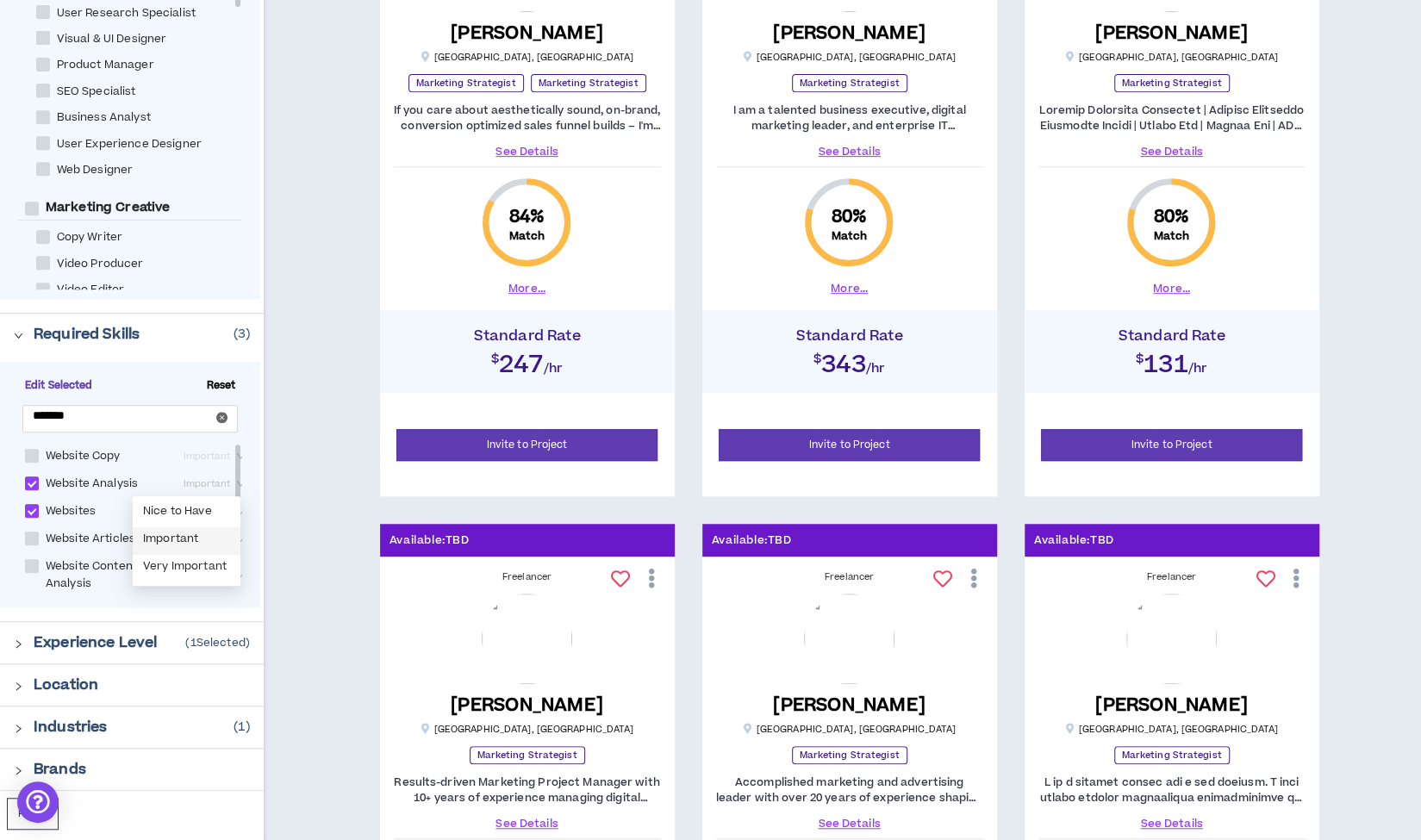
click at [187, 539] on div "Important" at bounding box center [186, 541] width 87 height 19
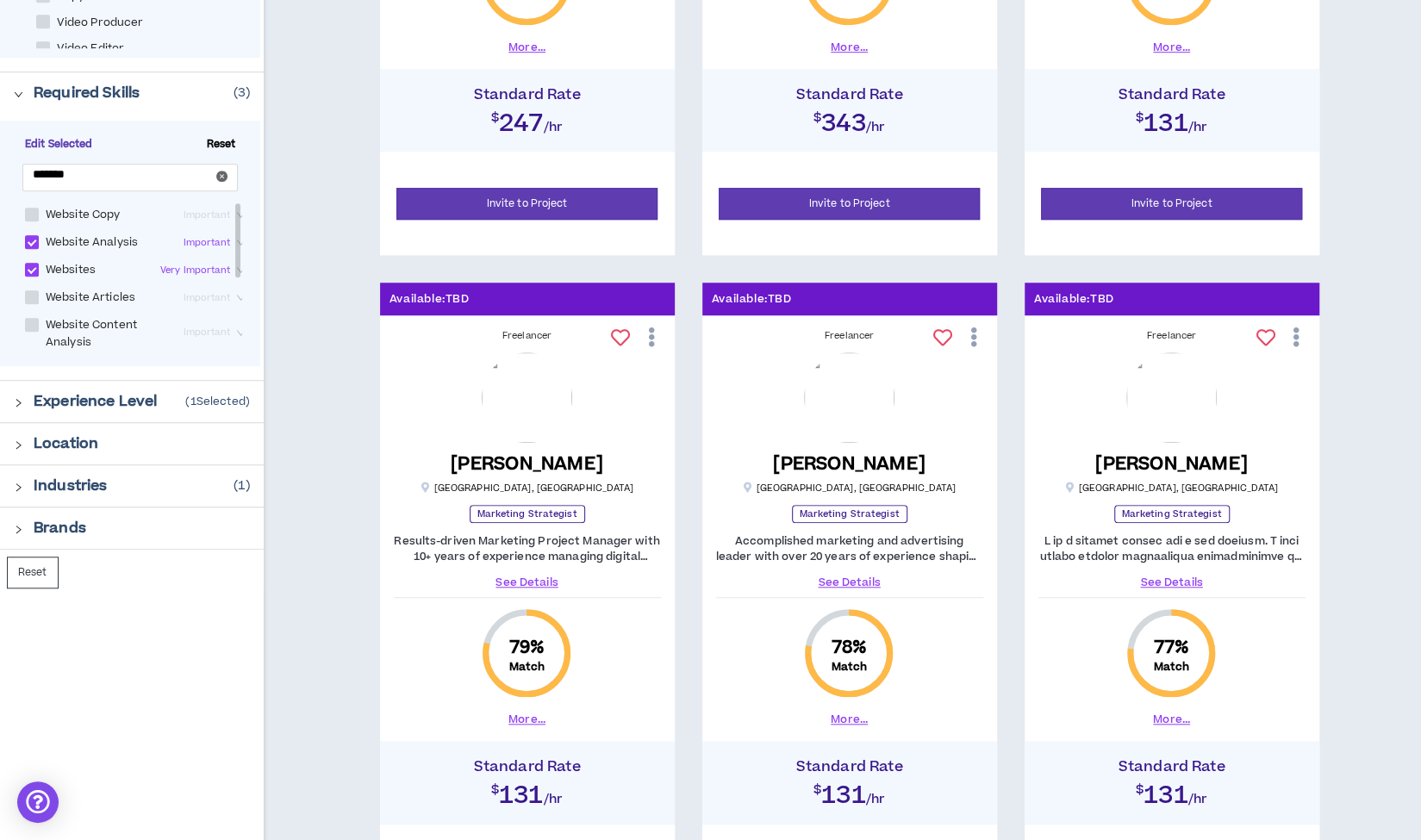
scroll to position [689, 0]
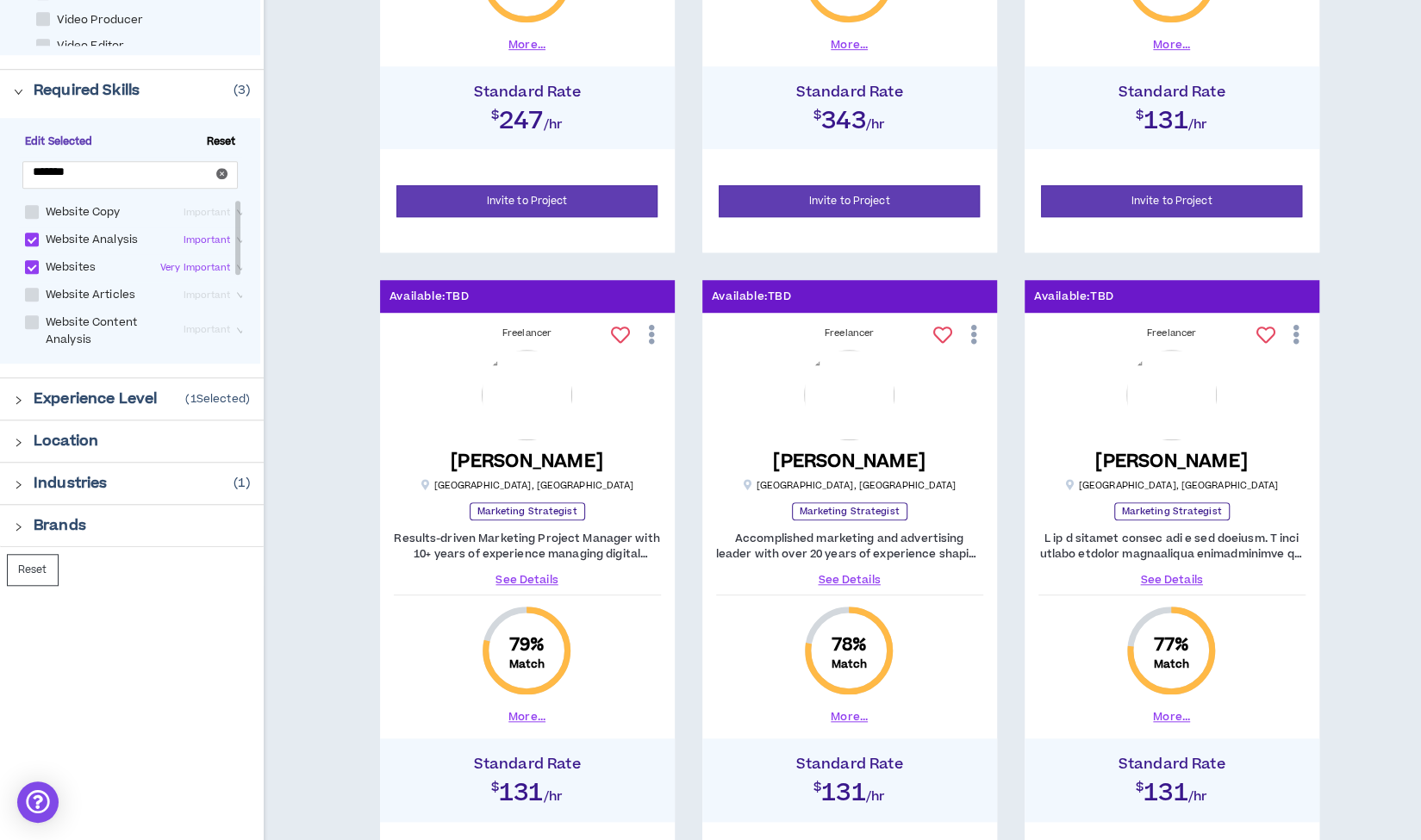
click at [20, 483] on icon "right" at bounding box center [19, 483] width 5 height 8
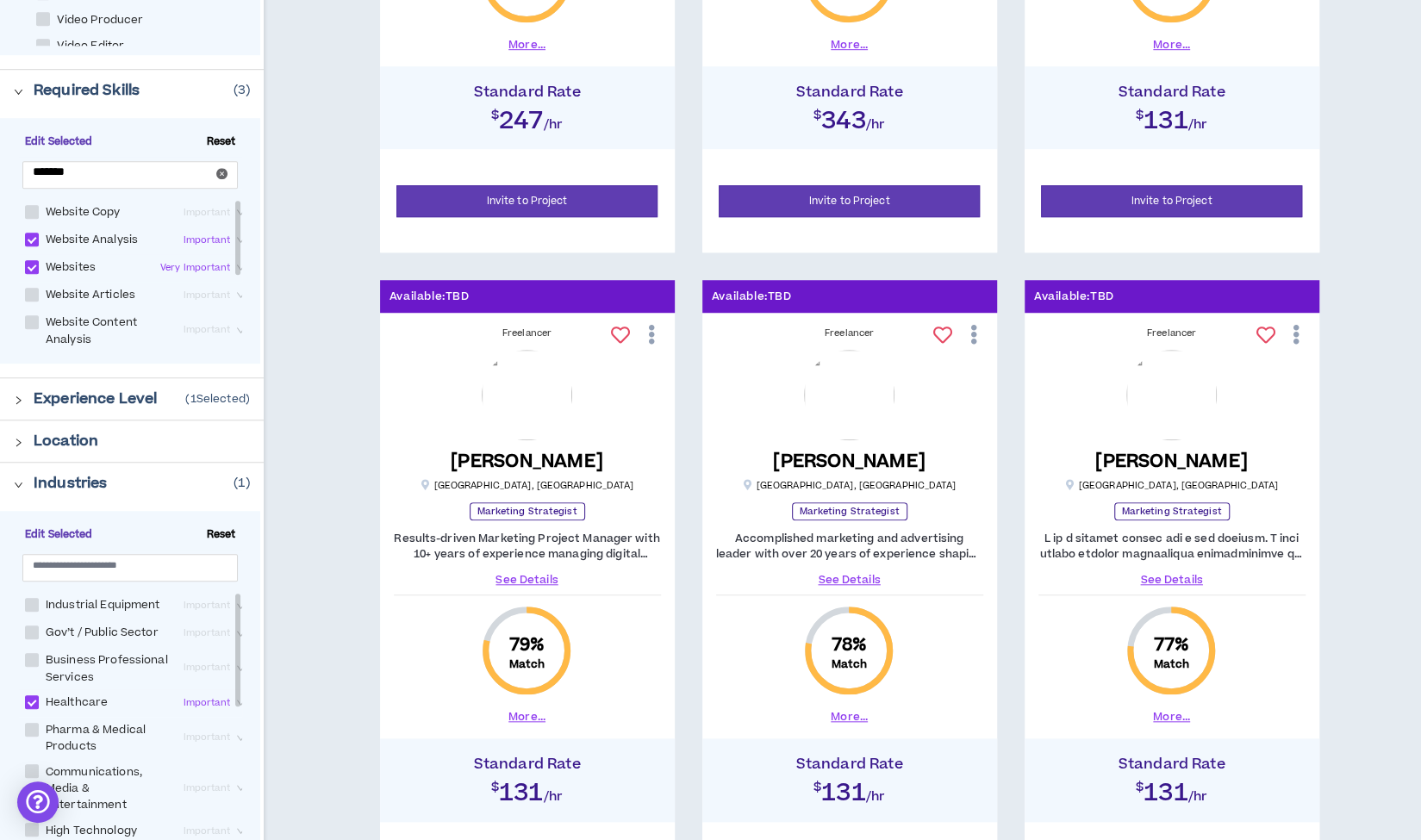
click at [184, 712] on span "Important" at bounding box center [216, 703] width 65 height 19
click at [183, 831] on div "Very Important" at bounding box center [186, 831] width 87 height 19
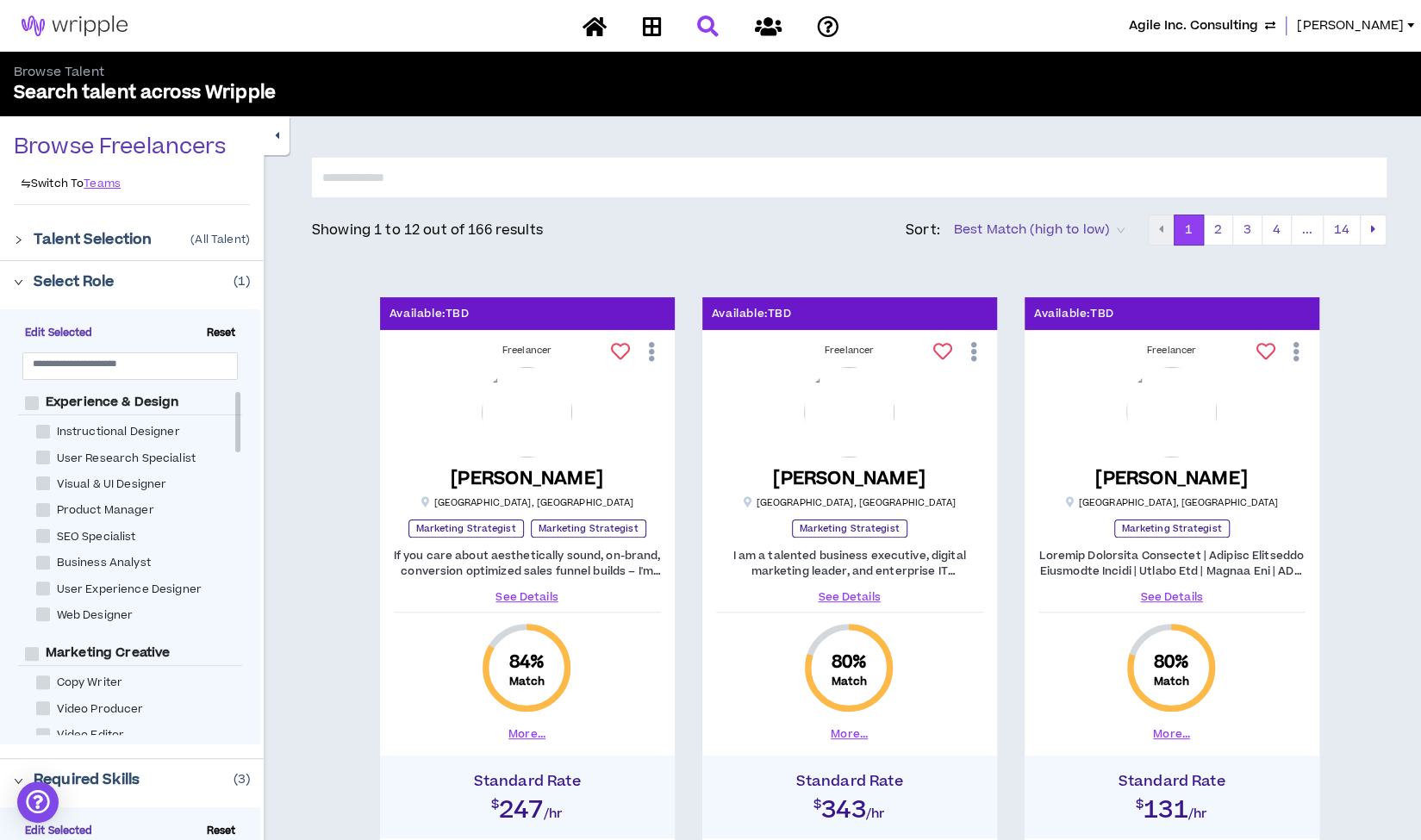
click at [279, 139] on button "button" at bounding box center [276, 136] width 26 height 39
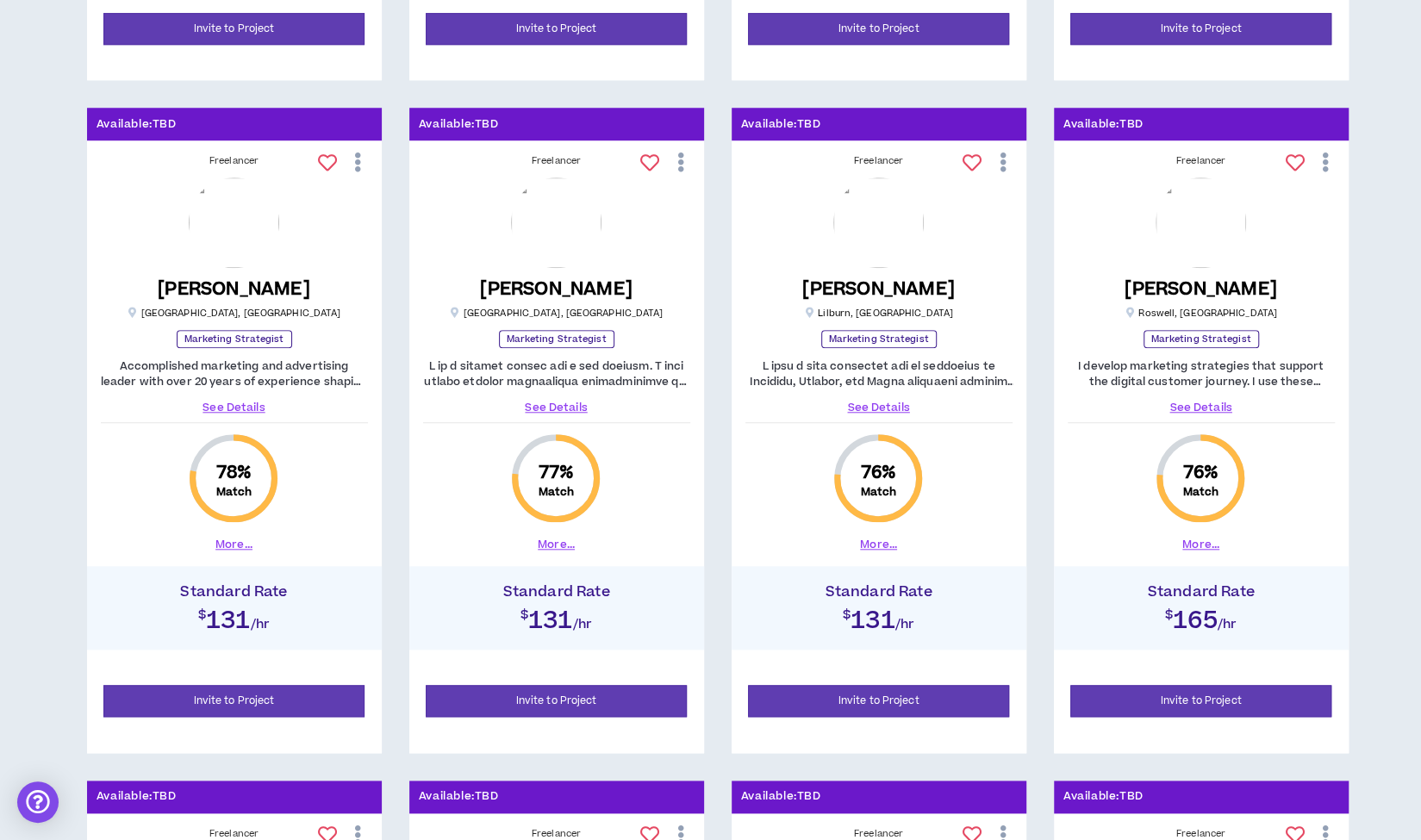
scroll to position [883, 0]
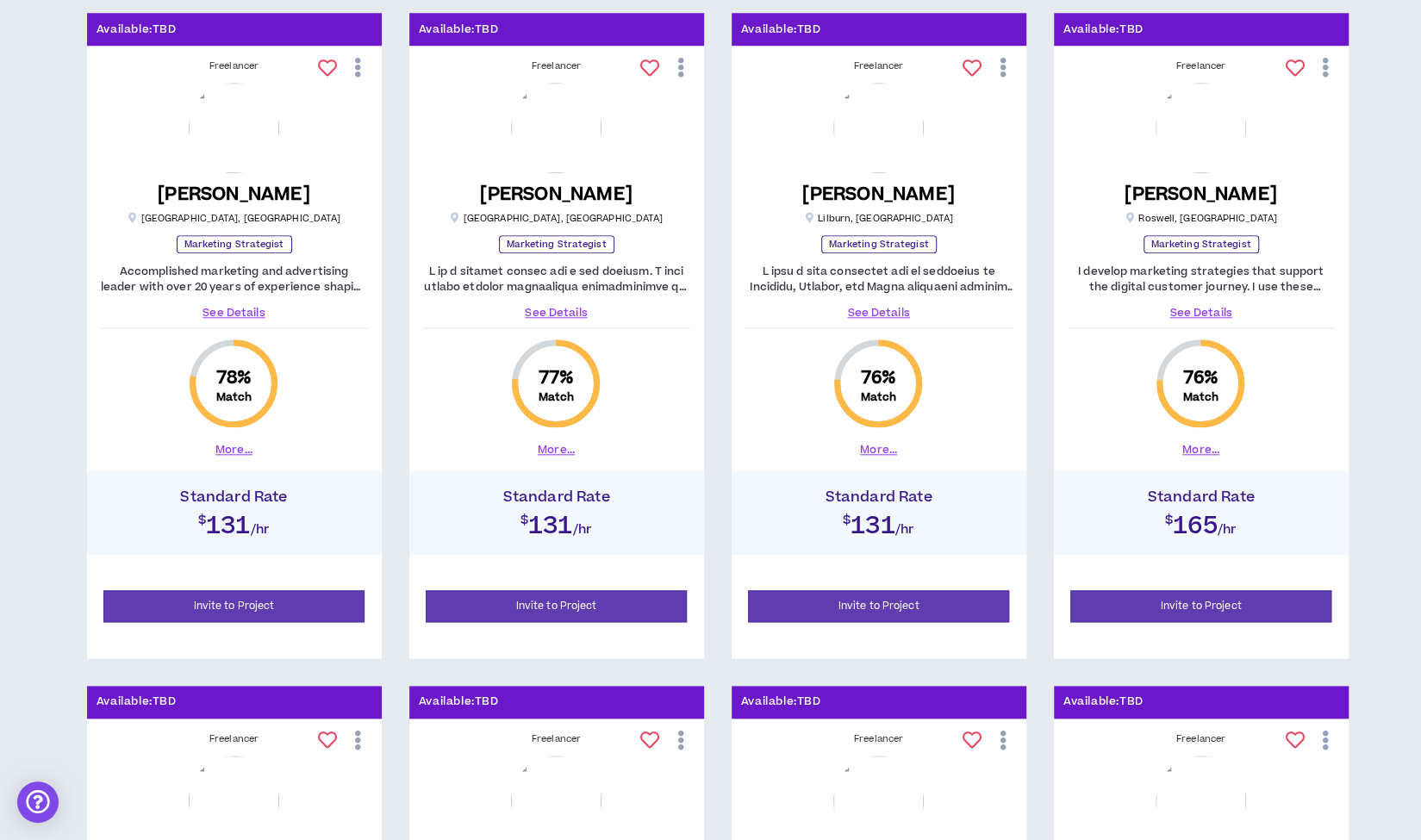
click at [394, 522] on div "Available: TBD Freelancer [PERSON_NAME] [GEOGRAPHIC_DATA] , [GEOGRAPHIC_DATA] M…" at bounding box center [717, 336] width 1338 height 1989
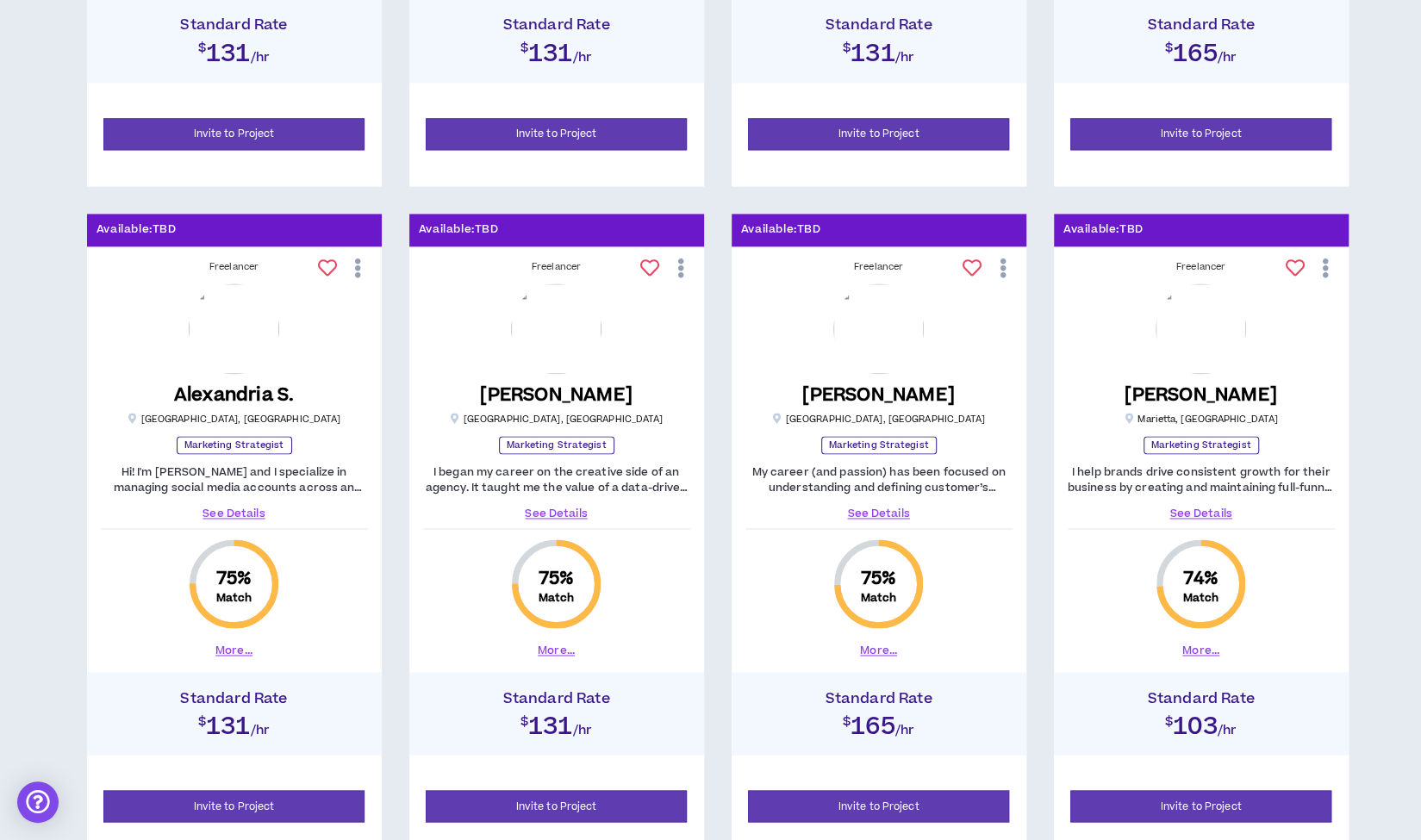
scroll to position [1497, 0]
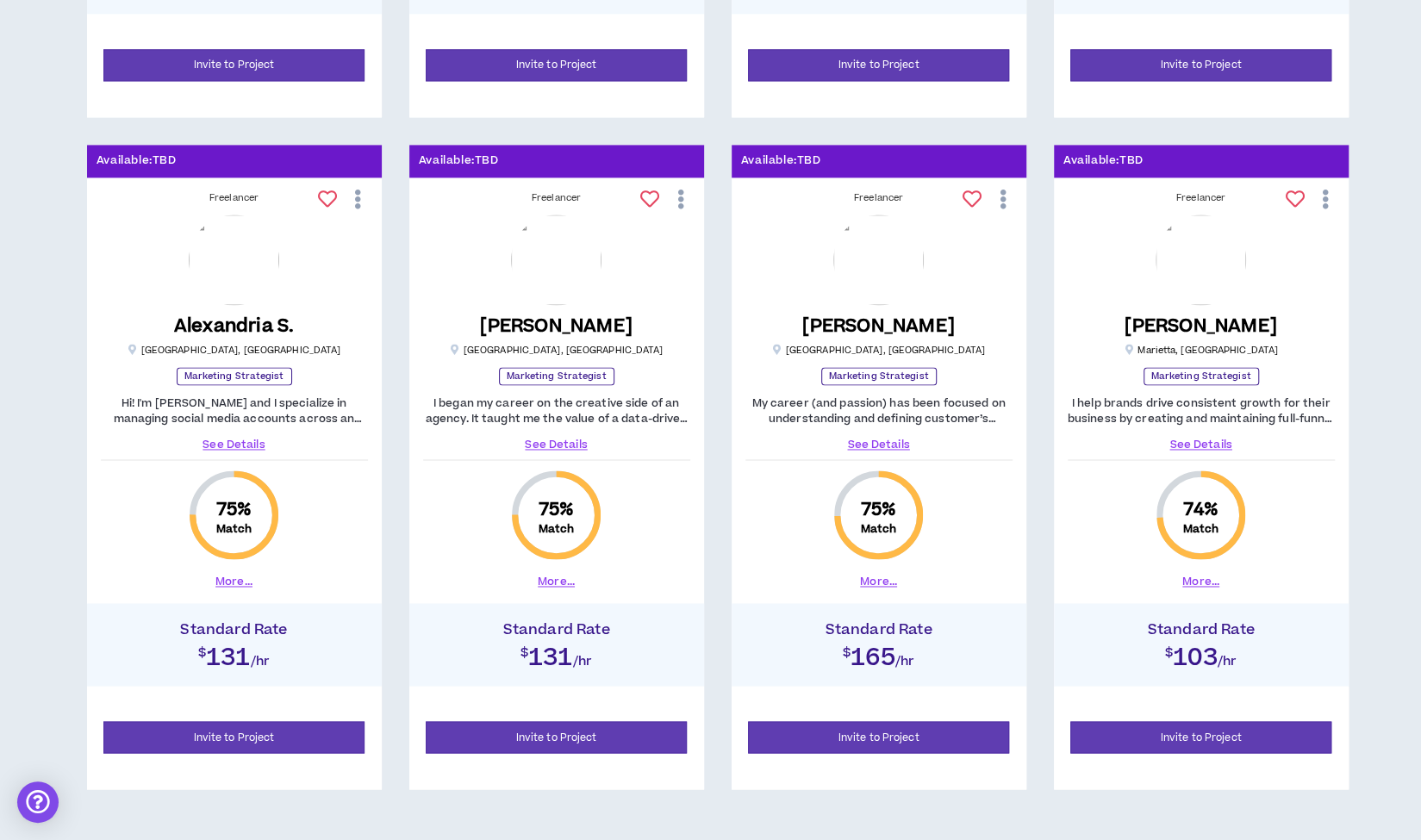
click at [874, 441] on link "See Details" at bounding box center [878, 445] width 267 height 16
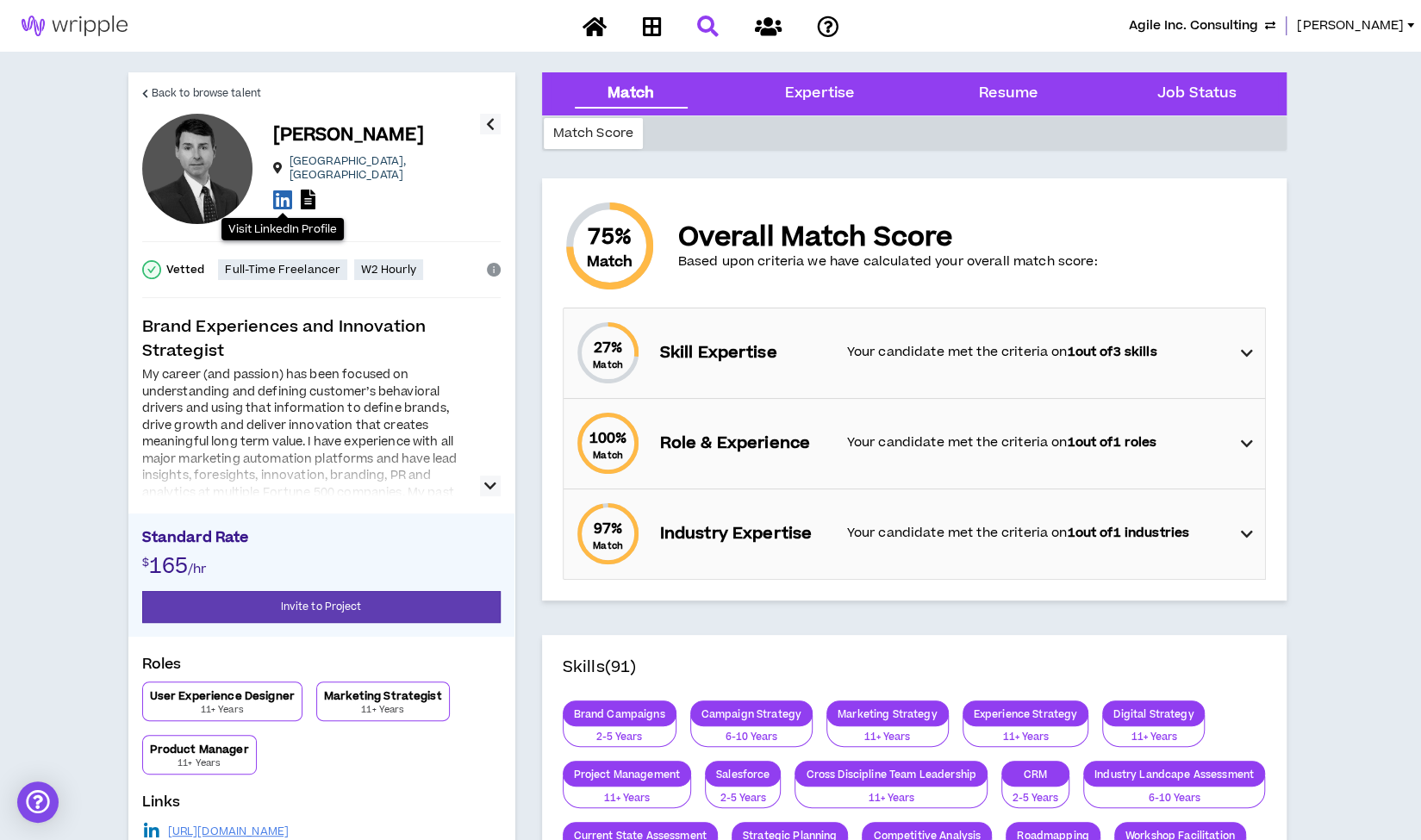
click at [279, 193] on icon at bounding box center [282, 199] width 19 height 22
click at [215, 92] on span "Back to browse talent" at bounding box center [206, 93] width 110 height 16
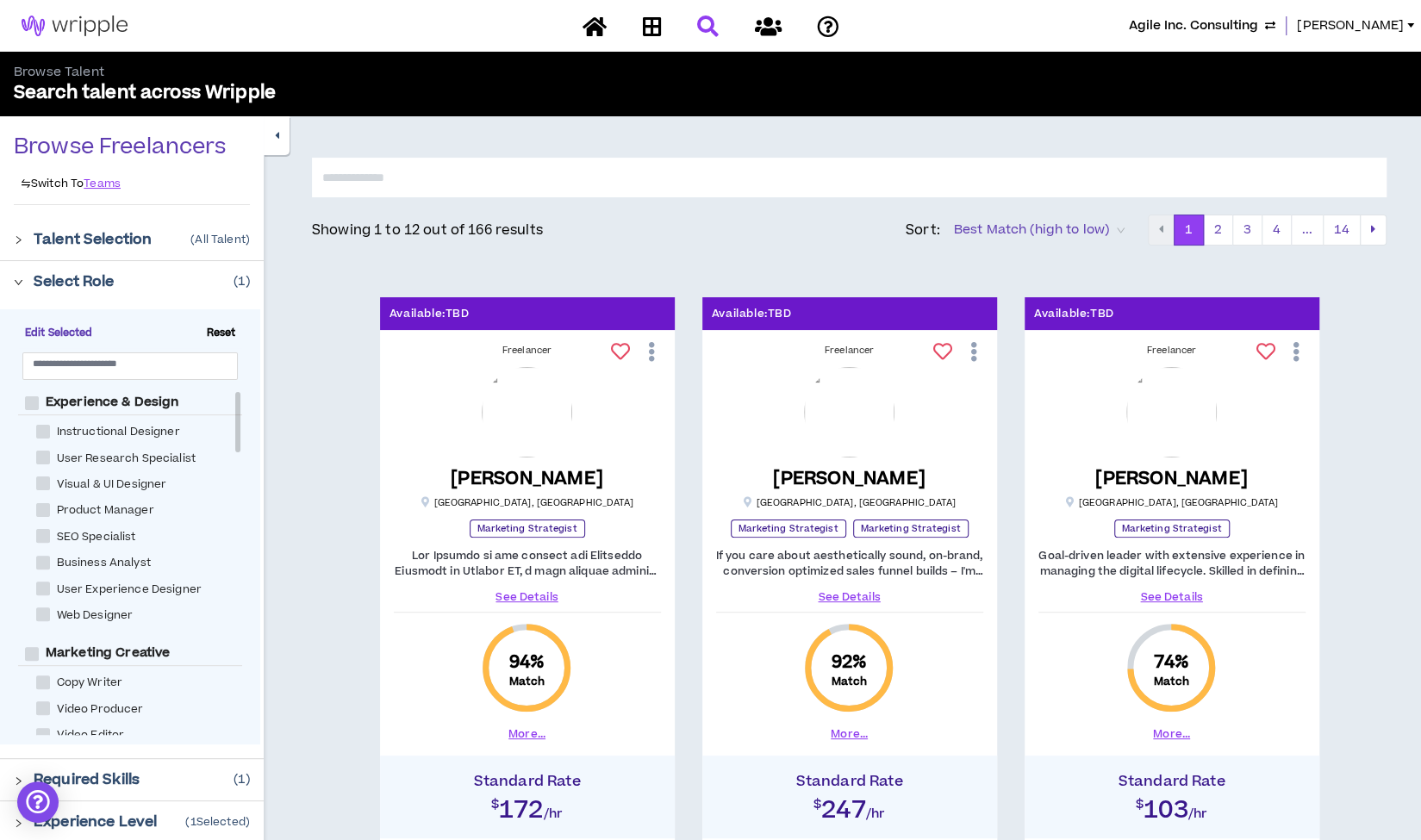
click at [275, 140] on icon "button" at bounding box center [276, 136] width 4 height 11
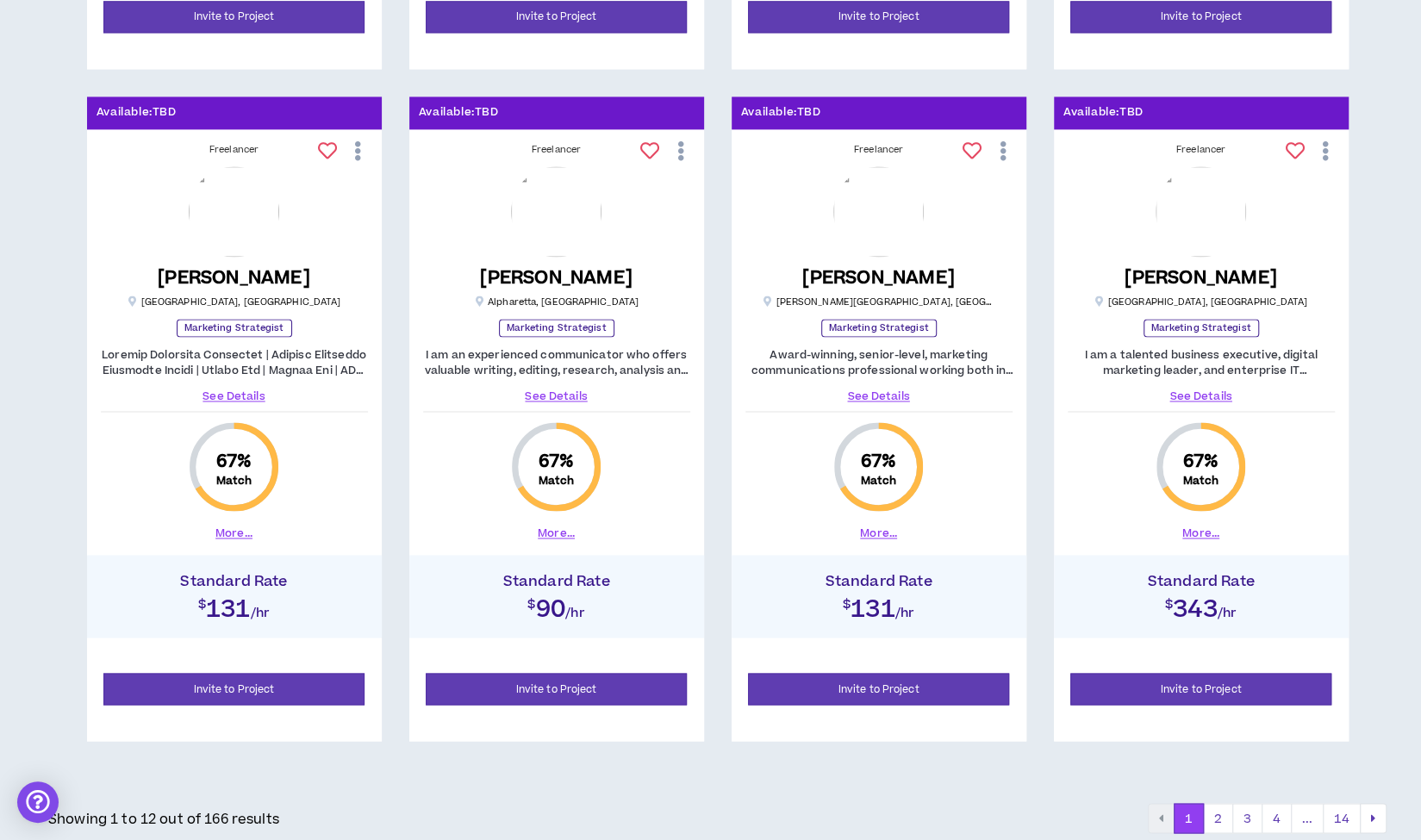
scroll to position [1588, 0]
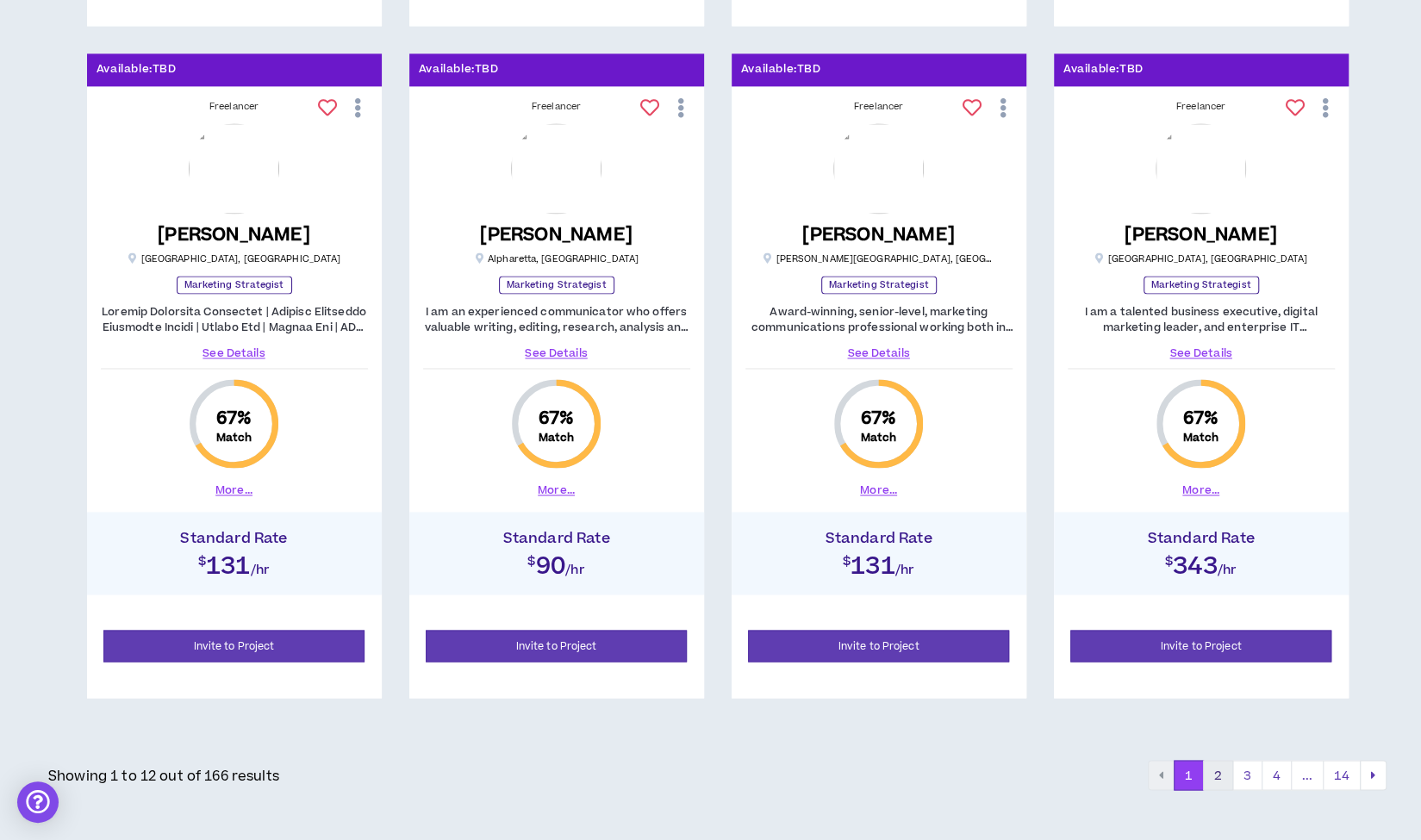
click at [1224, 778] on button "2" at bounding box center [1217, 775] width 30 height 31
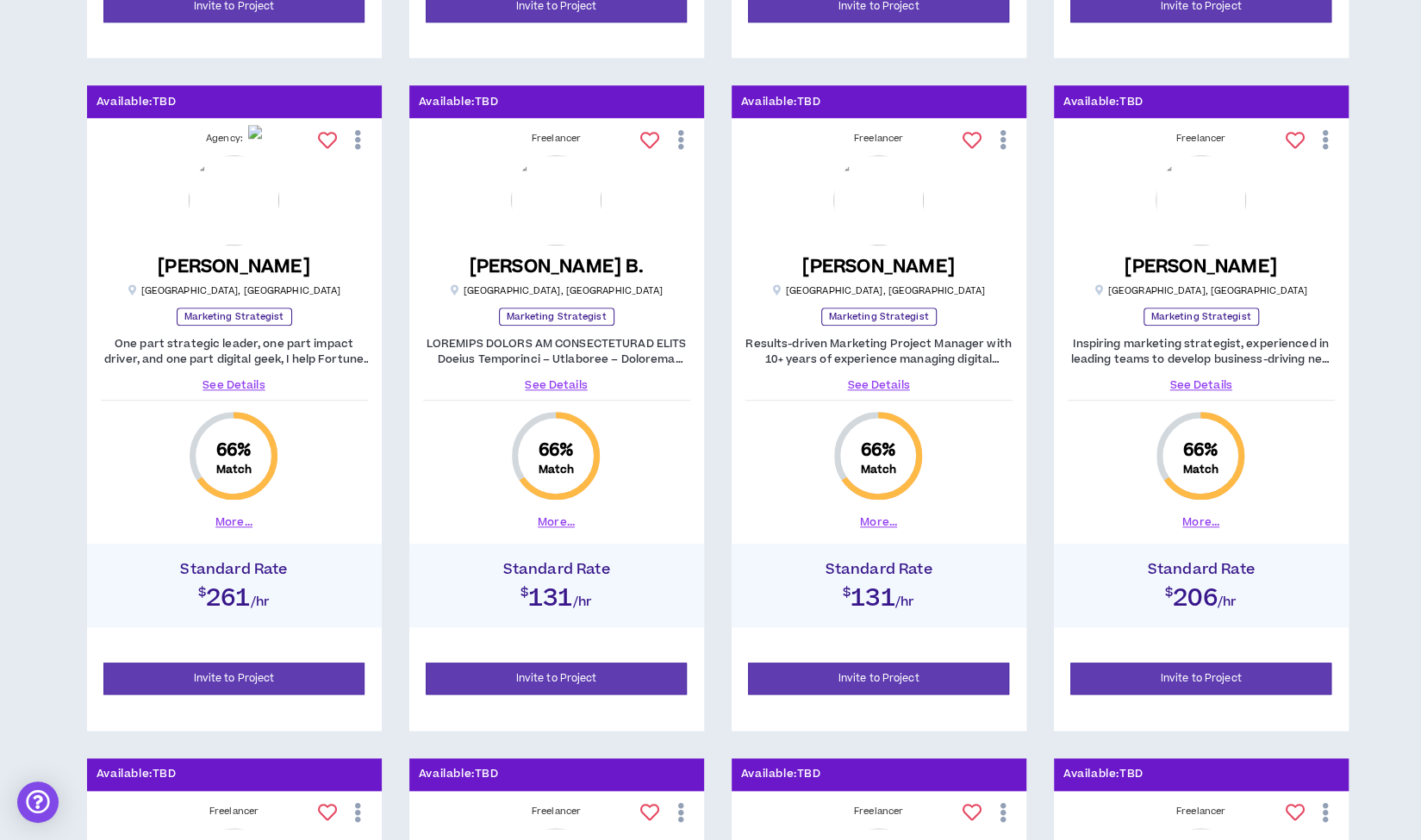
scroll to position [882, 0]
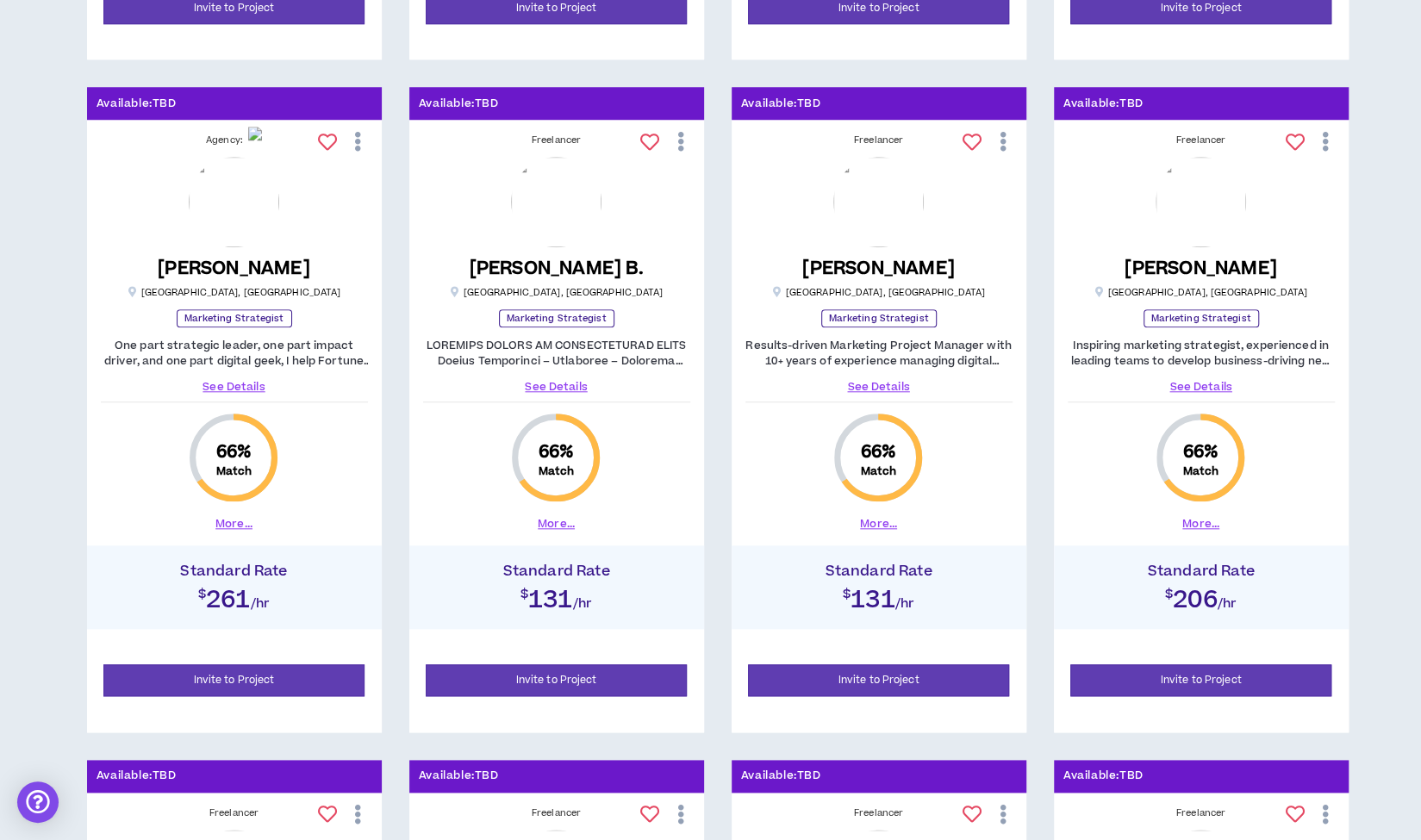
click at [223, 386] on link "See Details" at bounding box center [234, 387] width 267 height 16
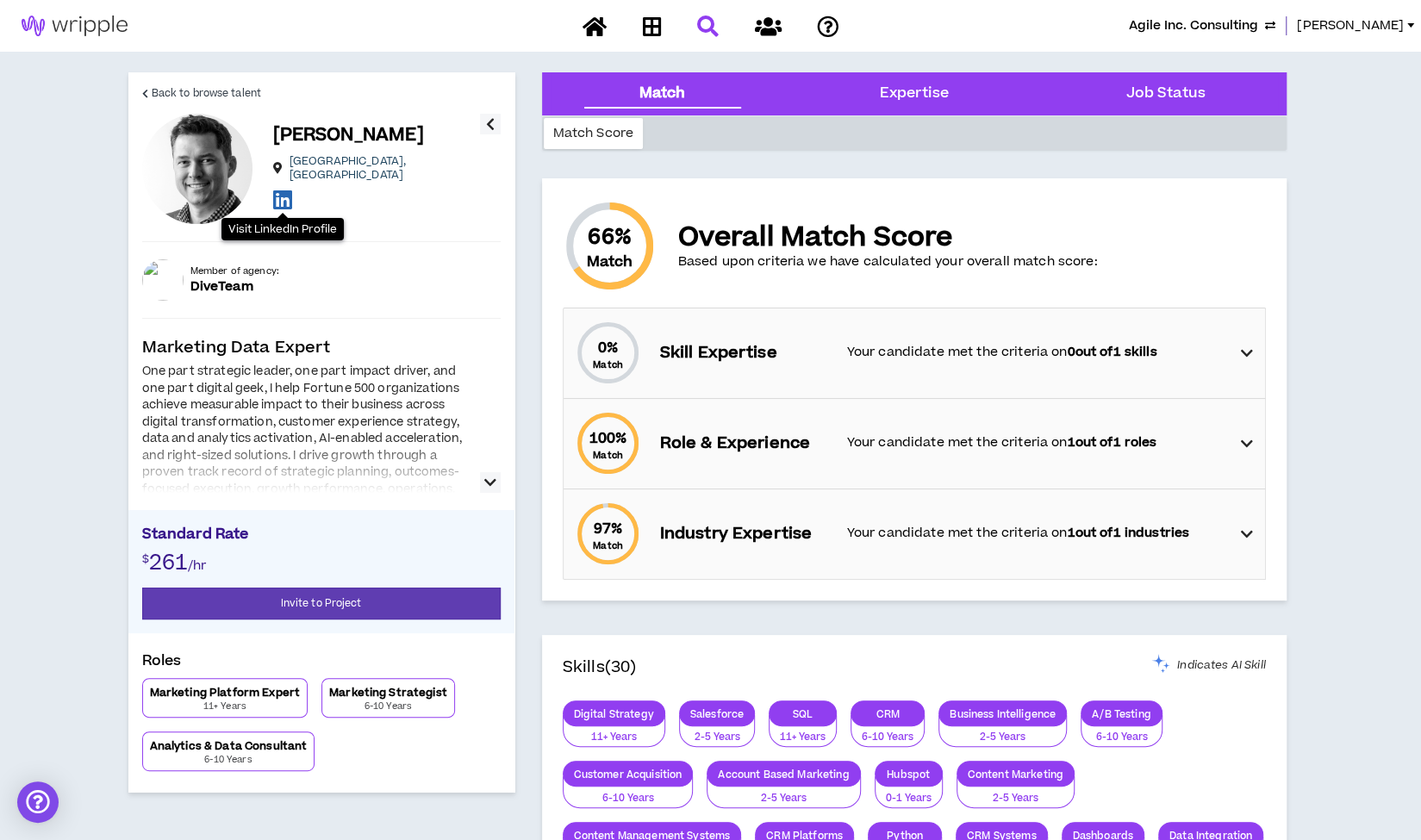
click at [281, 194] on icon at bounding box center [282, 199] width 19 height 22
click at [227, 91] on span "Back to browse talent" at bounding box center [206, 93] width 110 height 16
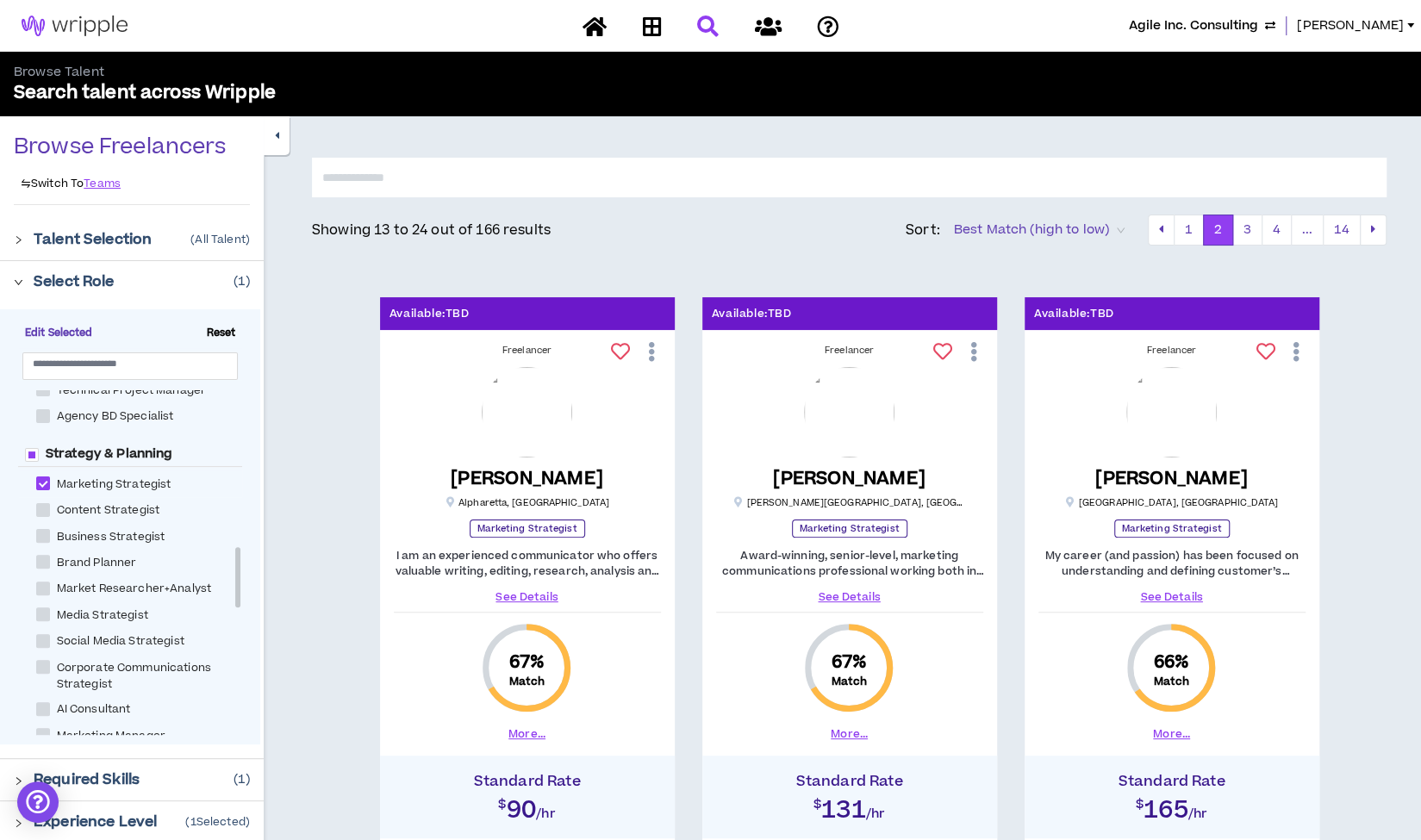
scroll to position [900, 0]
click at [47, 479] on span at bounding box center [43, 483] width 14 height 14
checkbox Strategist "*****"
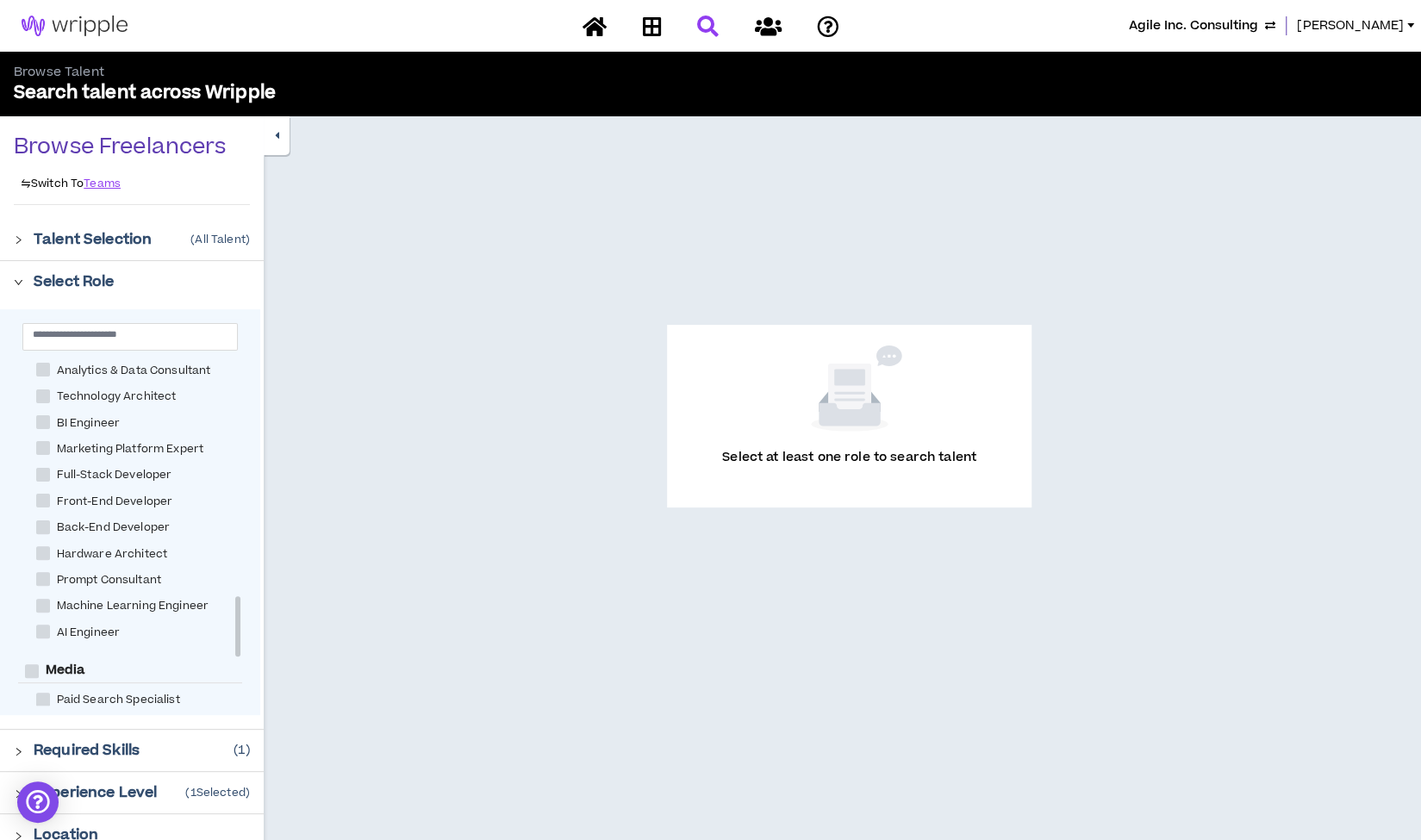
scroll to position [1355, 0]
click at [38, 396] on span at bounding box center [43, 396] width 14 height 14
checkbox Architect "****"
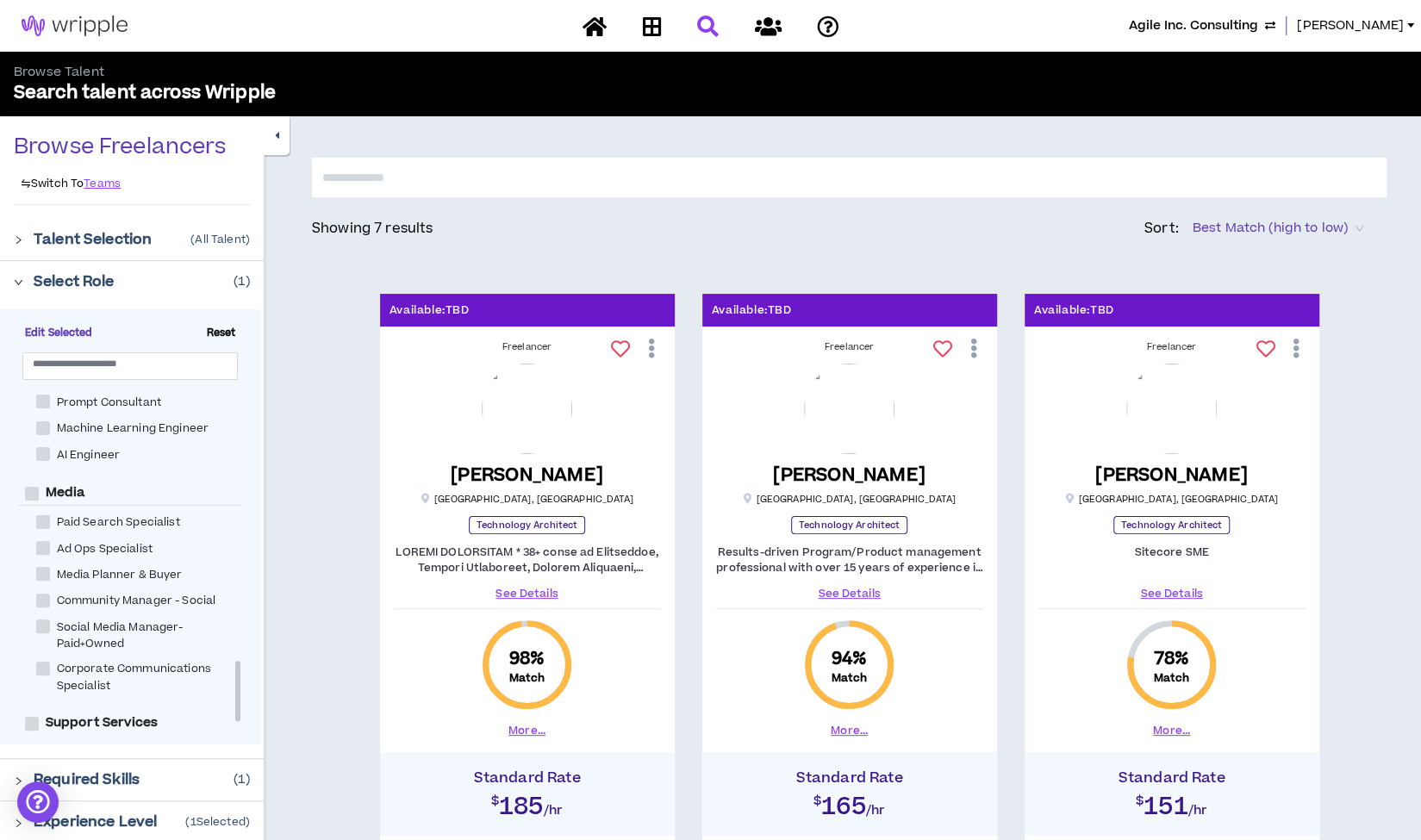
scroll to position [1561, 0]
drag, startPoint x: 117, startPoint y: 504, endPoint x: 142, endPoint y: 780, distance: 277.1
click at [142, 780] on div "Required Skills ( 1 )" at bounding box center [142, 780] width 216 height 21
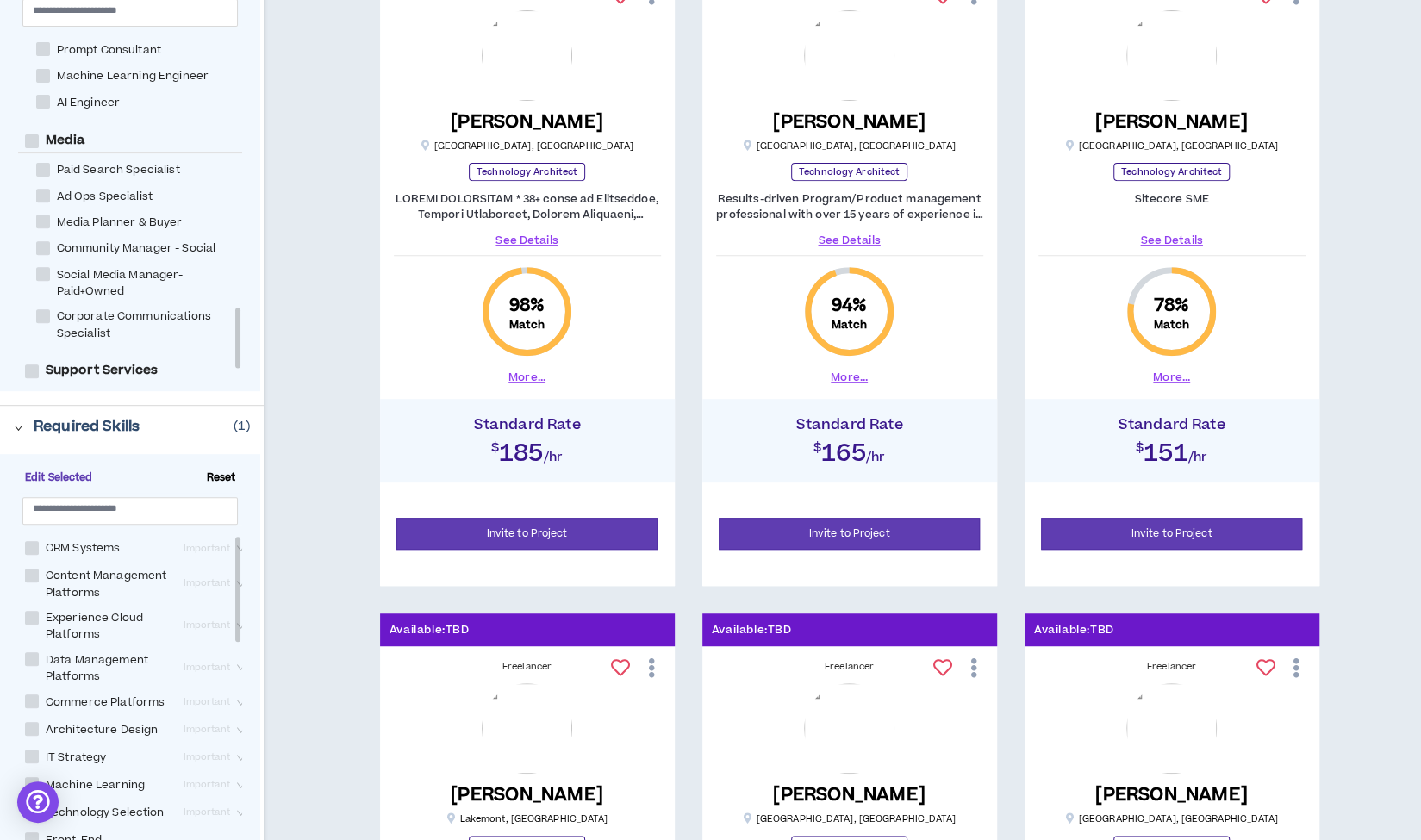
scroll to position [357, 0]
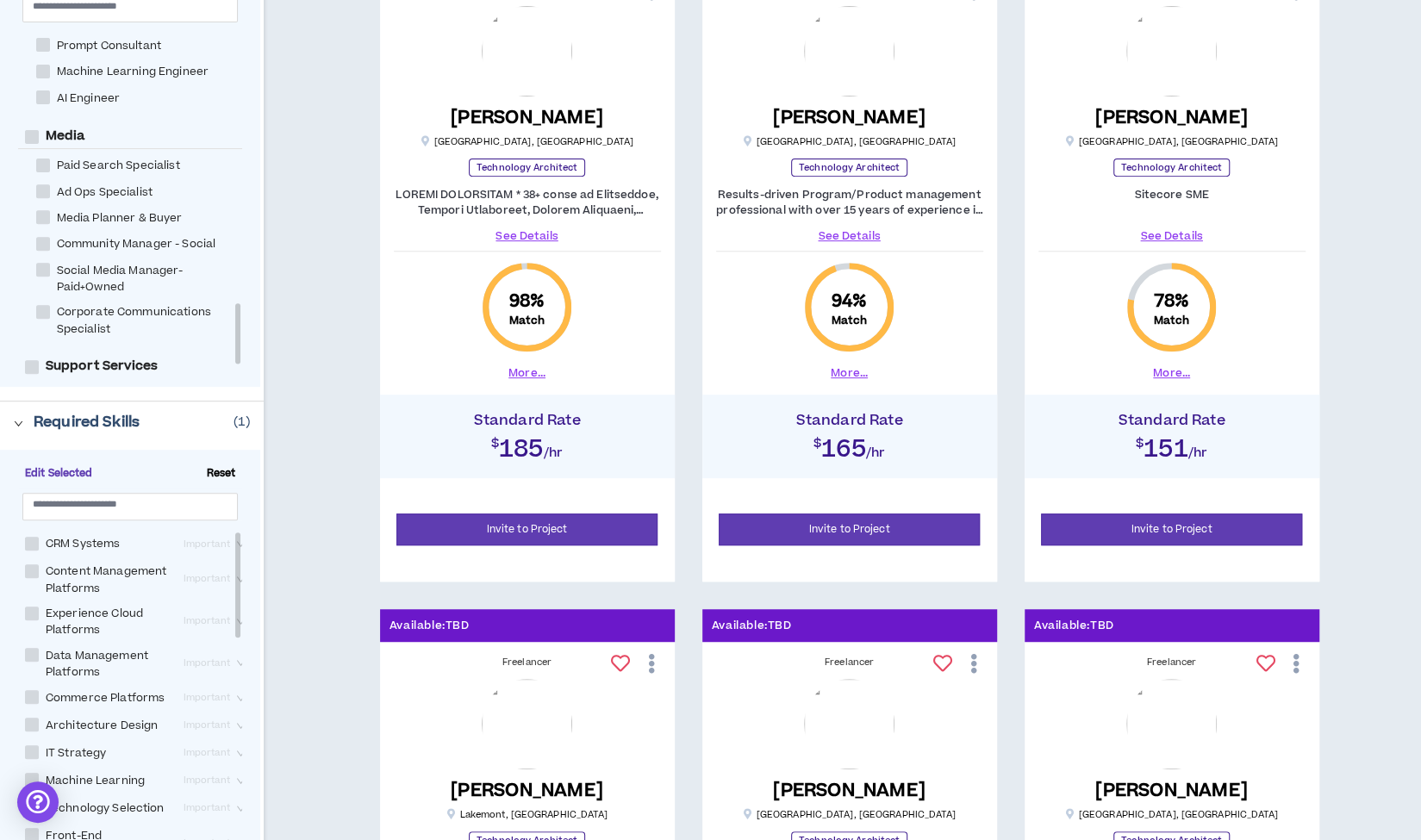
click at [218, 470] on span "Reset" at bounding box center [222, 474] width 43 height 16
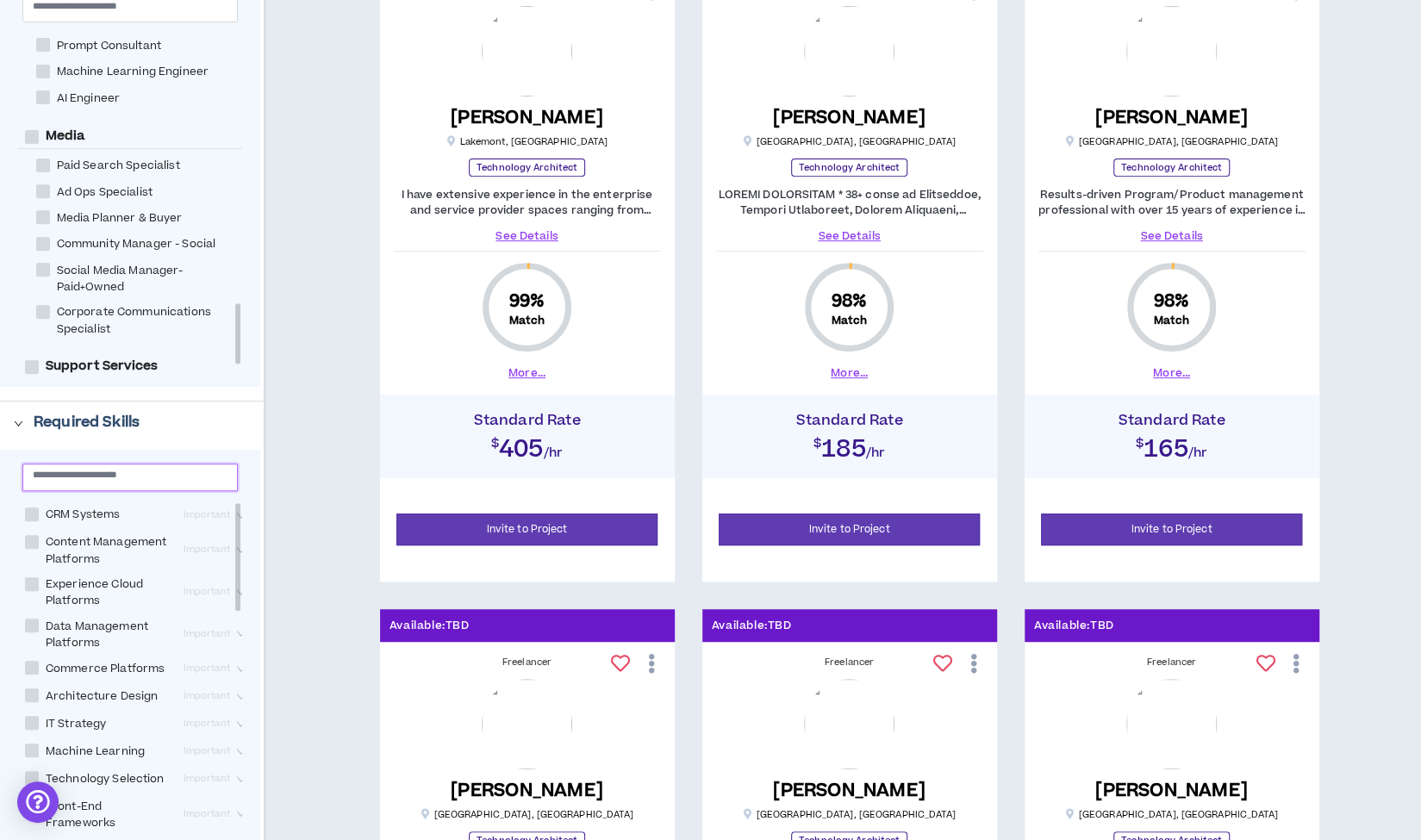
click at [74, 479] on input "text" at bounding box center [123, 474] width 181 height 13
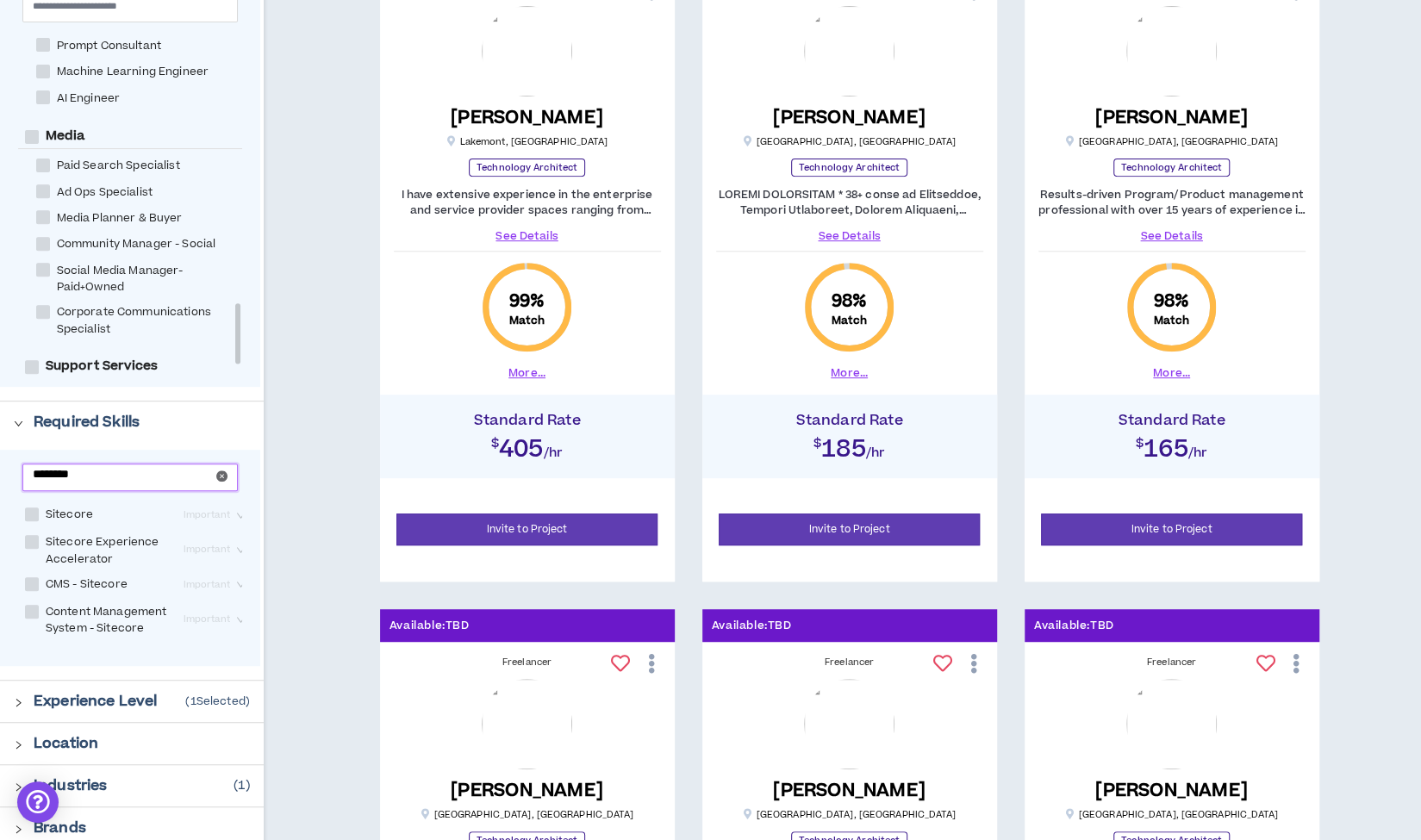
type input "********"
click at [34, 515] on span at bounding box center [32, 515] width 14 height 14
checkbox input "****"
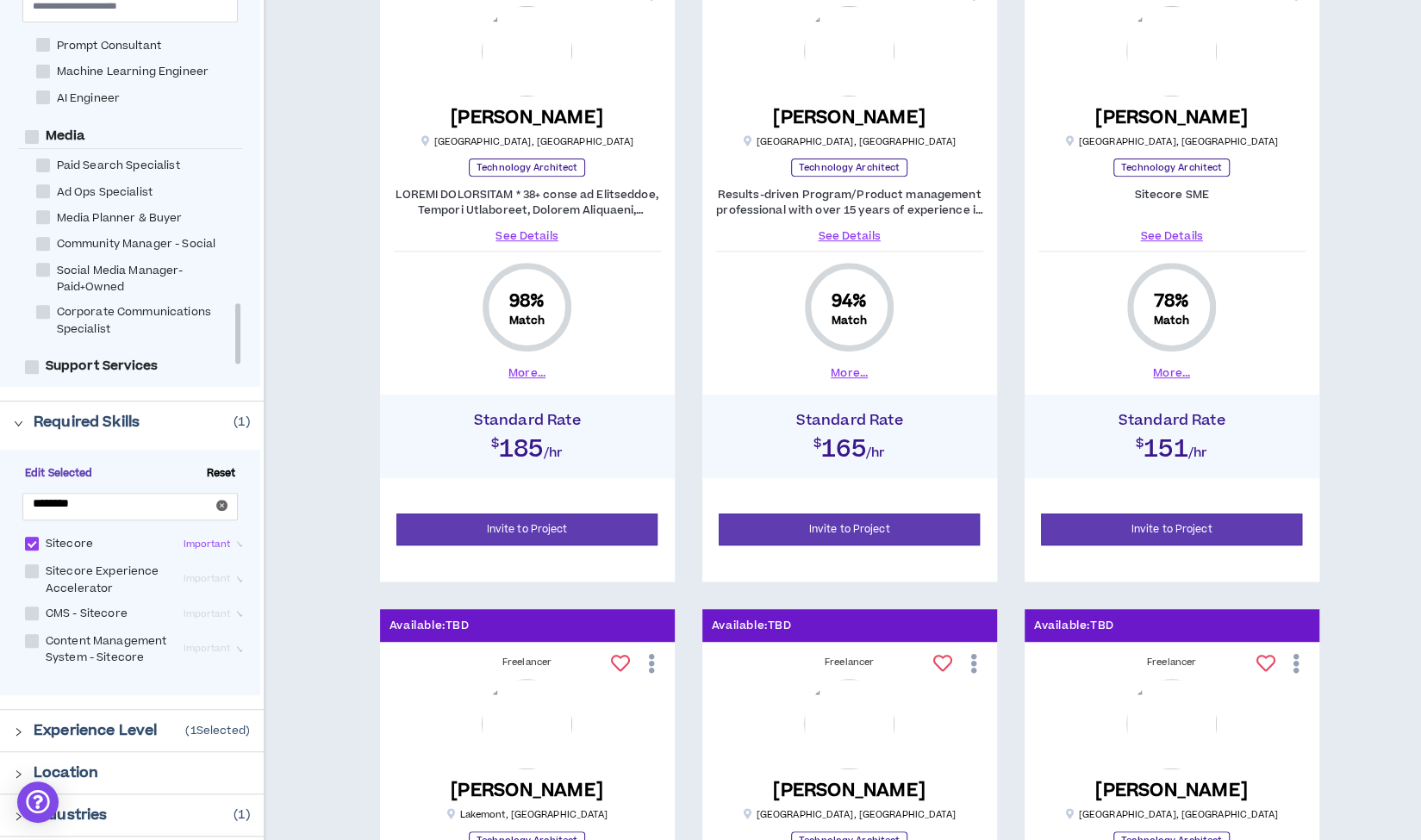
click at [33, 574] on span at bounding box center [32, 572] width 14 height 14
checkbox Accelerator "****"
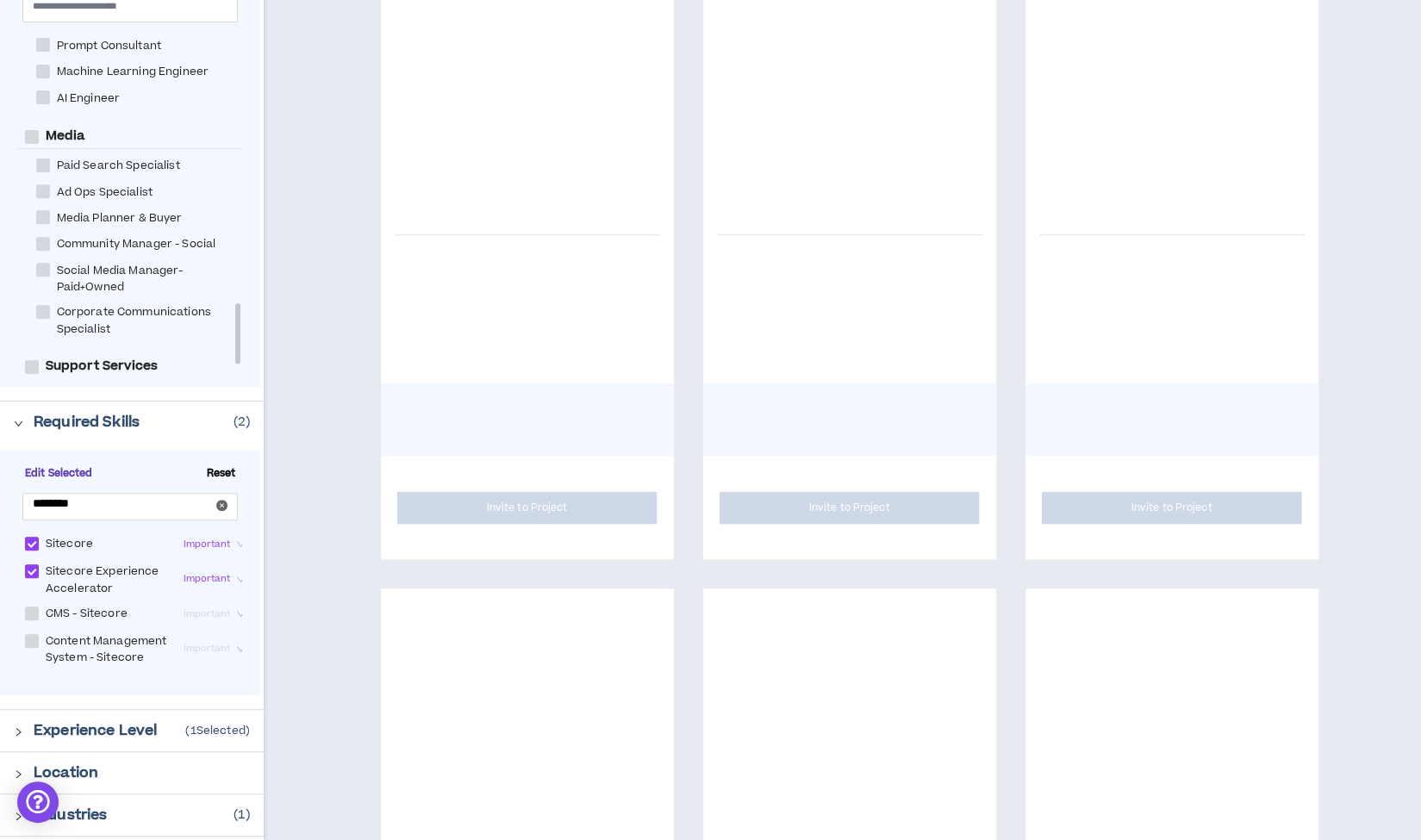
click at [32, 611] on span at bounding box center [32, 614] width 14 height 14
checkbox Sitecore "****"
click at [30, 641] on span at bounding box center [32, 641] width 14 height 14
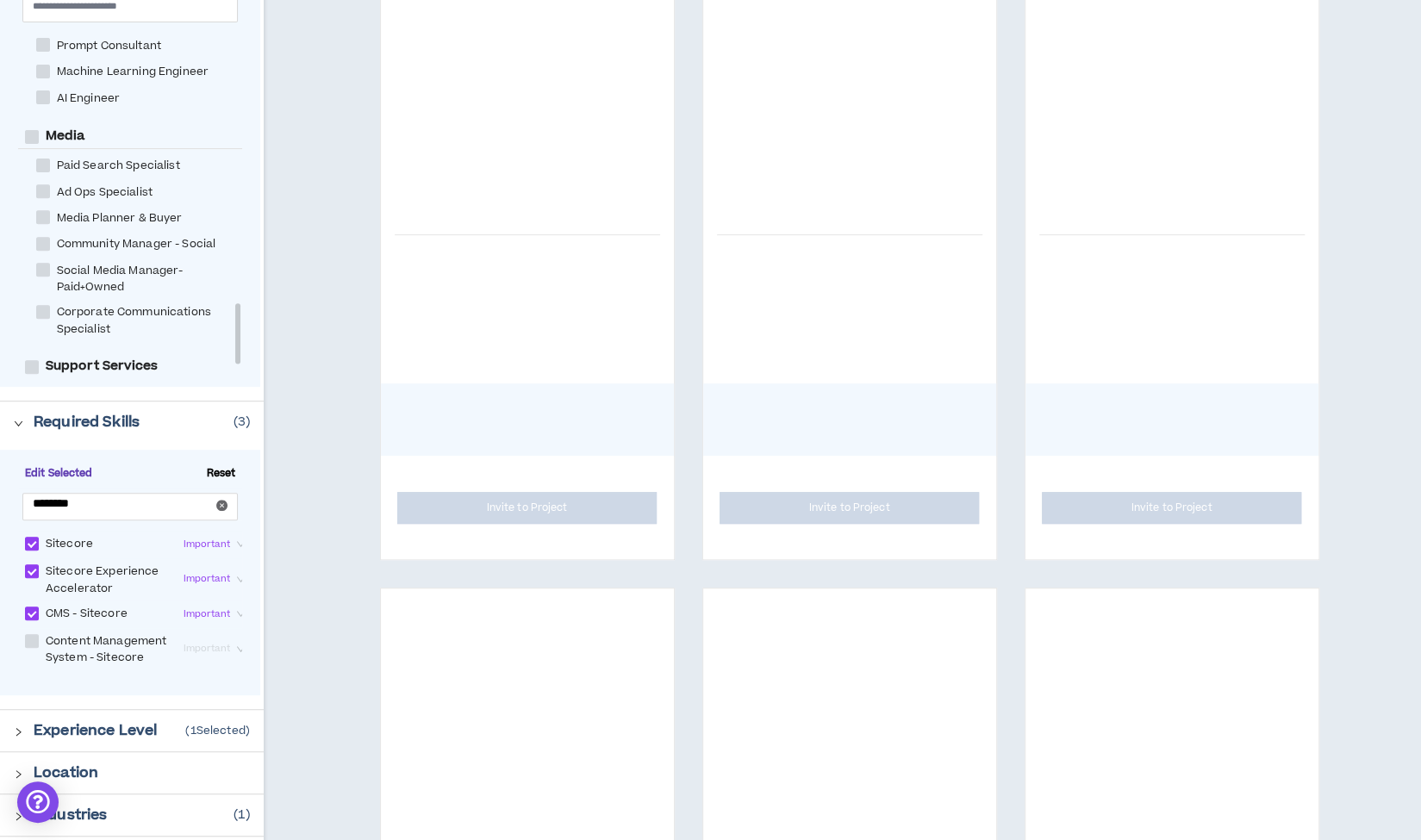
checkbox Sitecore "****"
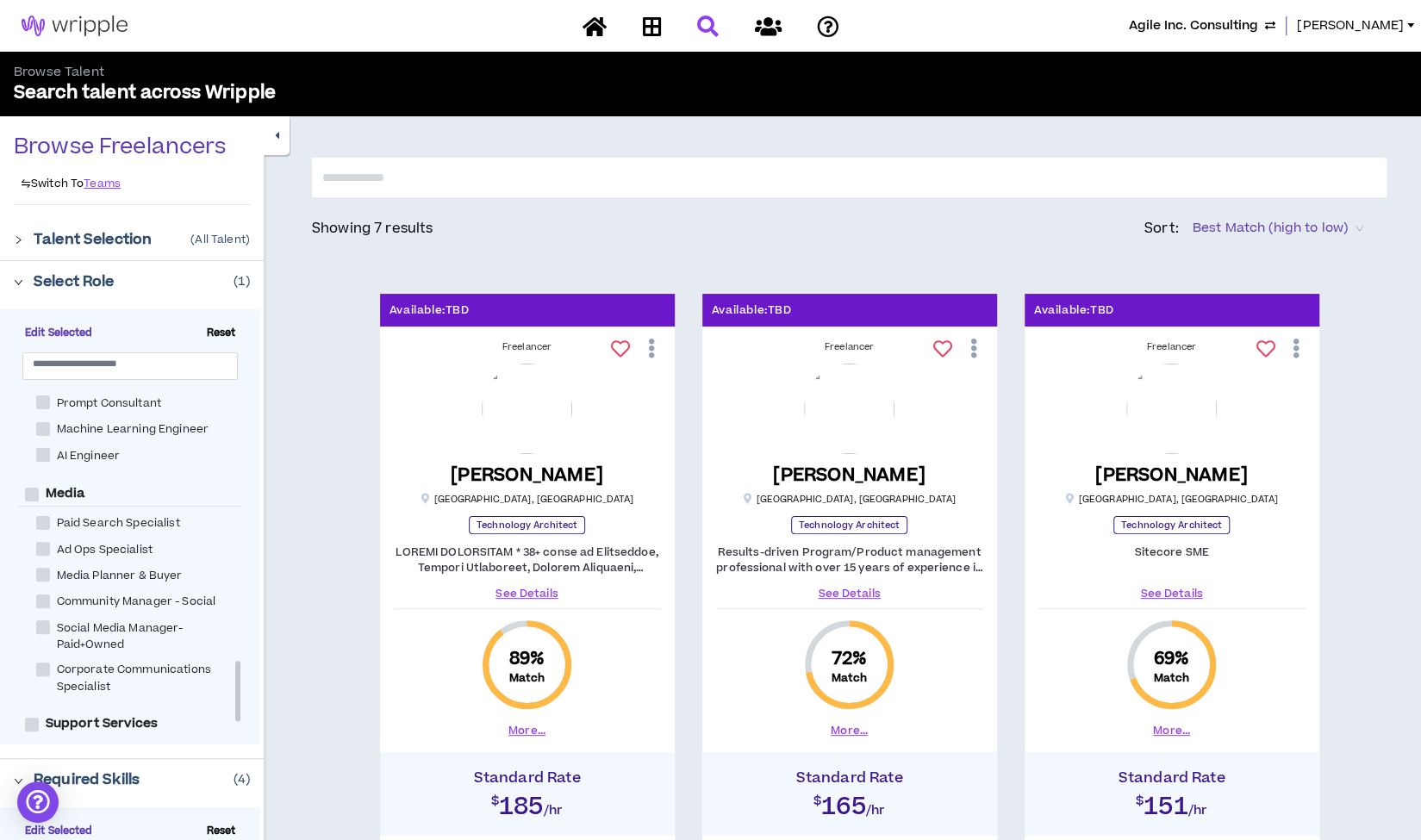
click at [278, 138] on icon "button" at bounding box center [276, 136] width 4 height 11
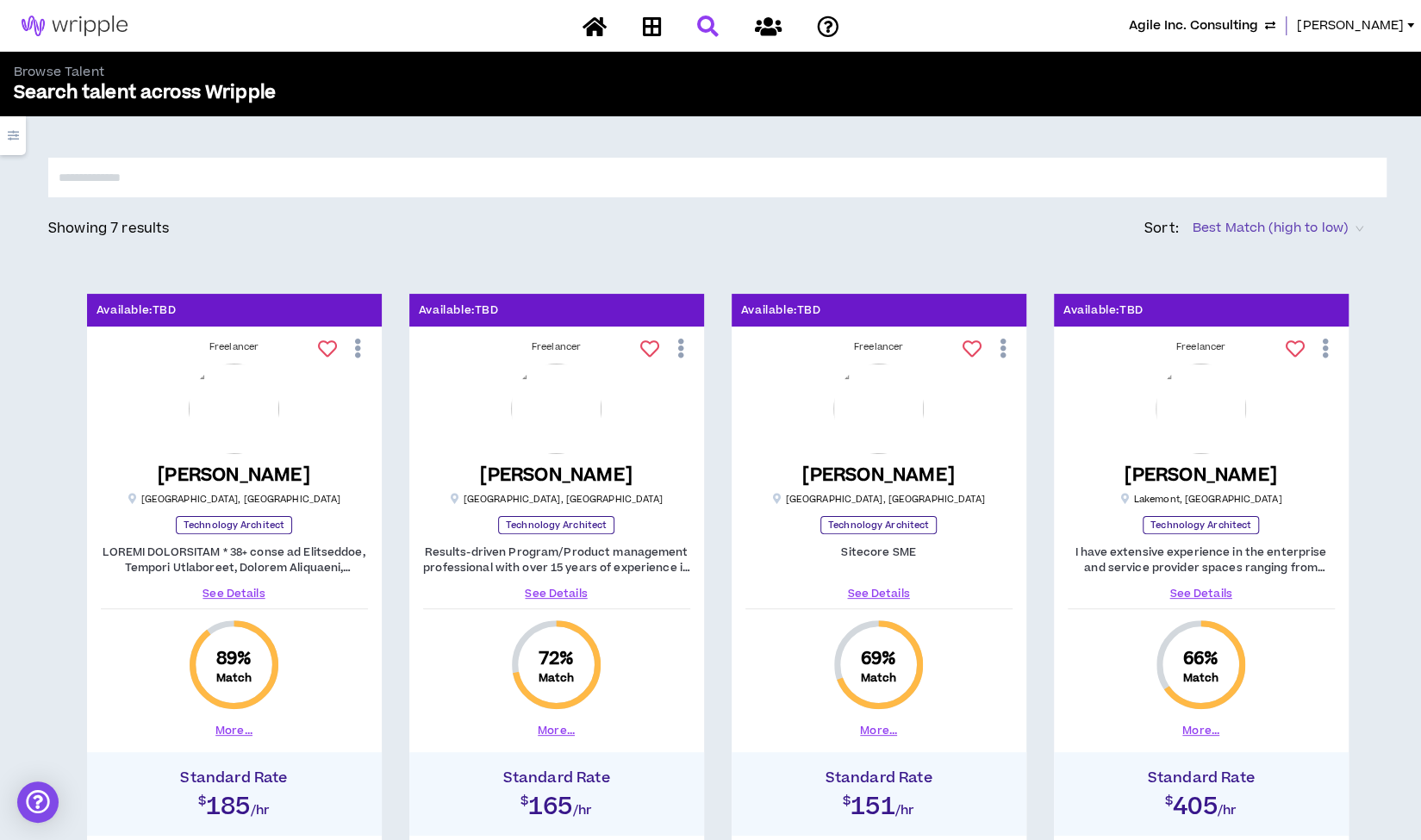
click at [564, 594] on link "See Details" at bounding box center [556, 594] width 267 height 16
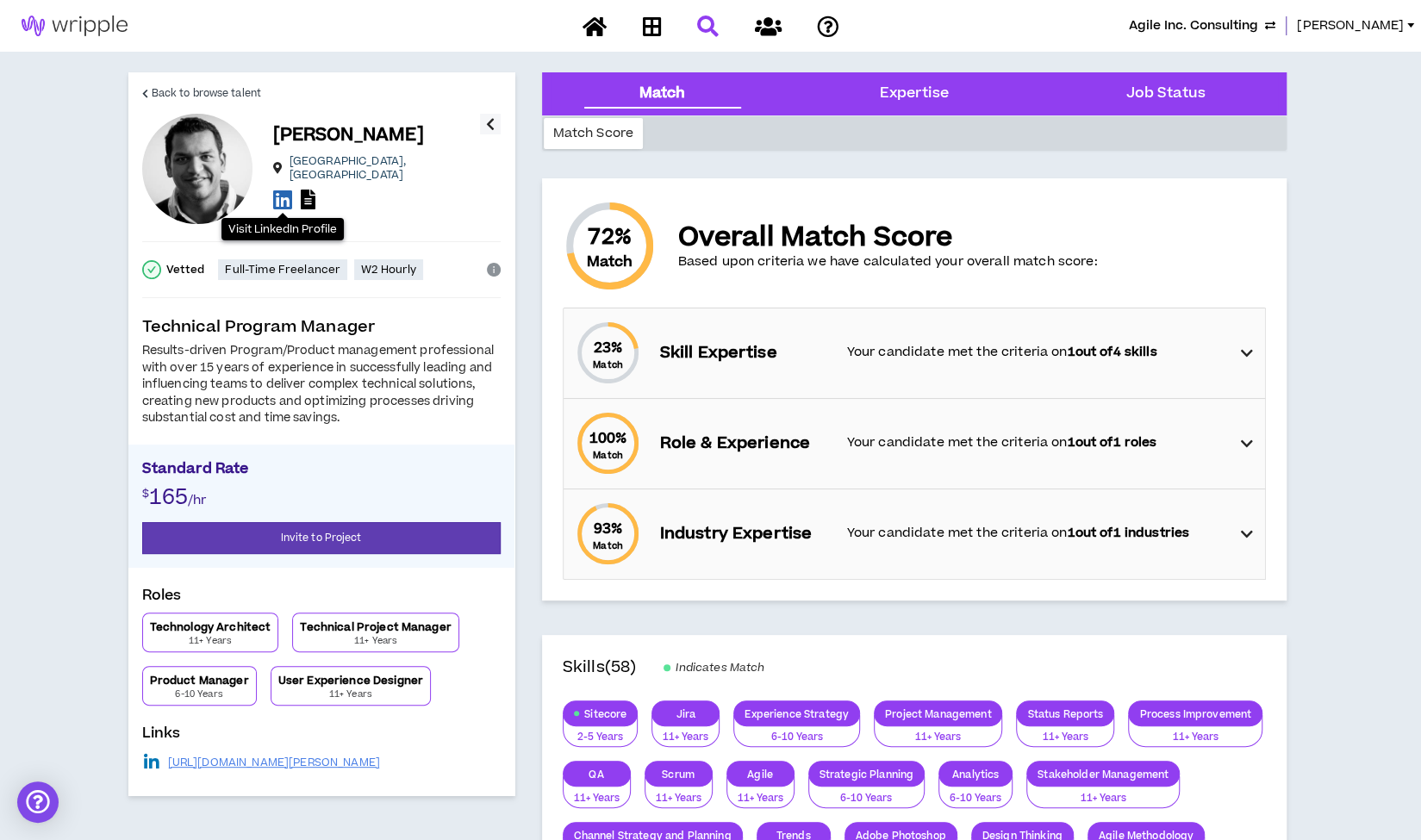
click at [284, 193] on icon at bounding box center [282, 199] width 19 height 22
click at [241, 91] on span "Back to browse talent" at bounding box center [206, 93] width 110 height 16
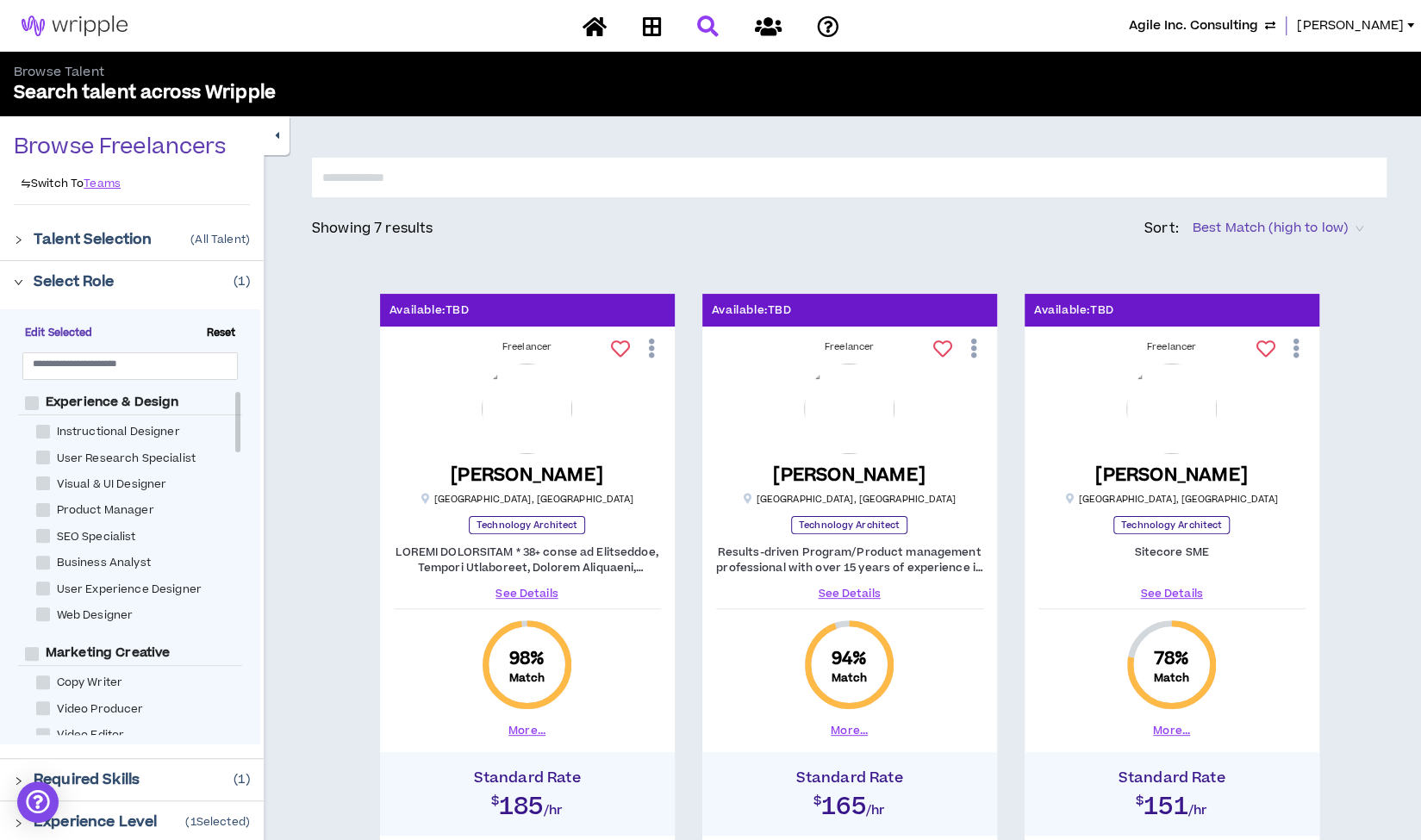
click at [278, 140] on icon "button" at bounding box center [276, 136] width 4 height 11
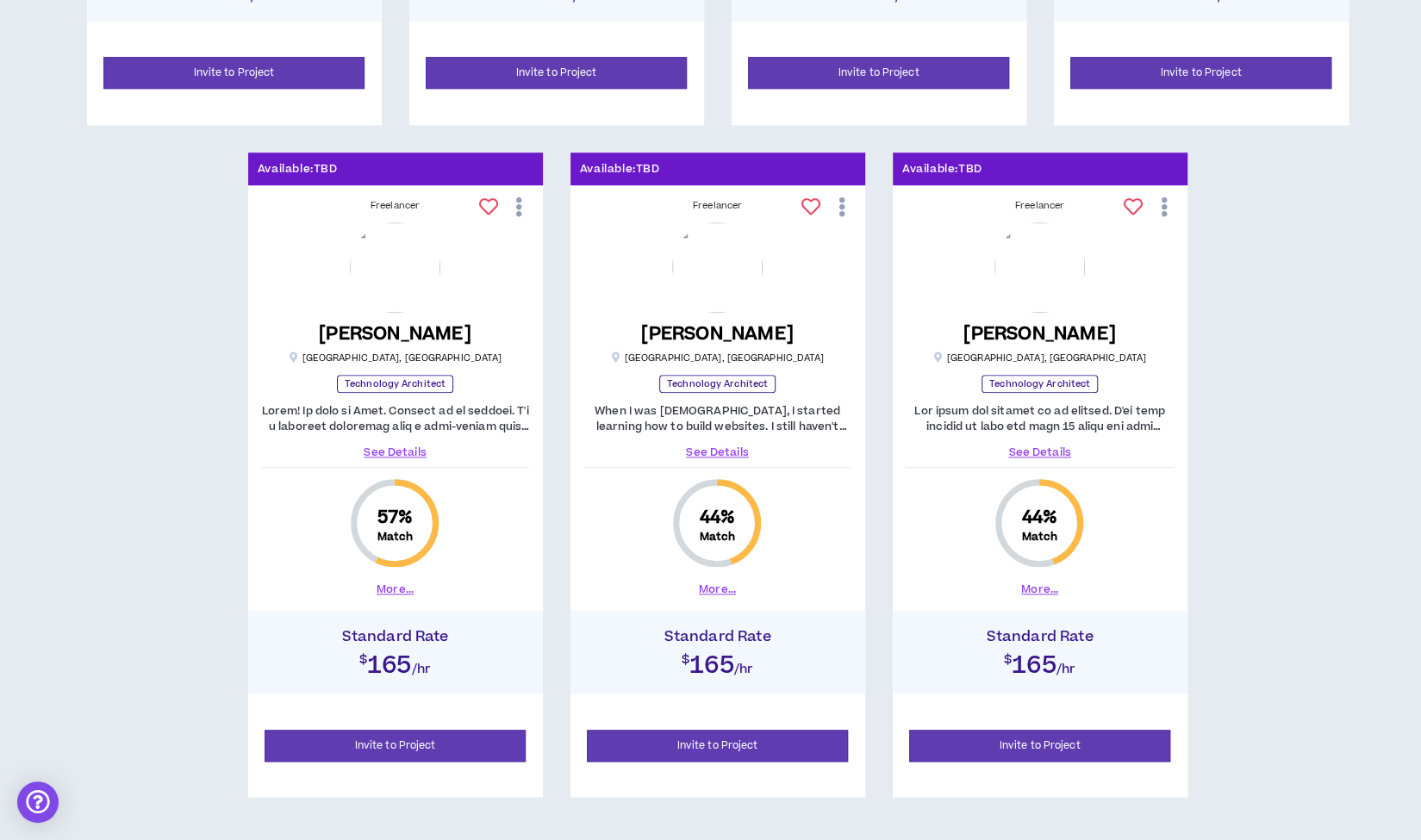
scroll to position [872, 0]
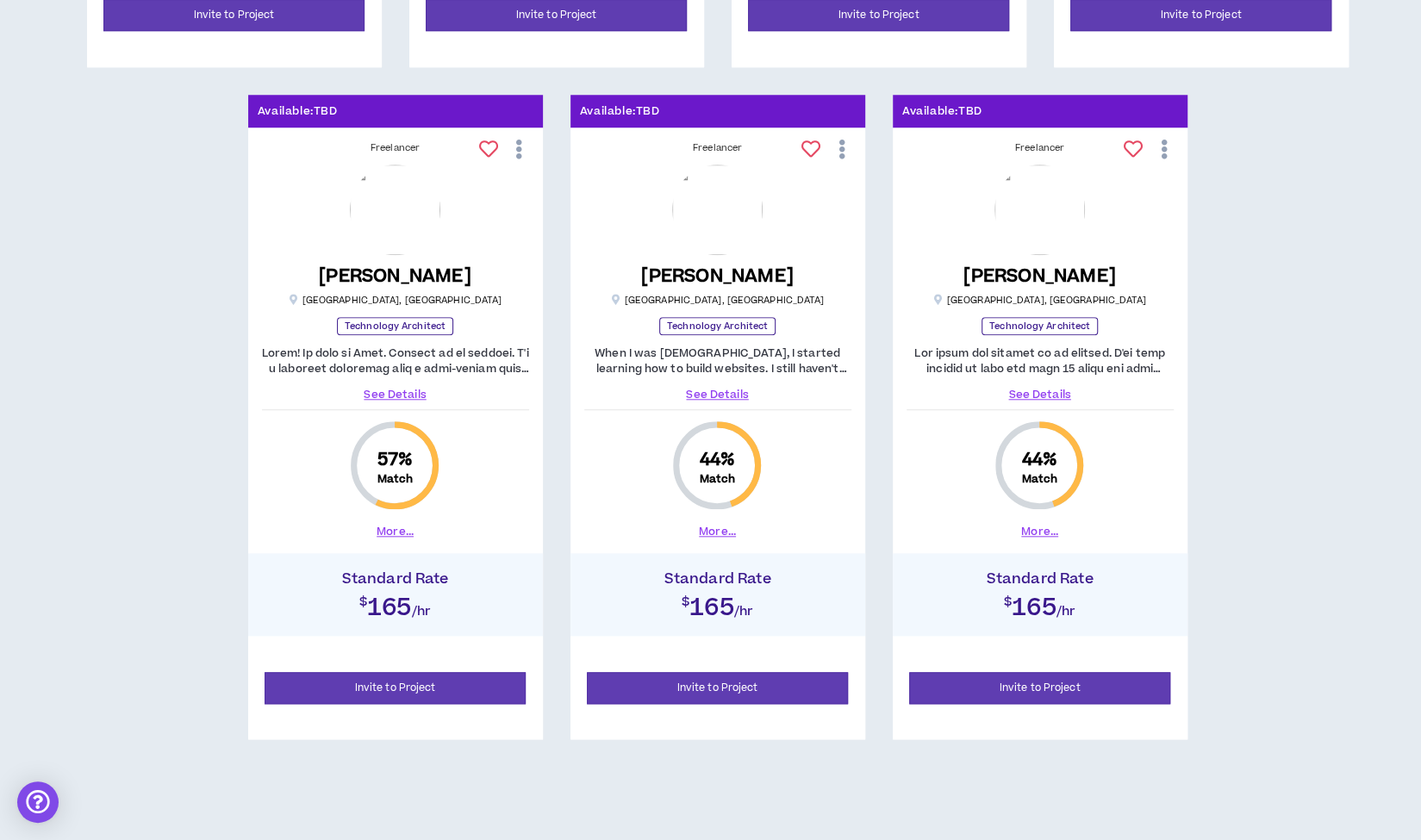
click at [396, 390] on link "See Details" at bounding box center [395, 395] width 267 height 16
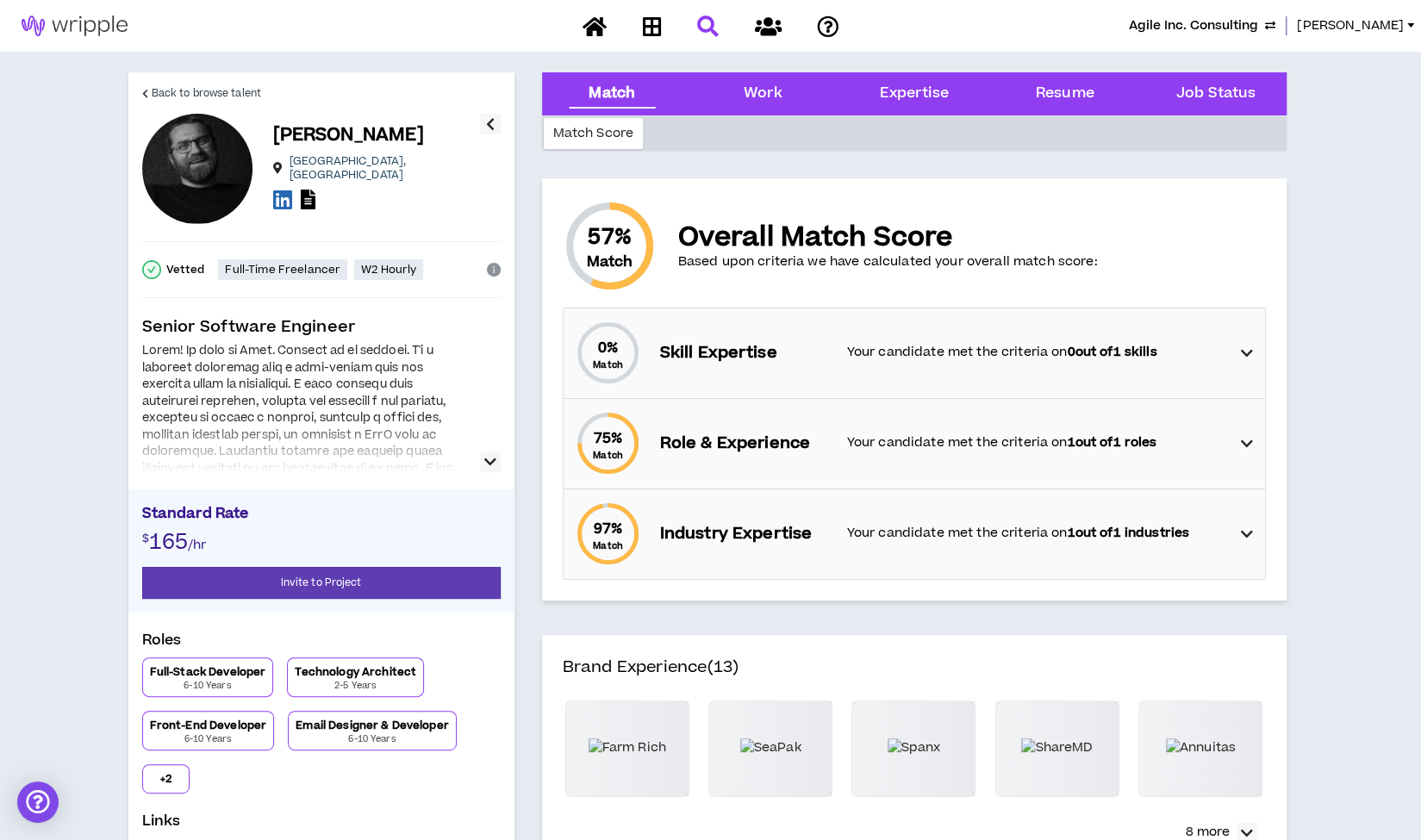
click at [493, 463] on icon "button" at bounding box center [490, 462] width 12 height 21
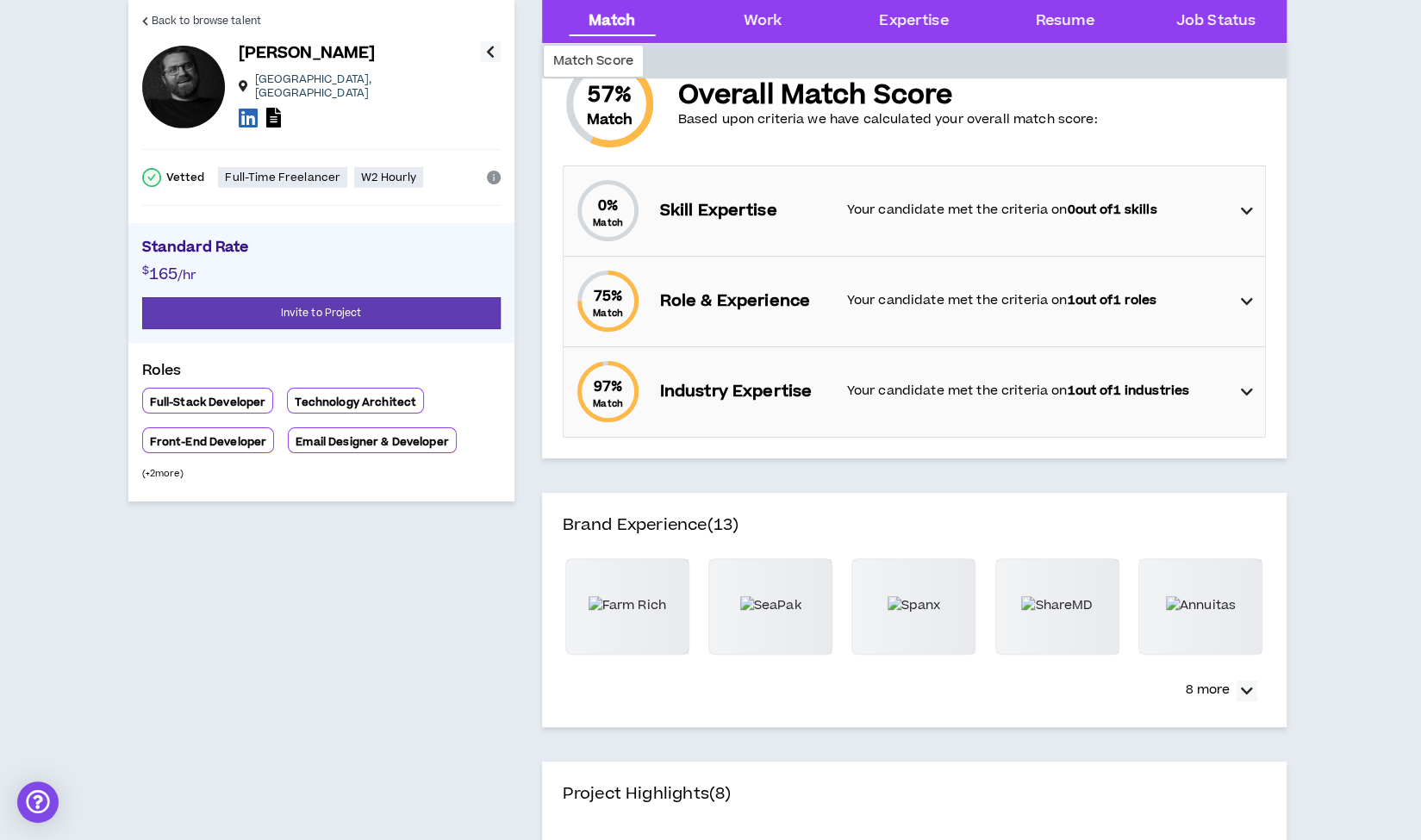
scroll to position [152, 0]
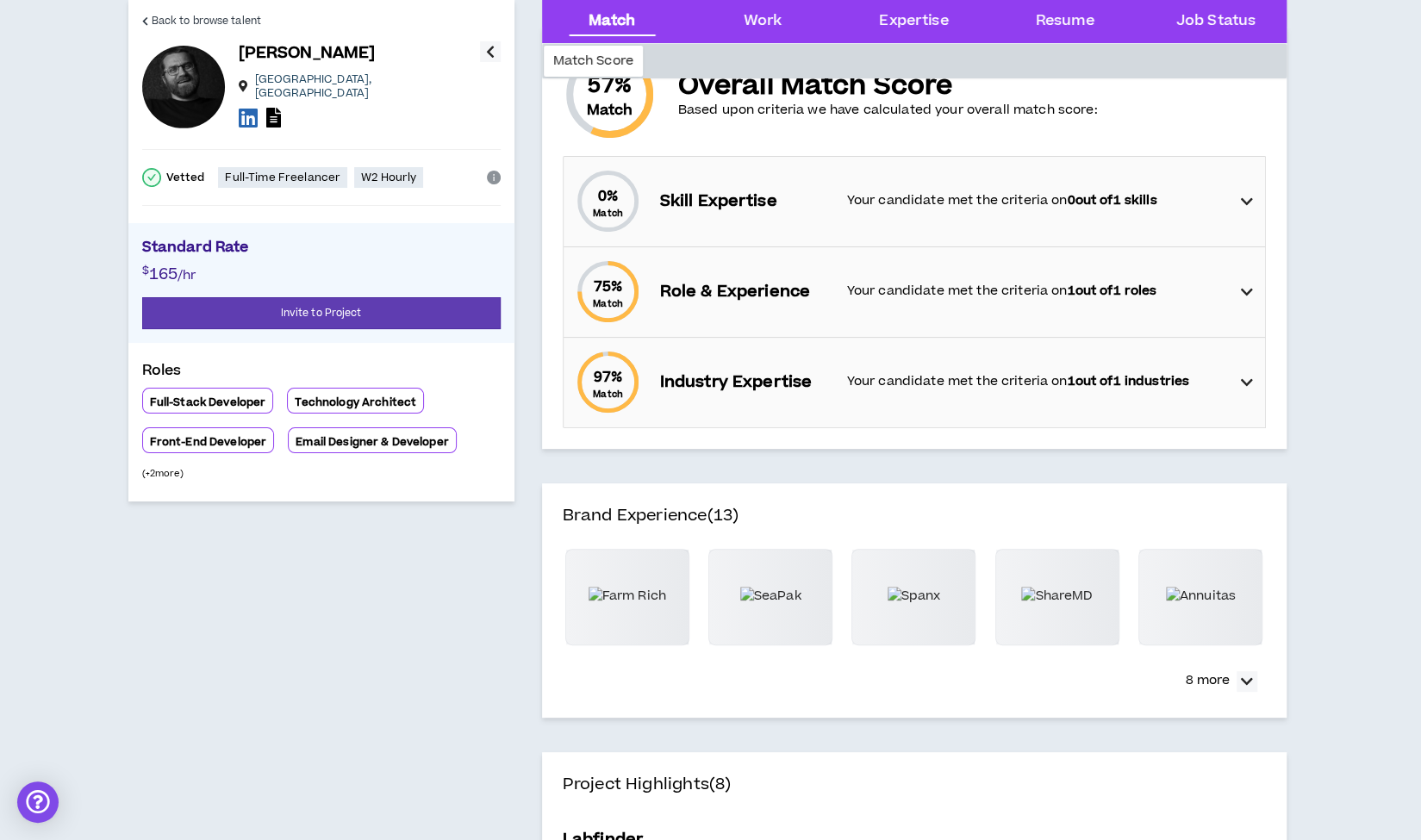
click at [413, 247] on p "Standard Rate" at bounding box center [321, 249] width 358 height 26
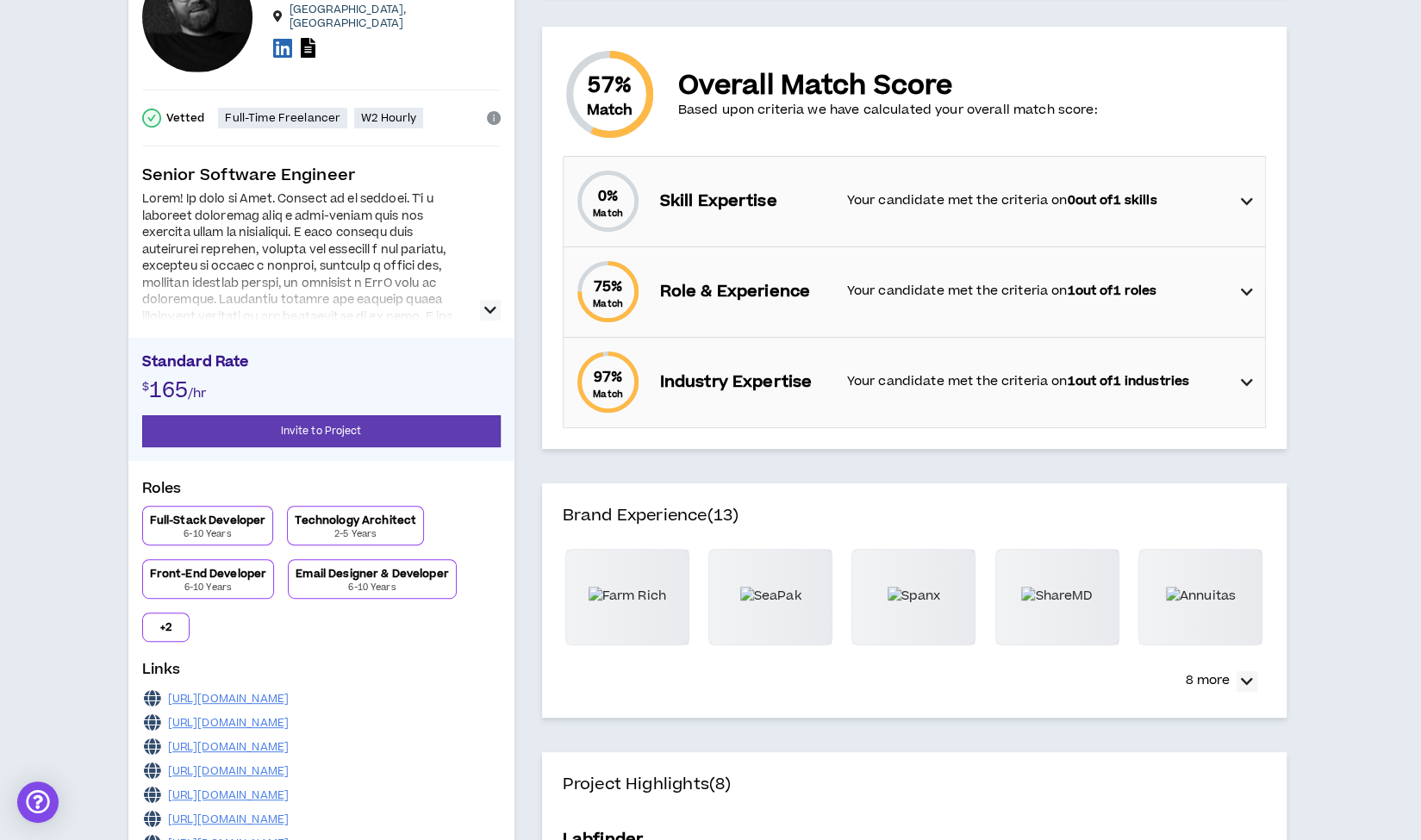
scroll to position [0, 0]
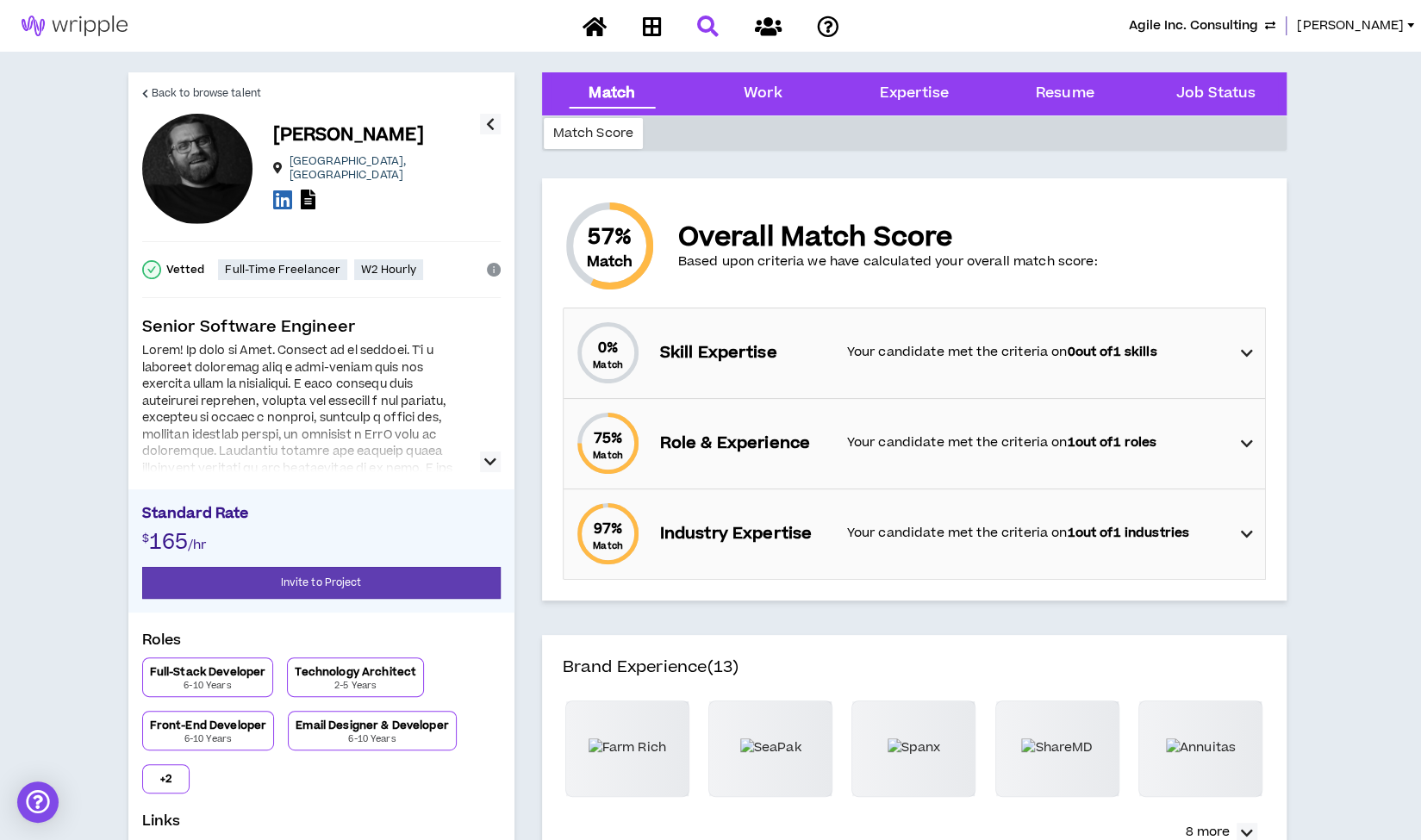
click at [484, 459] on icon "button" at bounding box center [490, 462] width 12 height 21
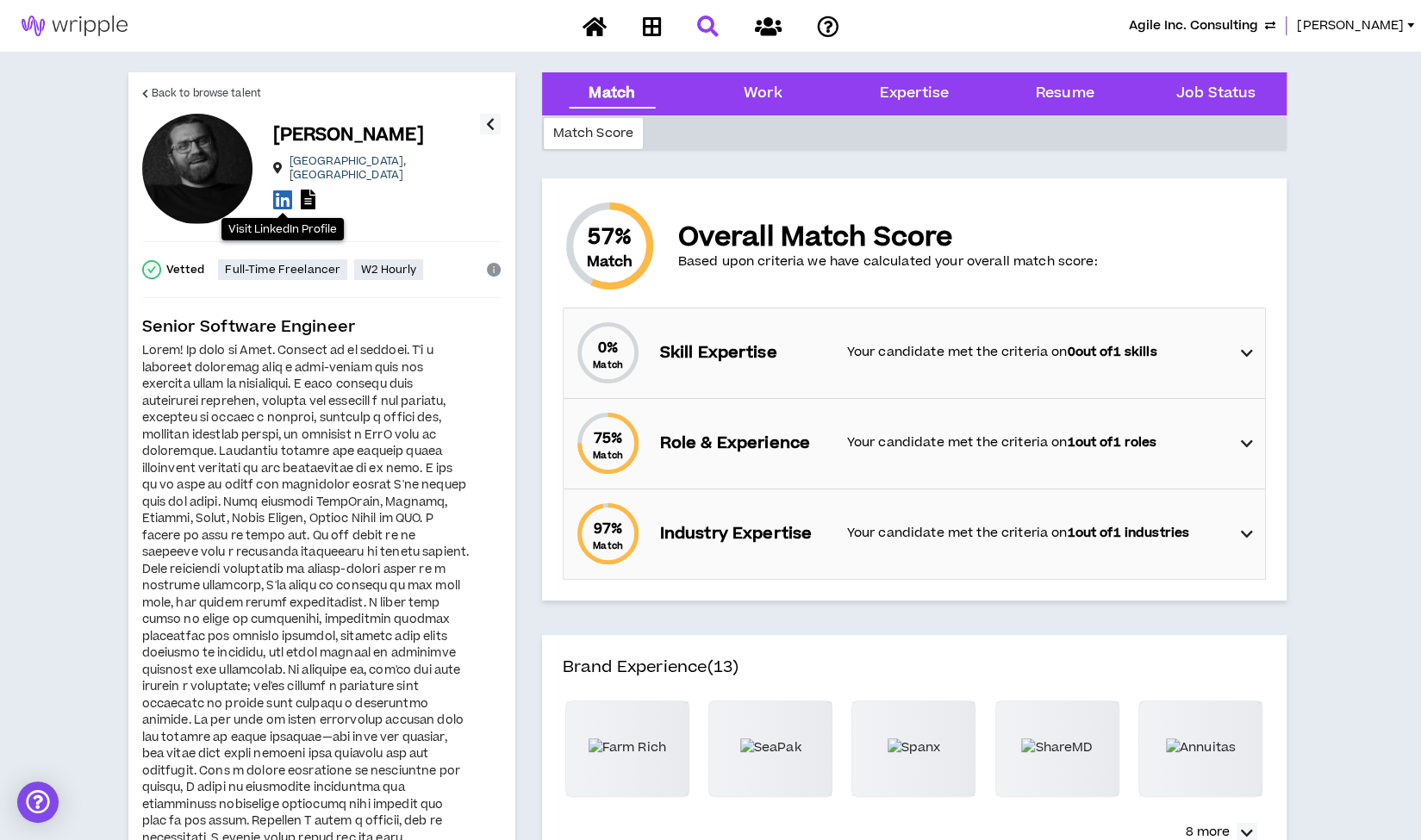
click at [282, 192] on icon at bounding box center [282, 199] width 19 height 22
click at [309, 190] on icon at bounding box center [307, 199] width 15 height 20
click at [233, 92] on span "Back to browse talent" at bounding box center [206, 93] width 110 height 16
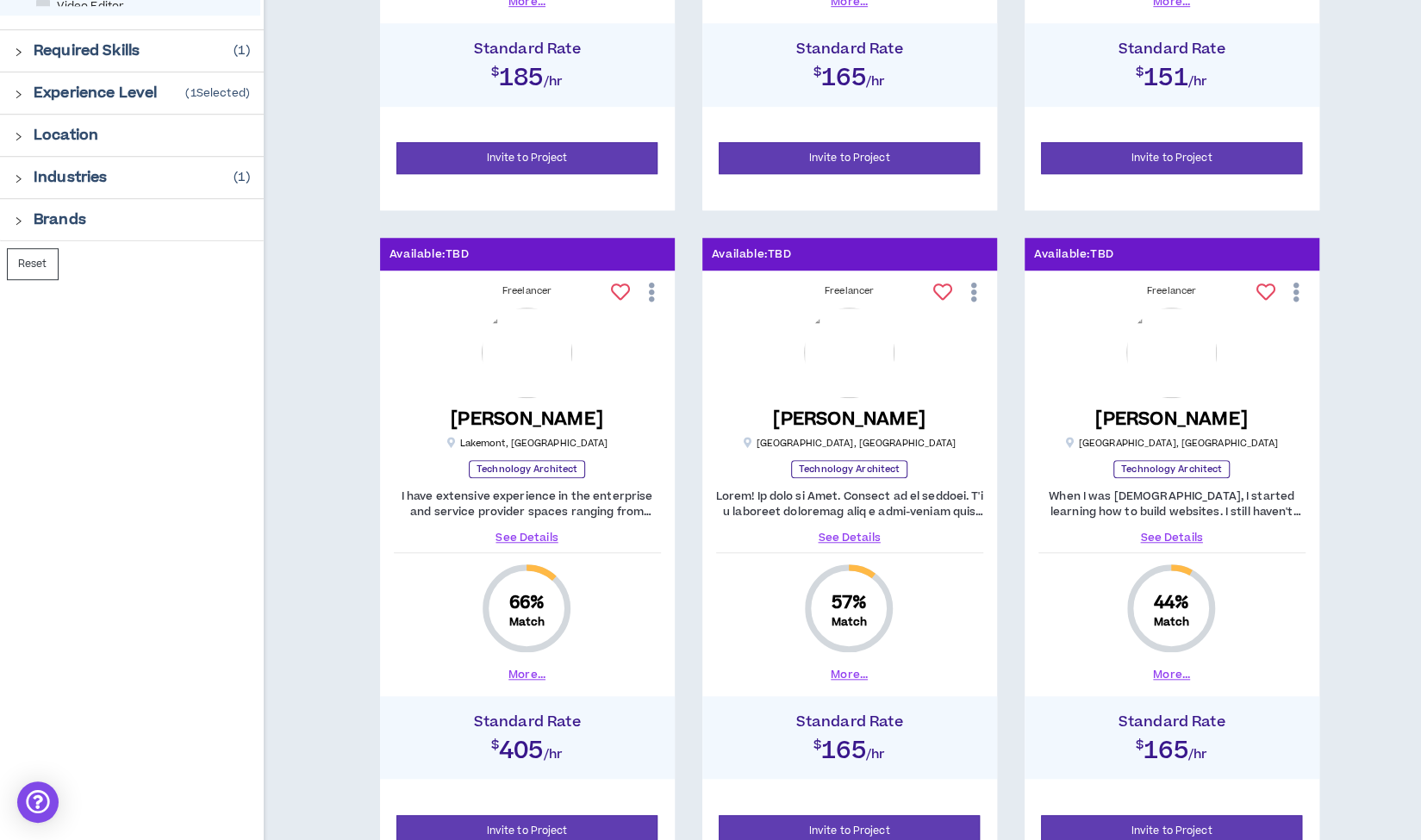
scroll to position [872, 0]
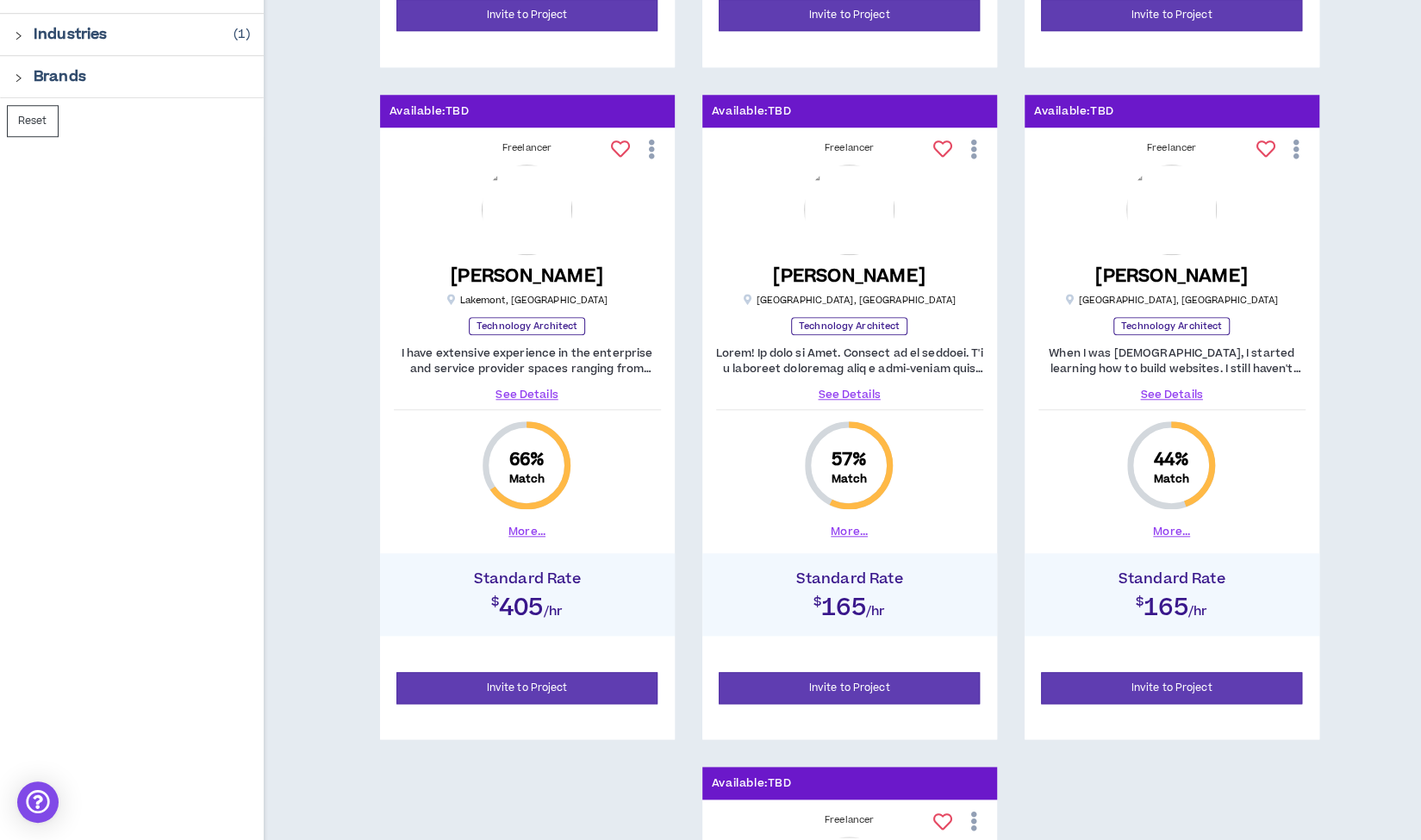
click at [1169, 388] on link "See Details" at bounding box center [1172, 395] width 267 height 16
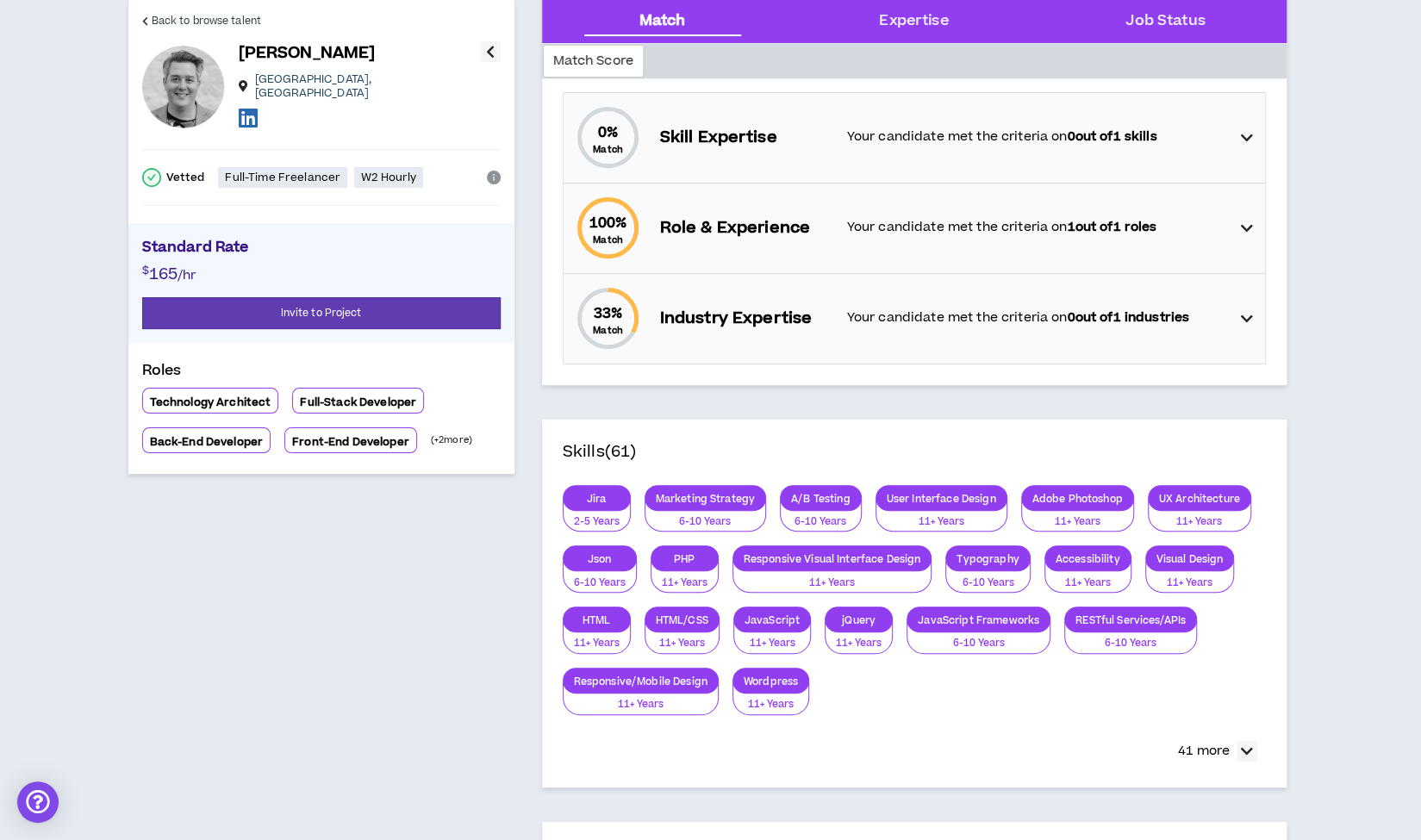
scroll to position [217, 0]
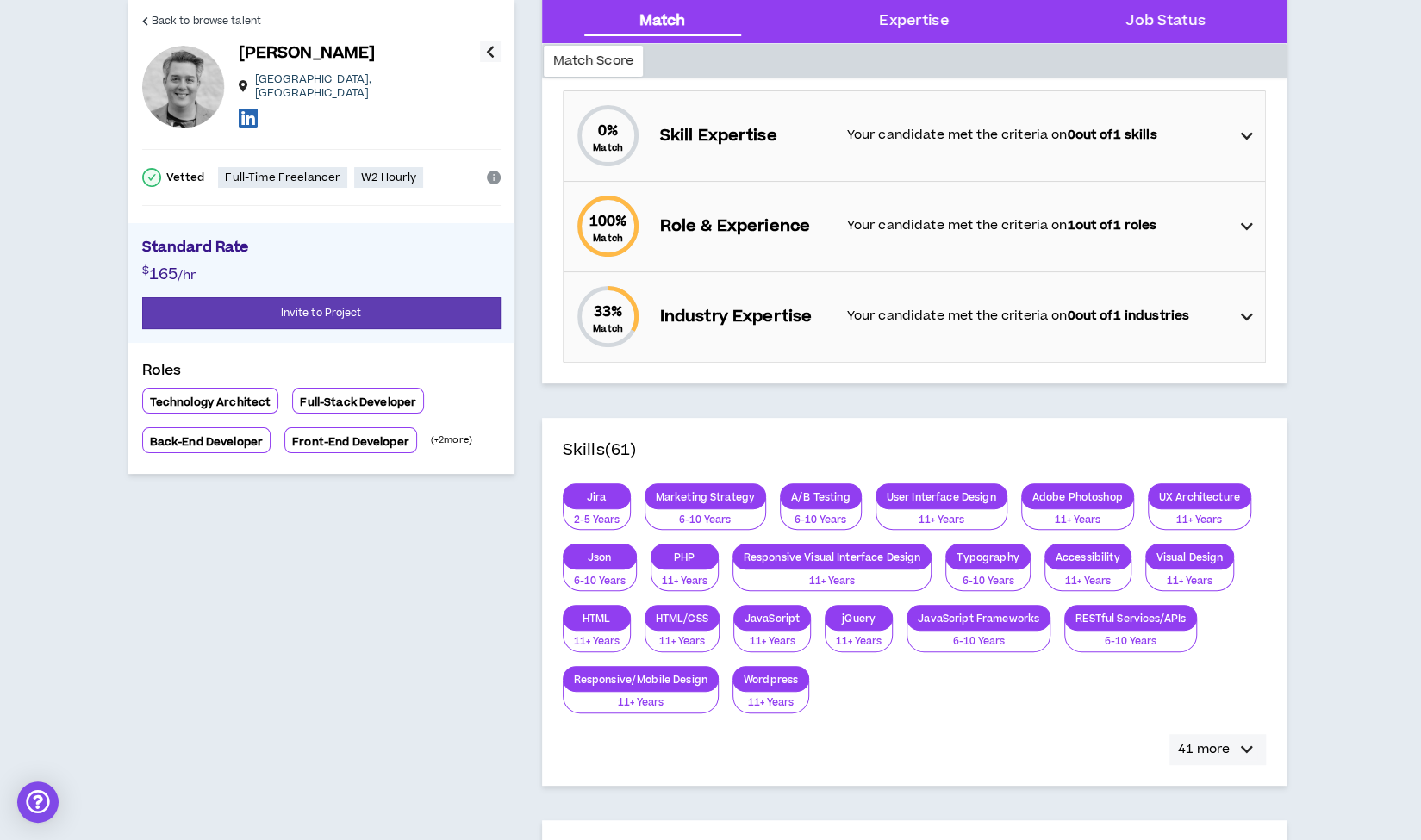
click at [1197, 747] on p "41 more" at bounding box center [1203, 749] width 52 height 19
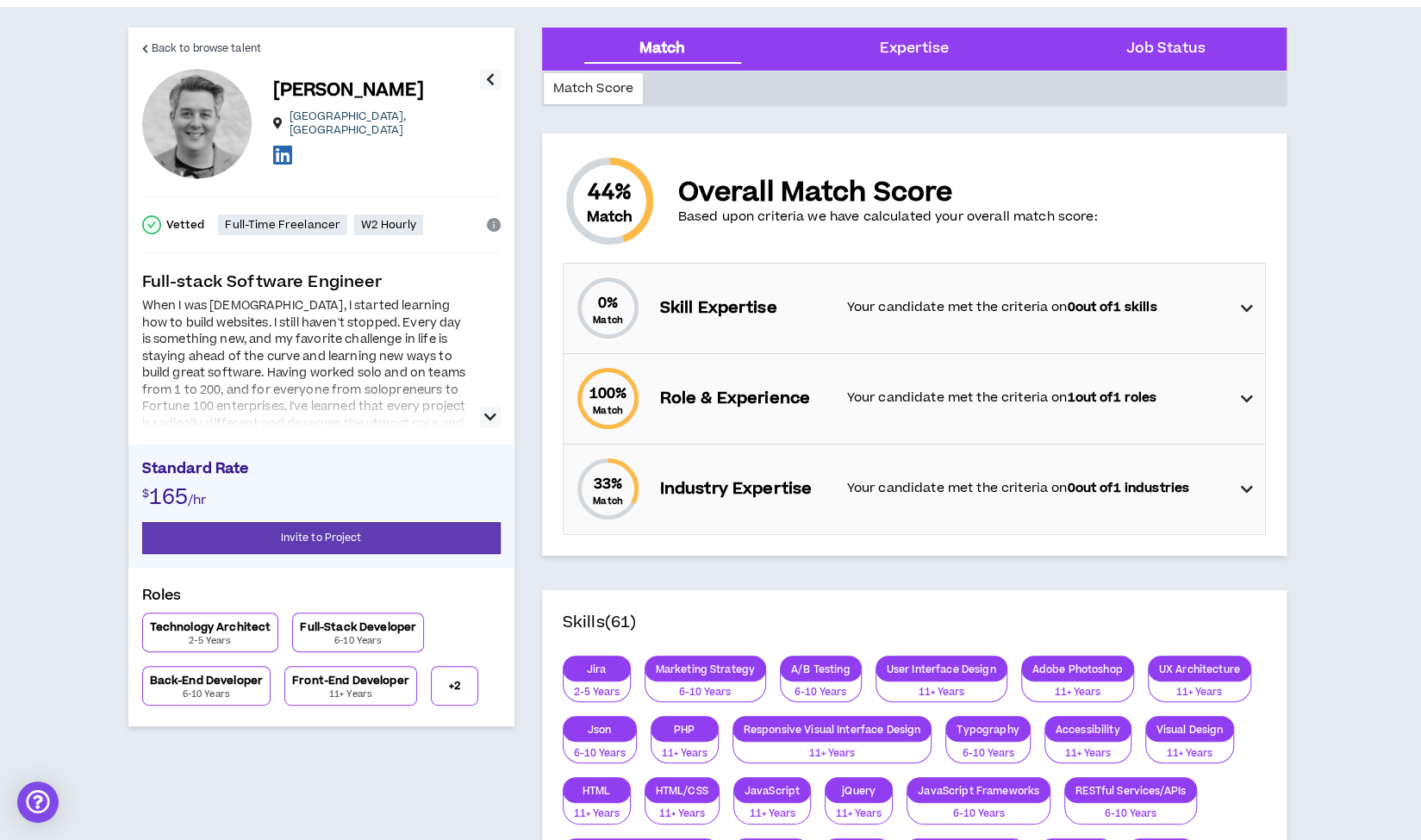
scroll to position [0, 0]
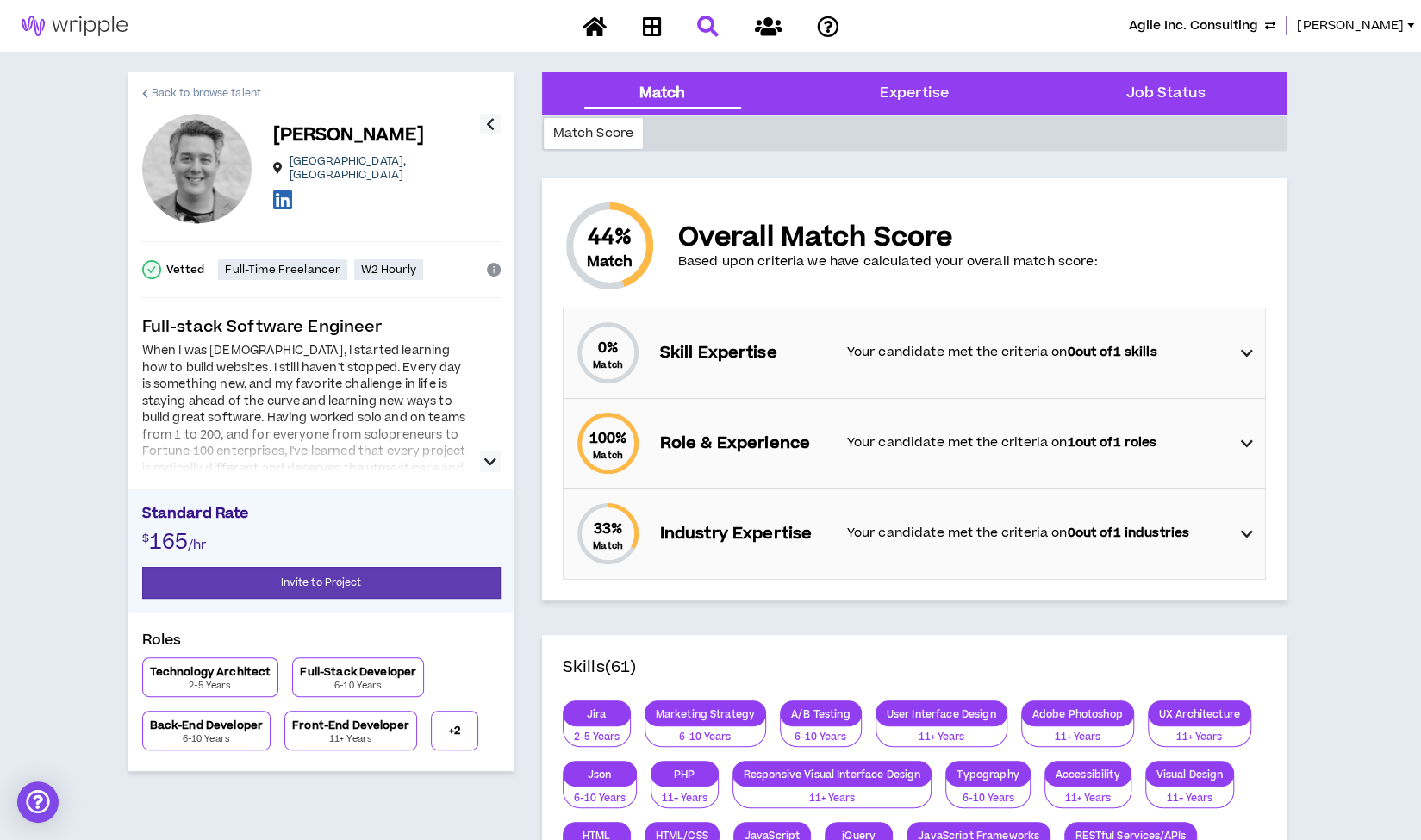
click at [237, 94] on span "Back to browse talent" at bounding box center [206, 93] width 110 height 16
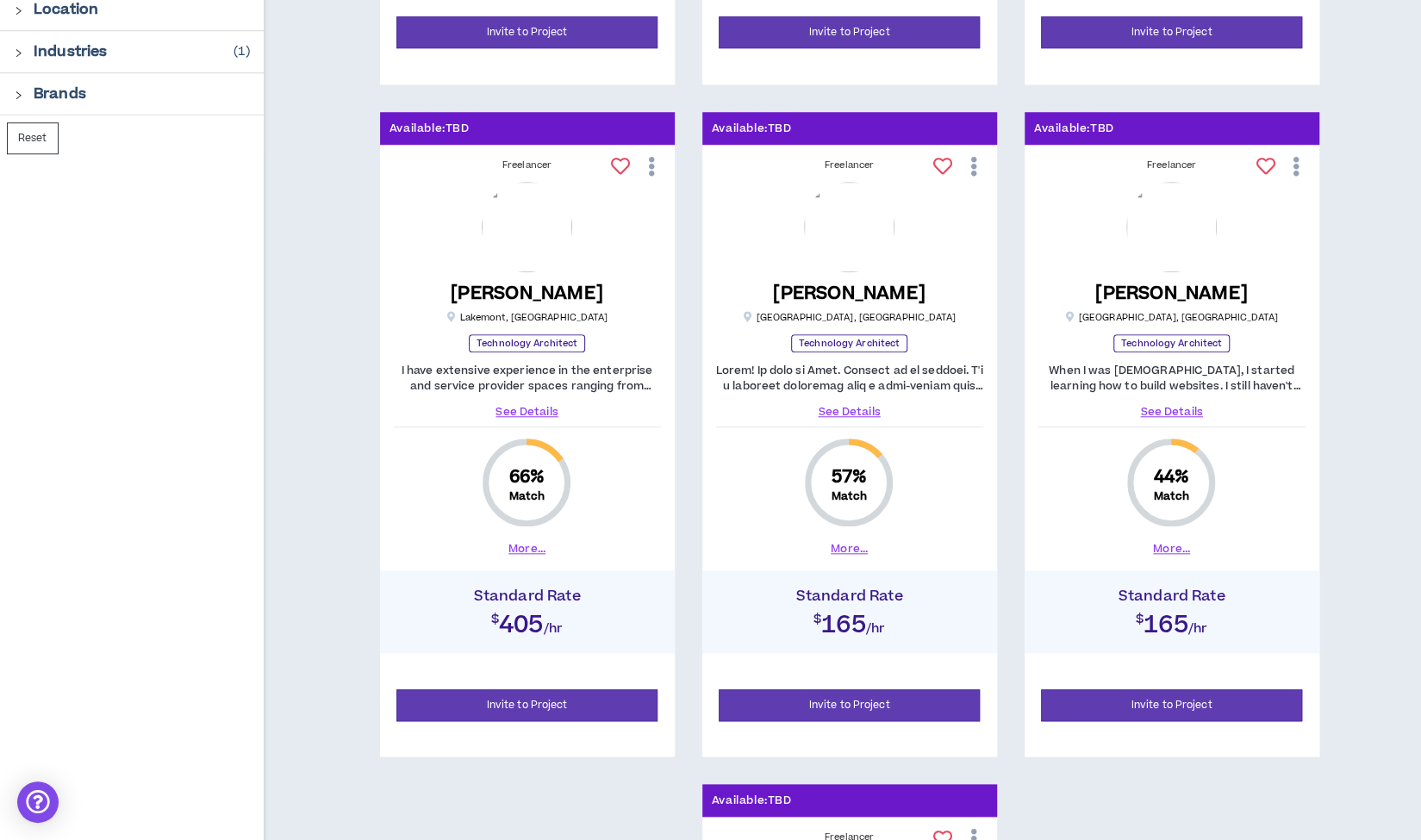
scroll to position [872, 0]
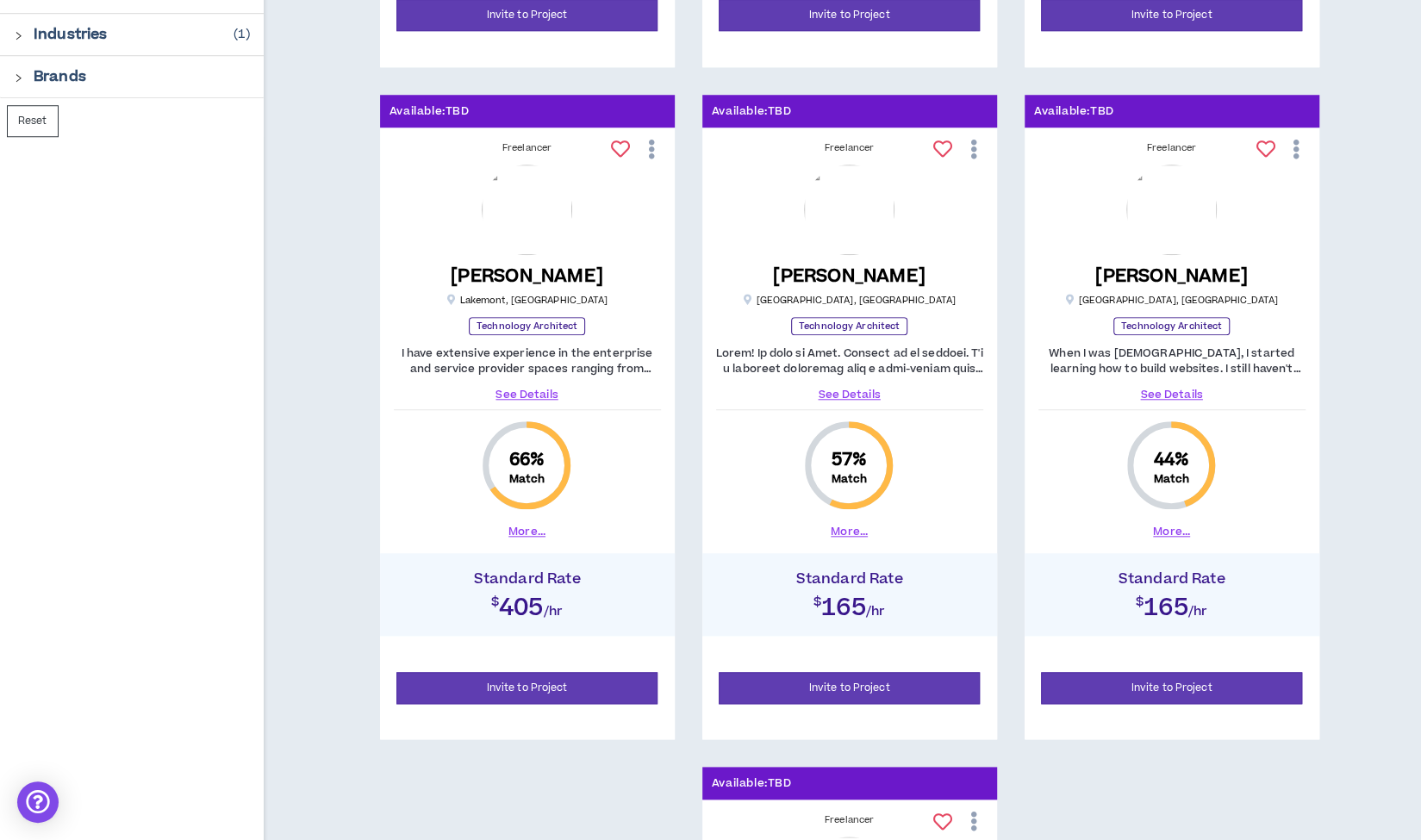
click at [843, 525] on button "More..." at bounding box center [849, 532] width 37 height 16
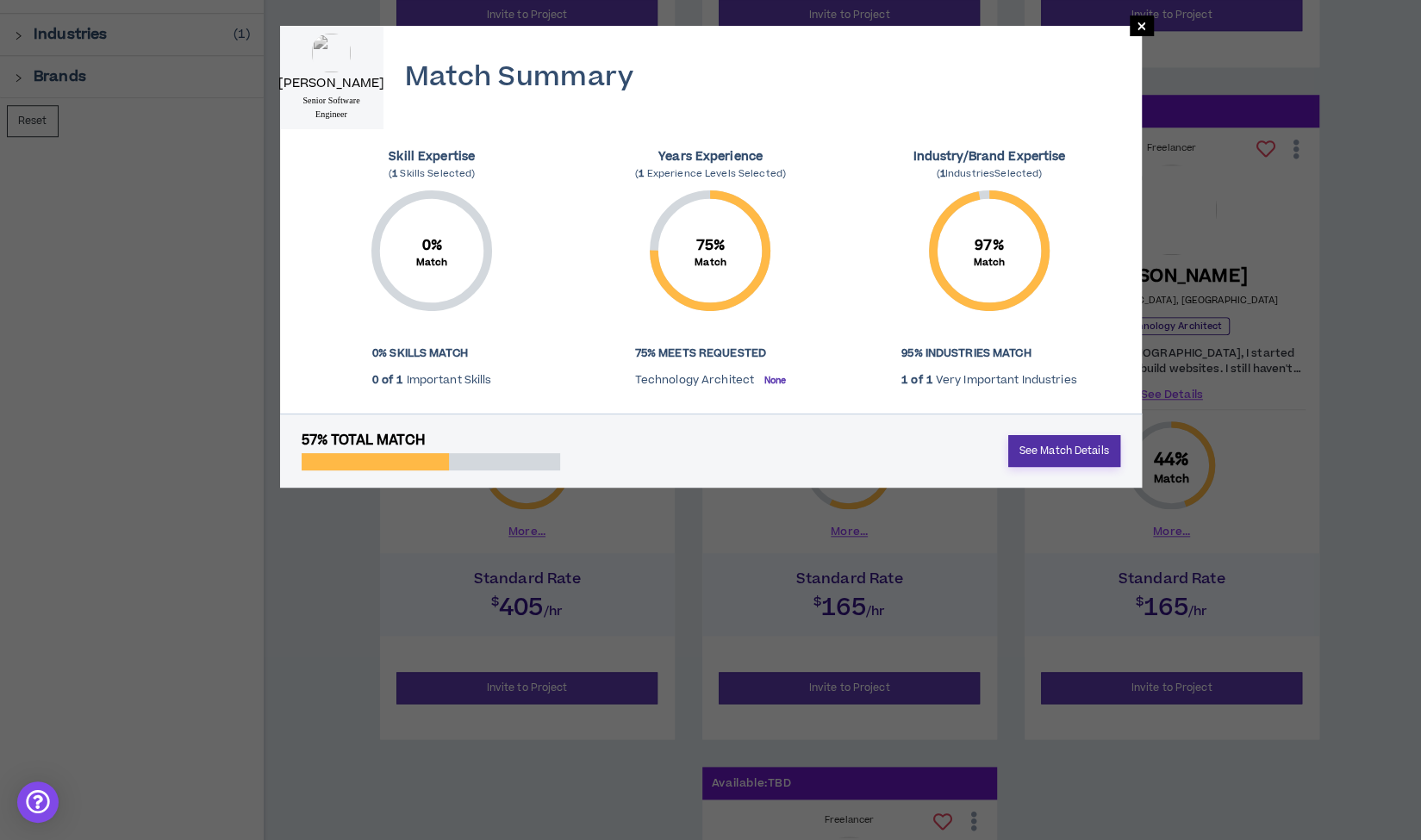
click at [1046, 449] on link "See Match Details" at bounding box center [1064, 451] width 112 height 32
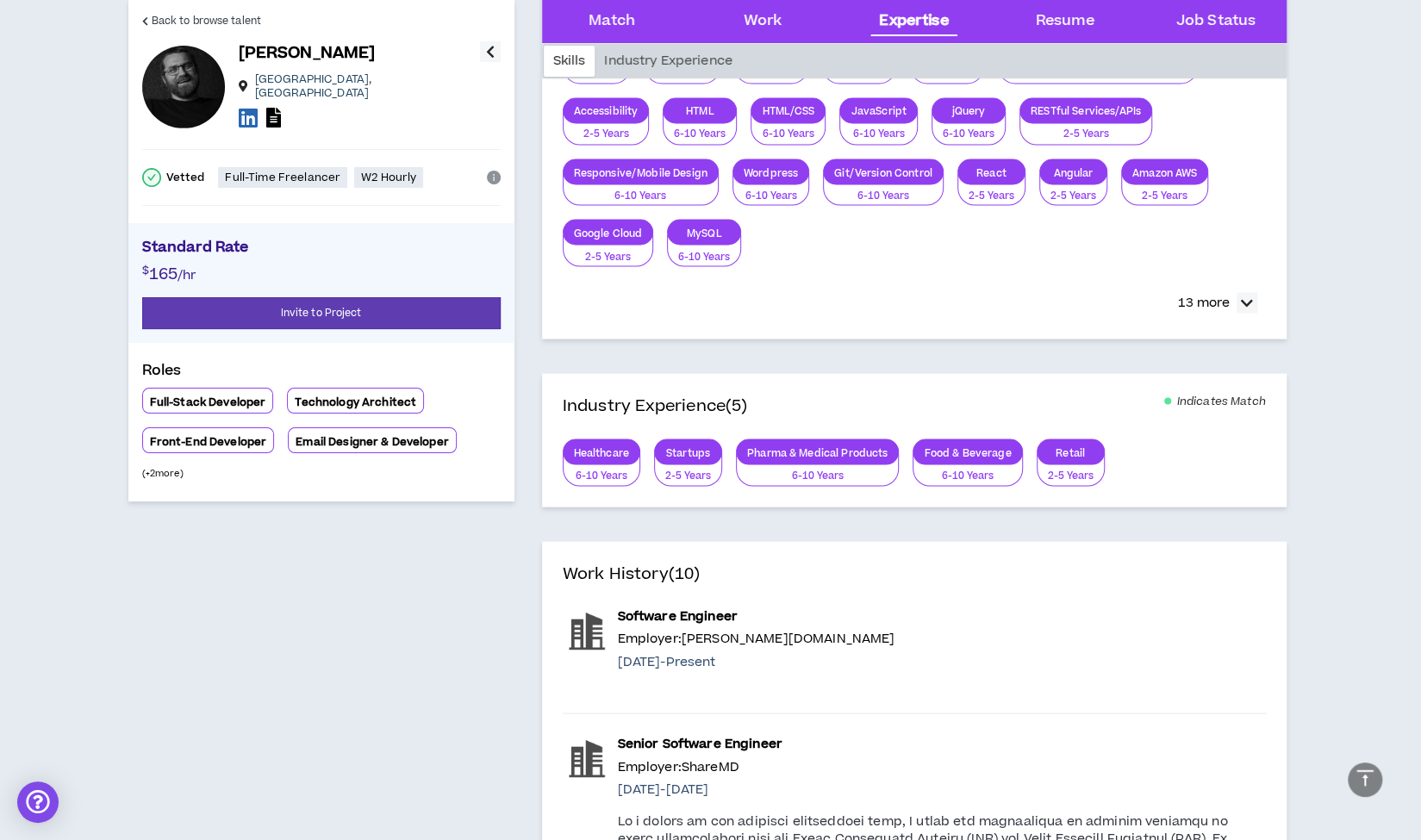
scroll to position [1956, 0]
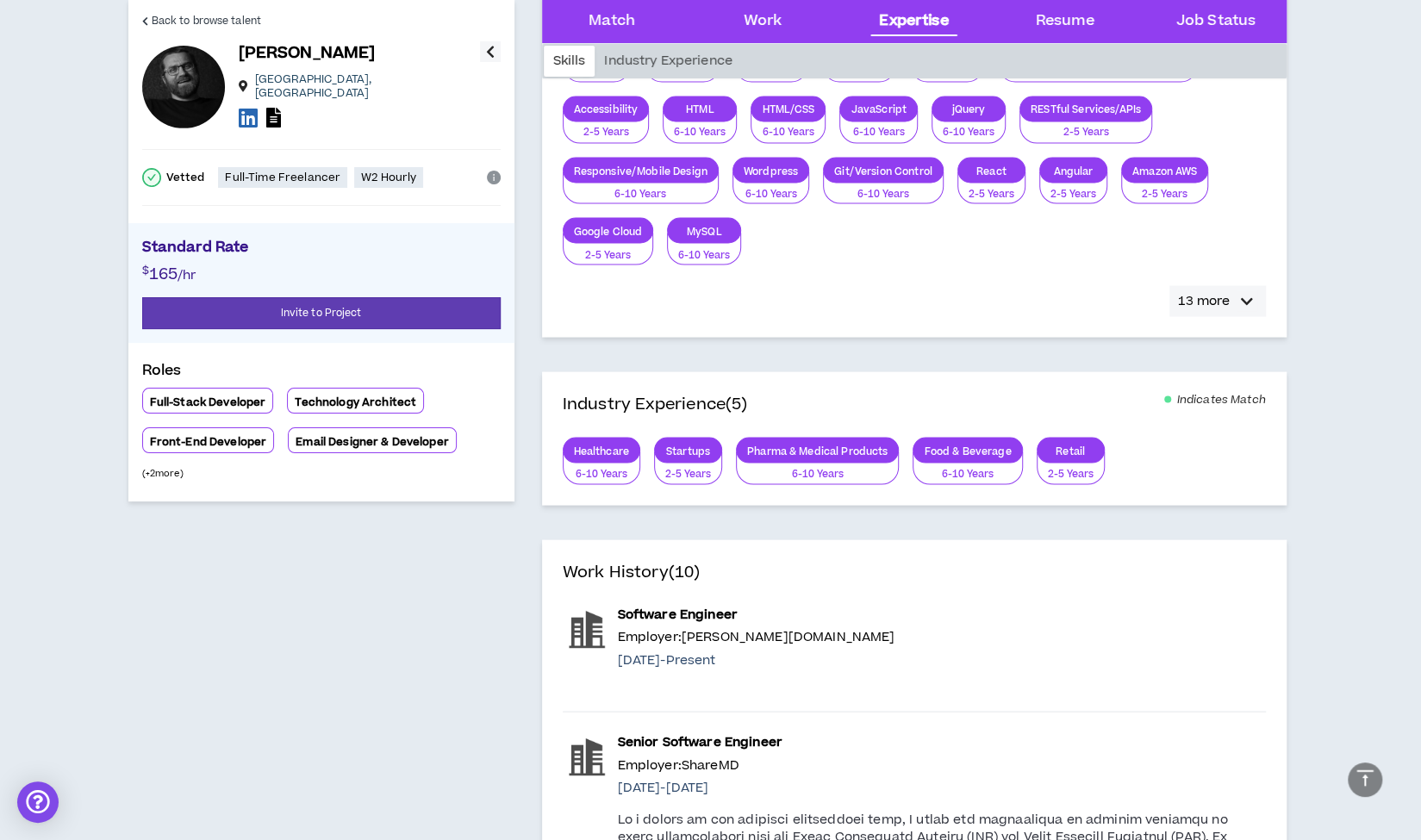
click at [1194, 294] on p "13 more" at bounding box center [1203, 300] width 52 height 19
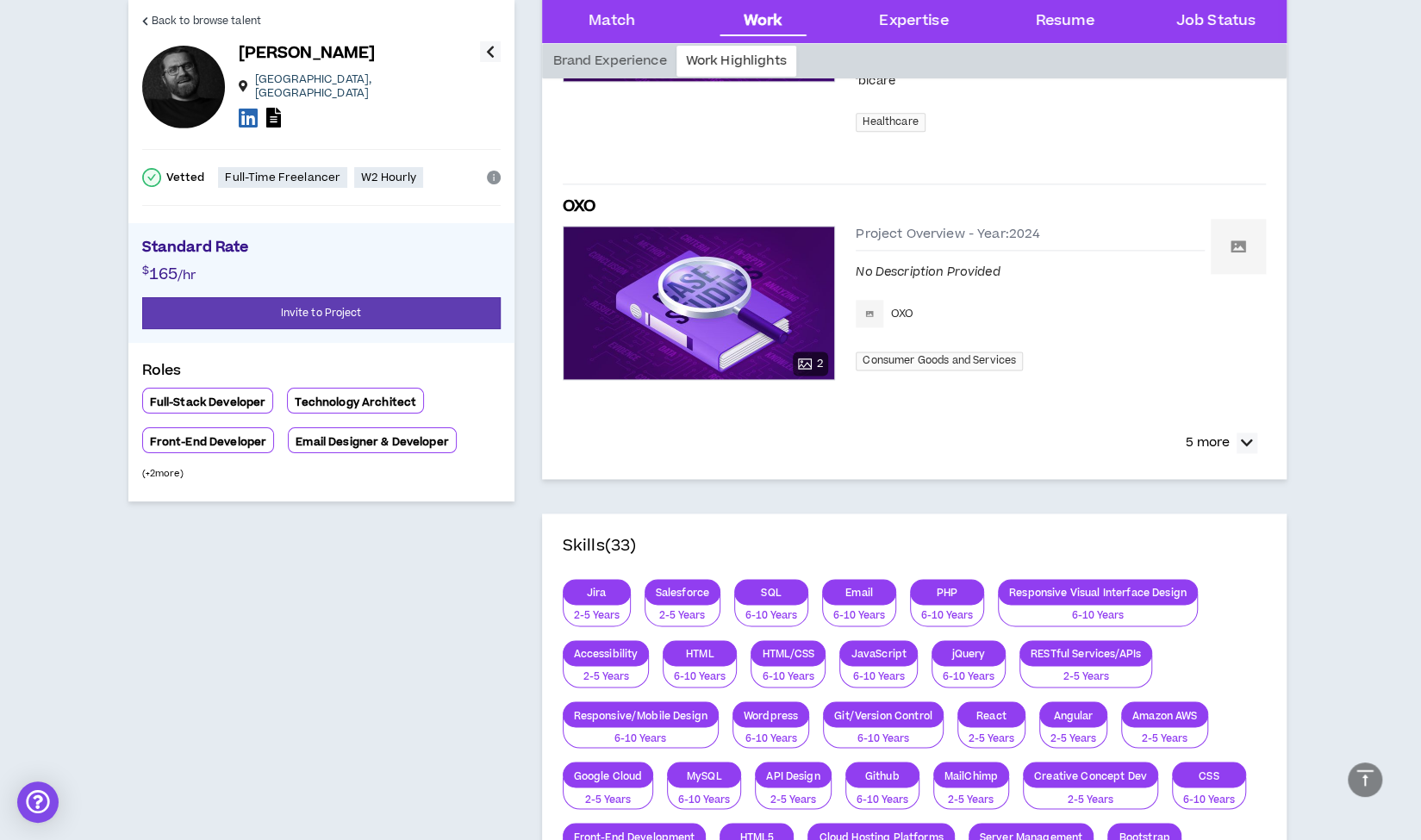
scroll to position [1402, 0]
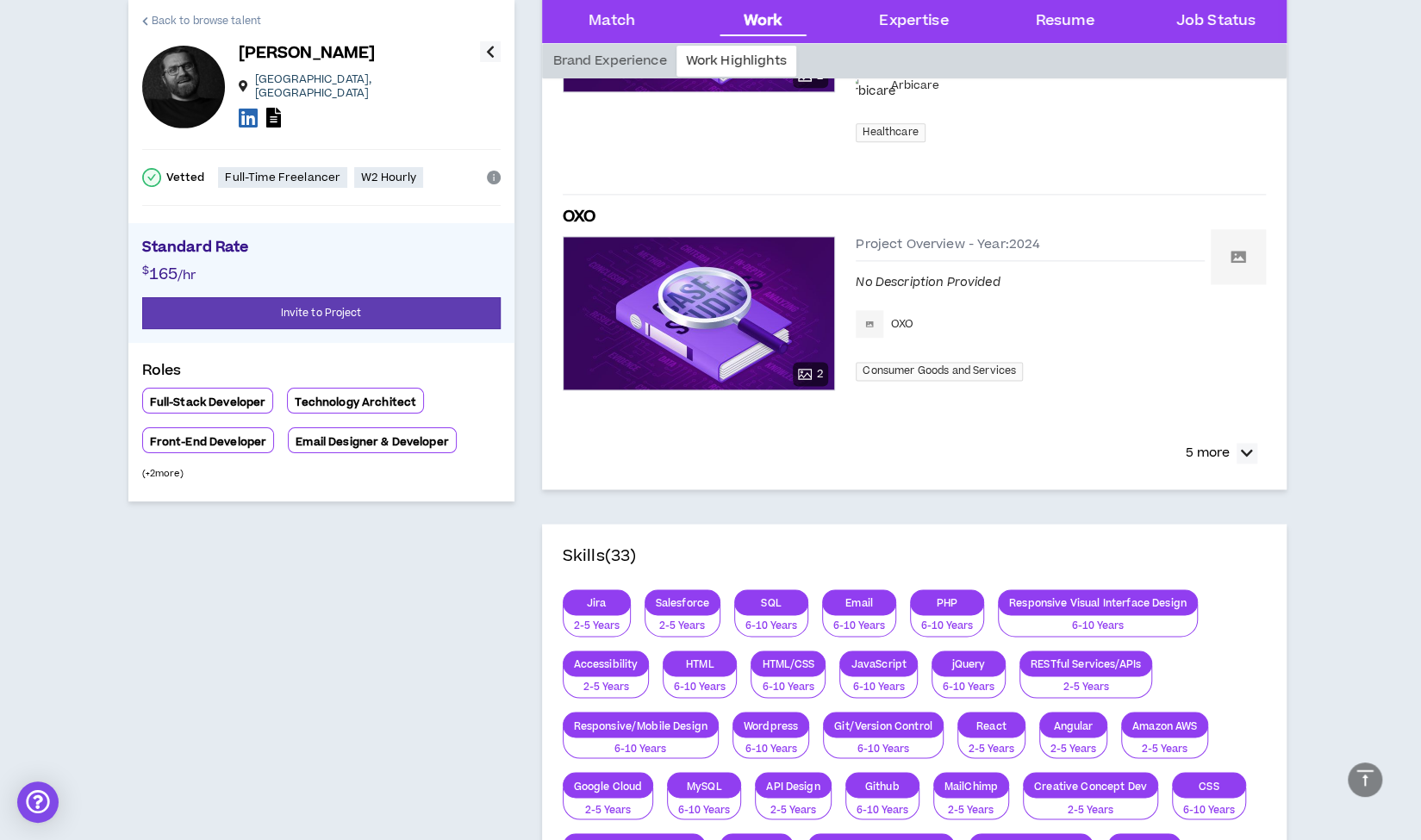
click at [243, 11] on link "Back to browse talent" at bounding box center [202, 21] width 119 height 41
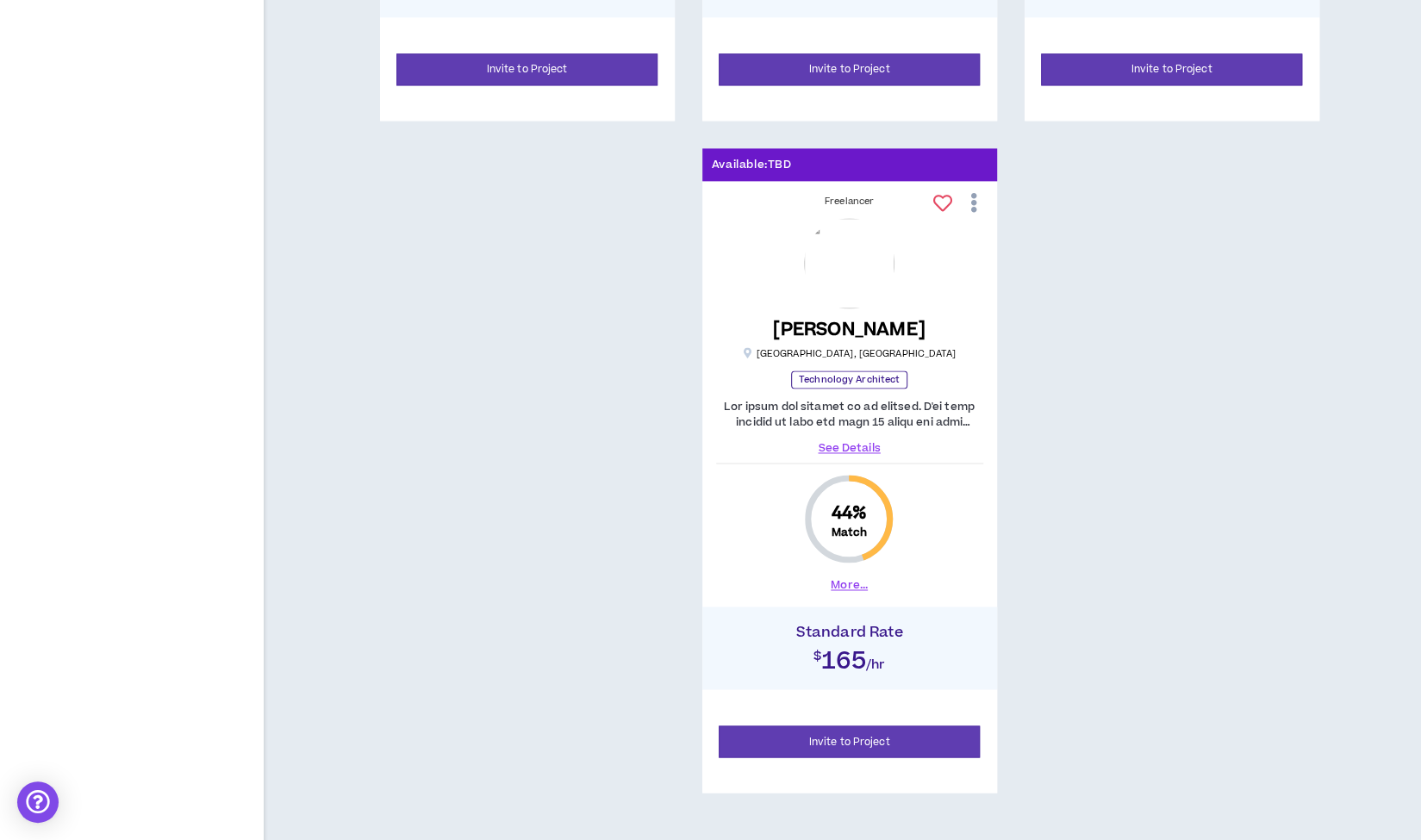
scroll to position [1491, 0]
click at [843, 443] on link "See Details" at bounding box center [849, 447] width 267 height 16
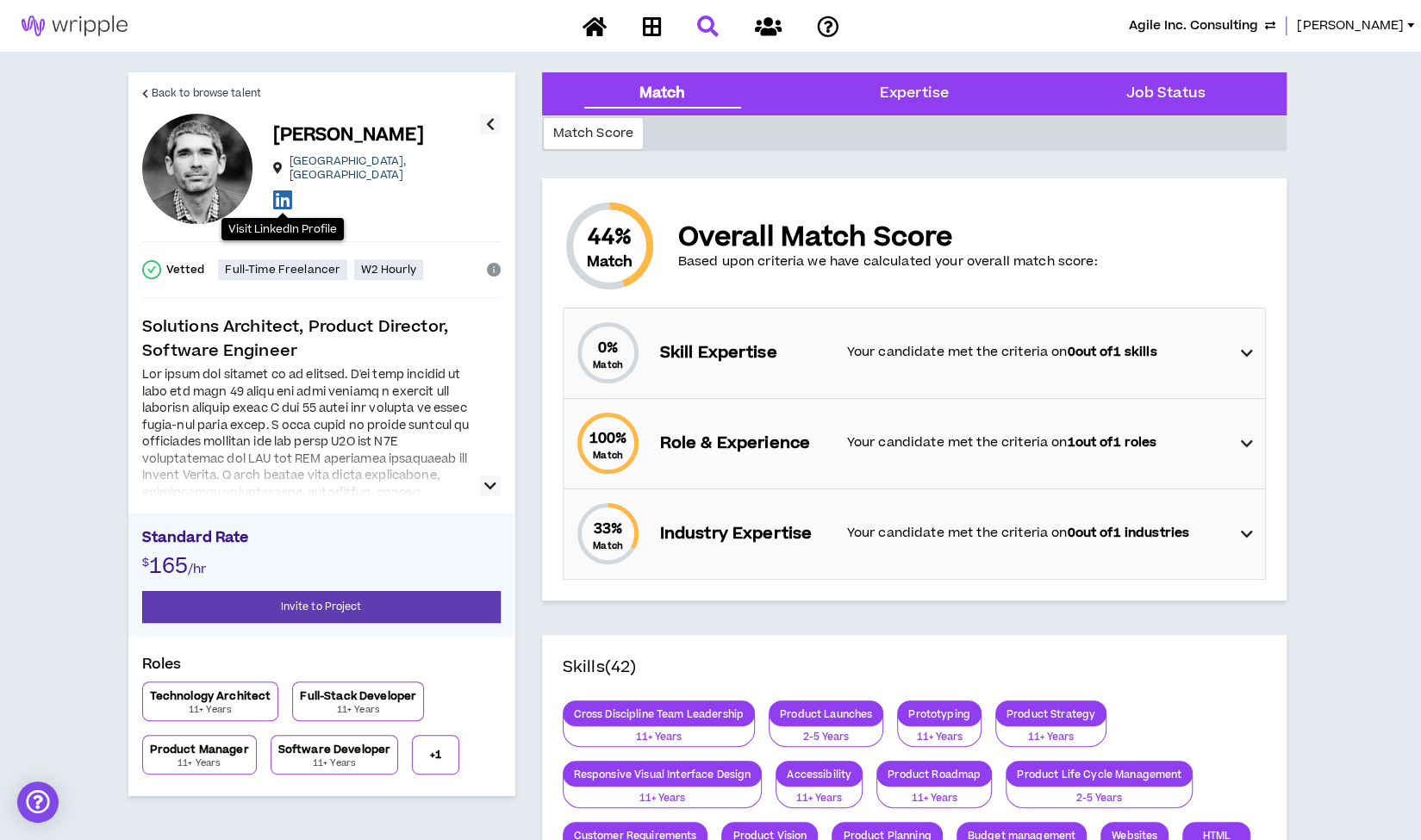
click at [281, 196] on icon at bounding box center [282, 199] width 19 height 22
click at [229, 92] on span "Back to browse talent" at bounding box center [206, 93] width 110 height 16
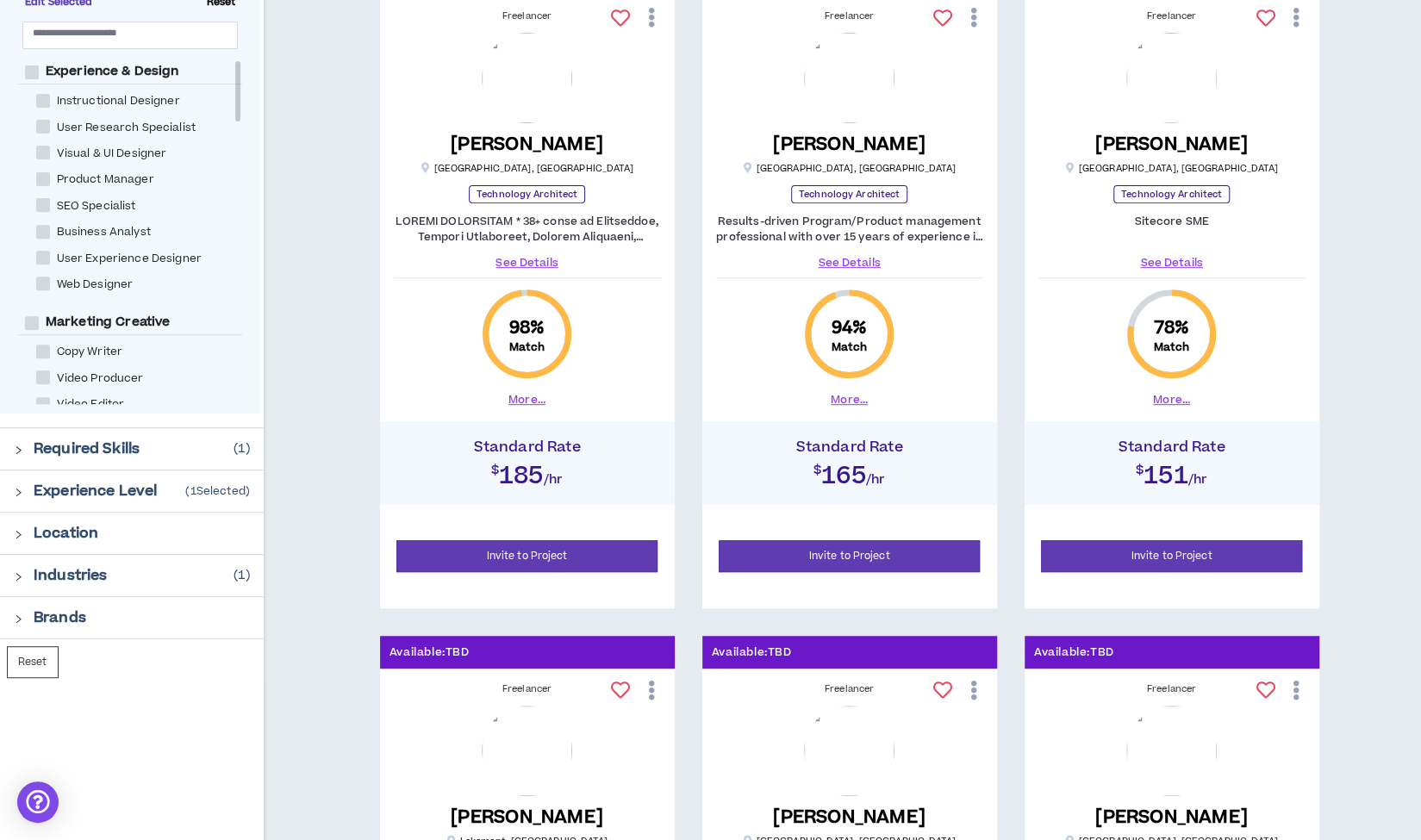
scroll to position [330, 0]
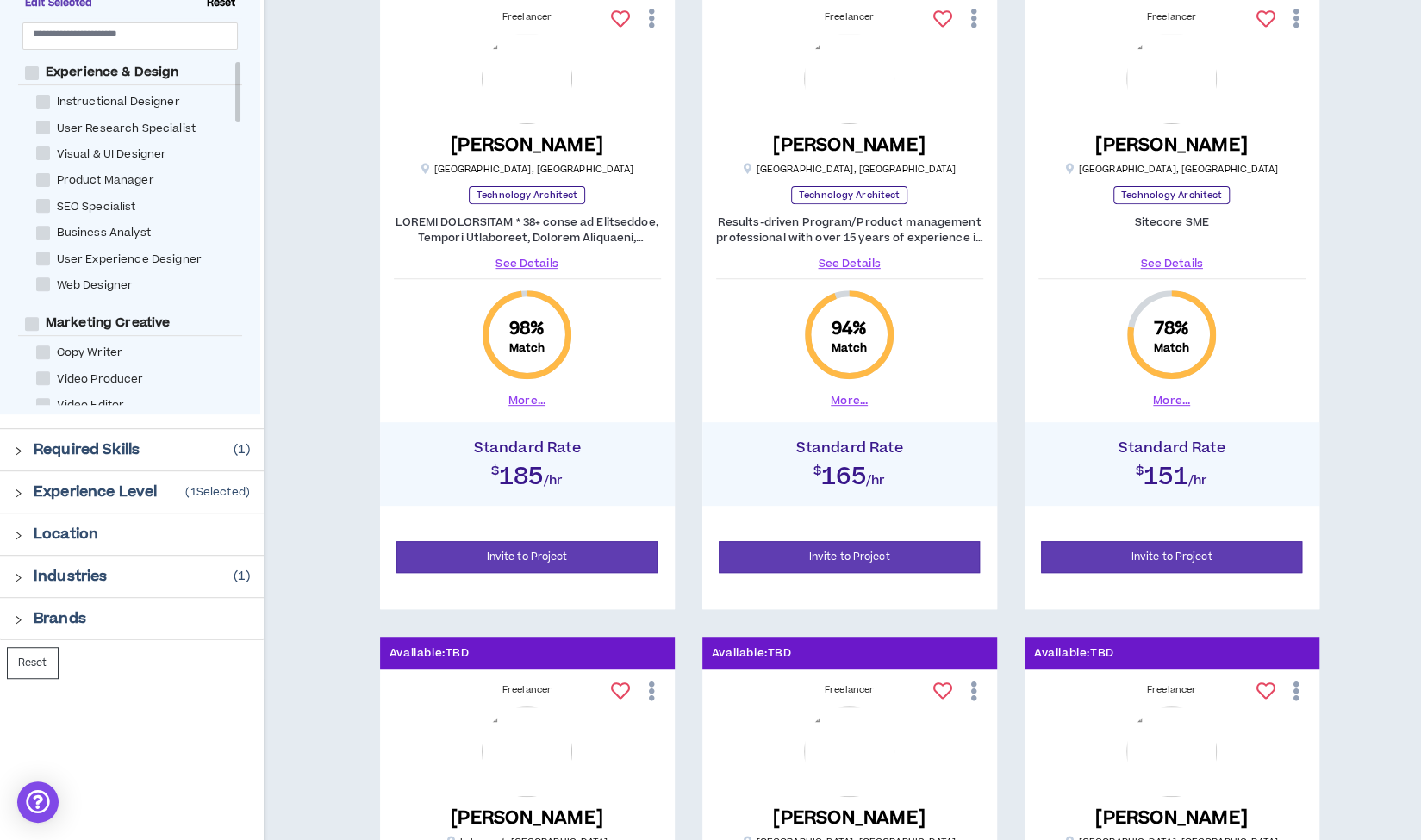
click at [1095, 450] on h4 "Standard Rate" at bounding box center [1172, 448] width 277 height 17
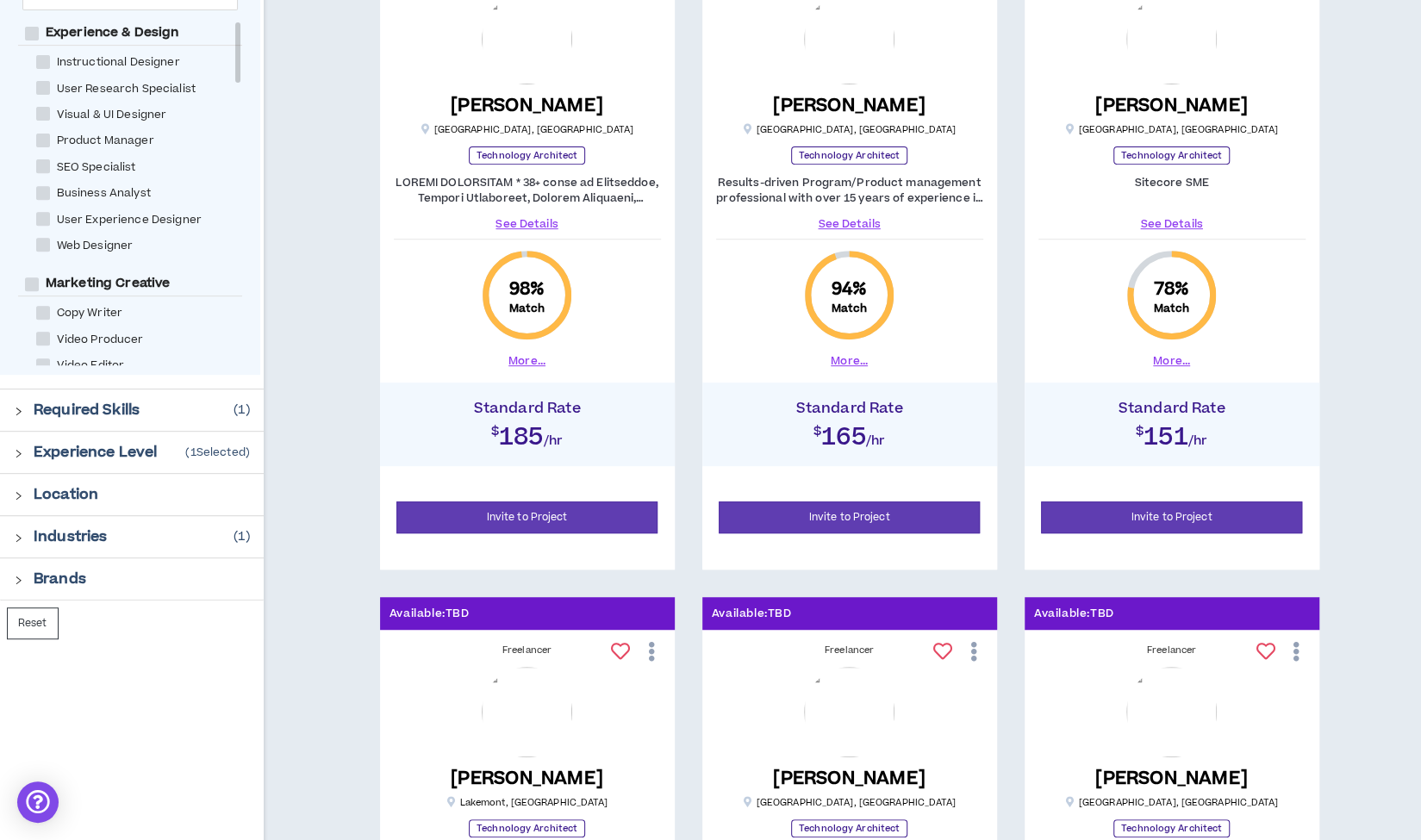
scroll to position [0, 0]
